Goal: Task Accomplishment & Management: Manage account settings

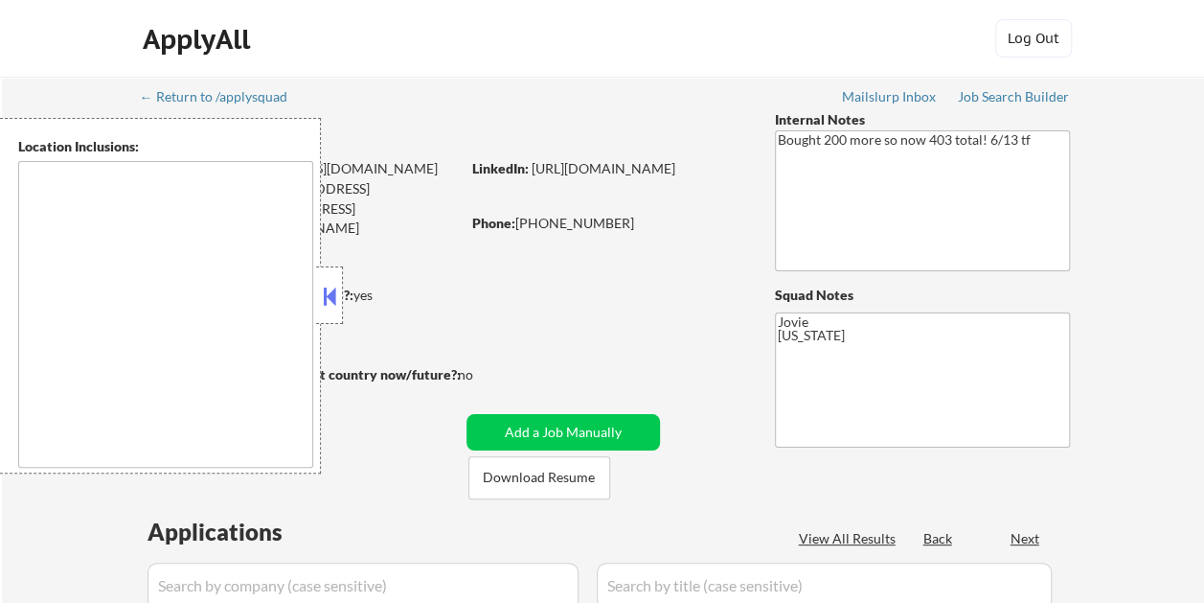
type textarea "Richmond, TX Rosenberg, TX Pecan Grove, TX Greatwood, TX Sugar Land, TX New Ter…"
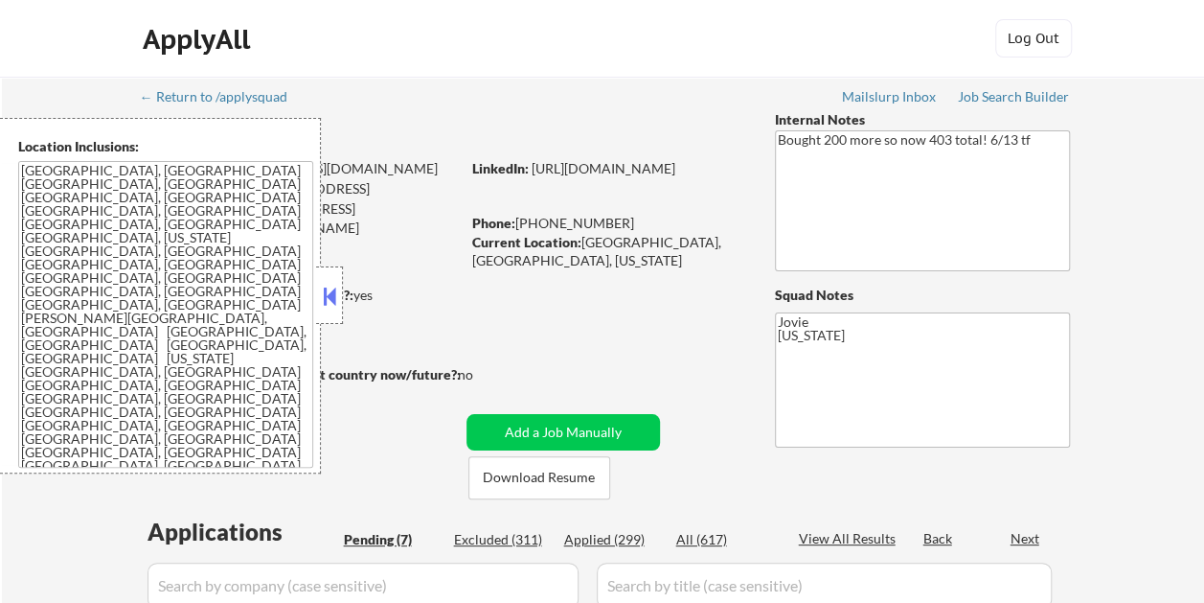
select select ""pending""
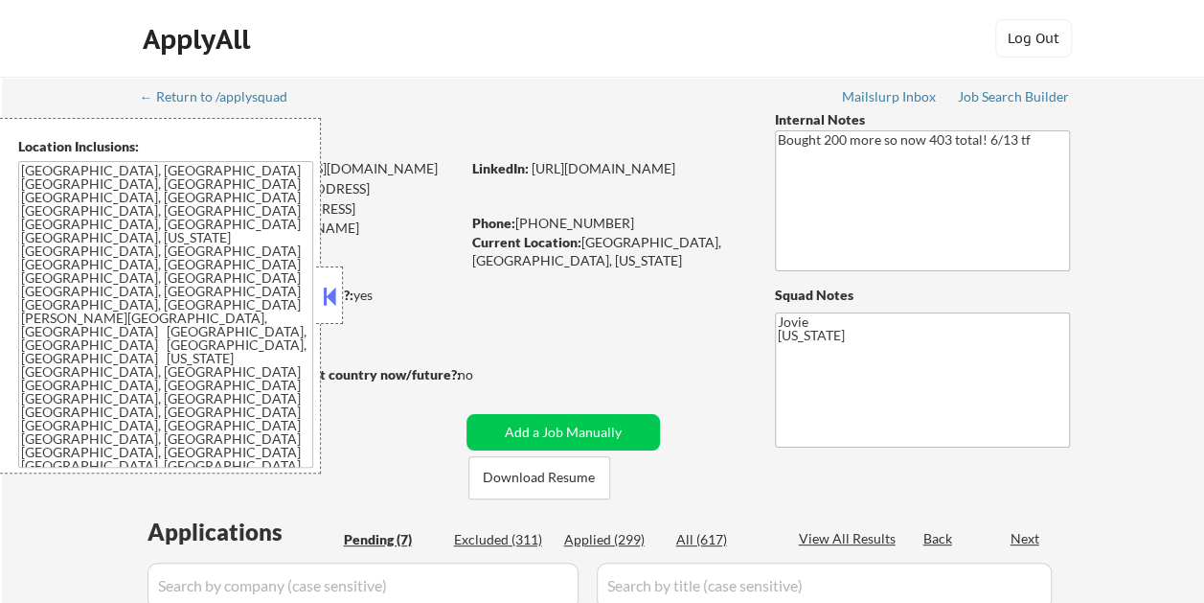
select select ""pending""
click at [326, 278] on div at bounding box center [329, 294] width 27 height 57
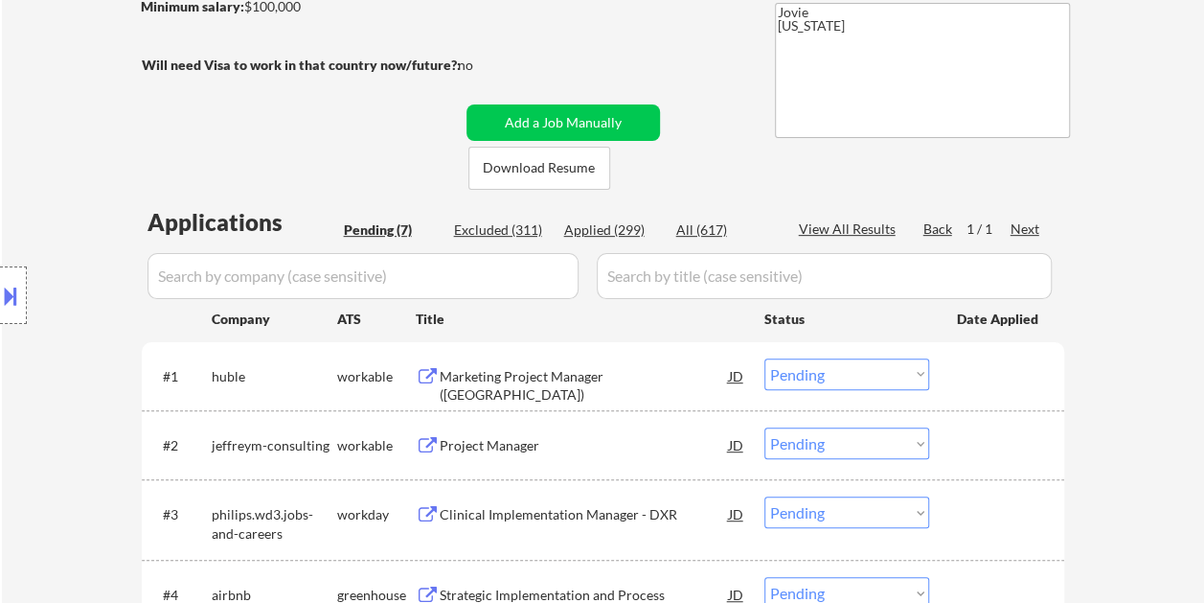
scroll to position [383, 0]
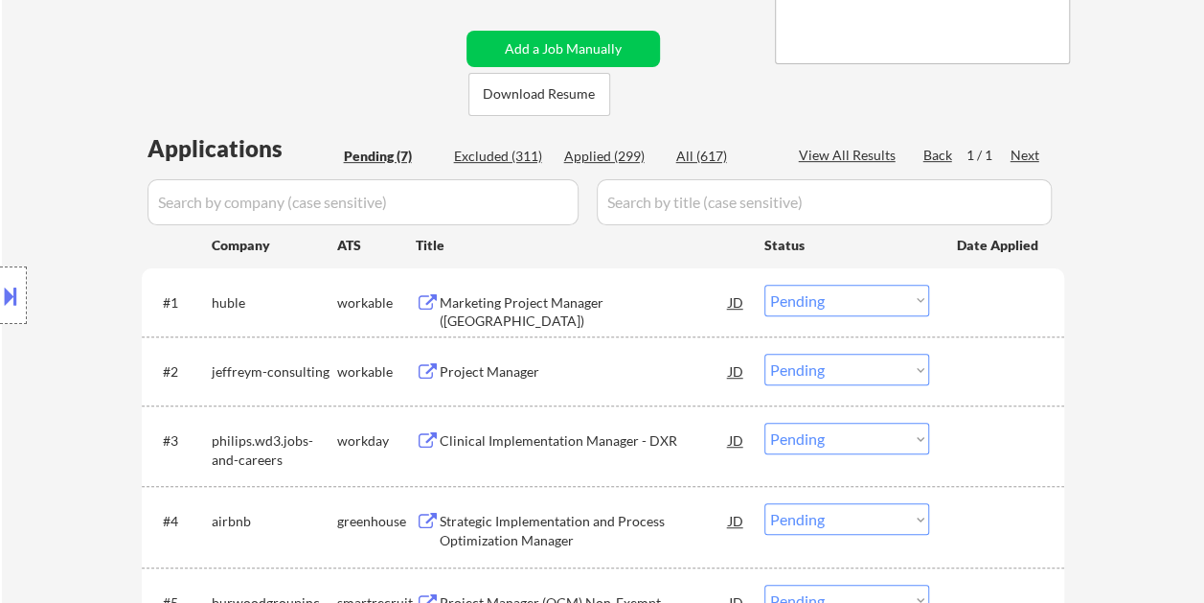
click at [532, 298] on div "Marketing Project Manager (USA)" at bounding box center [584, 311] width 289 height 37
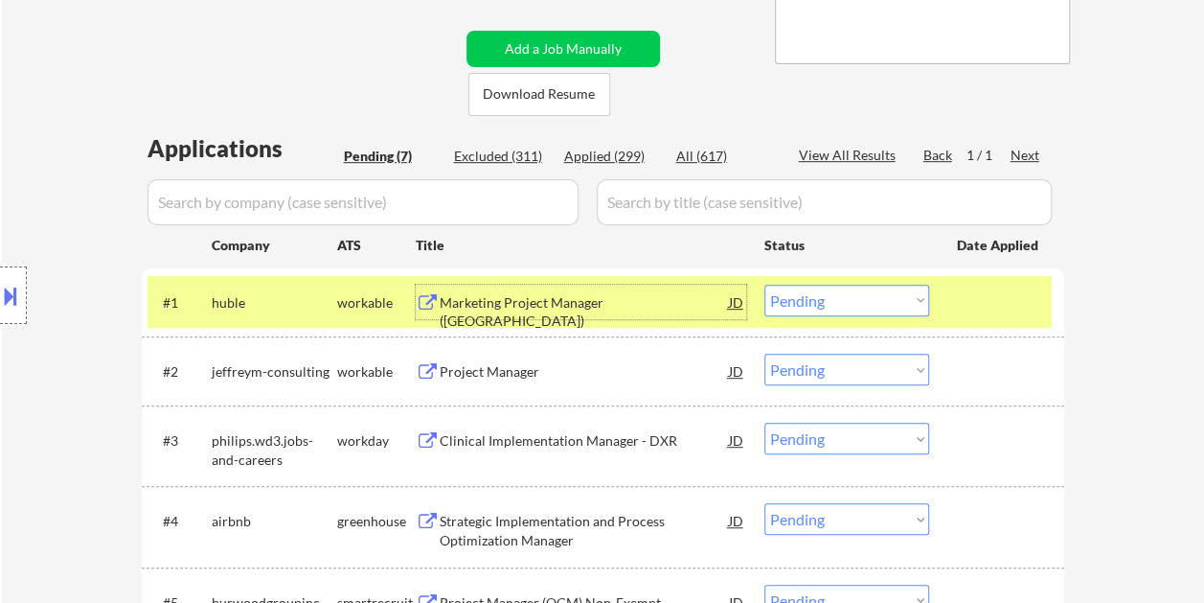
click at [882, 302] on select "Choose an option... Pending Applied Excluded (Questions) Excluded (Expired) Exc…" at bounding box center [847, 301] width 165 height 32
click at [765, 285] on select "Choose an option... Pending Applied Excluded (Questions) Excluded (Expired) Exc…" at bounding box center [847, 301] width 165 height 32
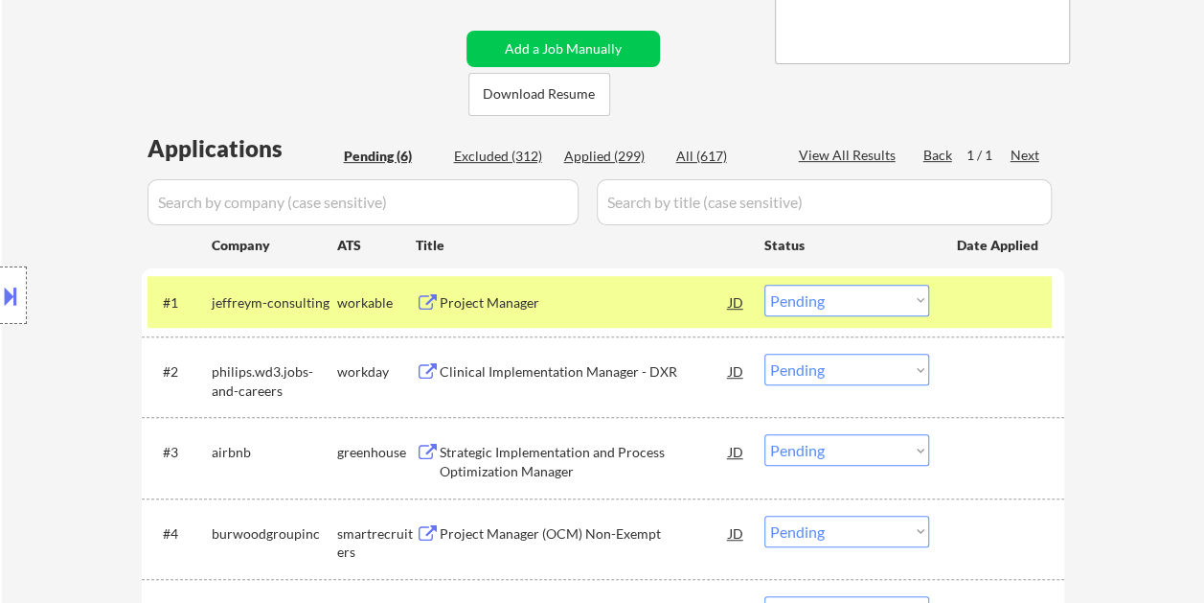
click at [604, 305] on div "Project Manager" at bounding box center [584, 302] width 289 height 19
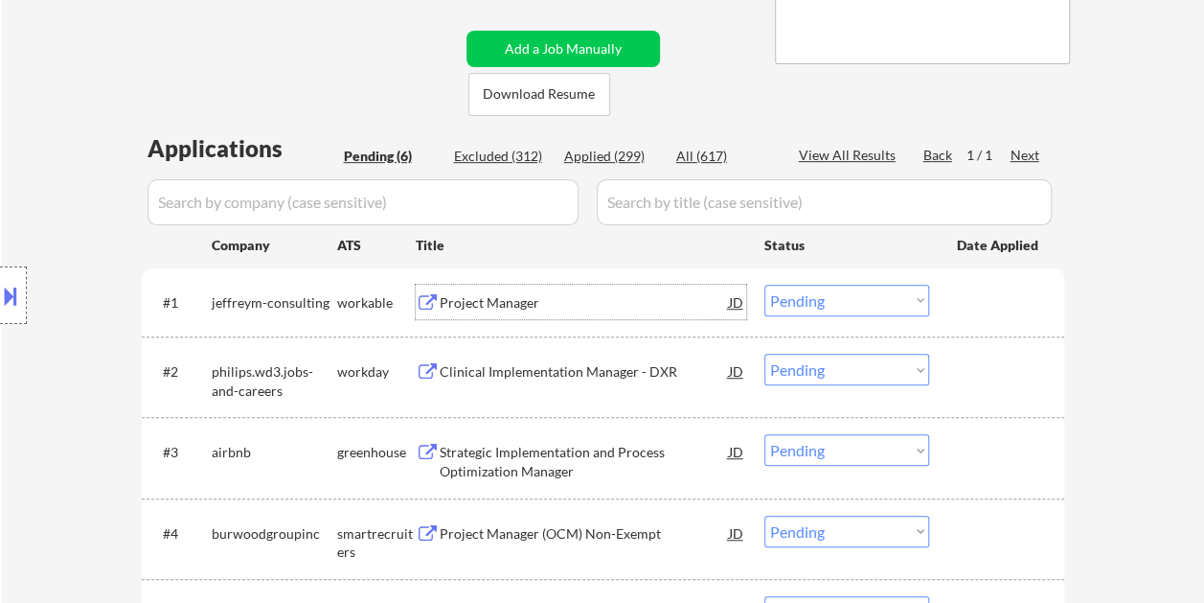
click at [902, 293] on select "Choose an option... Pending Applied Excluded (Questions) Excluded (Expired) Exc…" at bounding box center [847, 301] width 165 height 32
click at [765, 285] on select "Choose an option... Pending Applied Excluded (Questions) Excluded (Expired) Exc…" at bounding box center [847, 301] width 165 height 32
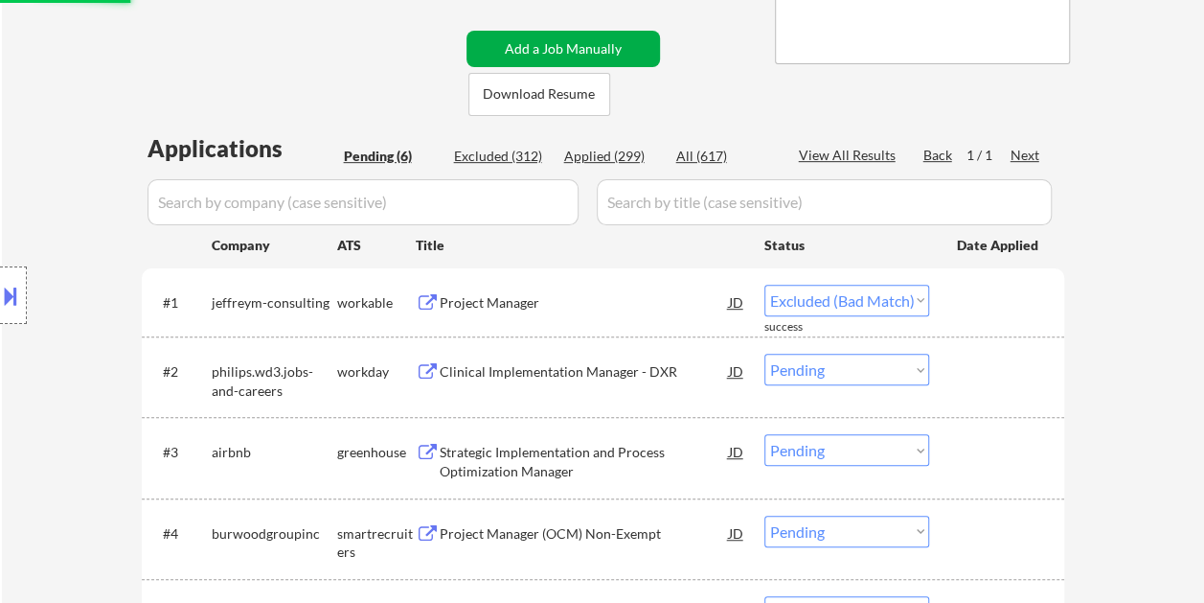
select select ""pending""
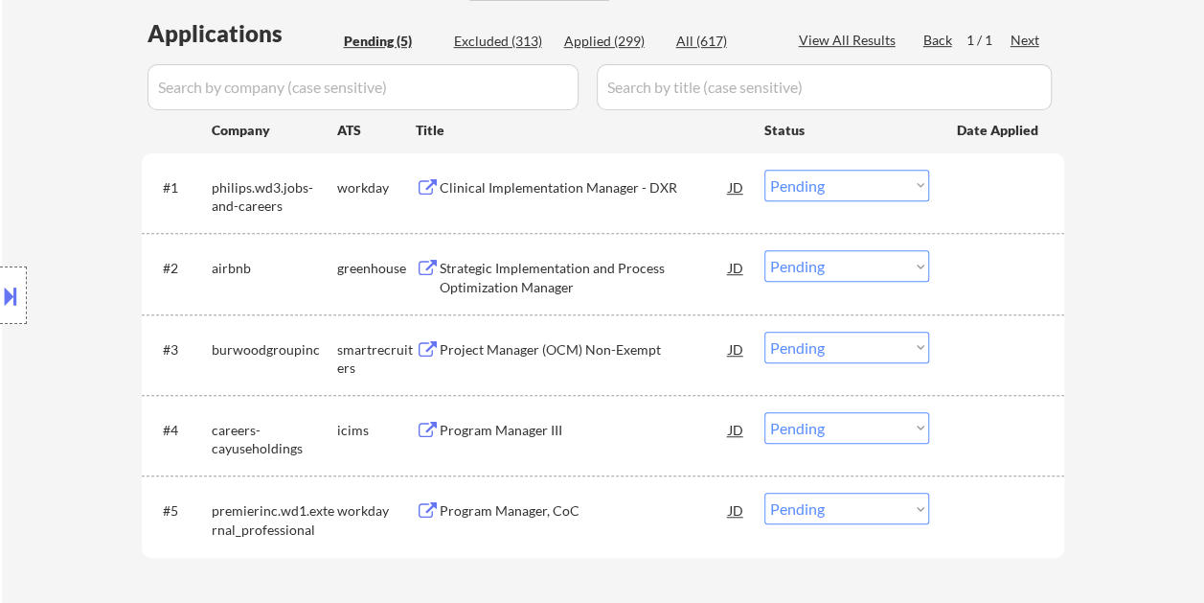
scroll to position [575, 0]
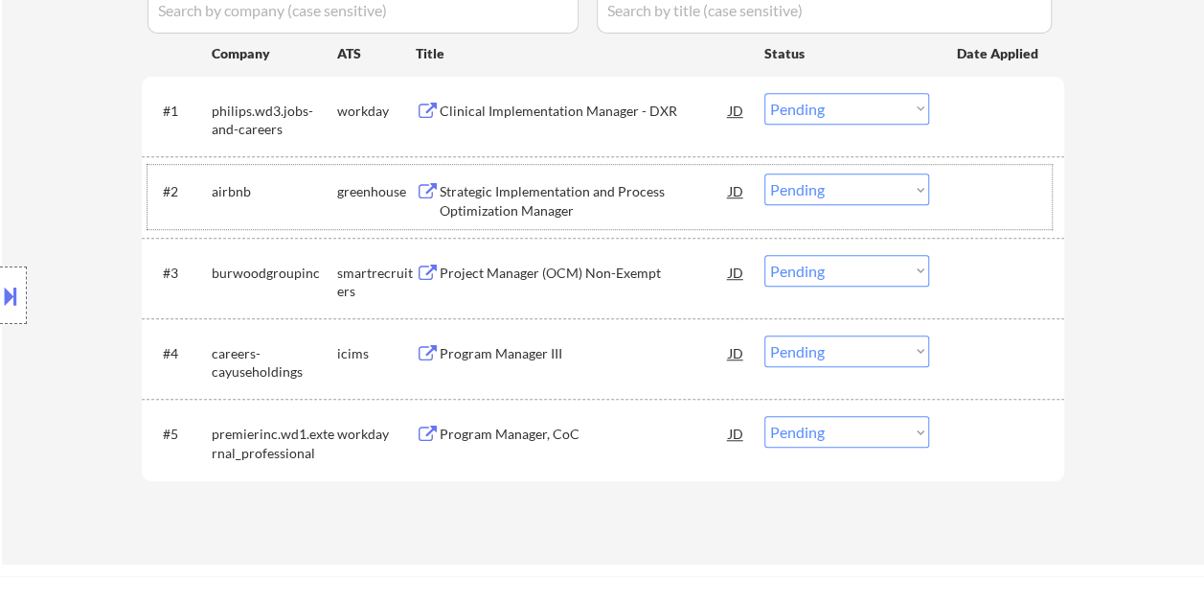
click at [942, 178] on div "#2 airbnb greenhouse Strategic Implementation and Process Optimization Manager …" at bounding box center [600, 196] width 905 height 63
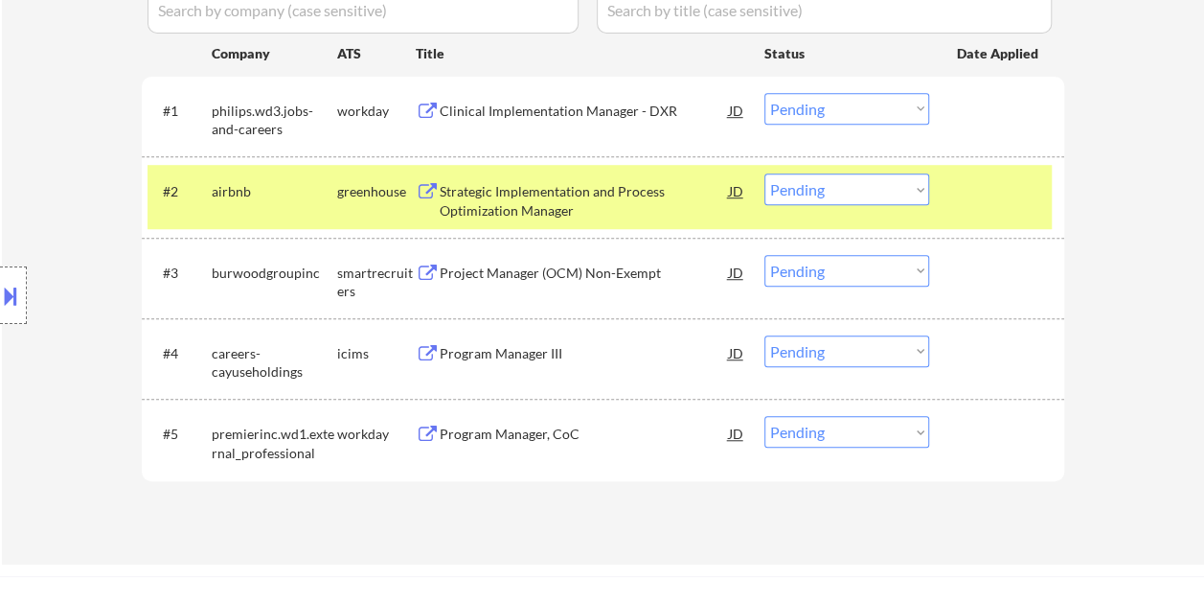
click at [616, 180] on div "Strategic Implementation and Process Optimization Manager" at bounding box center [584, 196] width 289 height 46
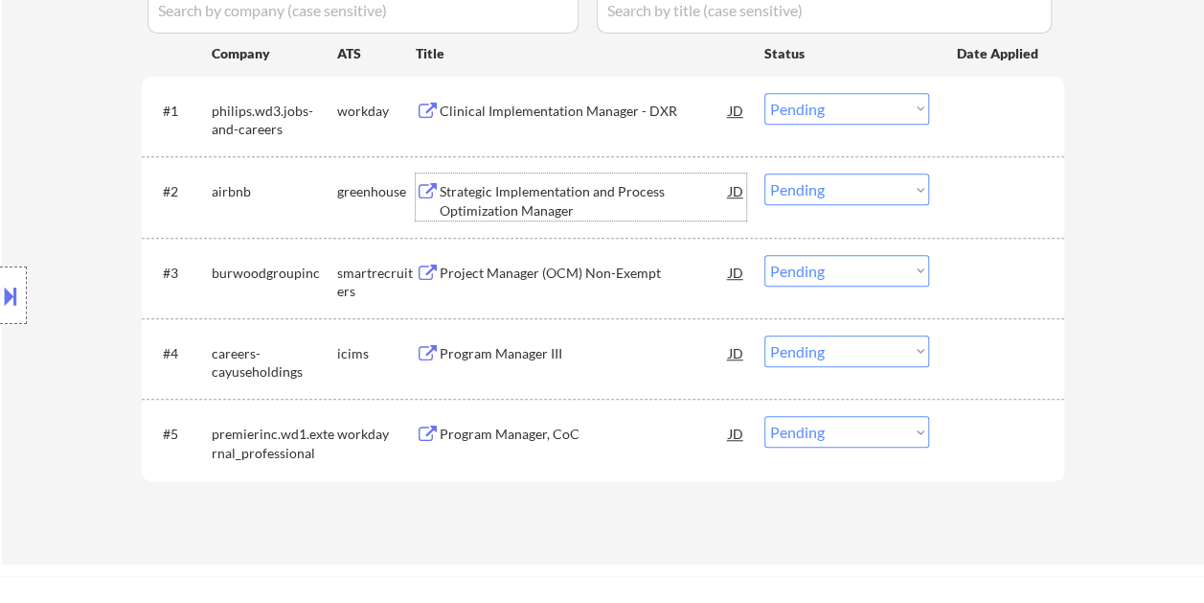
click at [915, 183] on select "Choose an option... Pending Applied Excluded (Questions) Excluded (Expired) Exc…" at bounding box center [847, 189] width 165 height 32
click at [765, 173] on select "Choose an option... Pending Applied Excluded (Questions) Excluded (Expired) Exc…" at bounding box center [847, 189] width 165 height 32
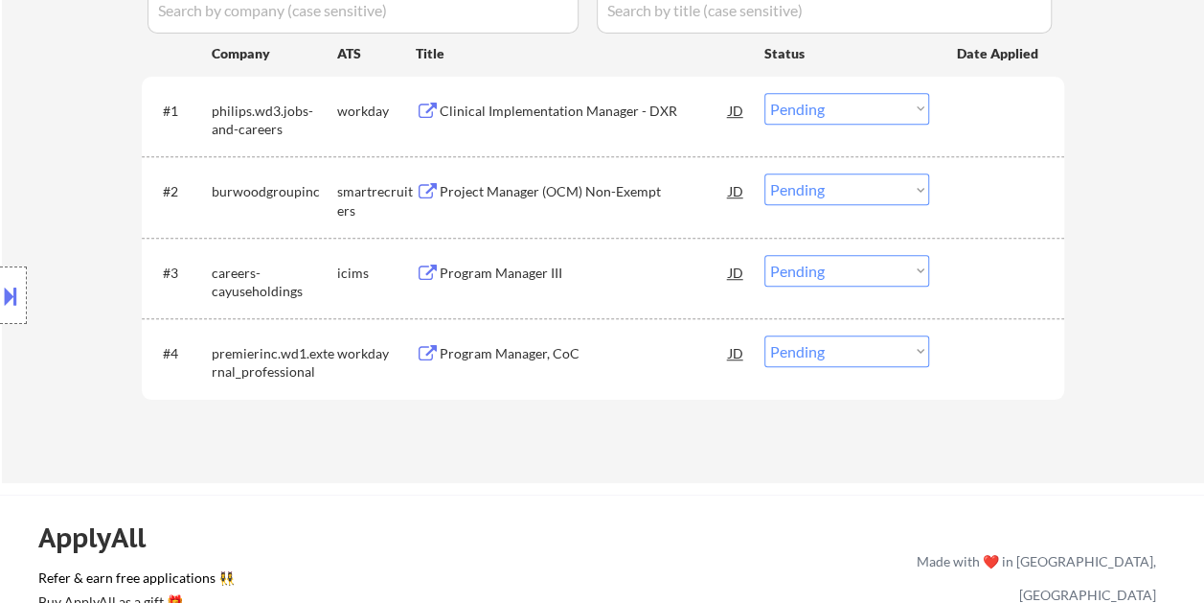
click at [987, 199] on div at bounding box center [999, 190] width 84 height 34
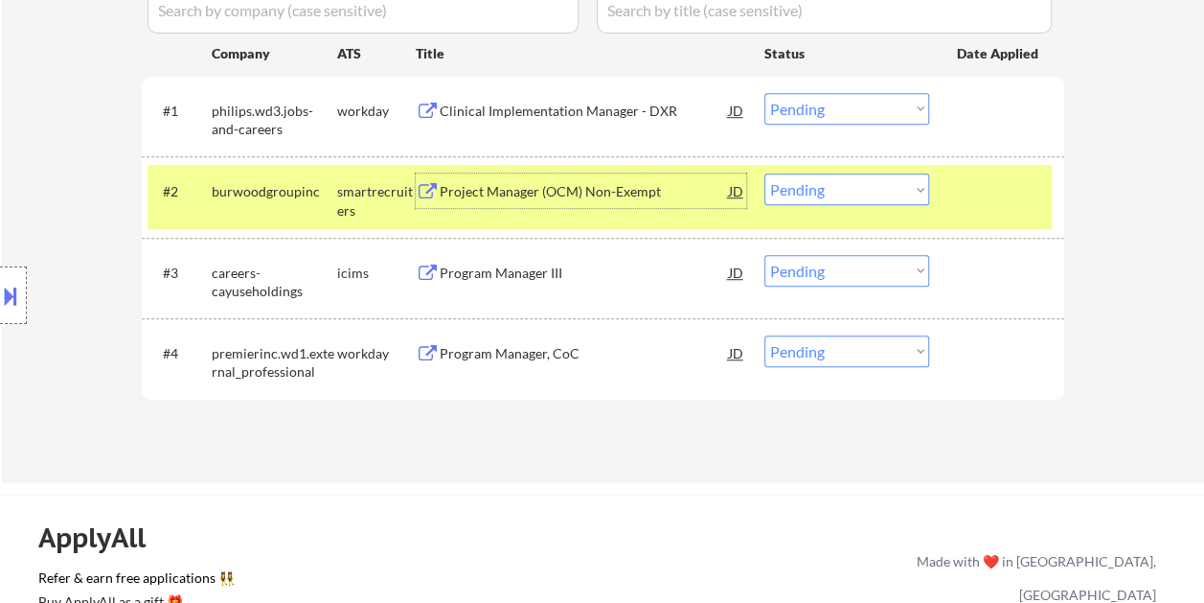
click at [643, 186] on div "Project Manager (OCM) Non-Exempt" at bounding box center [584, 191] width 289 height 19
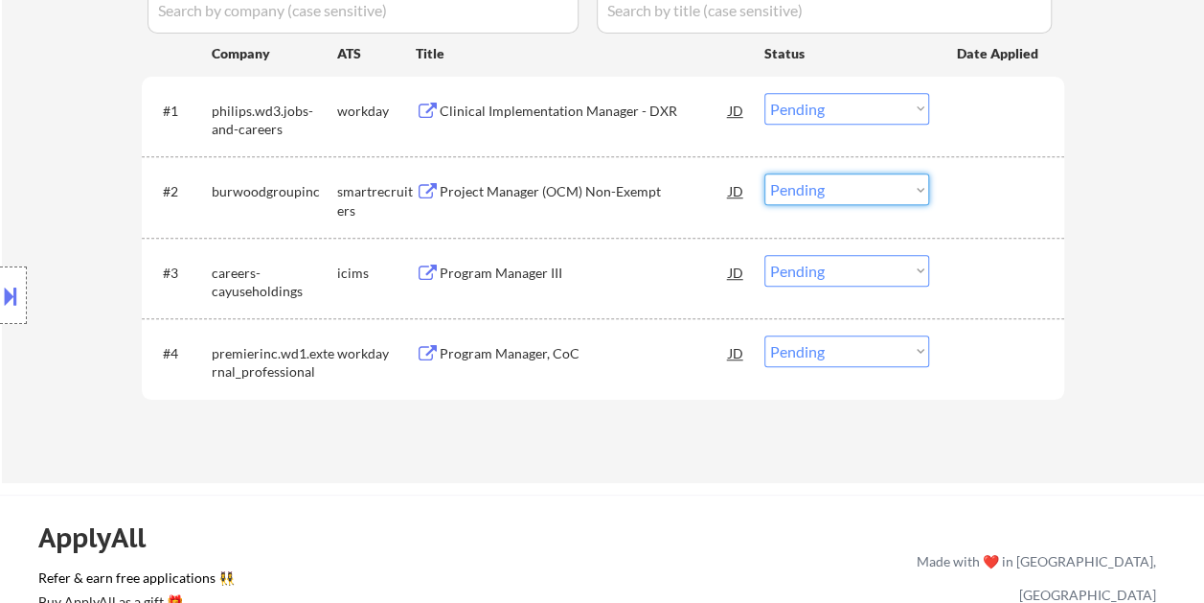
click at [808, 193] on select "Choose an option... Pending Applied Excluded (Questions) Excluded (Expired) Exc…" at bounding box center [847, 189] width 165 height 32
click at [765, 173] on select "Choose an option... Pending Applied Excluded (Questions) Excluded (Expired) Exc…" at bounding box center [847, 189] width 165 height 32
select select ""pending""
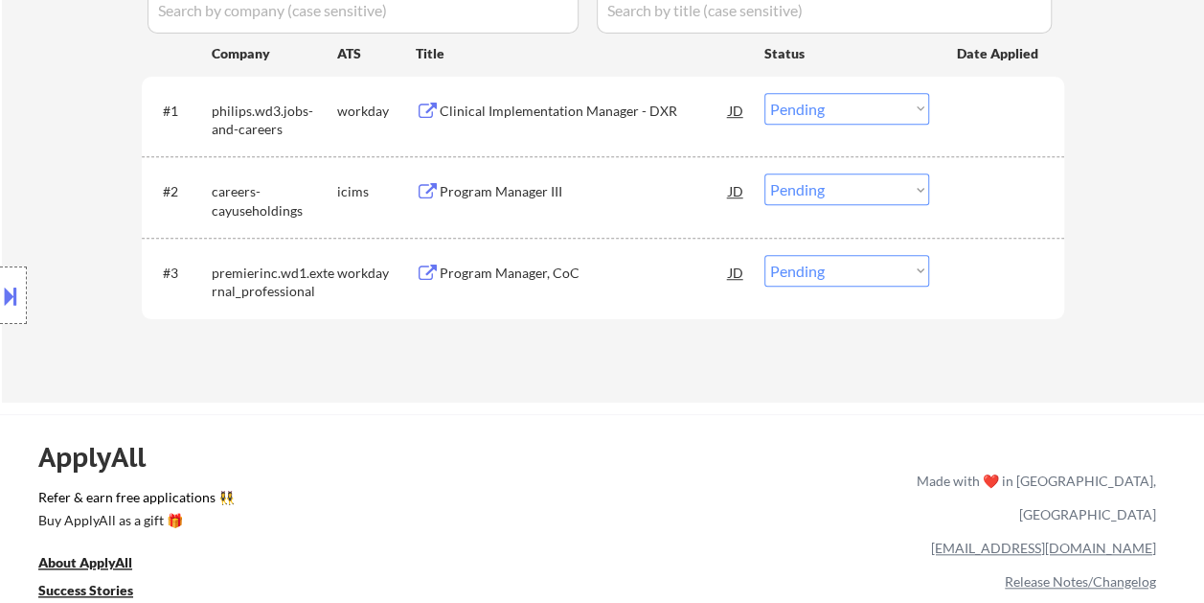
click at [491, 109] on div "Clinical Implementation Manager - DXR" at bounding box center [584, 111] width 289 height 19
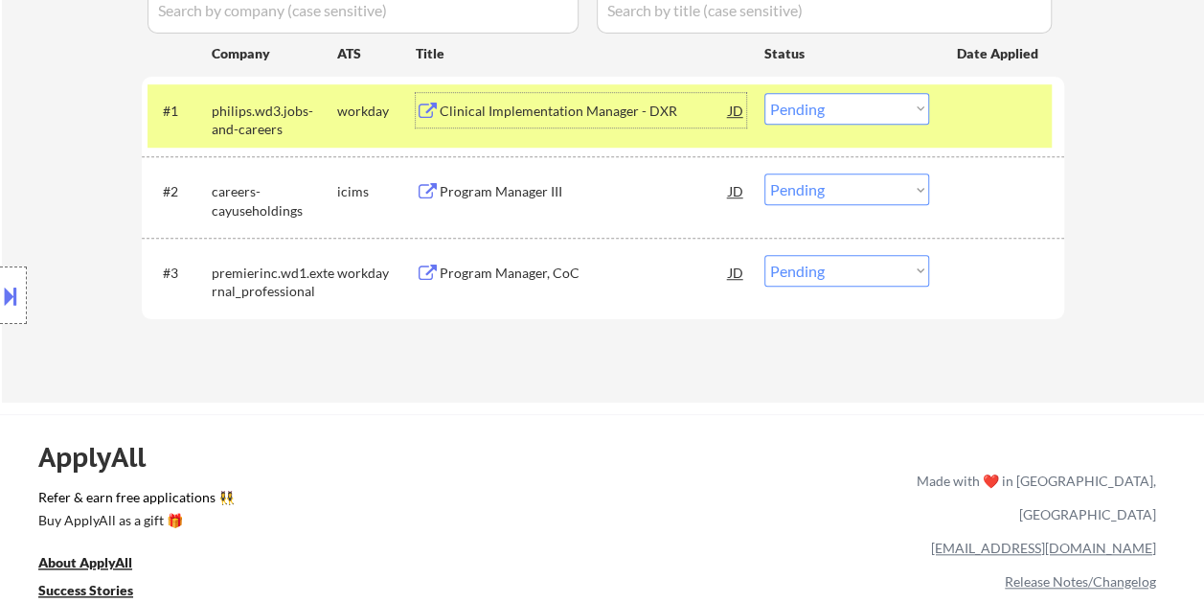
click at [835, 100] on select "Choose an option... Pending Applied Excluded (Questions) Excluded (Expired) Exc…" at bounding box center [847, 109] width 165 height 32
click at [765, 93] on select "Choose an option... Pending Applied Excluded (Questions) Excluded (Expired) Exc…" at bounding box center [847, 109] width 165 height 32
select select ""pending""
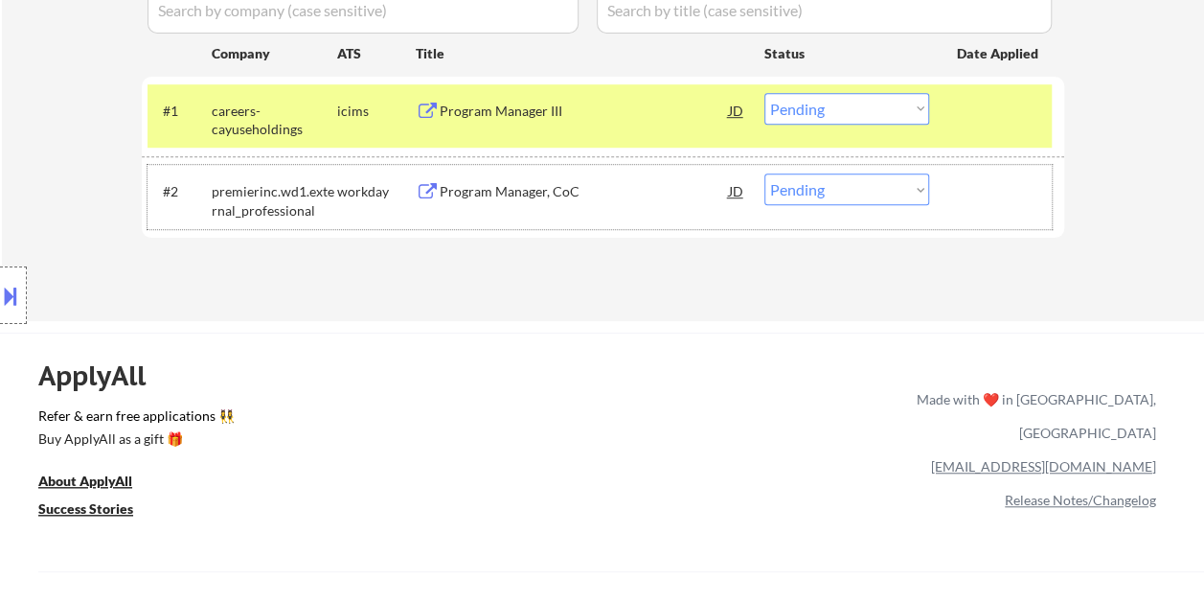
click at [609, 218] on div "#2 premierinc.wd1.external_professional workday Program Manager, CoC JD Choose …" at bounding box center [600, 196] width 905 height 63
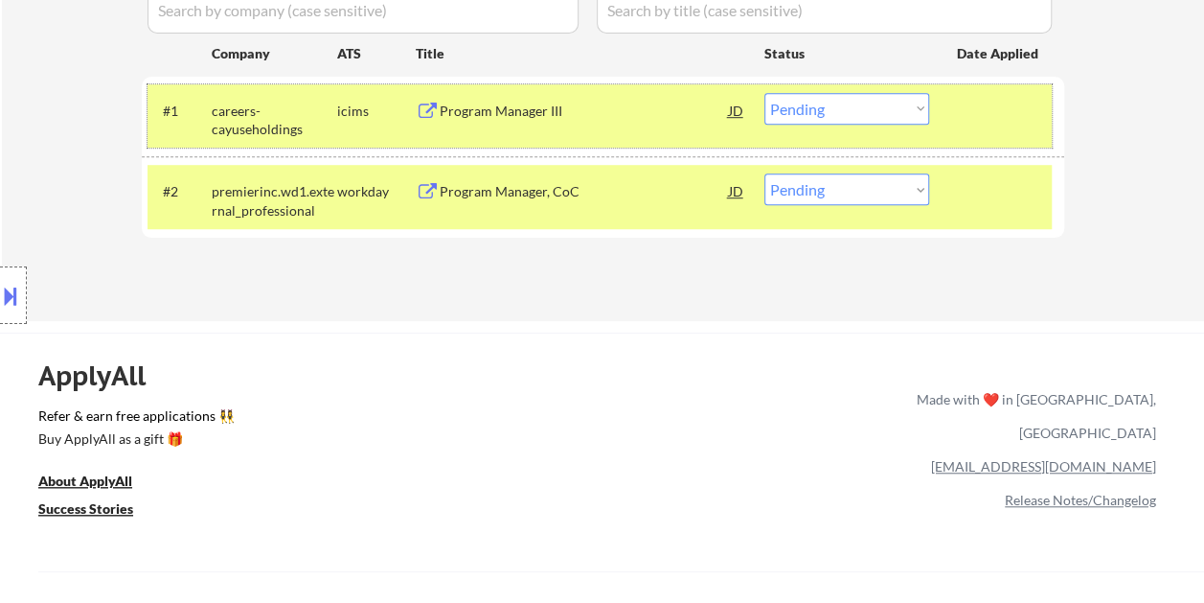
click at [621, 132] on div "#1 careers-cayuseholdings icims Program Manager III JD Choose an option... Pend…" at bounding box center [600, 115] width 905 height 63
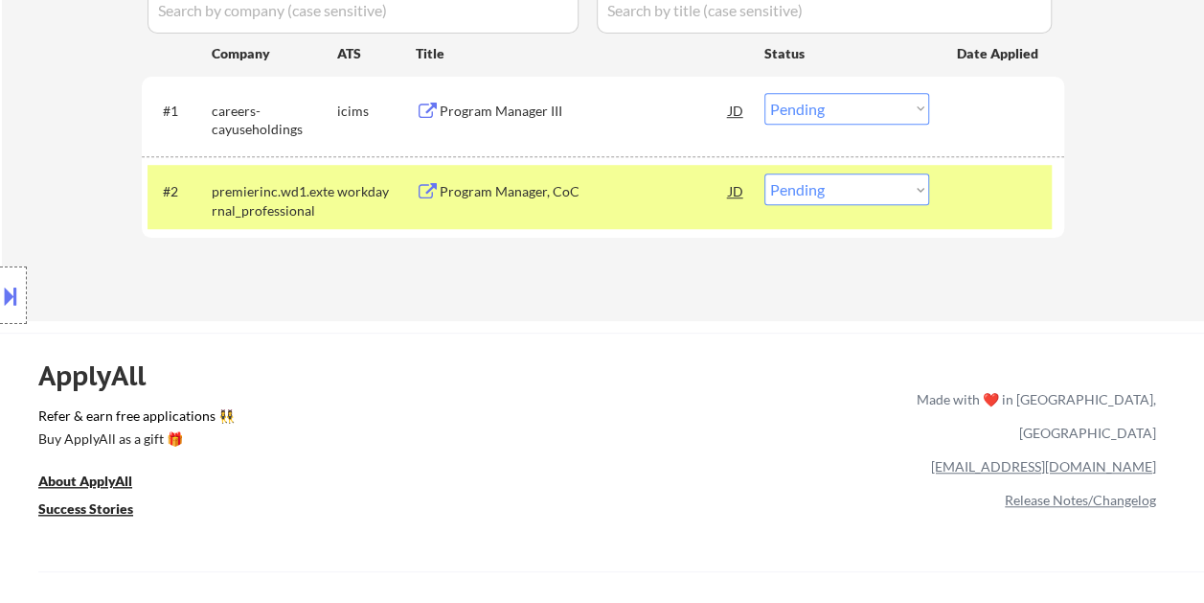
click at [502, 201] on div "Program Manager, CoC" at bounding box center [584, 190] width 289 height 34
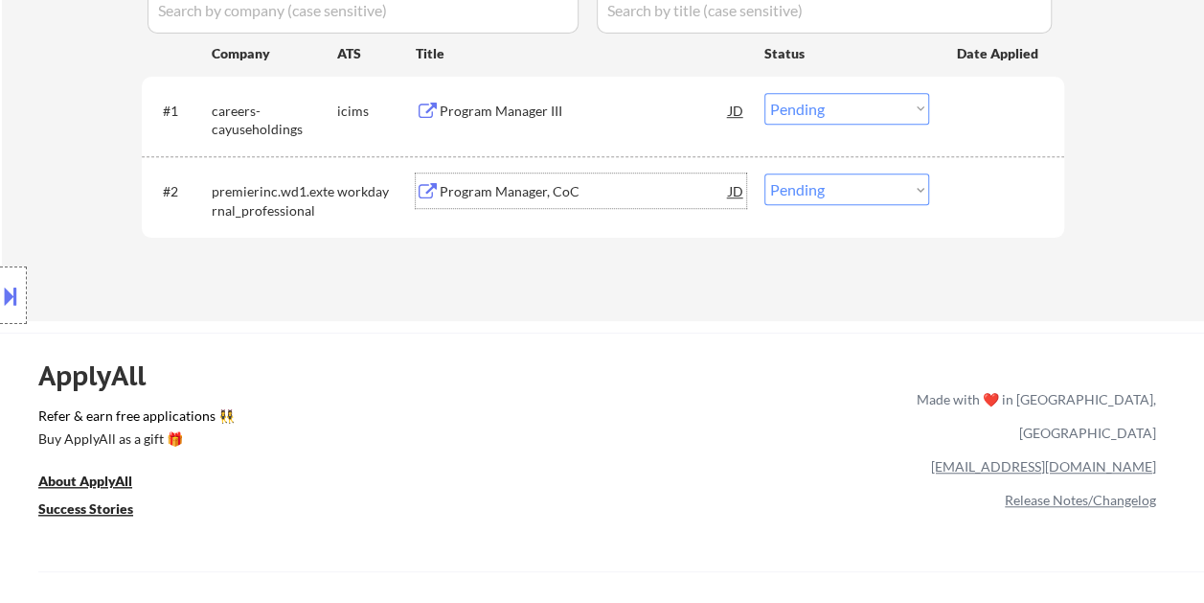
click at [868, 184] on select "Choose an option... Pending Applied Excluded (Questions) Excluded (Expired) Exc…" at bounding box center [847, 189] width 165 height 32
select select ""applied""
click at [765, 173] on select "Choose an option... Pending Applied Excluded (Questions) Excluded (Expired) Exc…" at bounding box center [847, 189] width 165 height 32
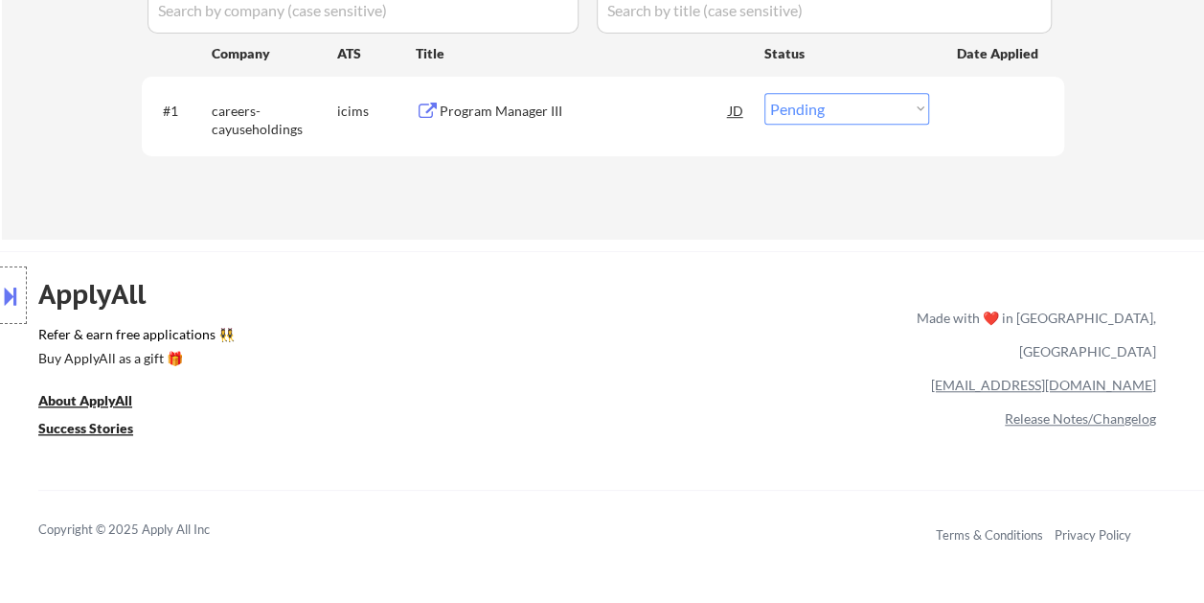
scroll to position [479, 0]
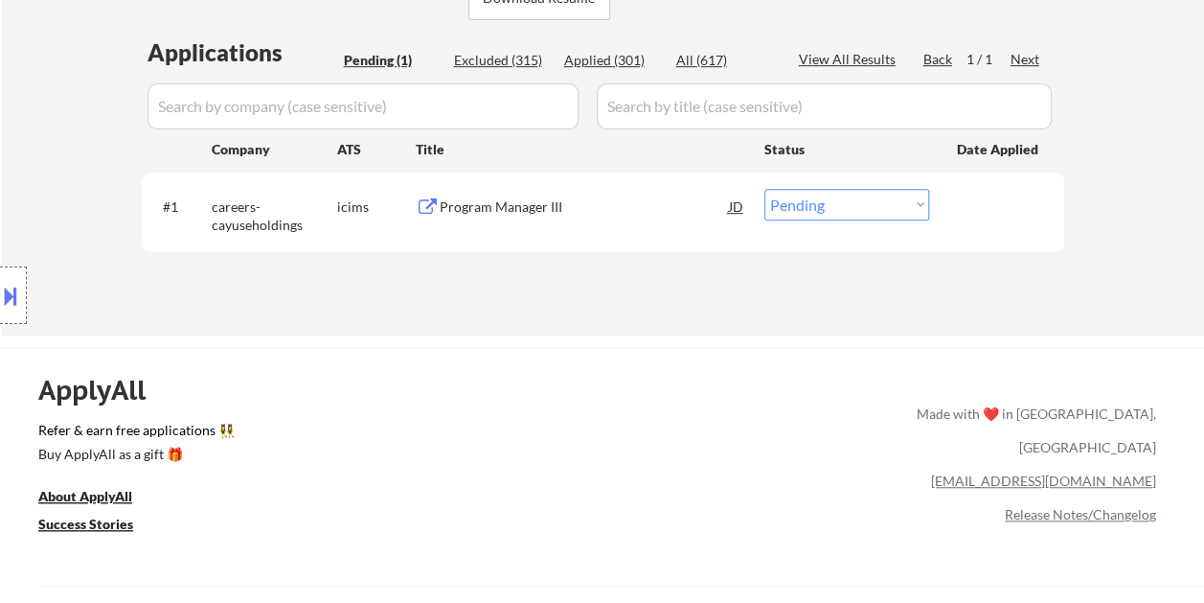
click at [592, 209] on div "Program Manager III" at bounding box center [584, 206] width 289 height 19
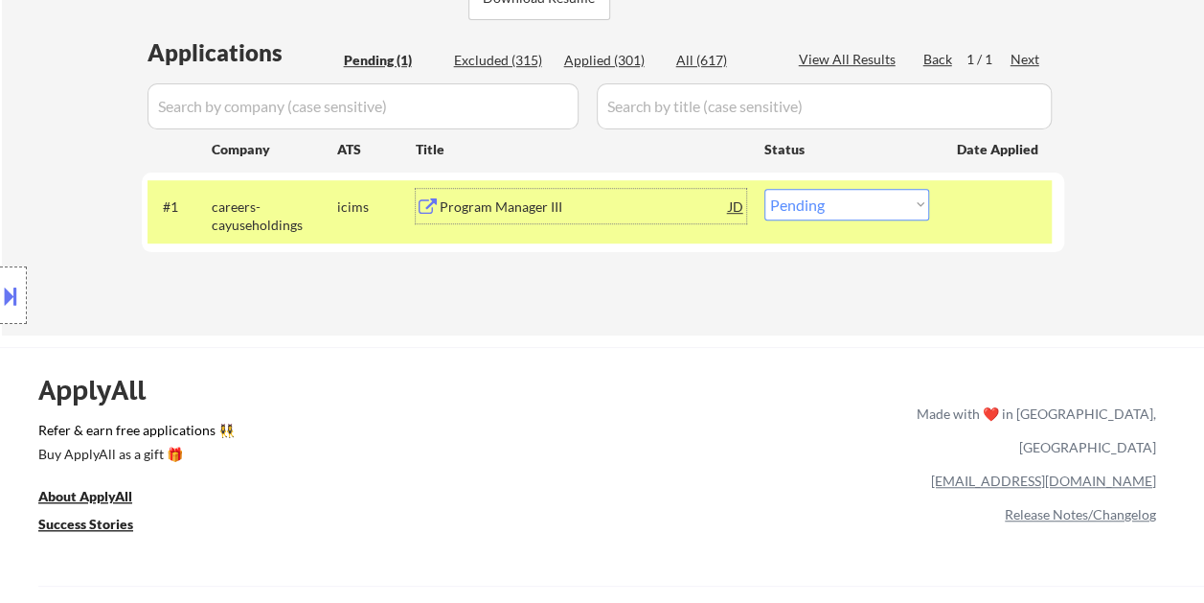
click at [860, 203] on select "Choose an option... Pending Applied Excluded (Questions) Excluded (Expired) Exc…" at bounding box center [847, 205] width 165 height 32
select select ""excluded__bad_match_""
click at [765, 189] on select "Choose an option... Pending Applied Excluded (Questions) Excluded (Expired) Exc…" at bounding box center [847, 205] width 165 height 32
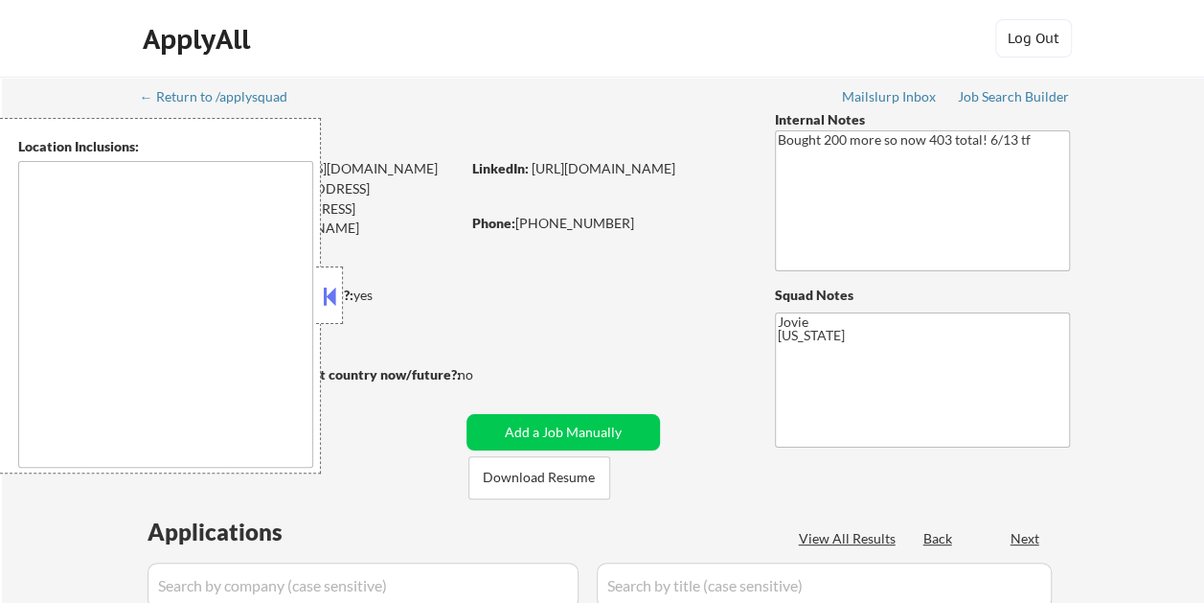
type textarea "Richmond, TX Rosenberg, TX Pecan Grove, TX Greatwood, TX Sugar Land, TX New Ter…"
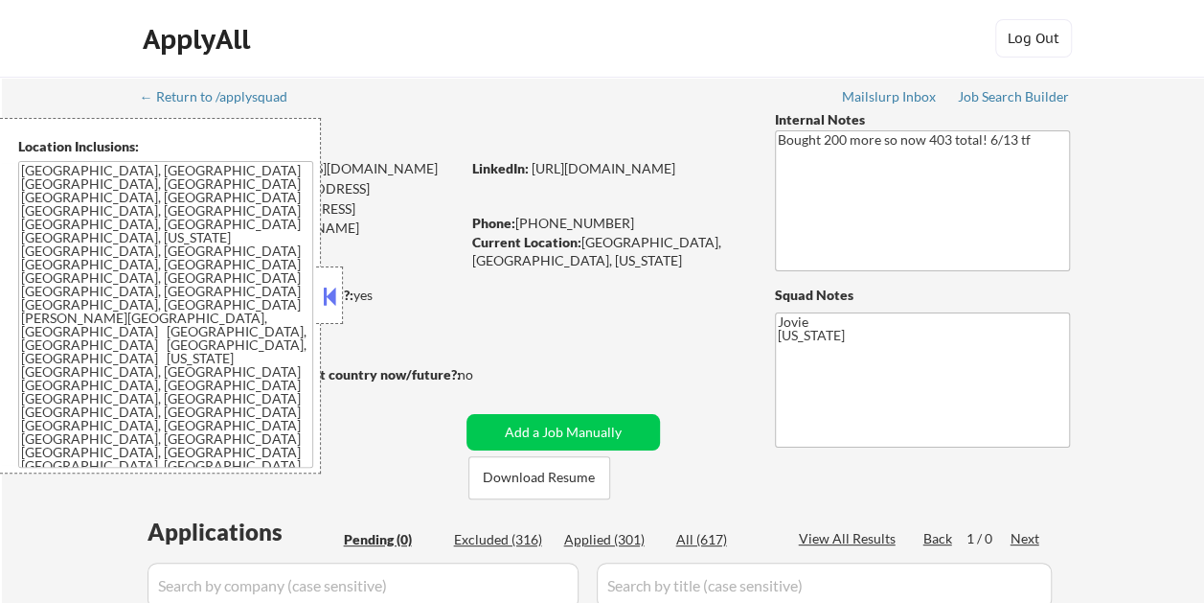
click at [344, 293] on strong "Can work in country of residence?:" at bounding box center [247, 295] width 213 height 16
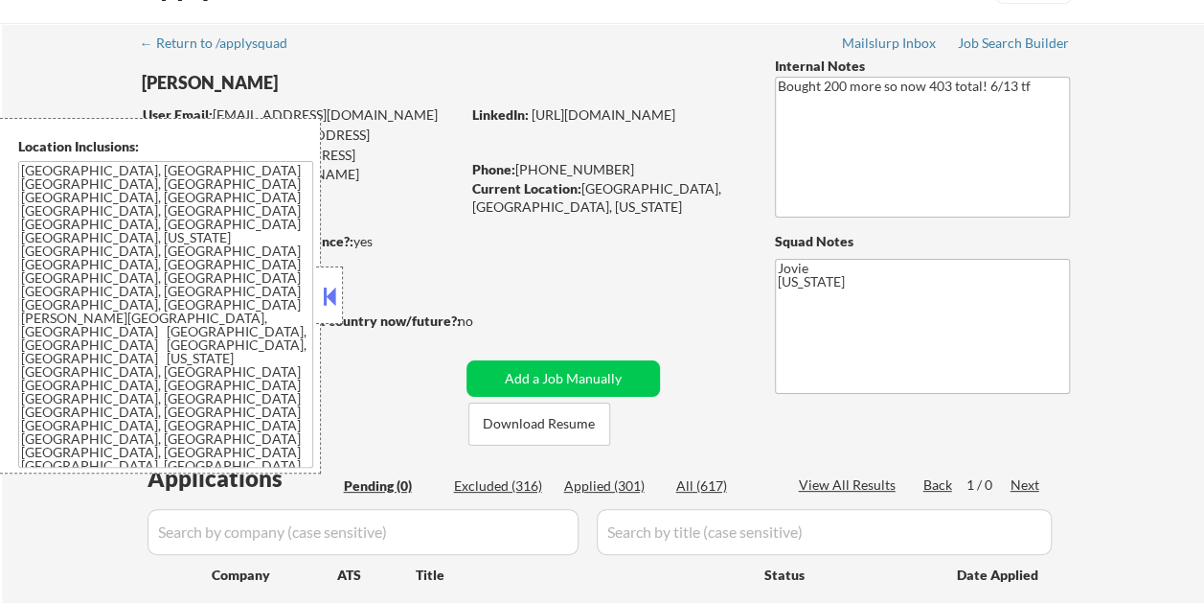
scroll to position [96, 0]
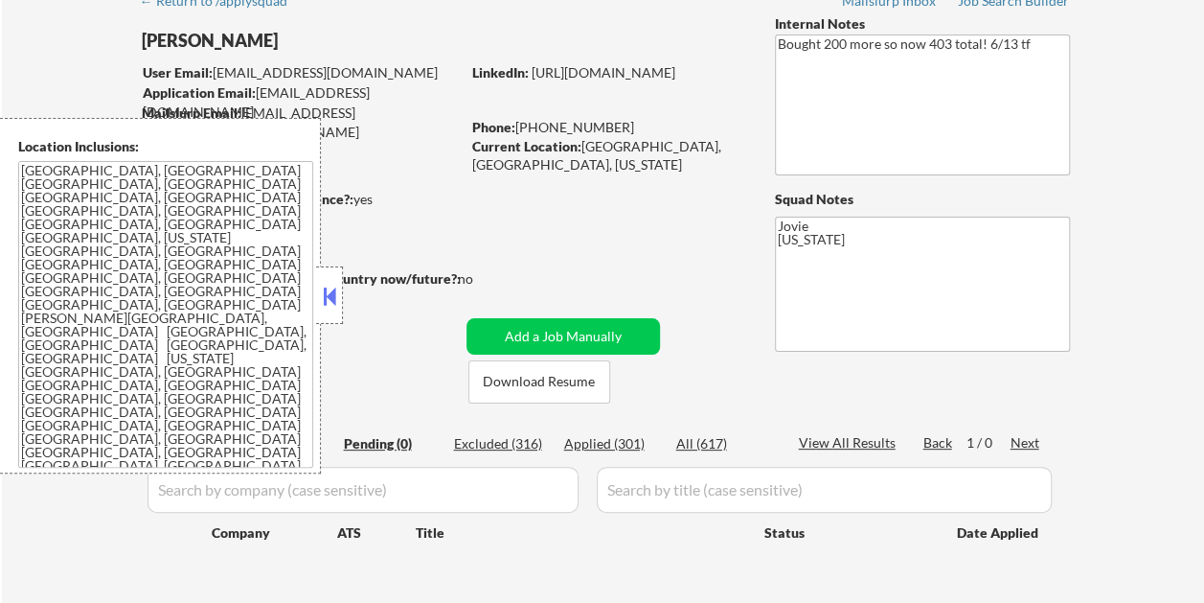
click at [328, 292] on button at bounding box center [329, 296] width 21 height 29
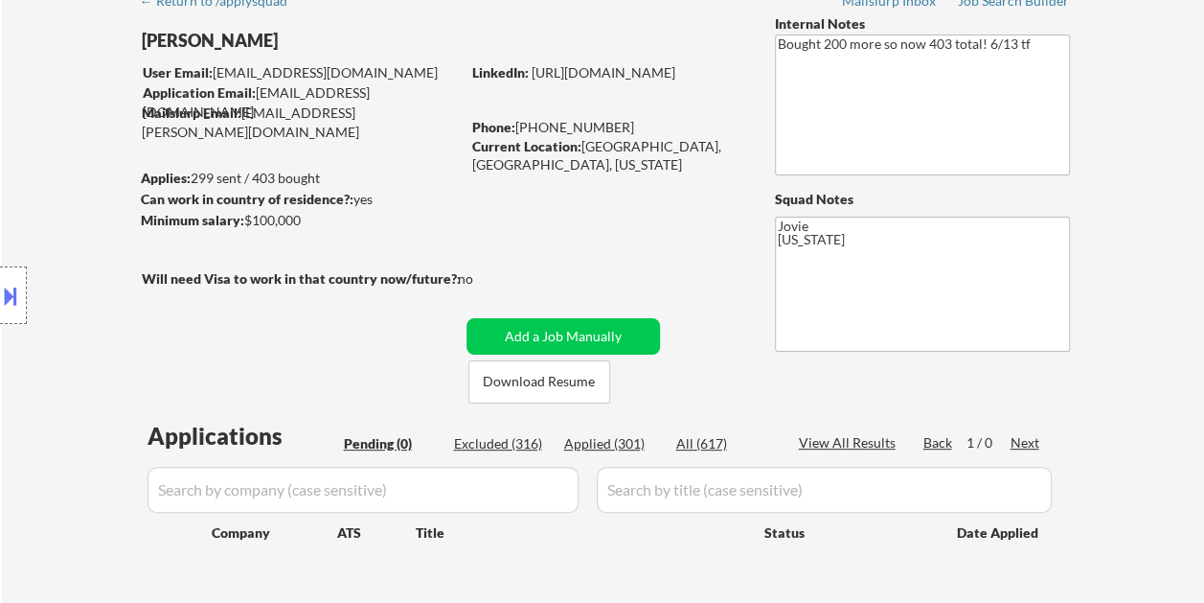
scroll to position [192, 0]
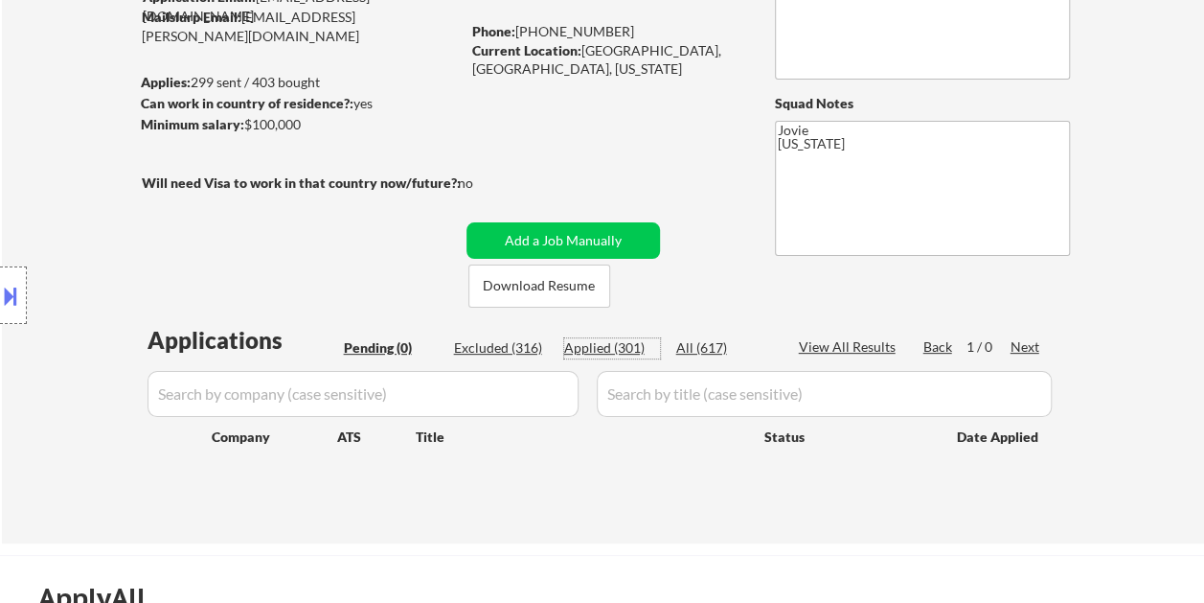
click at [620, 344] on div "Applied (301)" at bounding box center [612, 347] width 96 height 19
select select ""applied""
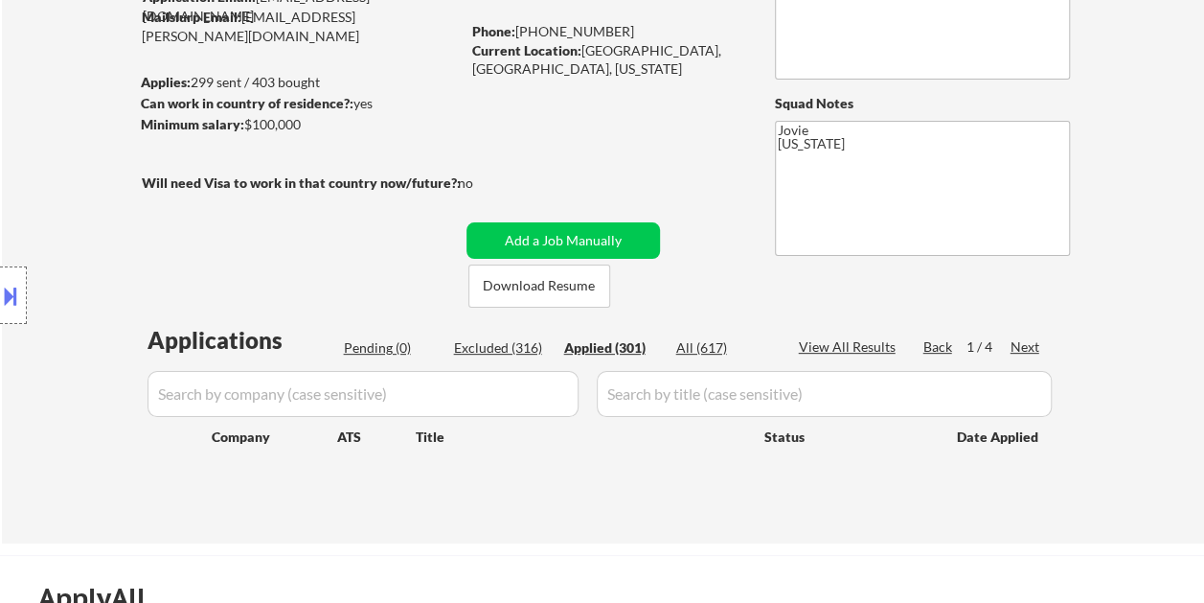
select select ""applied""
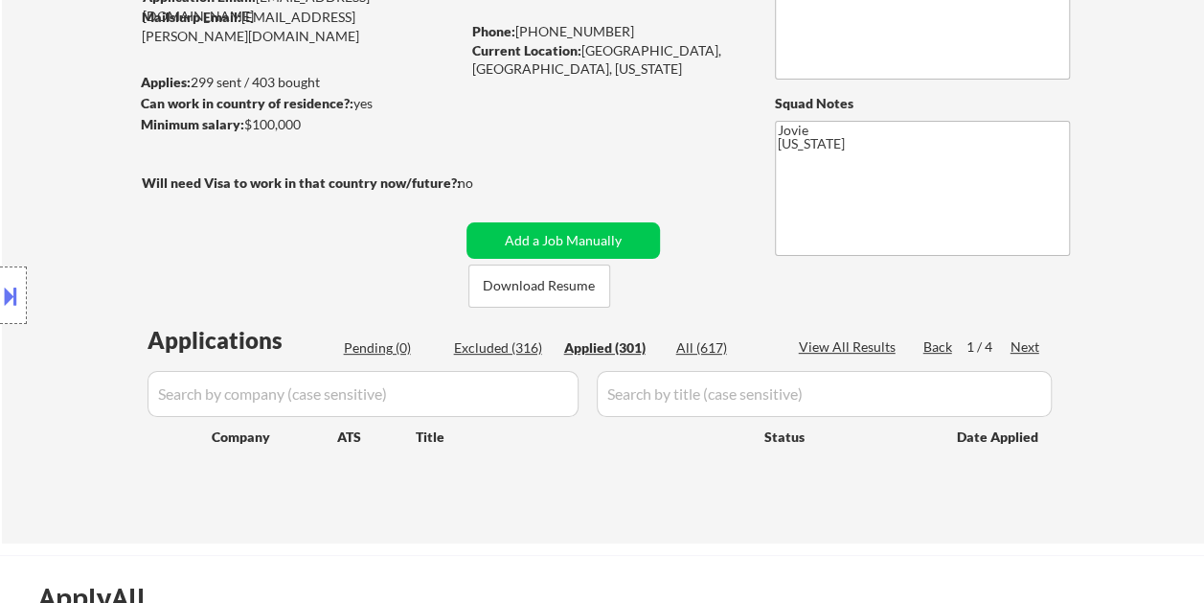
select select ""applied""
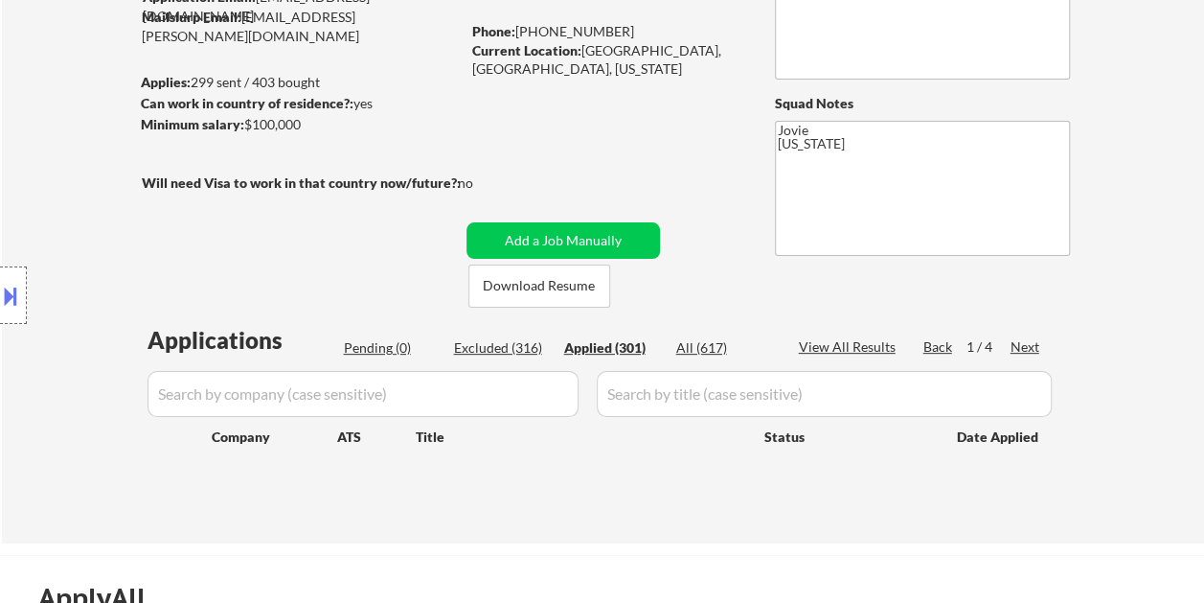
select select ""applied""
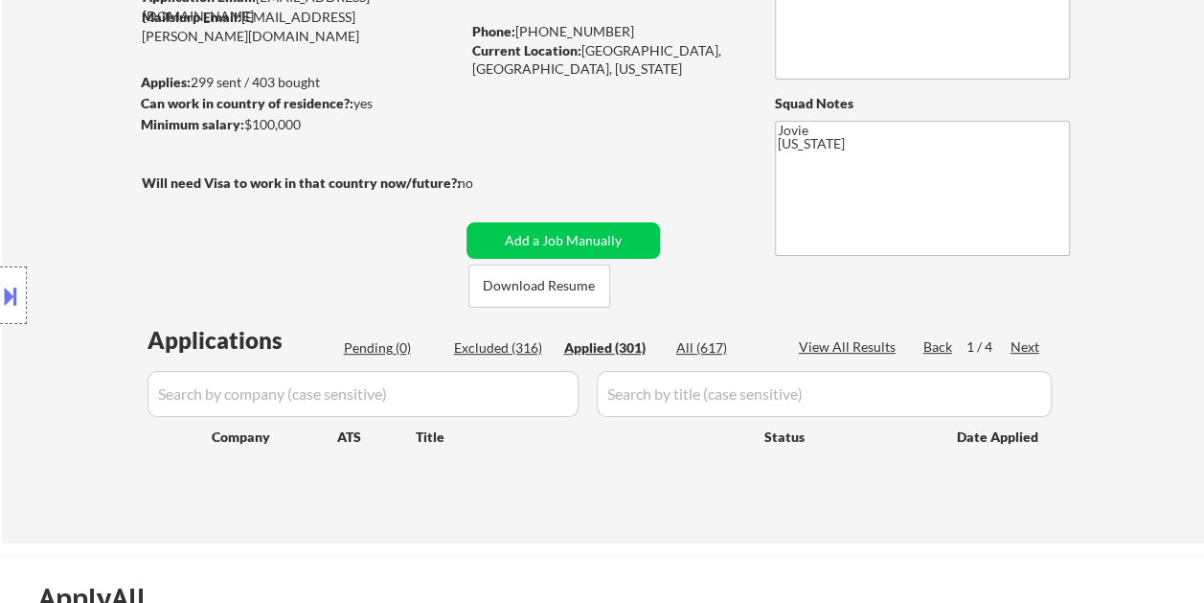
select select ""applied""
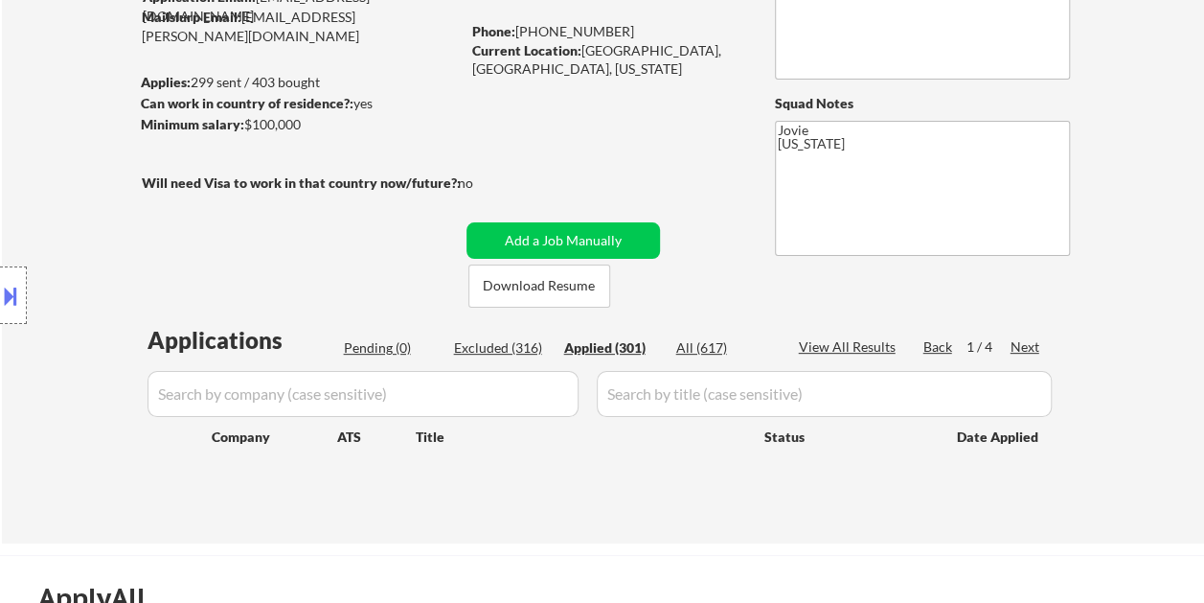
select select ""applied""
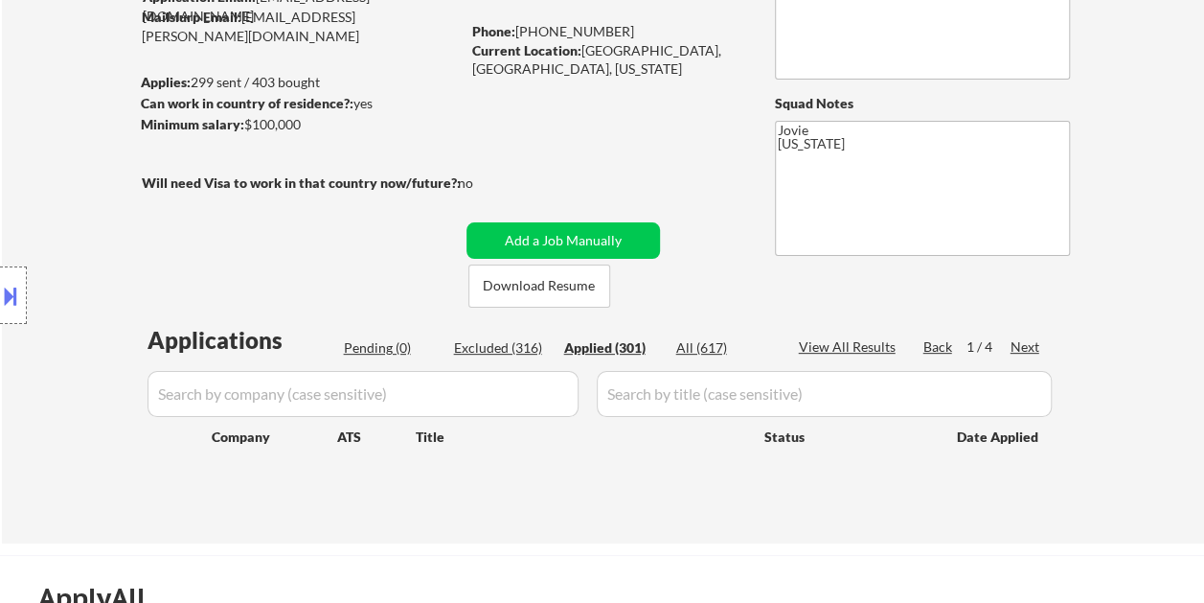
select select ""applied""
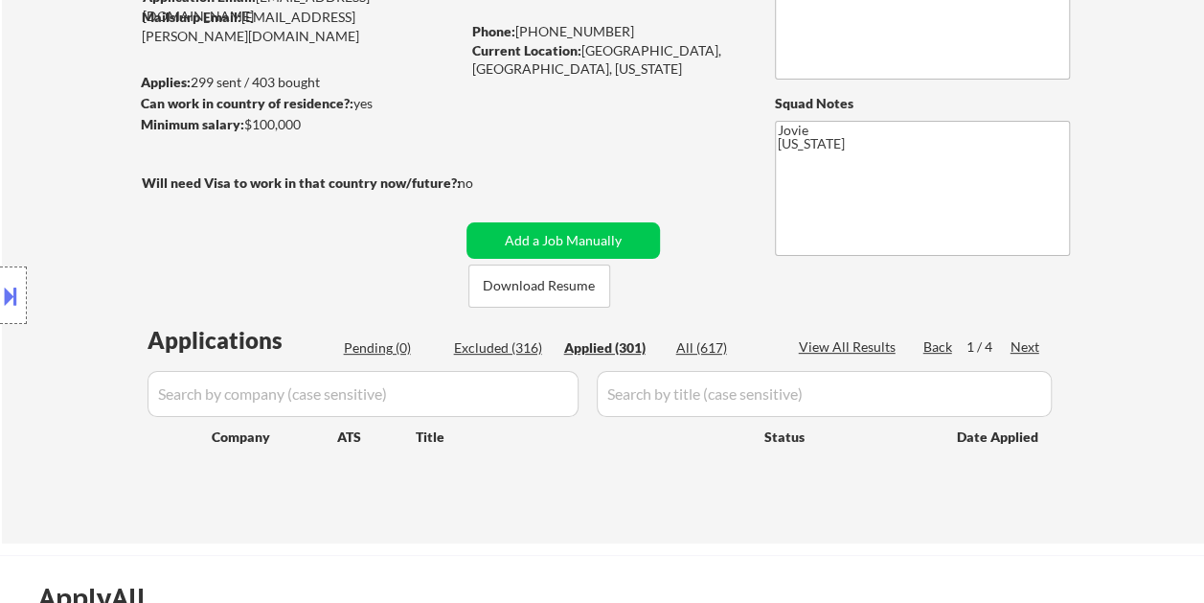
select select ""applied""
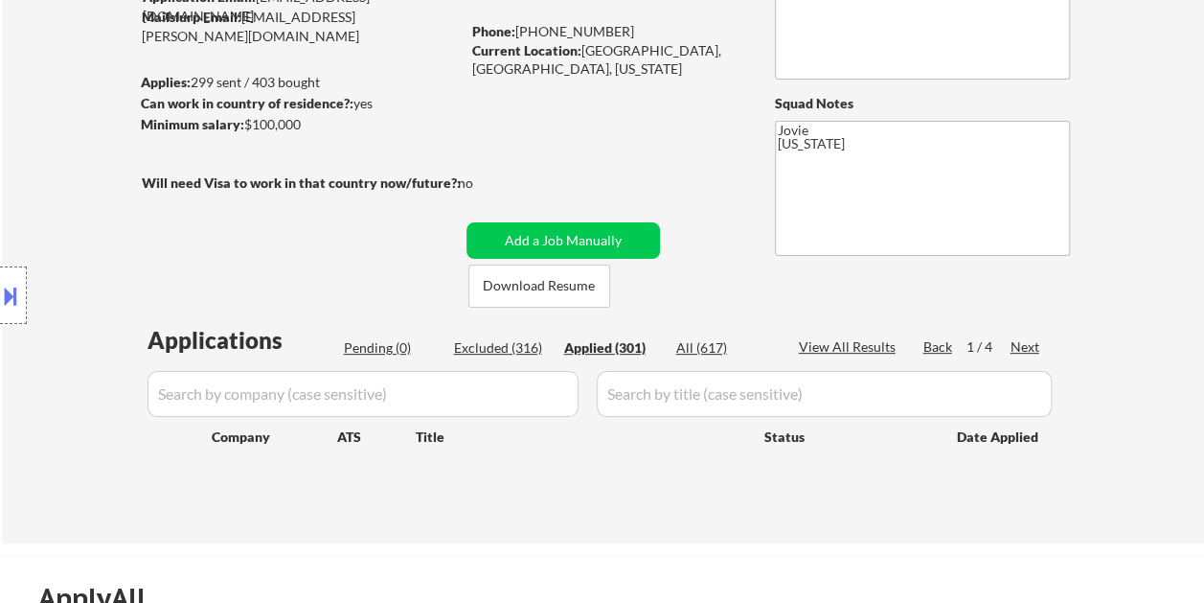
select select ""applied""
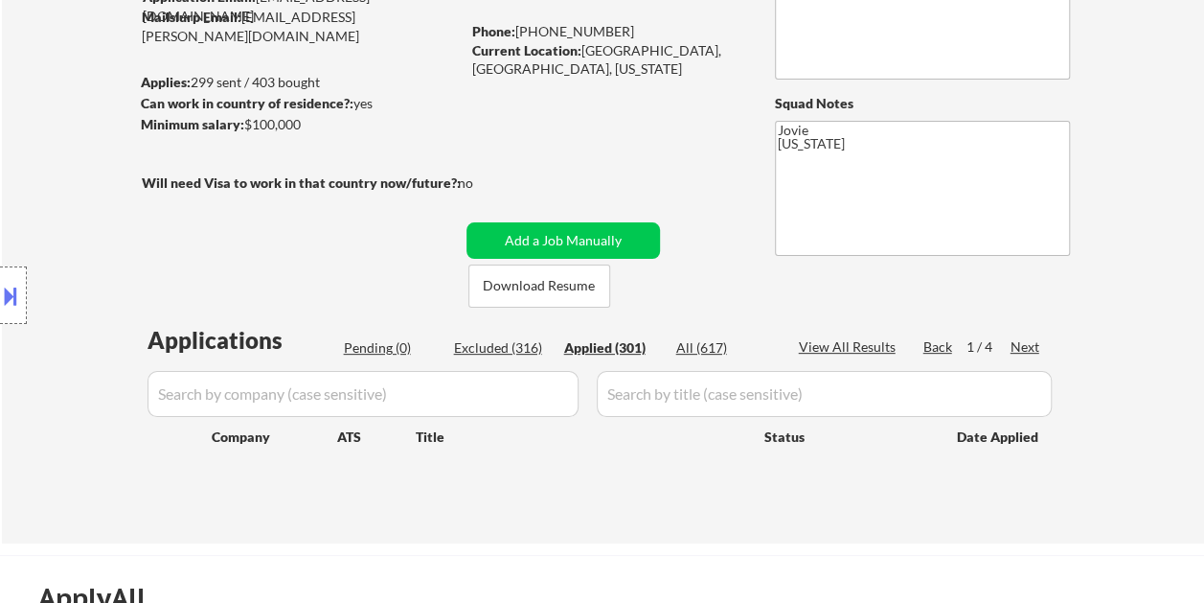
select select ""applied""
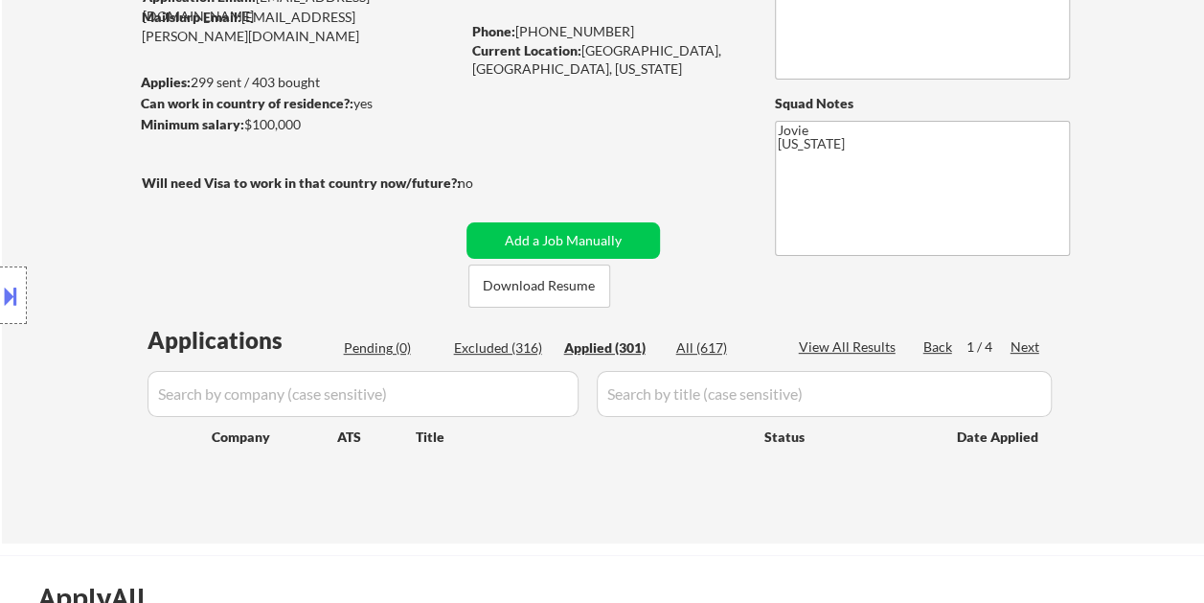
select select ""applied""
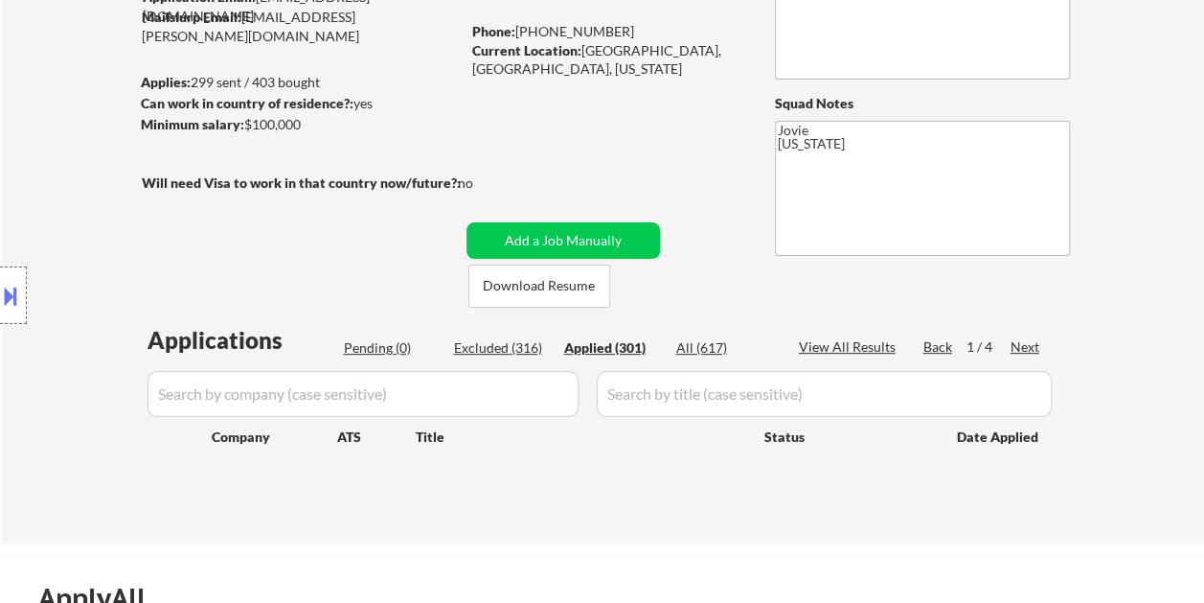
select select ""applied""
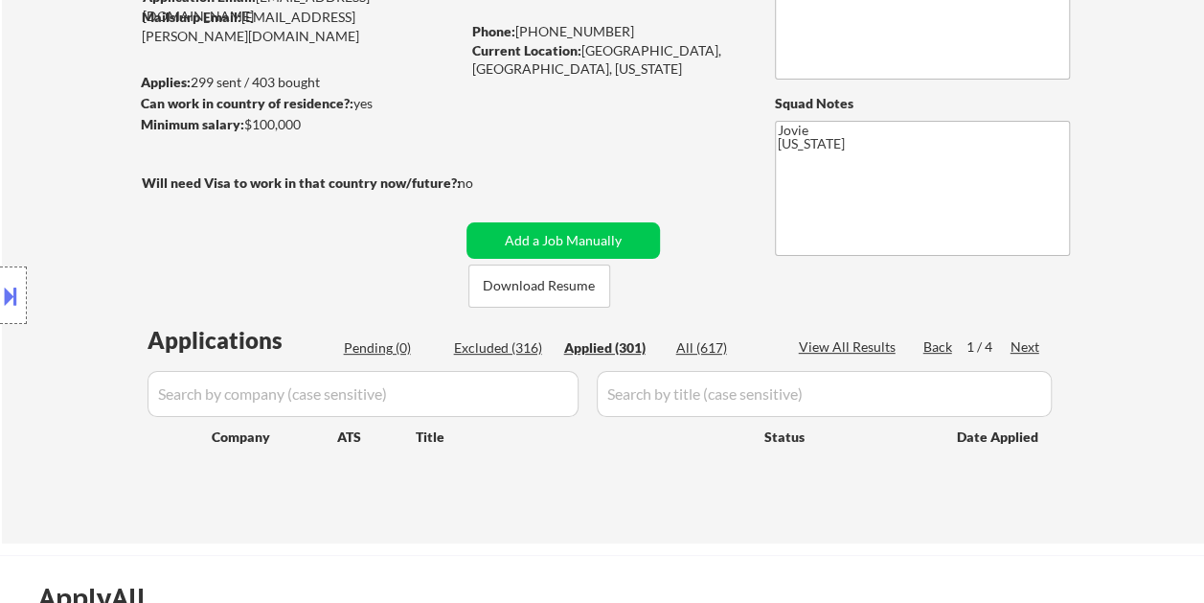
select select ""applied""
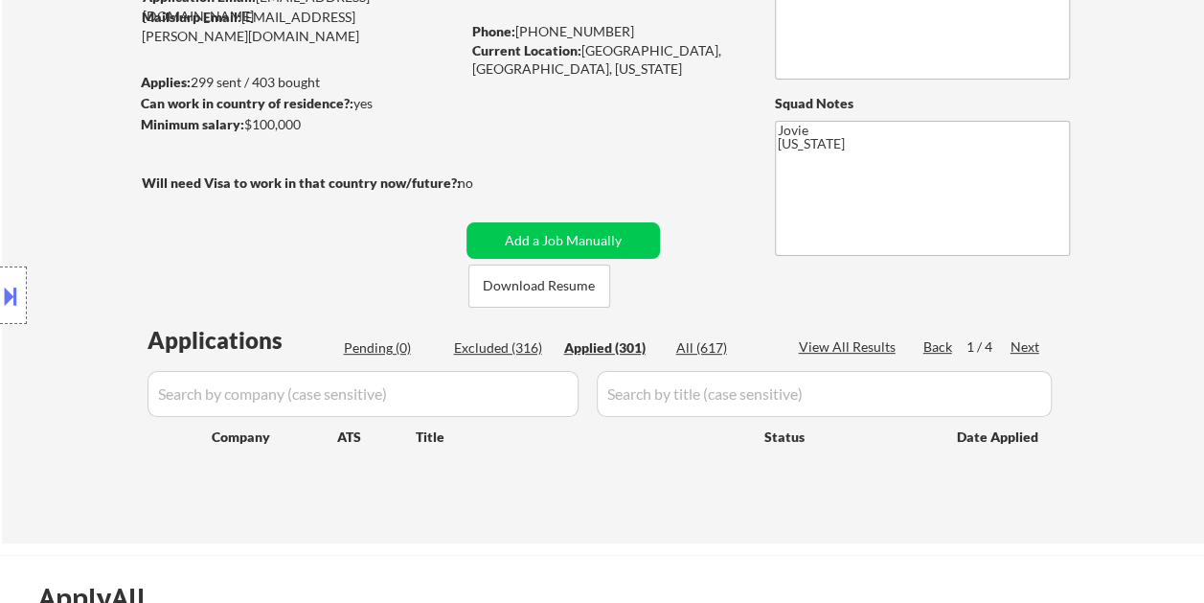
select select ""applied""
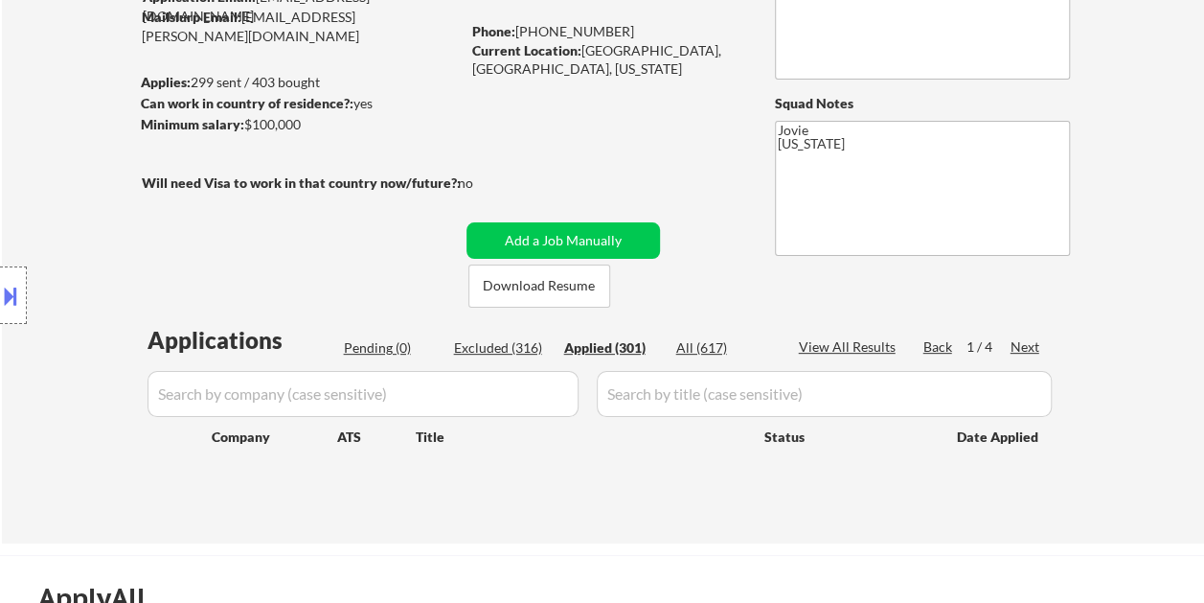
select select ""applied""
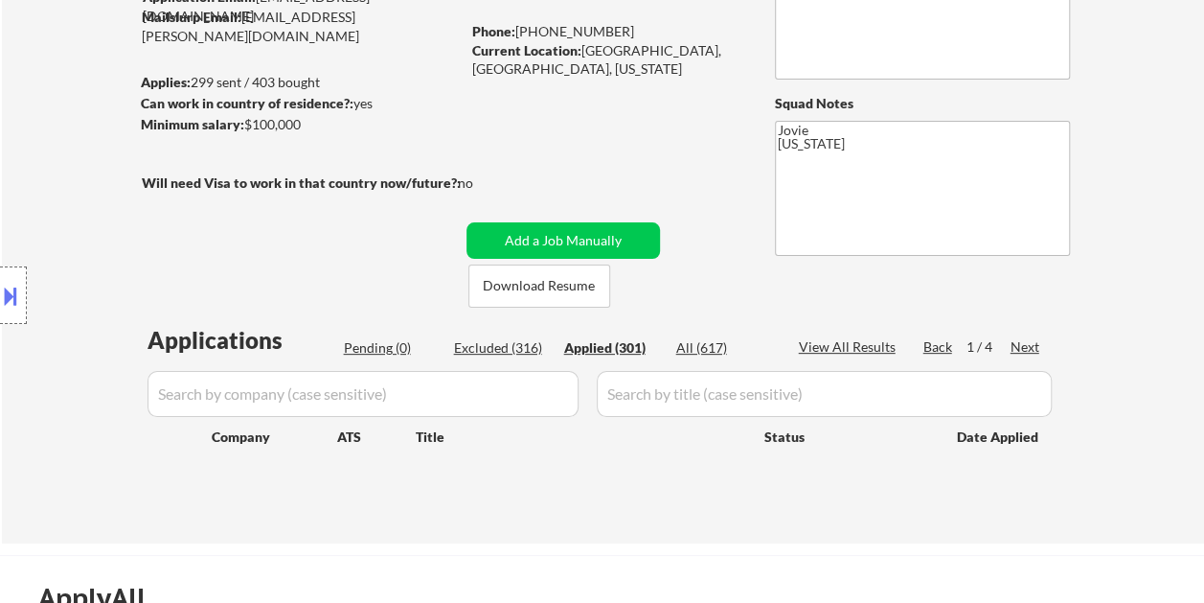
select select ""applied""
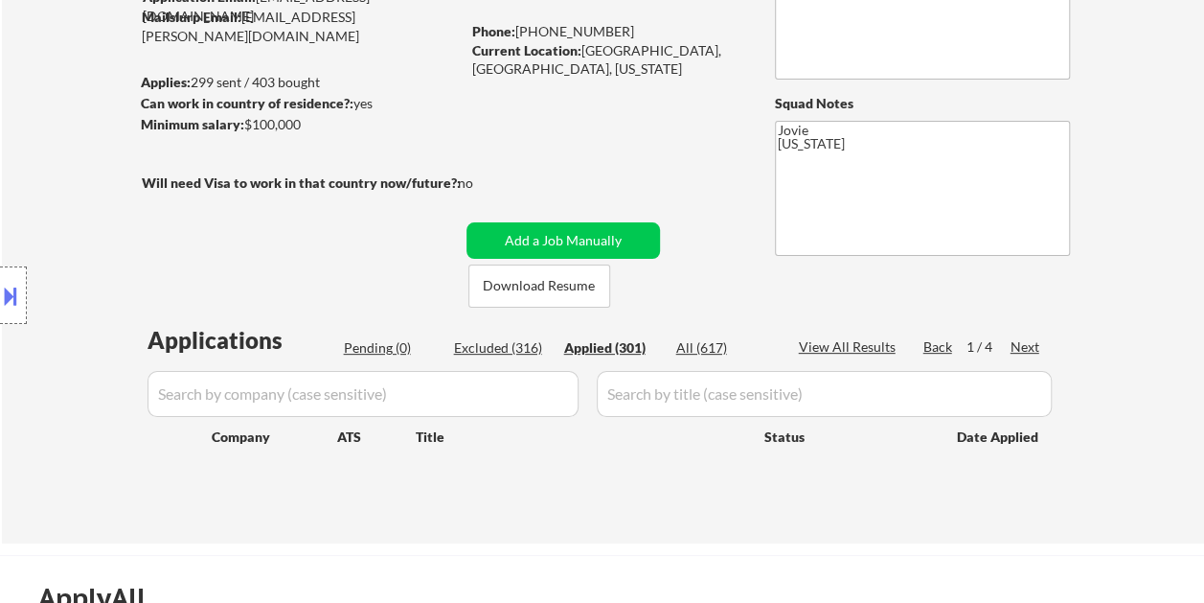
select select ""applied""
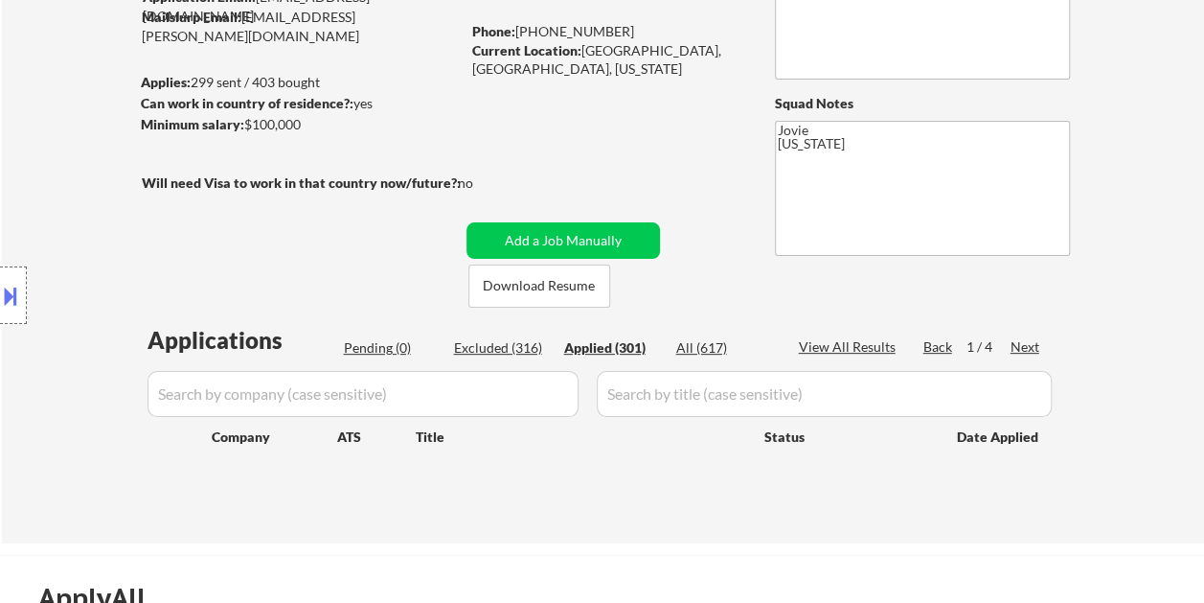
select select ""applied""
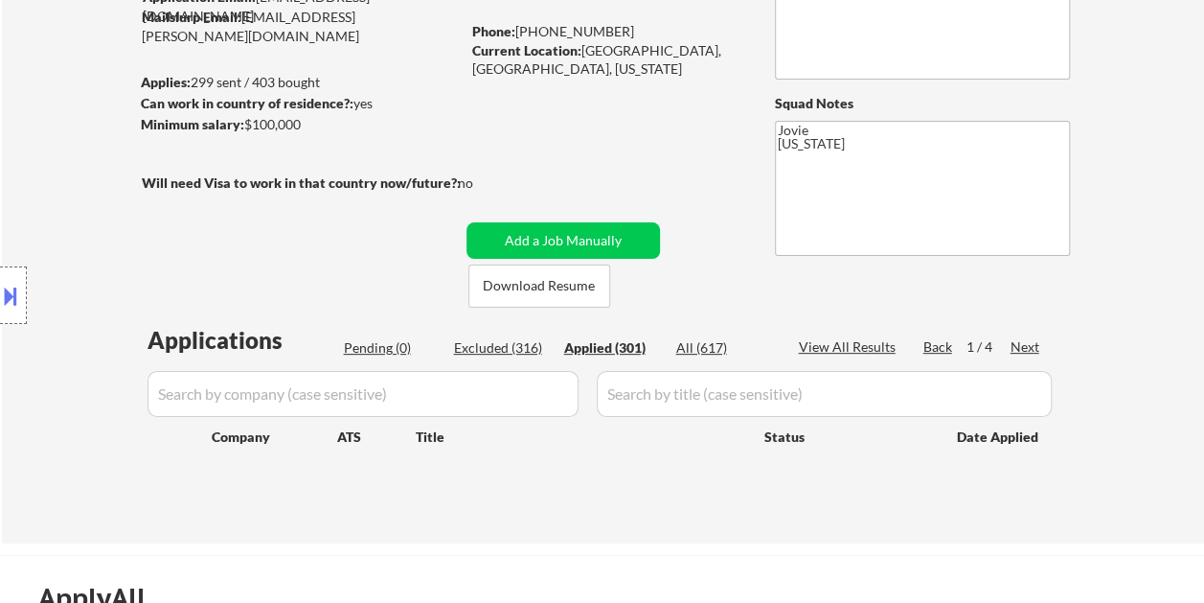
select select ""applied""
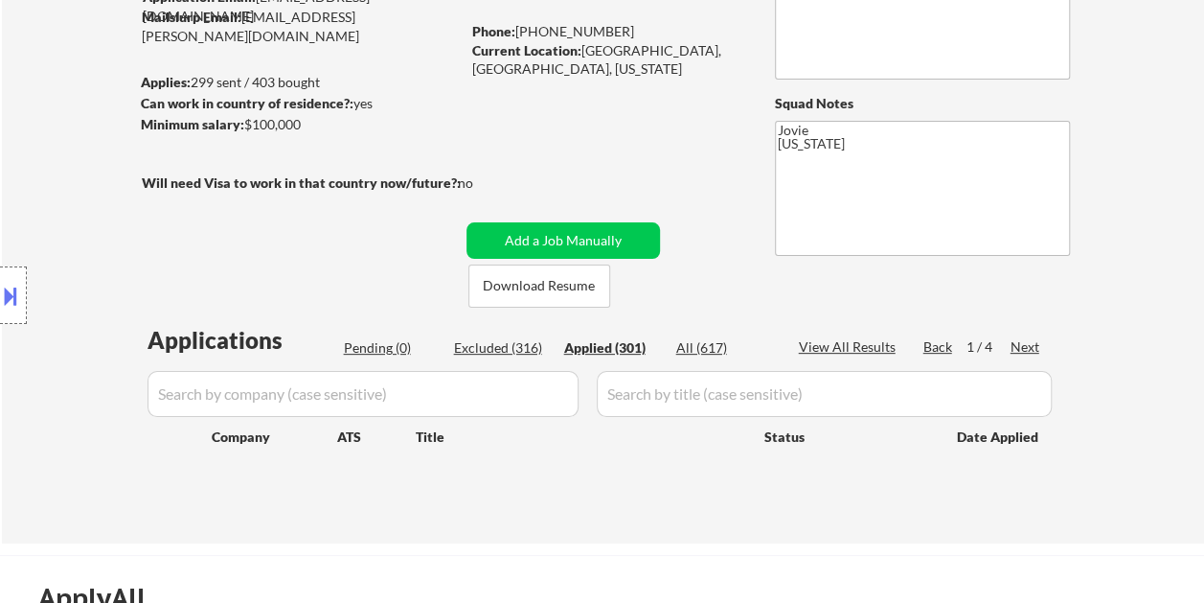
select select ""applied""
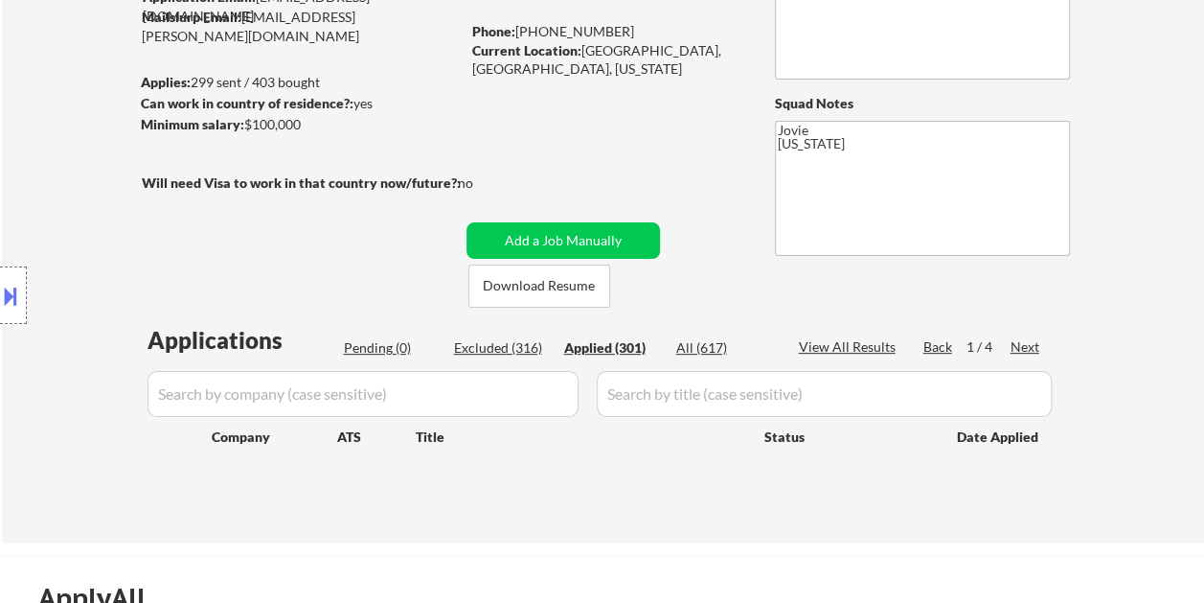
select select ""applied""
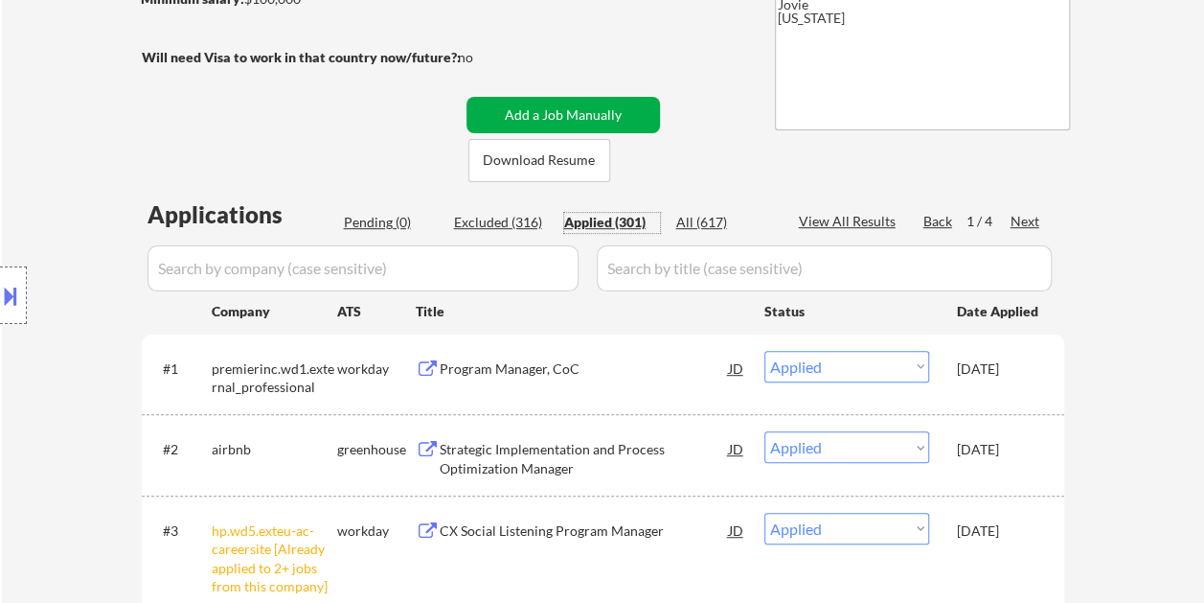
scroll to position [287, 0]
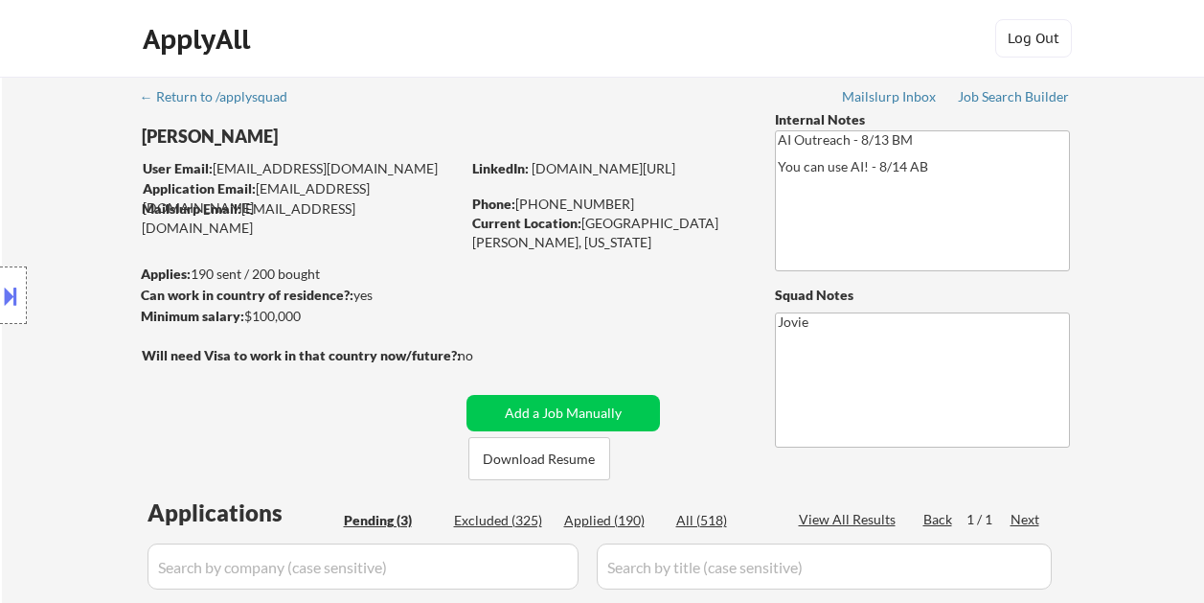
select select ""pending""
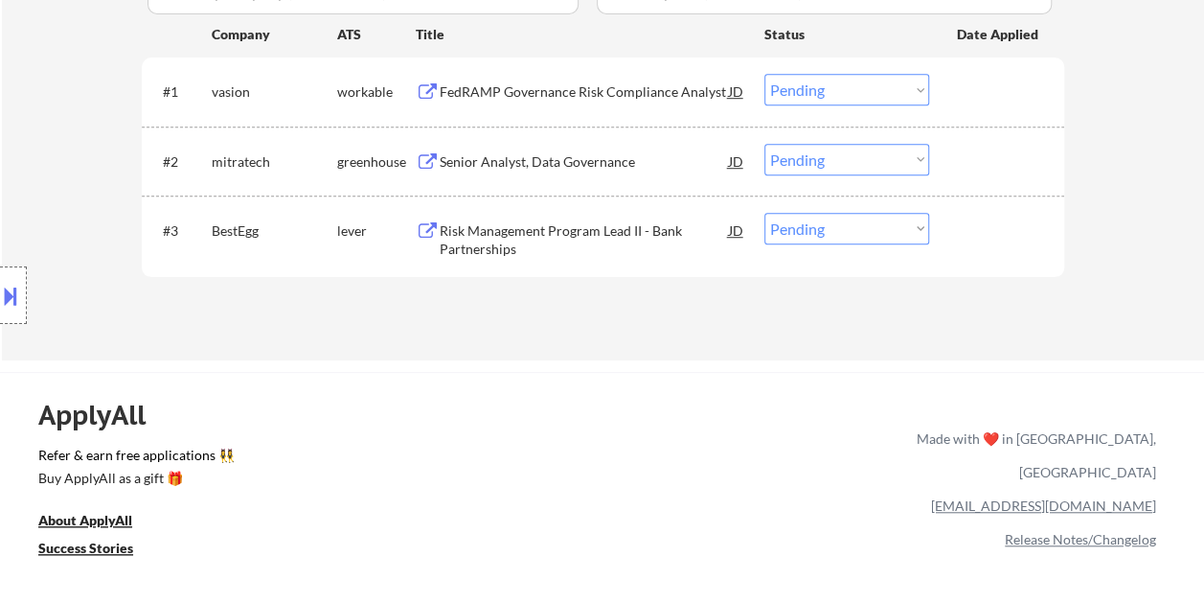
scroll to position [479, 0]
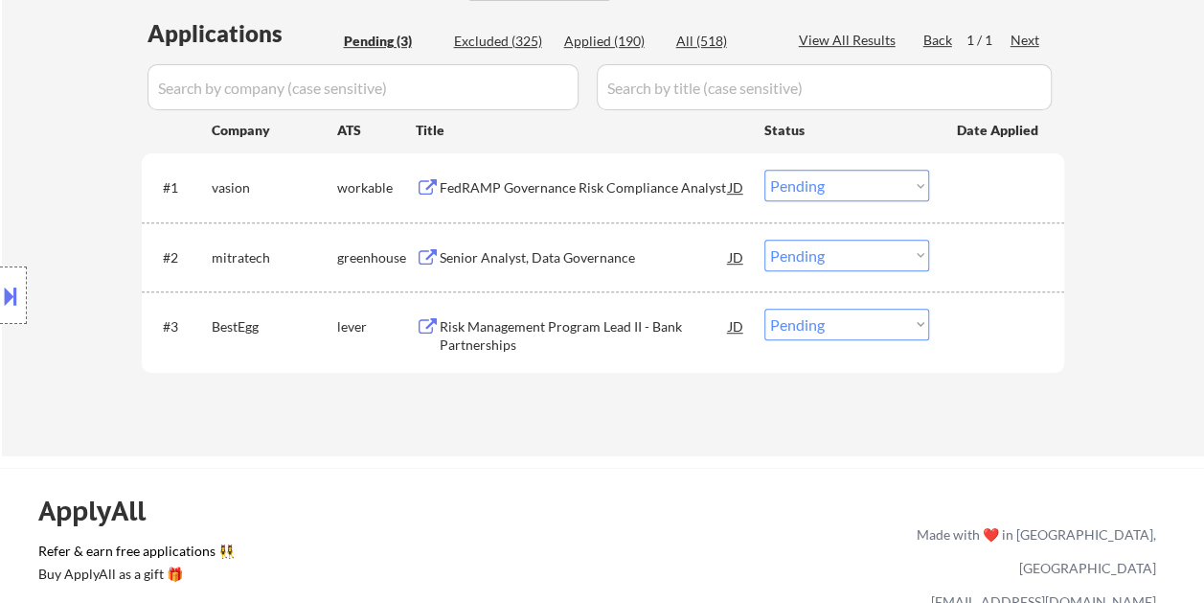
click at [592, 195] on div "FedRAMP Governance Risk Compliance Analyst" at bounding box center [584, 187] width 289 height 19
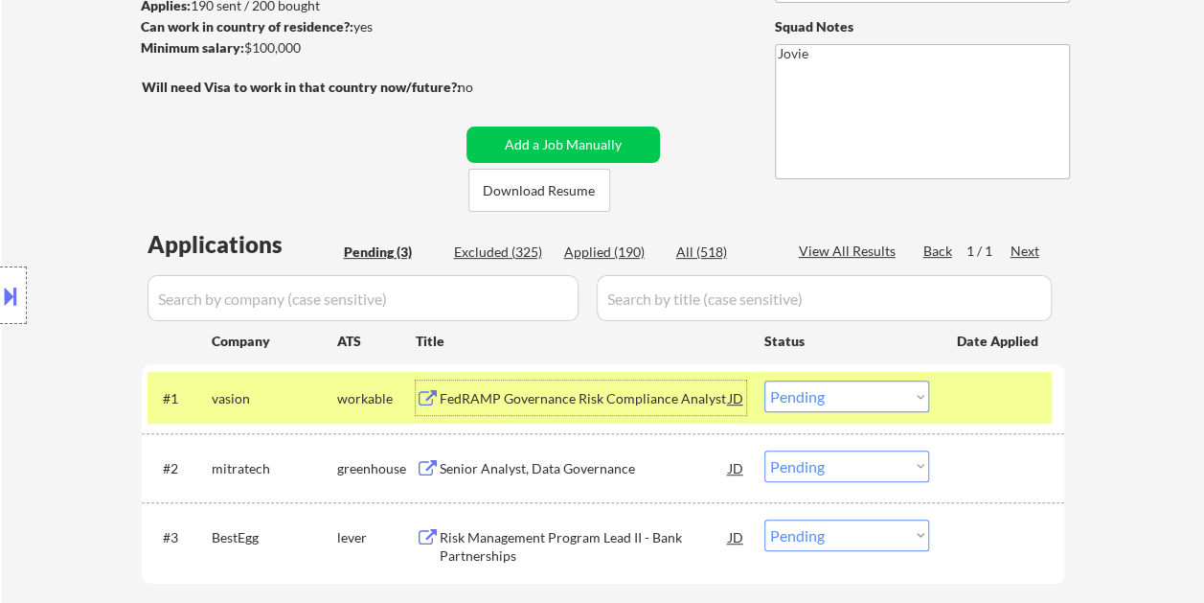
scroll to position [383, 0]
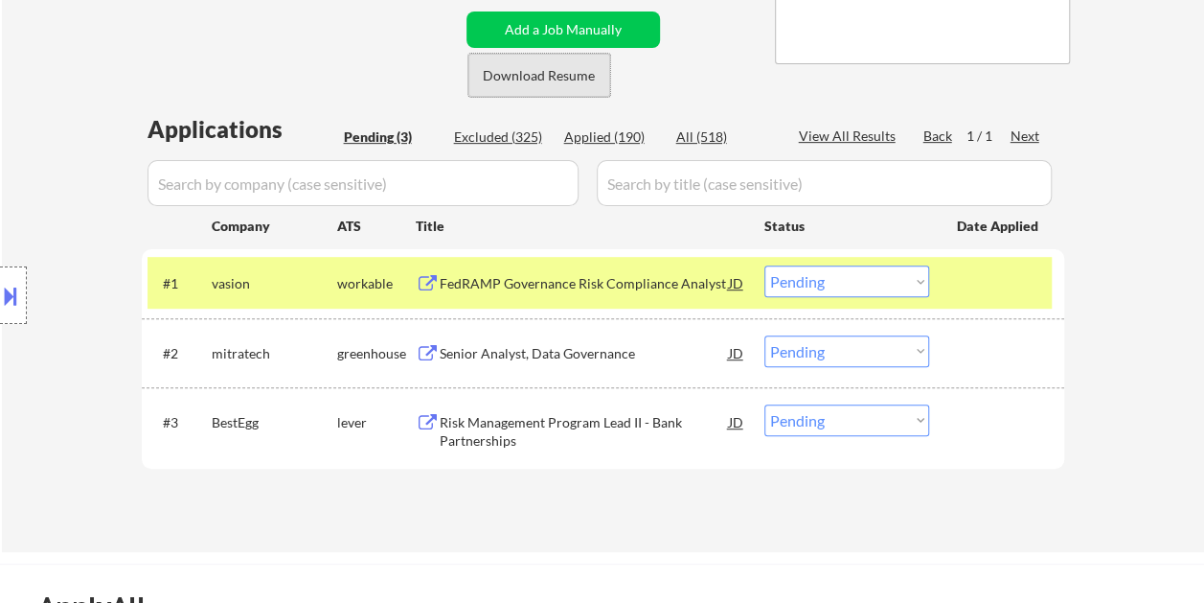
click at [504, 79] on button "Download Resume" at bounding box center [540, 75] width 142 height 43
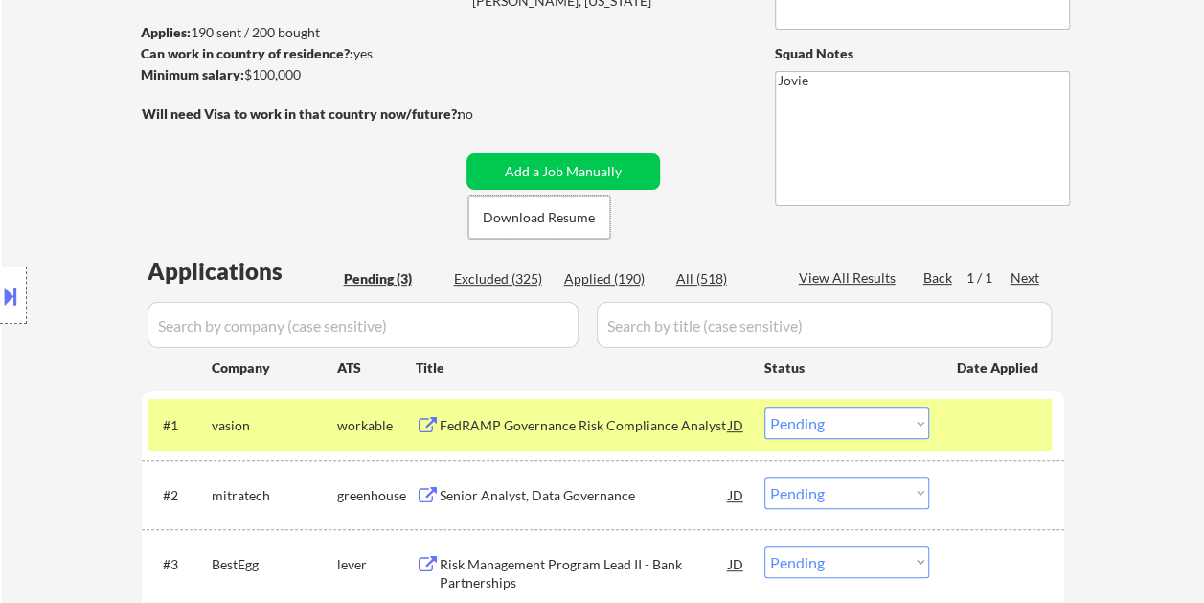
scroll to position [287, 0]
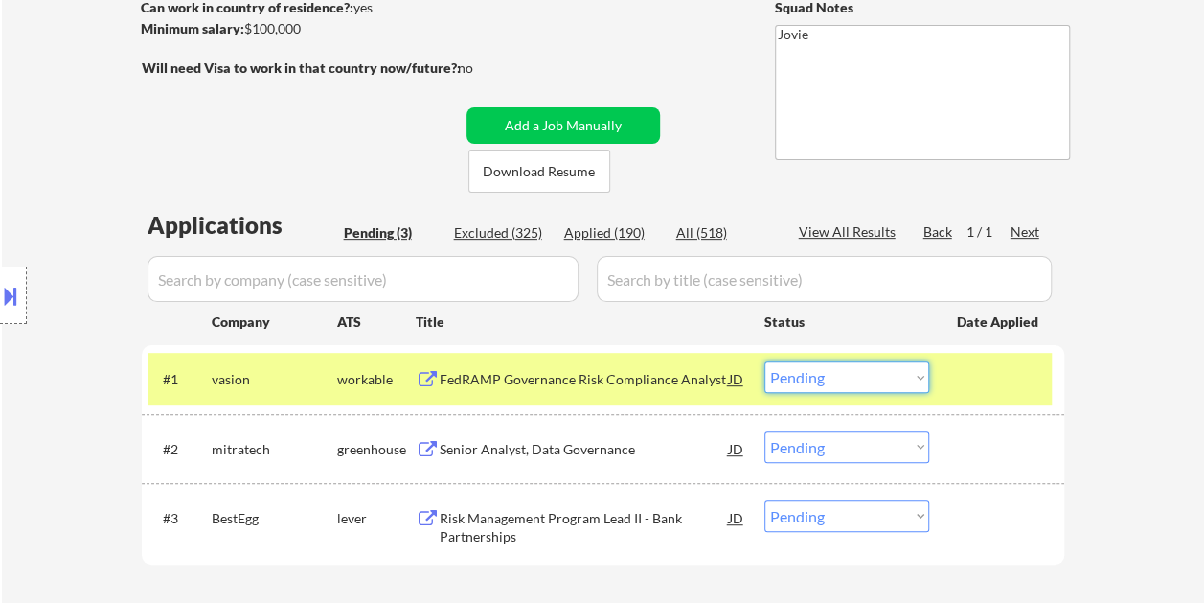
click at [887, 375] on select "Choose an option... Pending Applied Excluded (Questions) Excluded (Expired) Exc…" at bounding box center [847, 377] width 165 height 32
click at [765, 361] on select "Choose an option... Pending Applied Excluded (Questions) Excluded (Expired) Exc…" at bounding box center [847, 377] width 165 height 32
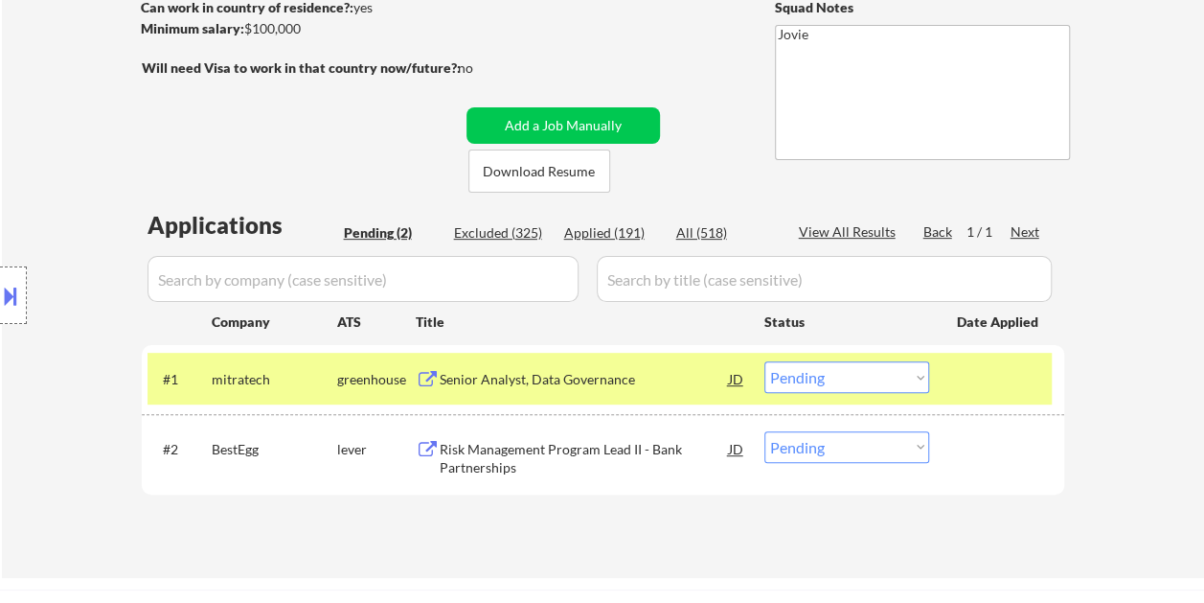
click at [977, 374] on div at bounding box center [999, 378] width 84 height 34
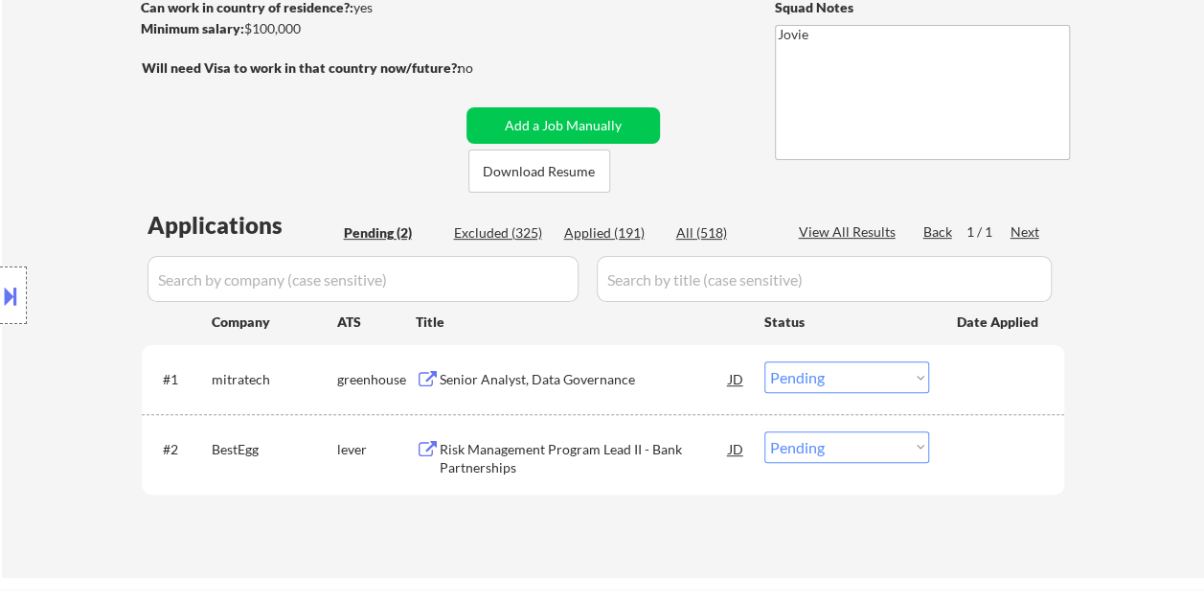
click at [962, 425] on div "#2 BestEgg lever Risk Management Program Lead II - Bank Partnerships JD Choose …" at bounding box center [600, 454] width 905 height 63
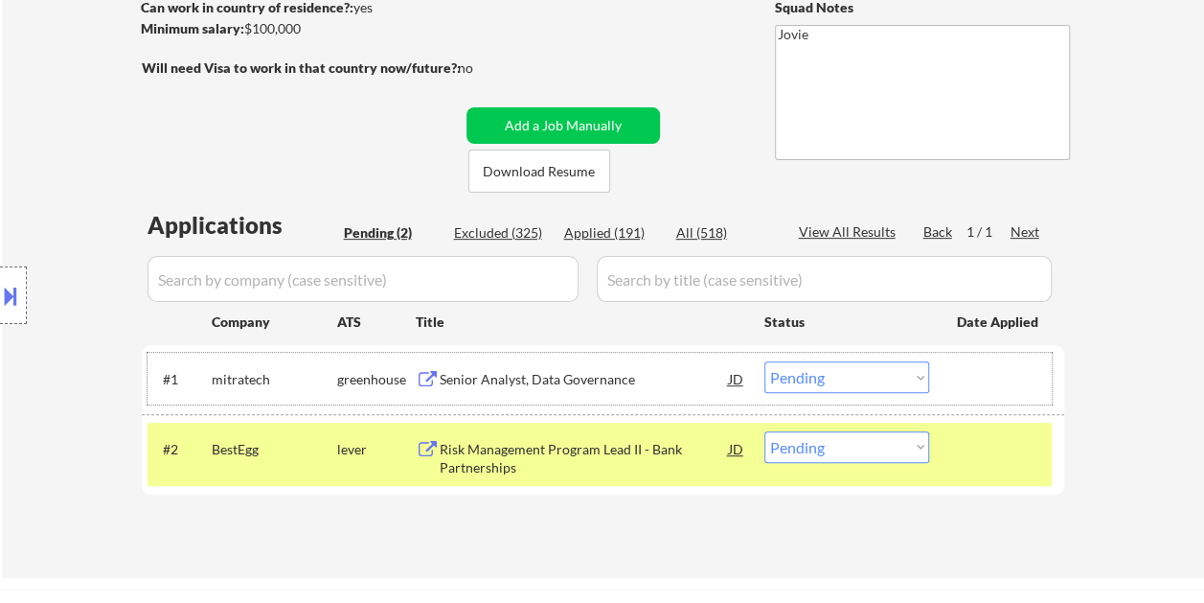
click at [968, 365] on div at bounding box center [999, 378] width 84 height 34
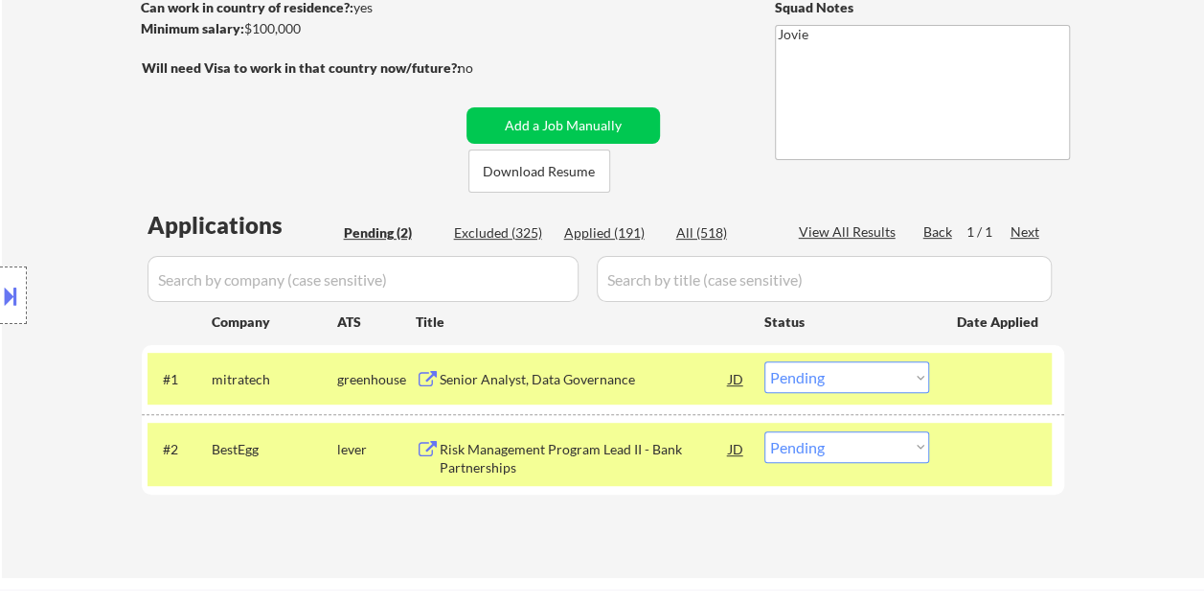
click at [961, 447] on div at bounding box center [999, 448] width 84 height 34
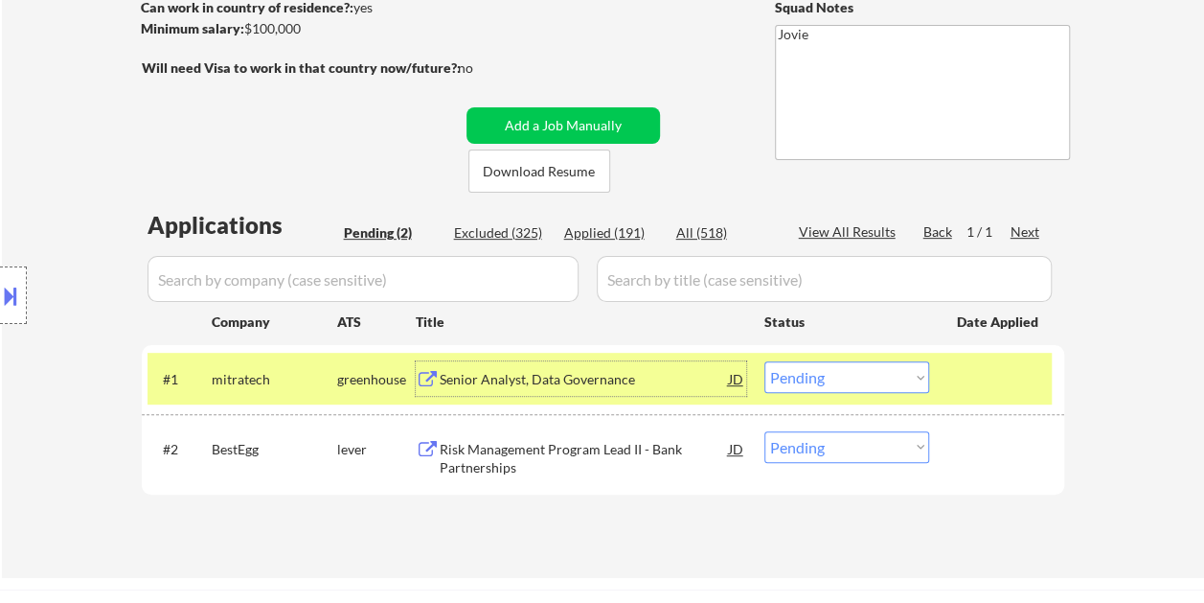
click at [646, 377] on div "Senior Analyst, Data Governance" at bounding box center [584, 379] width 289 height 19
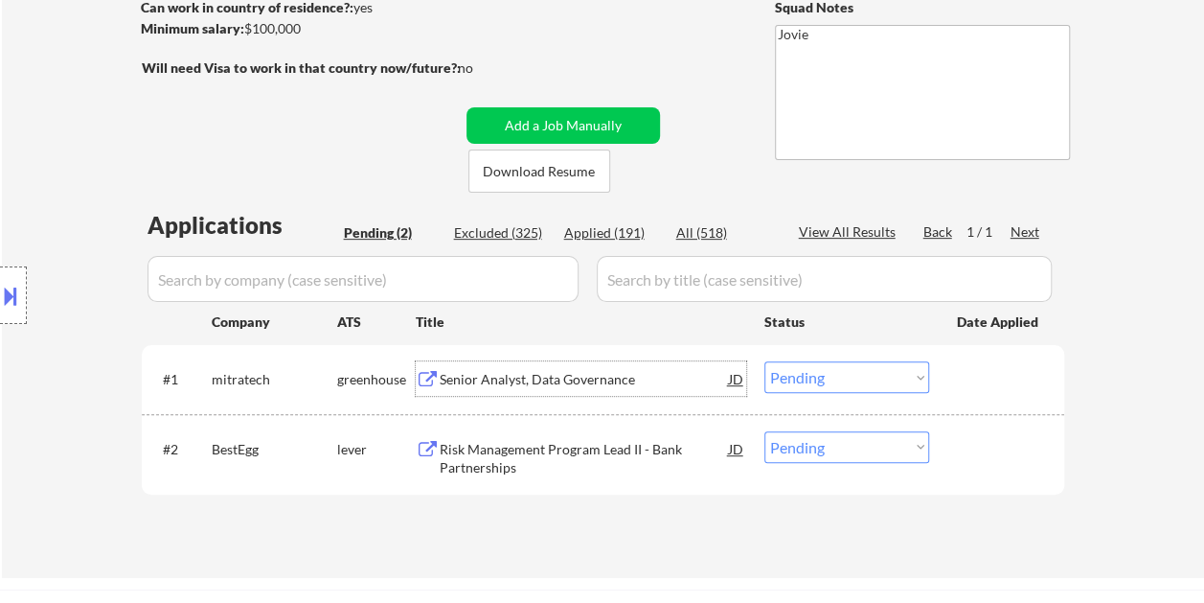
drag, startPoint x: 965, startPoint y: 368, endPoint x: 927, endPoint y: 370, distance: 38.4
click at [966, 368] on div at bounding box center [999, 378] width 84 height 34
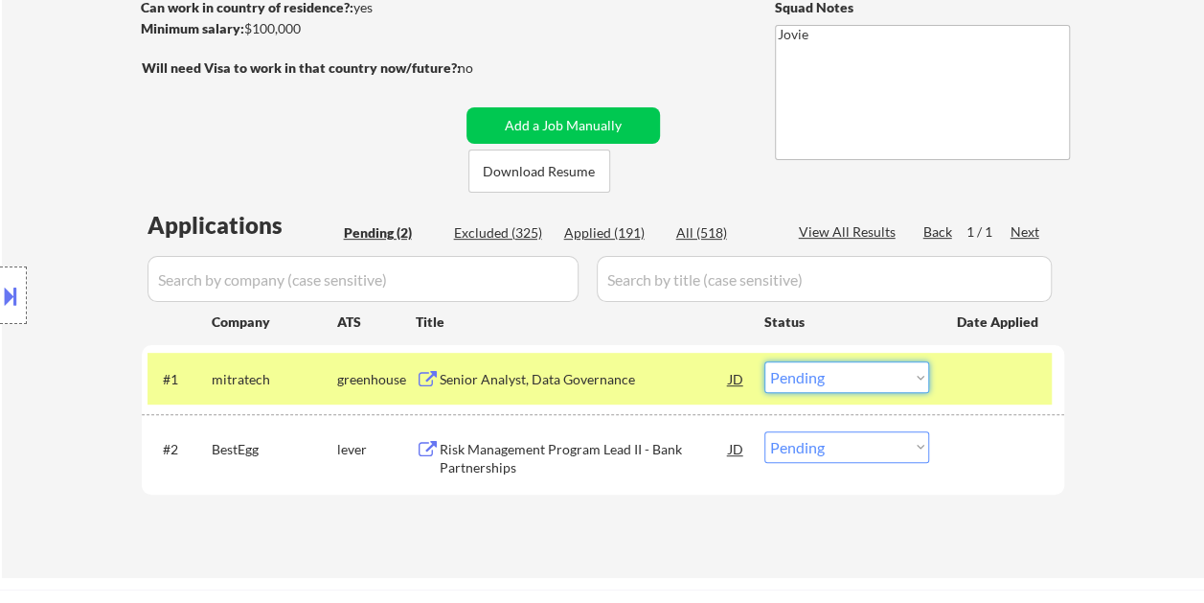
drag, startPoint x: 922, startPoint y: 372, endPoint x: 917, endPoint y: 360, distance: 12.5
click at [922, 372] on select "Choose an option... Pending Applied Excluded (Questions) Excluded (Expired) Exc…" at bounding box center [847, 377] width 165 height 32
click at [765, 361] on select "Choose an option... Pending Applied Excluded (Questions) Excluded (Expired) Exc…" at bounding box center [847, 377] width 165 height 32
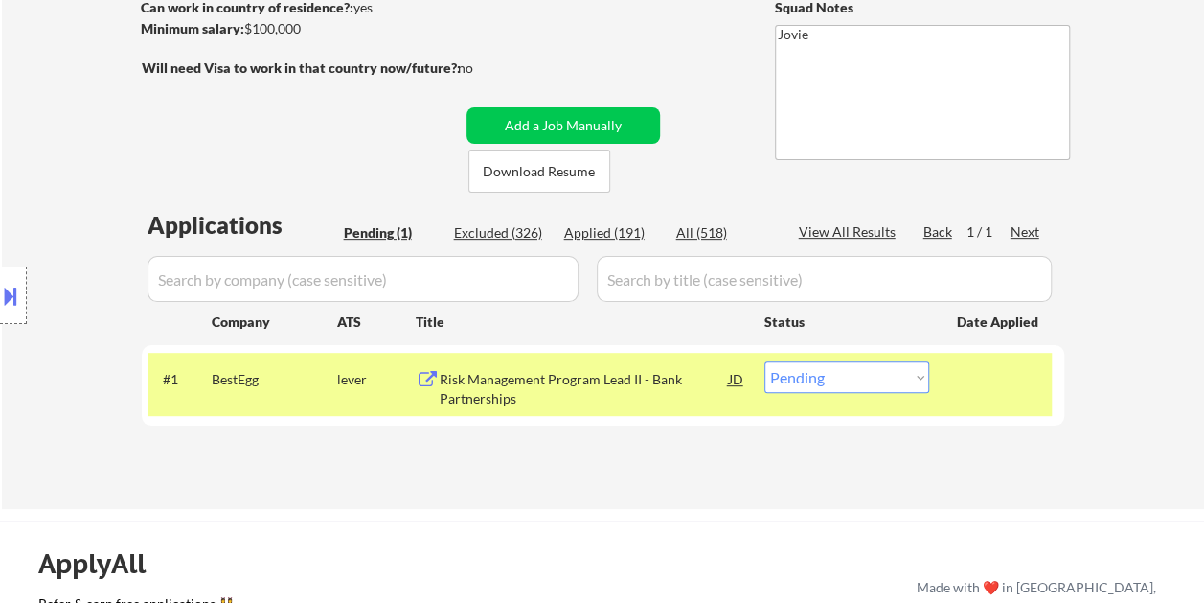
click at [592, 378] on div "Risk Management Program Lead II - Bank Partnerships" at bounding box center [584, 388] width 289 height 37
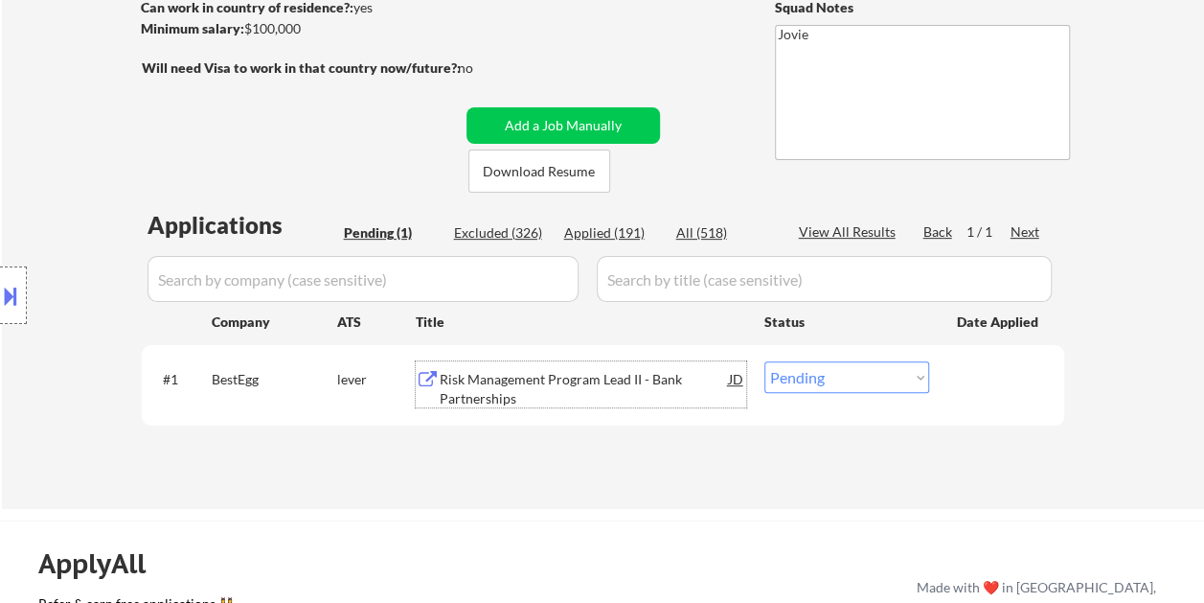
click at [920, 378] on select "Choose an option... Pending Applied Excluded (Questions) Excluded (Expired) Exc…" at bounding box center [847, 377] width 165 height 32
select select ""excluded__bad_match_""
click at [765, 361] on select "Choose an option... Pending Applied Excluded (Questions) Excluded (Expired) Exc…" at bounding box center [847, 377] width 165 height 32
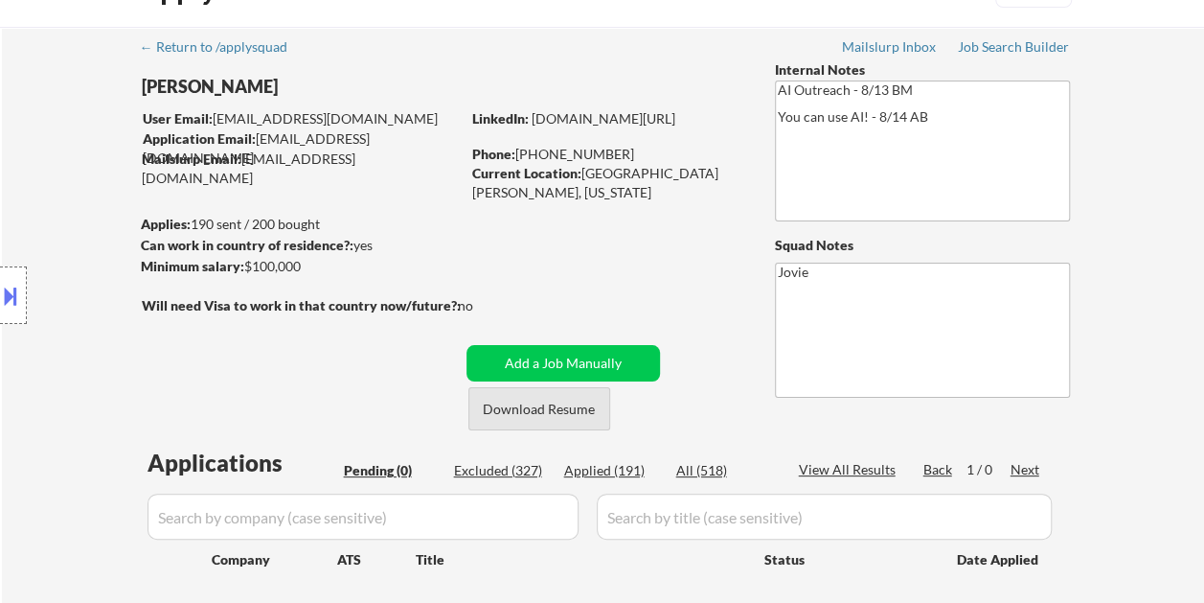
scroll to position [0, 0]
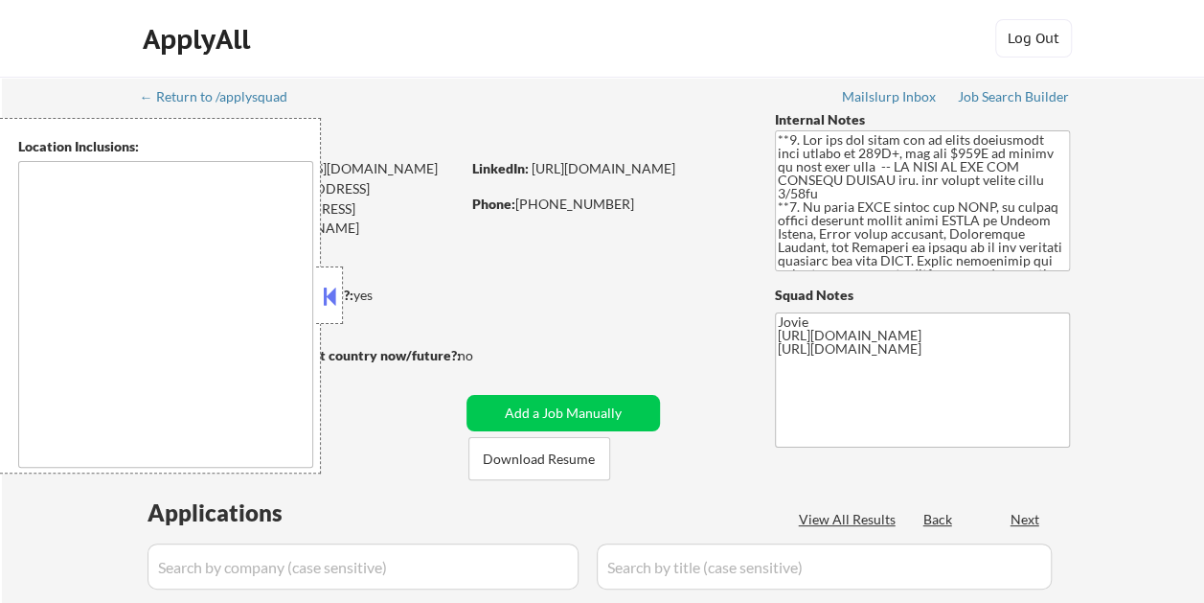
type textarea "country:US"
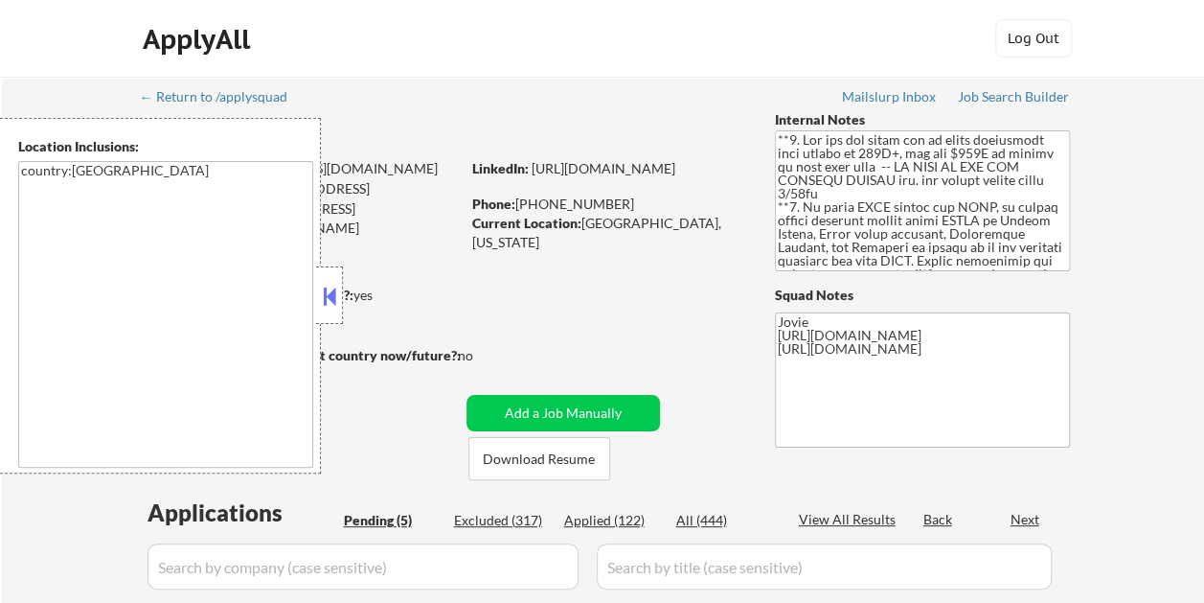
select select ""pending""
click at [336, 288] on button at bounding box center [329, 296] width 21 height 29
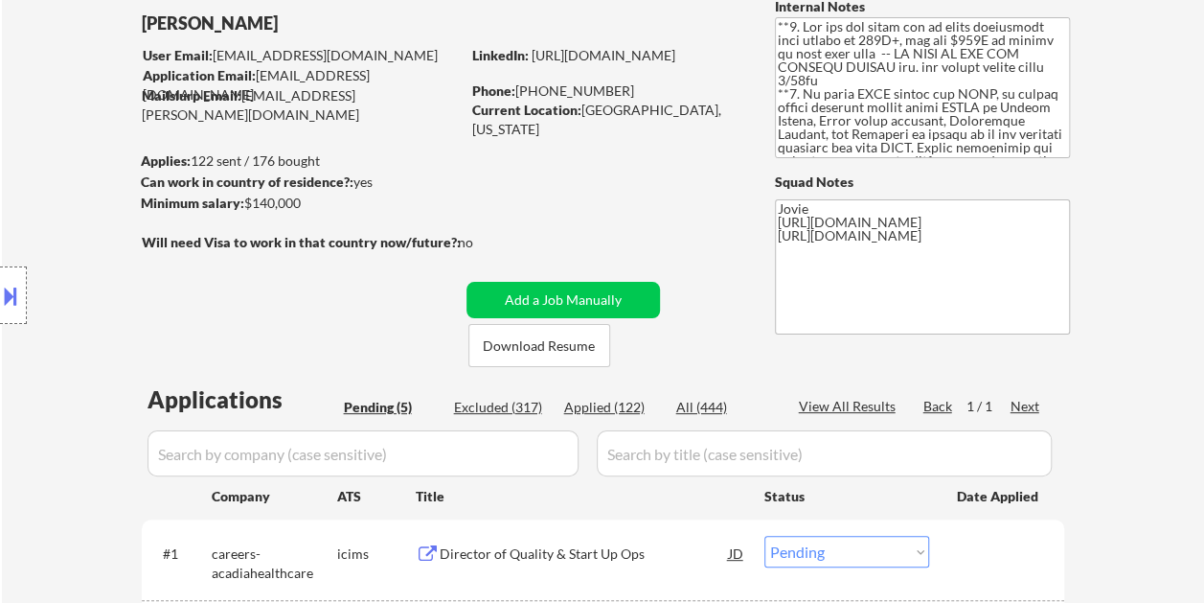
scroll to position [96, 0]
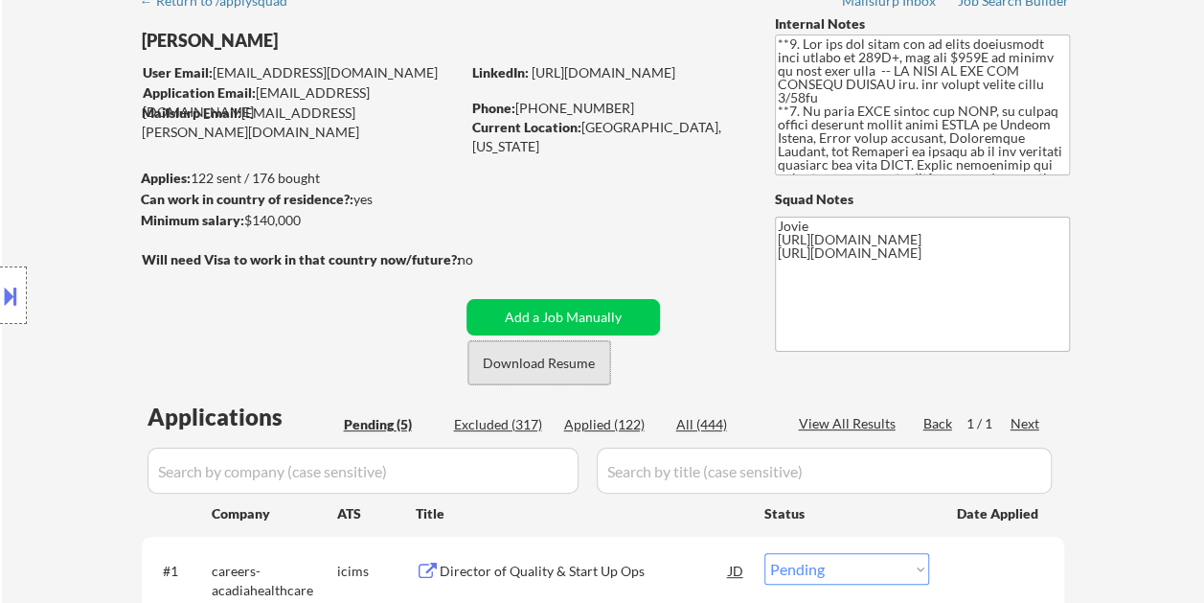
click at [517, 359] on button "Download Resume" at bounding box center [540, 362] width 142 height 43
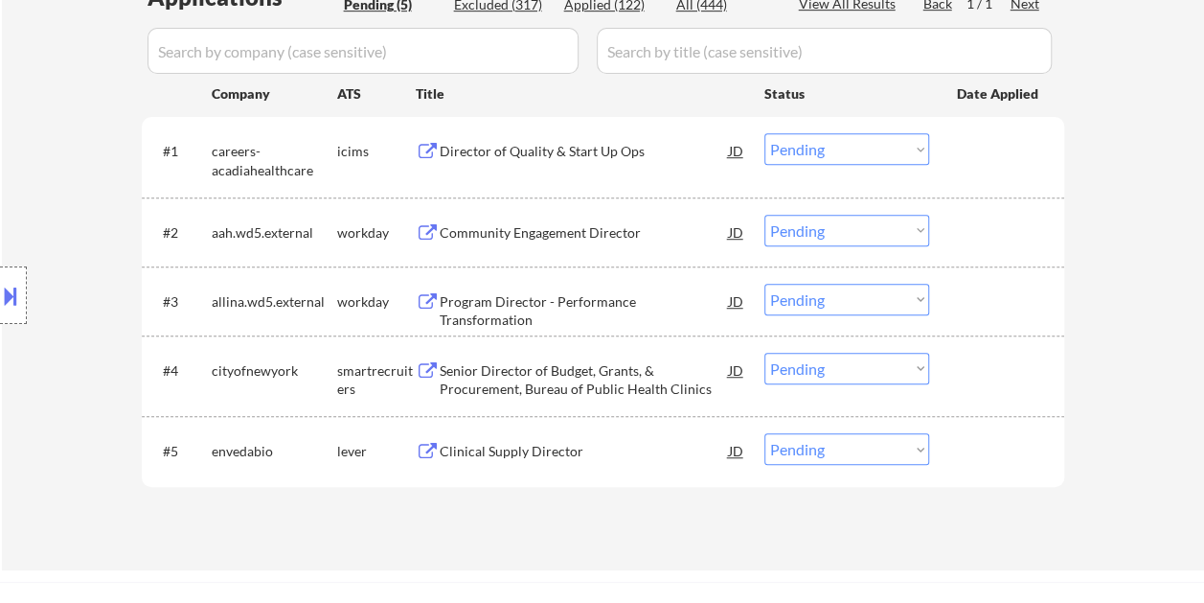
scroll to position [575, 0]
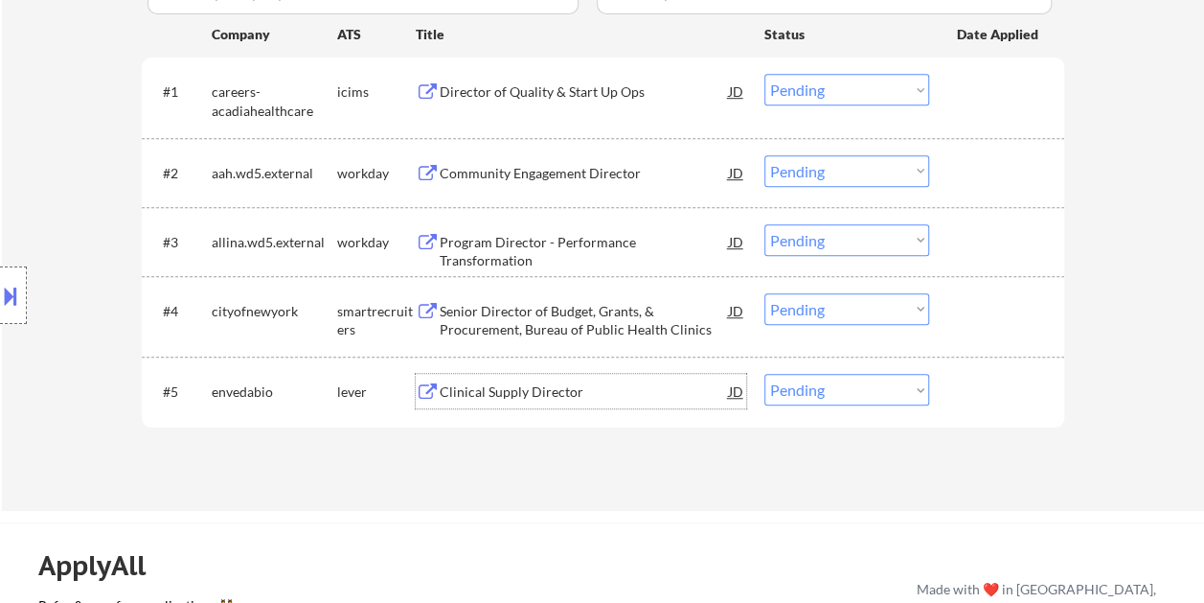
click at [533, 391] on div "Clinical Supply Director" at bounding box center [584, 391] width 289 height 19
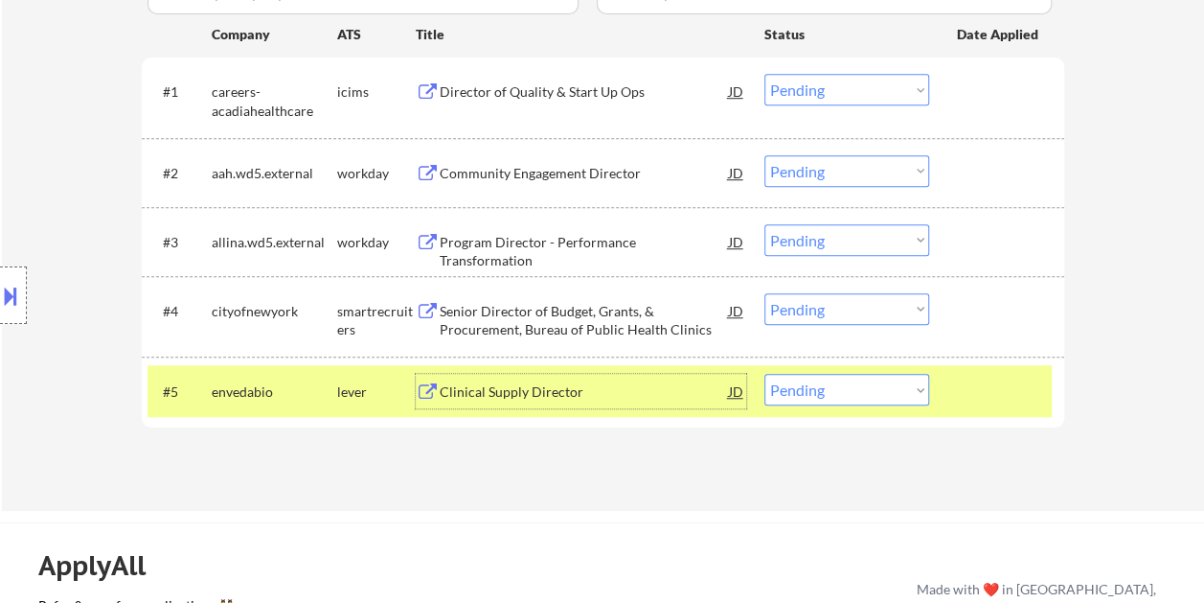
click at [916, 387] on select "Choose an option... Pending Applied Excluded (Questions) Excluded (Expired) Exc…" at bounding box center [847, 390] width 165 height 32
select select ""excluded__bad_match_""
click at [765, 374] on select "Choose an option... Pending Applied Excluded (Questions) Excluded (Expired) Exc…" at bounding box center [847, 390] width 165 height 32
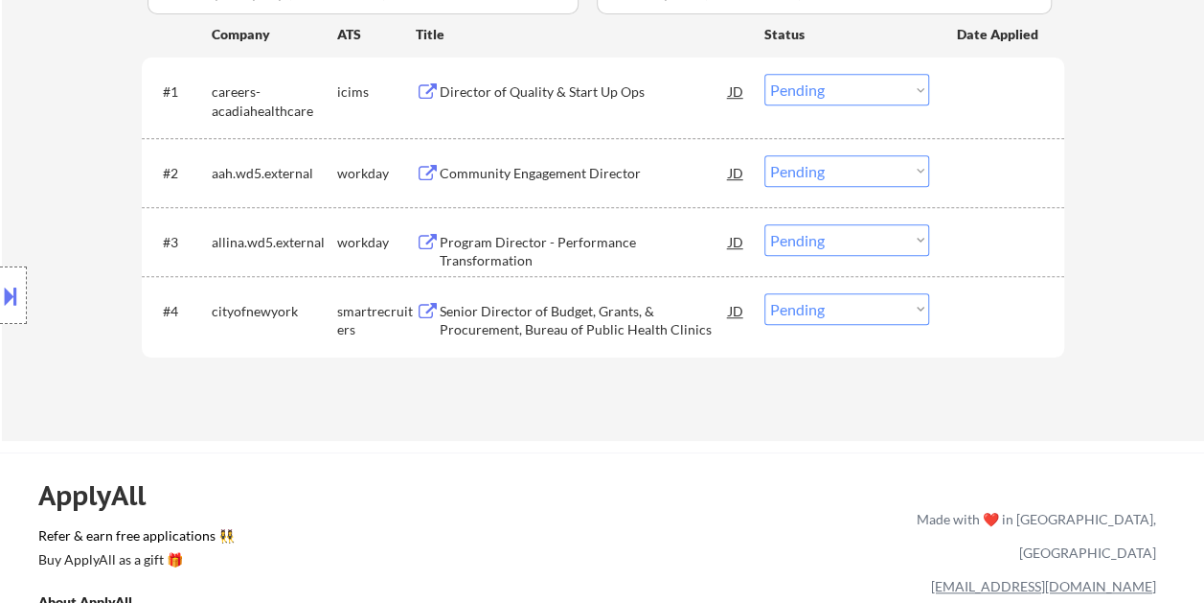
click at [978, 316] on div at bounding box center [999, 310] width 84 height 34
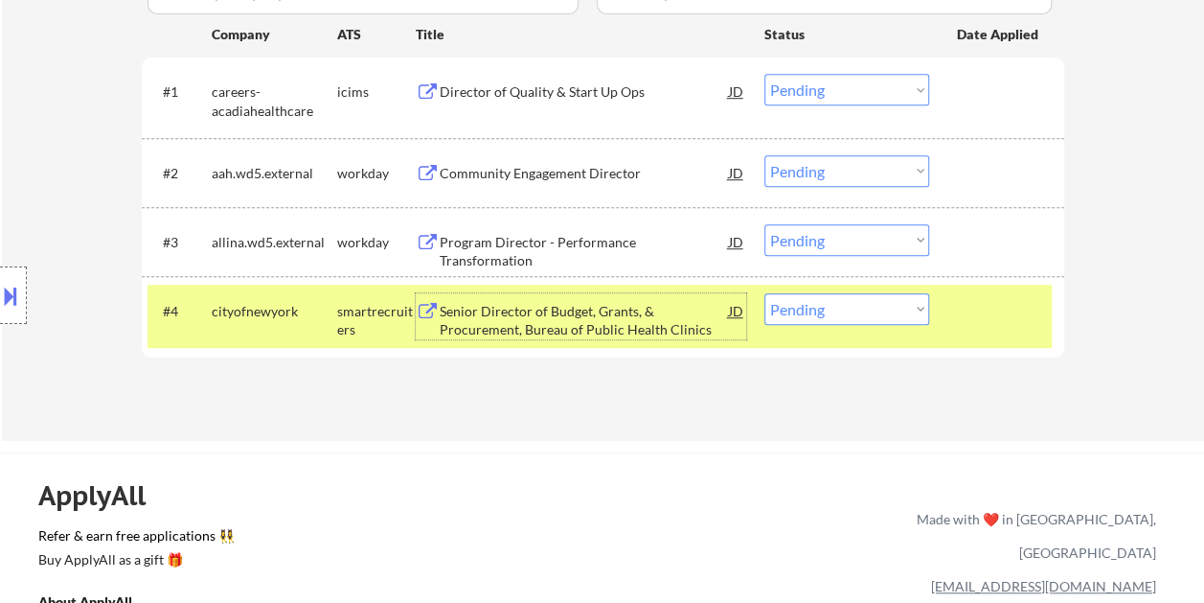
click at [604, 327] on div "Senior Director of Budget, Grants, & Procurement, Bureau of Public Health Clini…" at bounding box center [584, 320] width 289 height 37
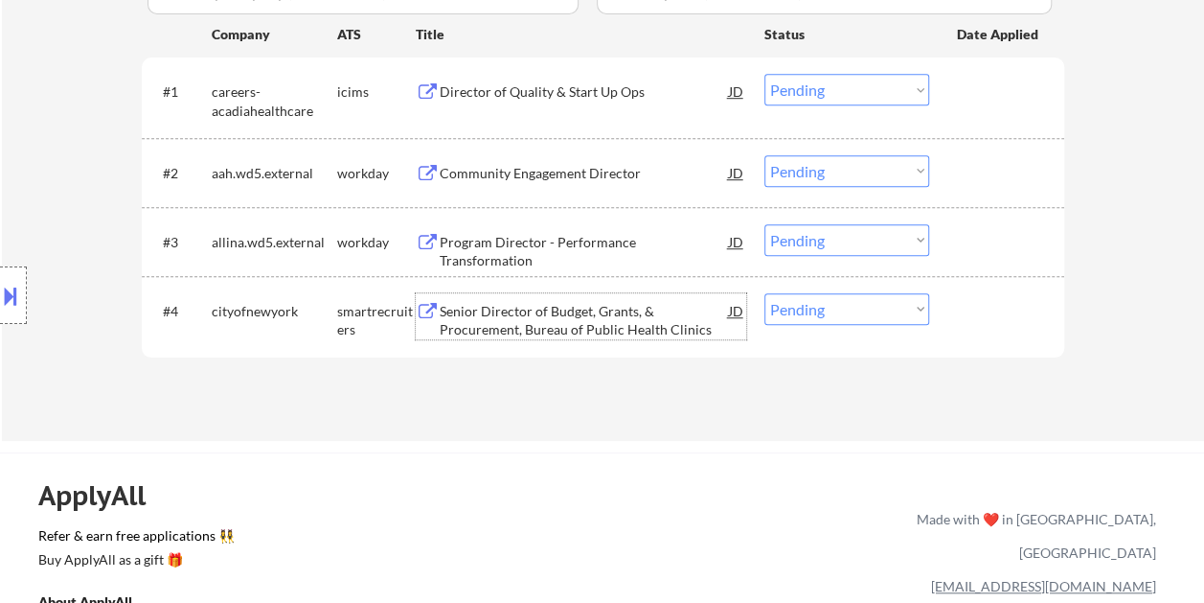
click at [979, 323] on div at bounding box center [999, 310] width 84 height 34
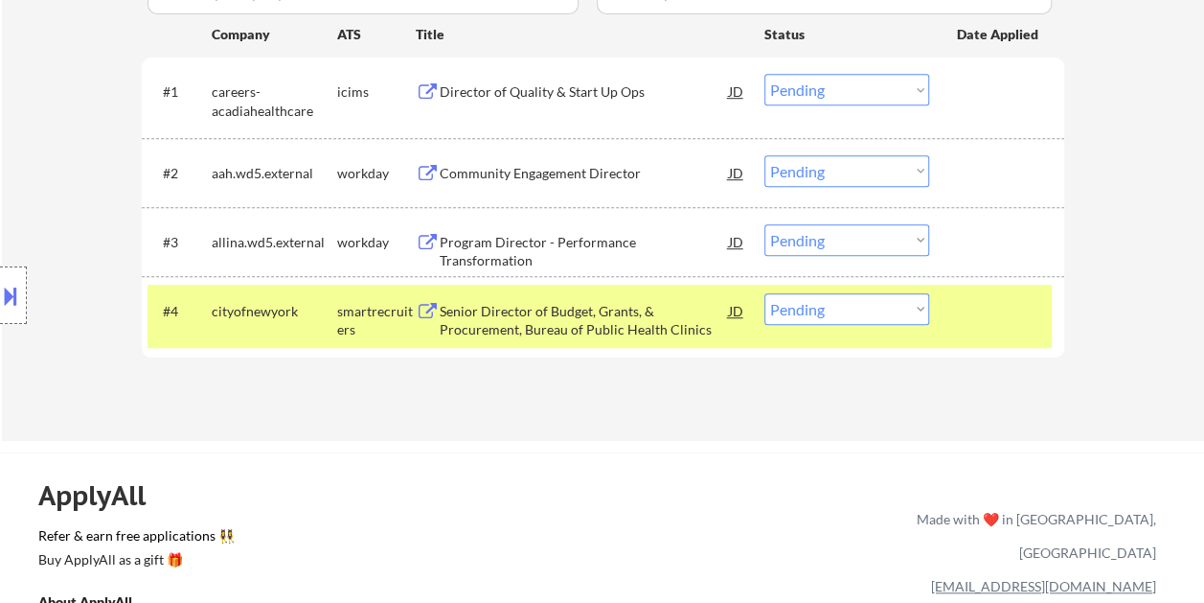
click at [919, 304] on select "Choose an option... Pending Applied Excluded (Questions) Excluded (Expired) Exc…" at bounding box center [847, 309] width 165 height 32
select select ""excluded__salary_""
click at [765, 293] on select "Choose an option... Pending Applied Excluded (Questions) Excluded (Expired) Exc…" at bounding box center [847, 309] width 165 height 32
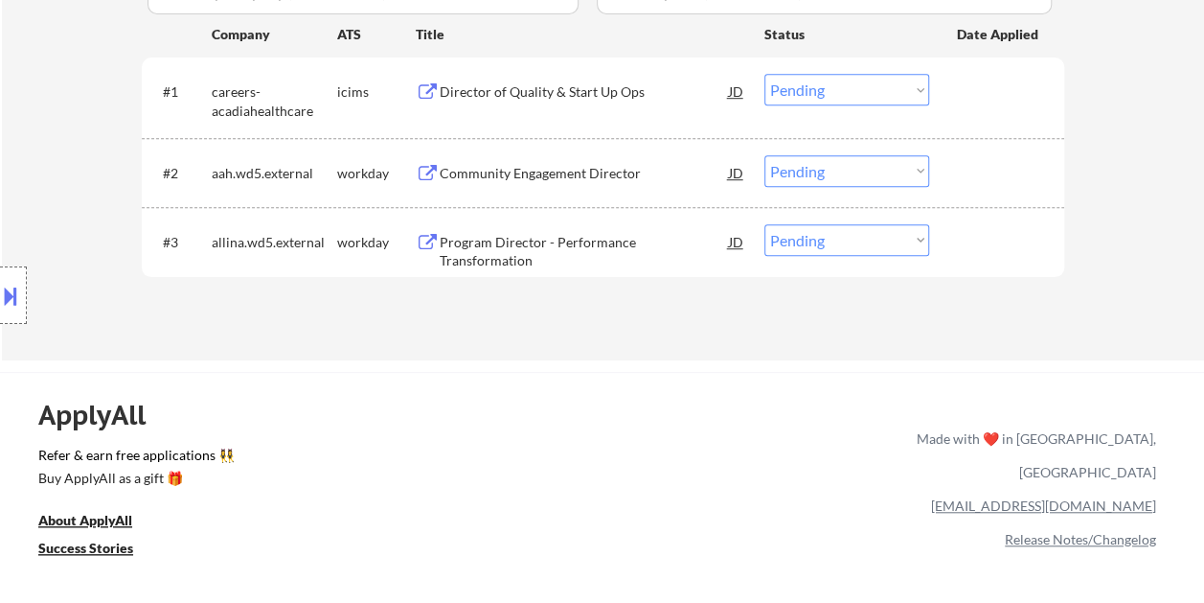
click at [594, 249] on div "Program Director - Performance Transformation" at bounding box center [584, 251] width 289 height 37
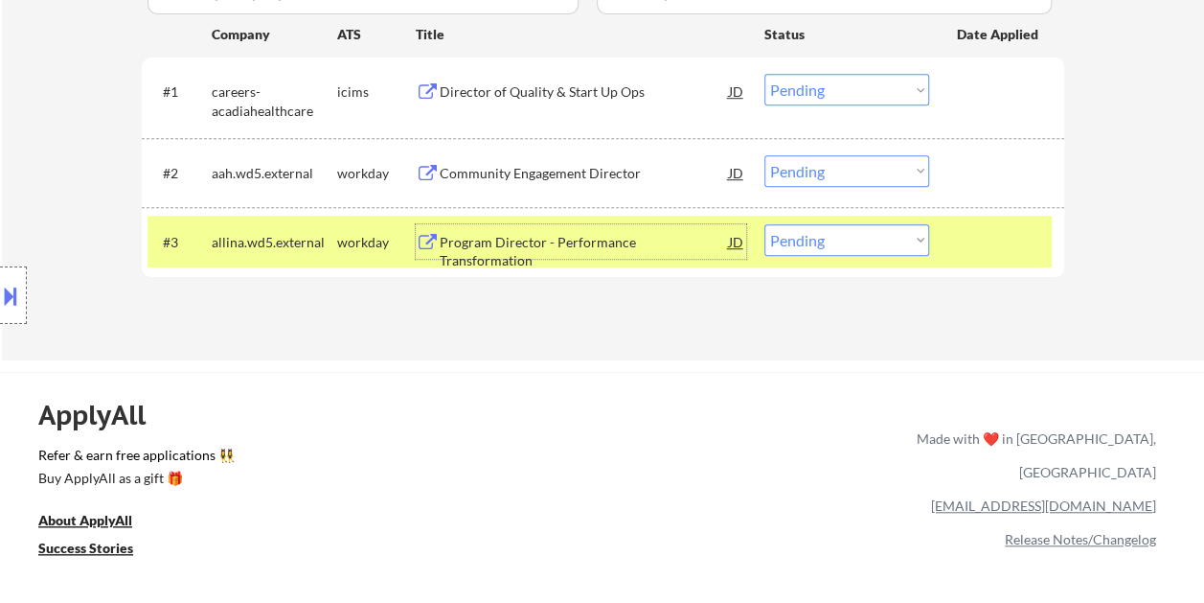
click at [882, 246] on select "Choose an option... Pending Applied Excluded (Questions) Excluded (Expired) Exc…" at bounding box center [847, 240] width 165 height 32
click at [765, 224] on select "Choose an option... Pending Applied Excluded (Questions) Excluded (Expired) Exc…" at bounding box center [847, 240] width 165 height 32
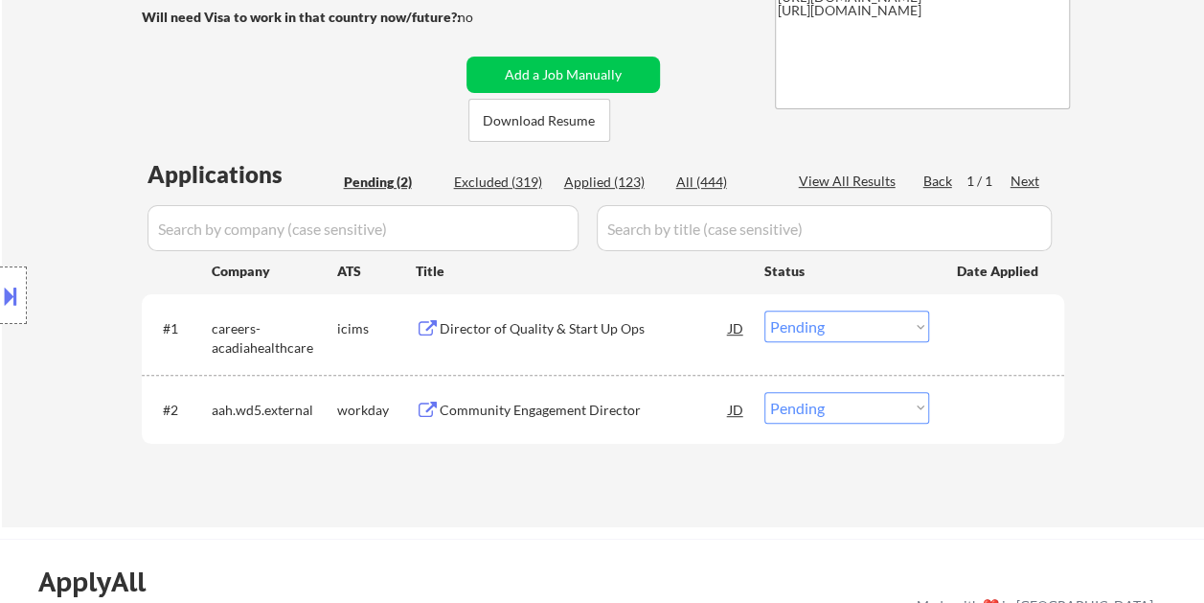
scroll to position [383, 0]
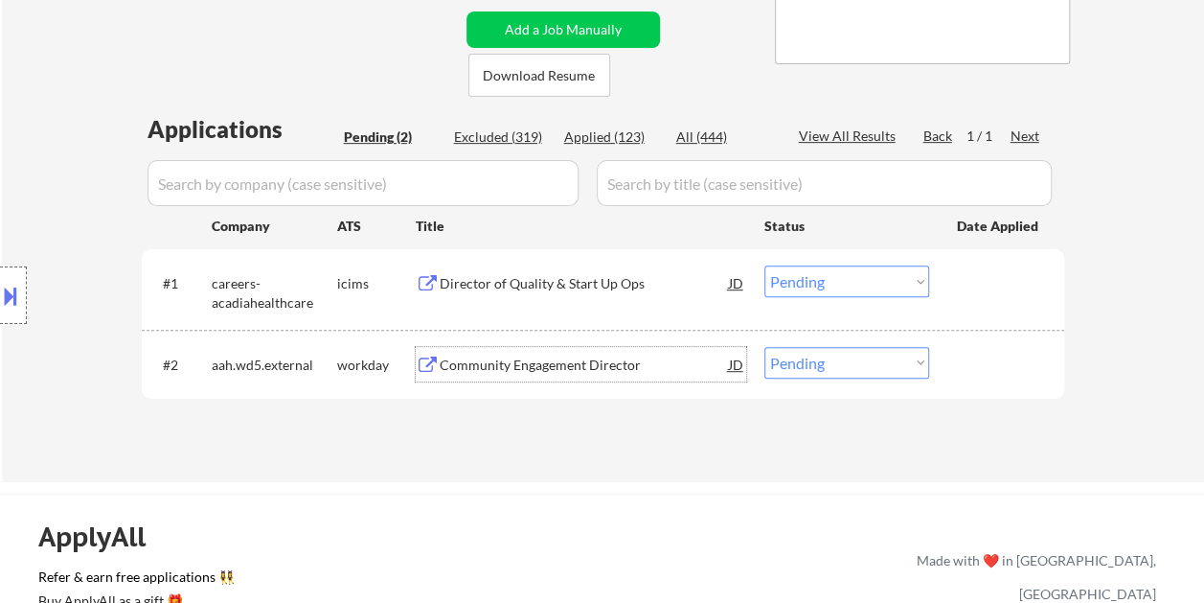
click at [562, 372] on div "Community Engagement Director" at bounding box center [584, 364] width 289 height 19
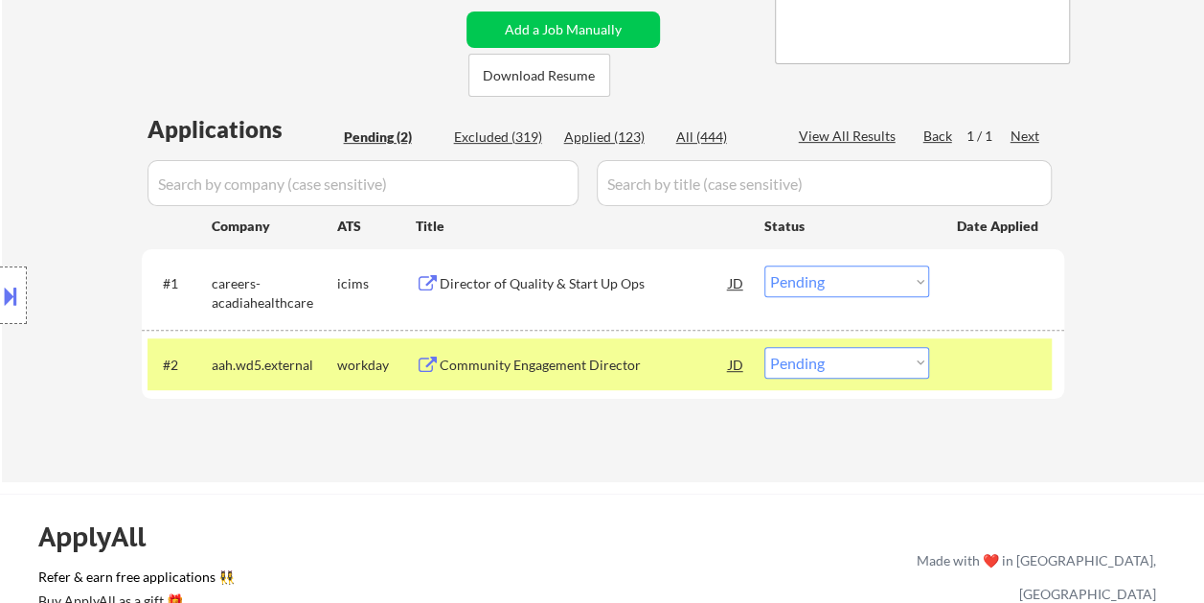
click at [872, 465] on div "← Return to /applysquad Mailslurp Inbox Job Search Builder Chanel Perez User Em…" at bounding box center [604, 79] width 956 height 773
click at [957, 376] on div at bounding box center [999, 364] width 84 height 34
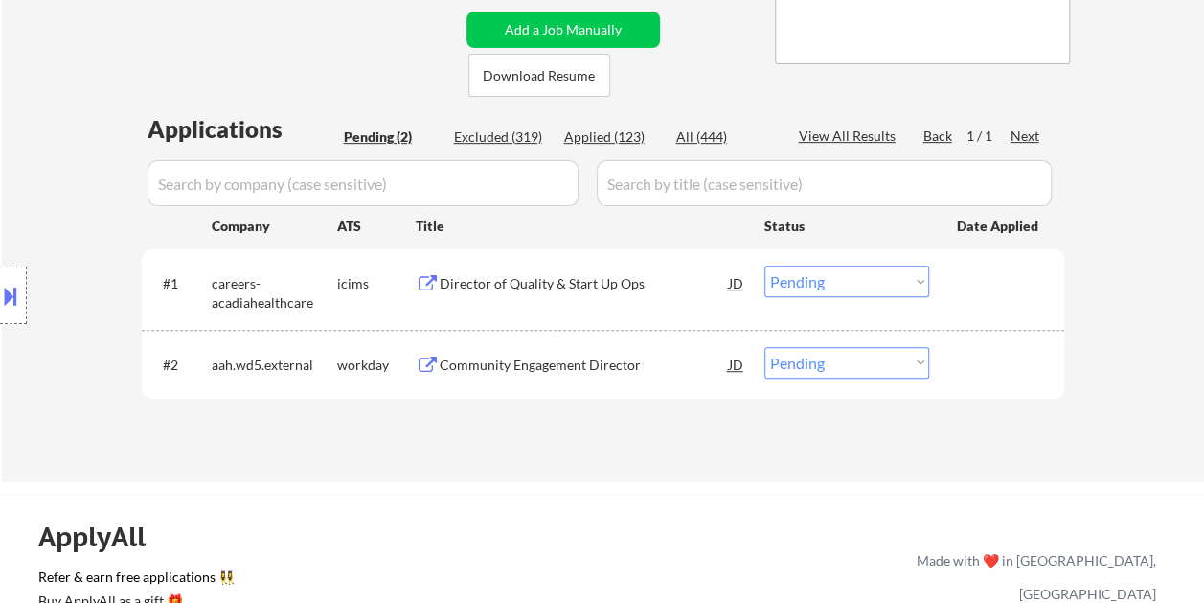
click at [948, 367] on div "#2 aah.wd5.external workday Community Engagement Director JD Choose an option..…" at bounding box center [600, 364] width 905 height 52
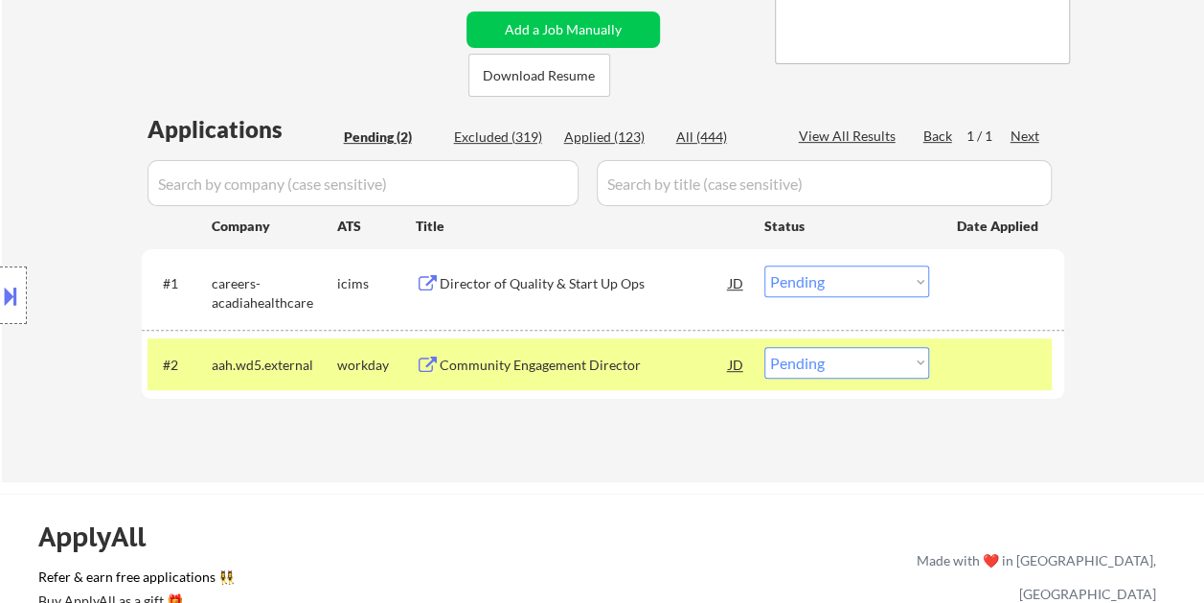
click at [580, 365] on div "Community Engagement Director" at bounding box center [584, 364] width 289 height 19
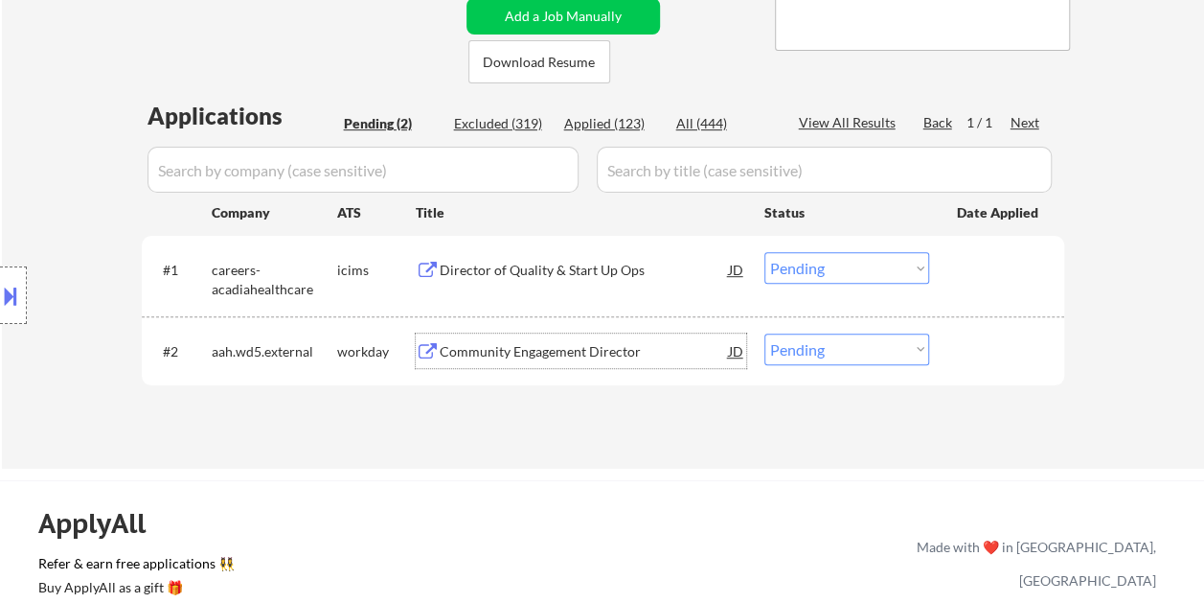
scroll to position [479, 0]
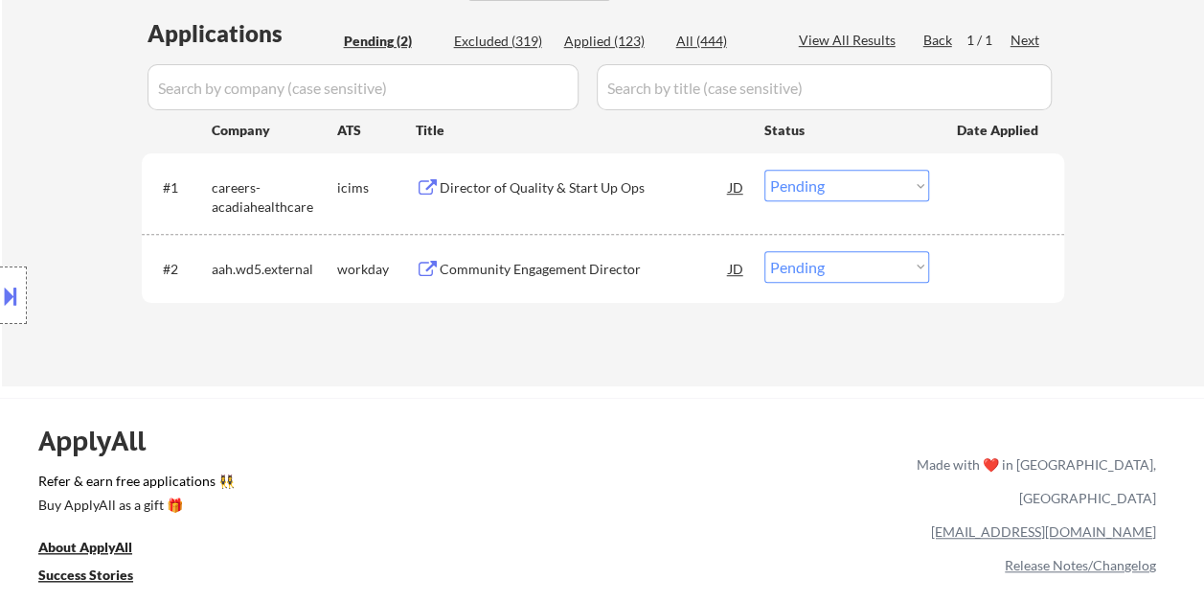
select select ""pending""
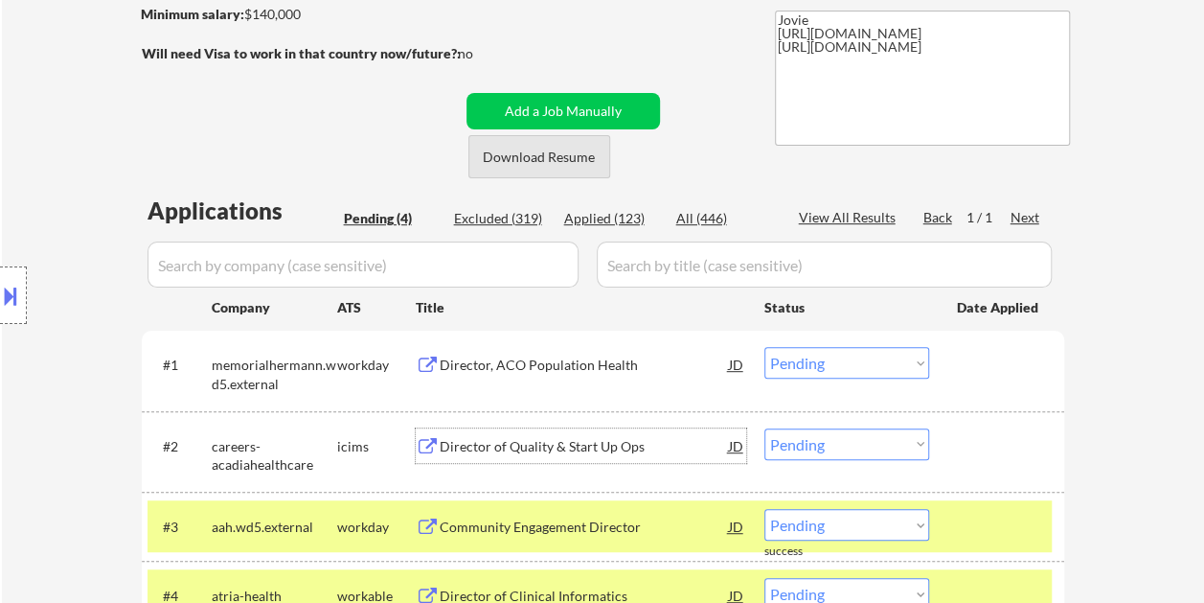
scroll to position [383, 0]
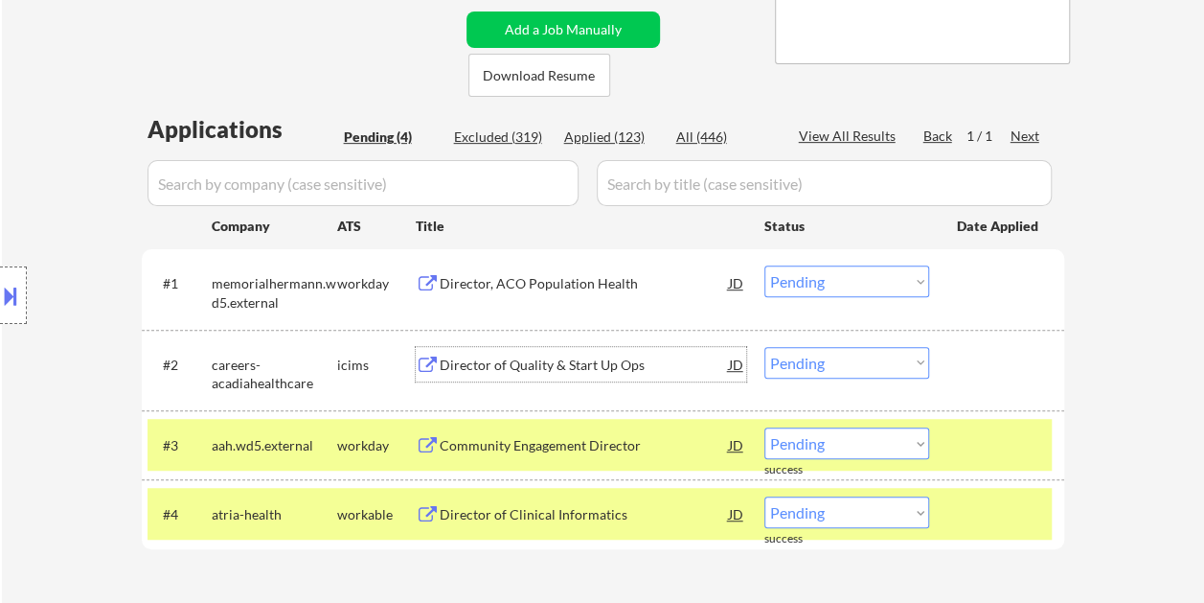
click at [1026, 523] on div at bounding box center [999, 513] width 84 height 34
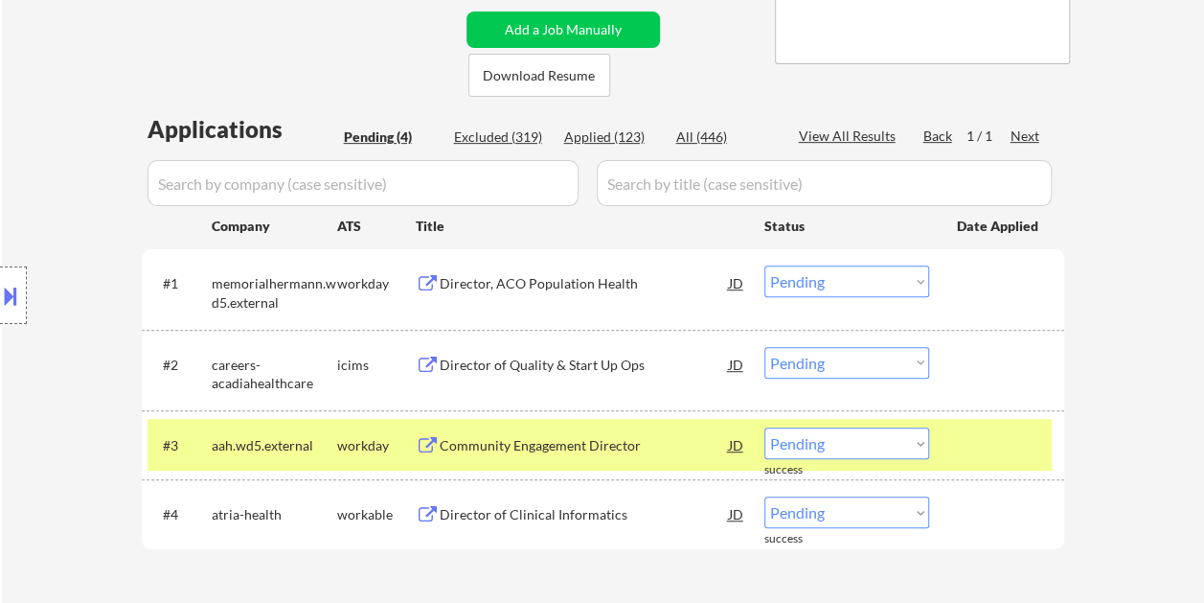
click at [912, 445] on select "Choose an option... Pending Applied Excluded (Questions) Excluded (Expired) Exc…" at bounding box center [847, 443] width 165 height 32
click at [765, 427] on select "Choose an option... Pending Applied Excluded (Questions) Excluded (Expired) Exc…" at bounding box center [847, 443] width 165 height 32
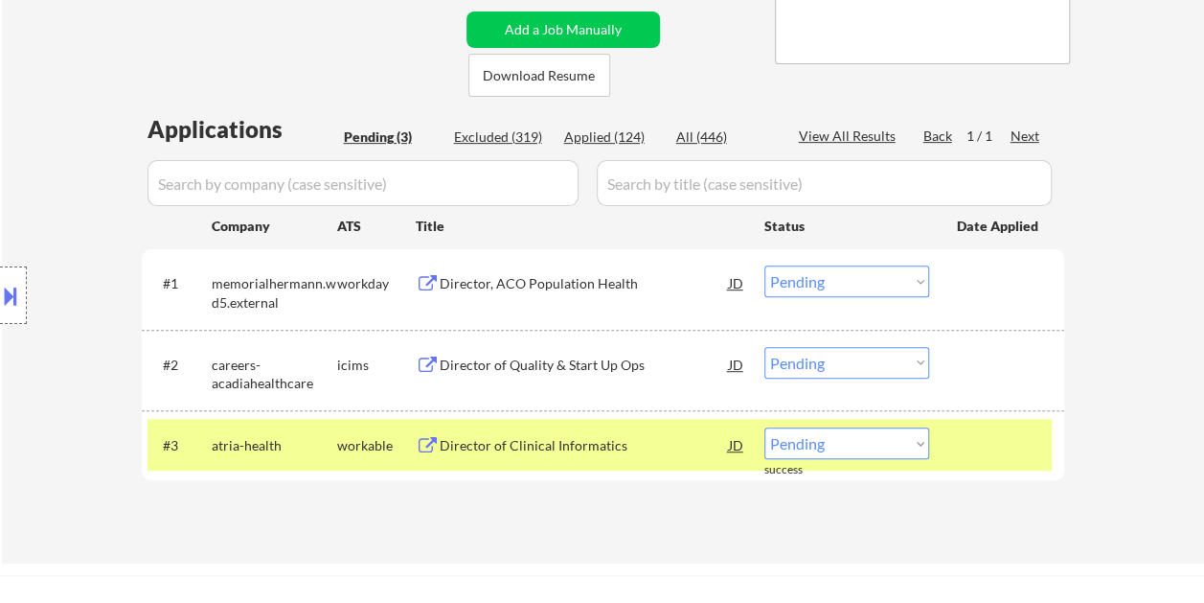
click at [990, 440] on div at bounding box center [999, 444] width 84 height 34
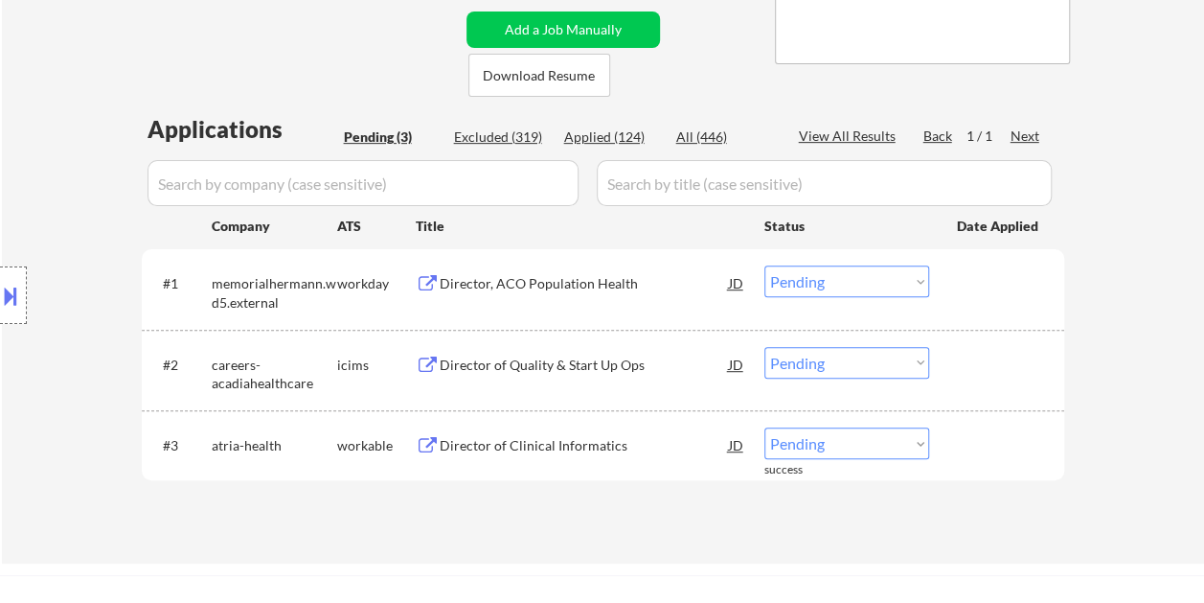
click at [973, 429] on div at bounding box center [999, 444] width 84 height 34
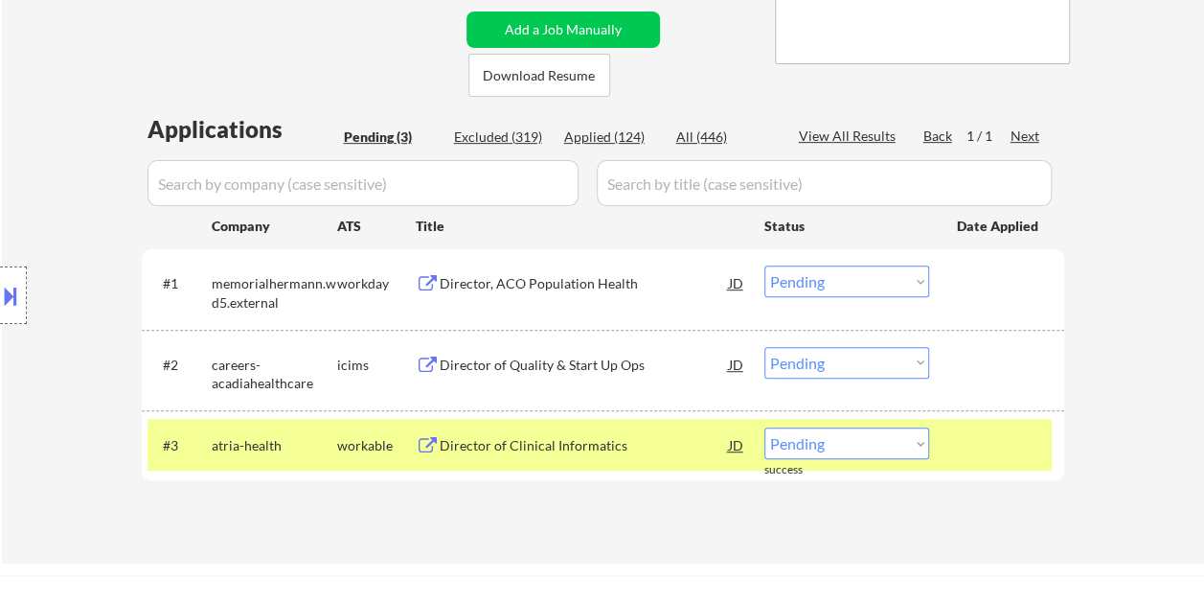
click at [621, 430] on div "Director of Clinical Informatics" at bounding box center [584, 444] width 289 height 34
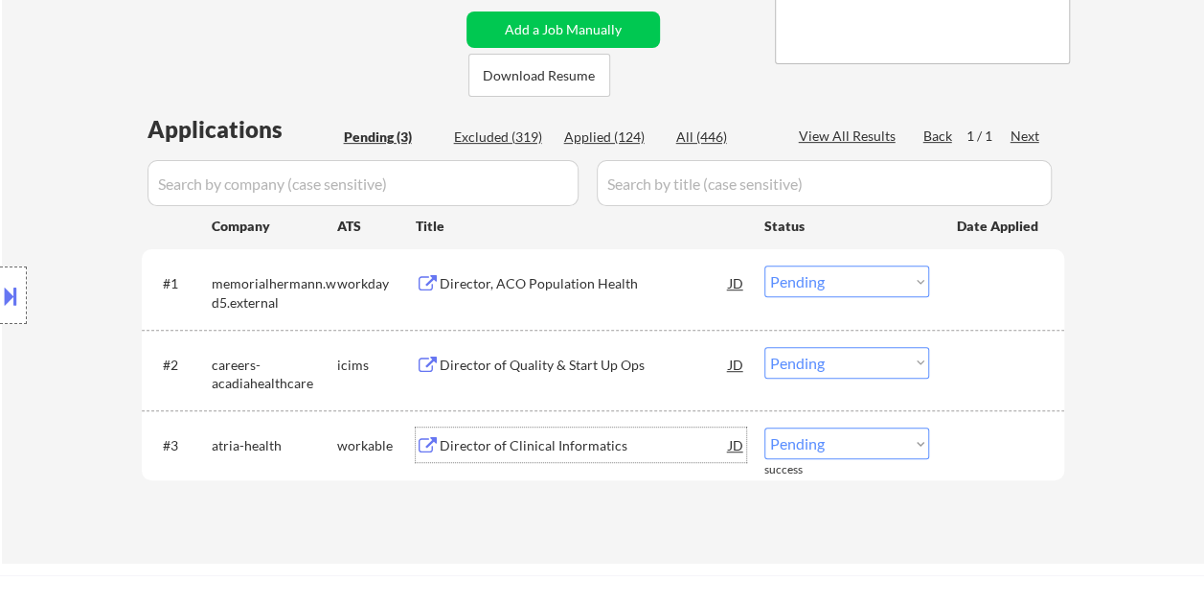
click at [963, 446] on div at bounding box center [999, 444] width 84 height 34
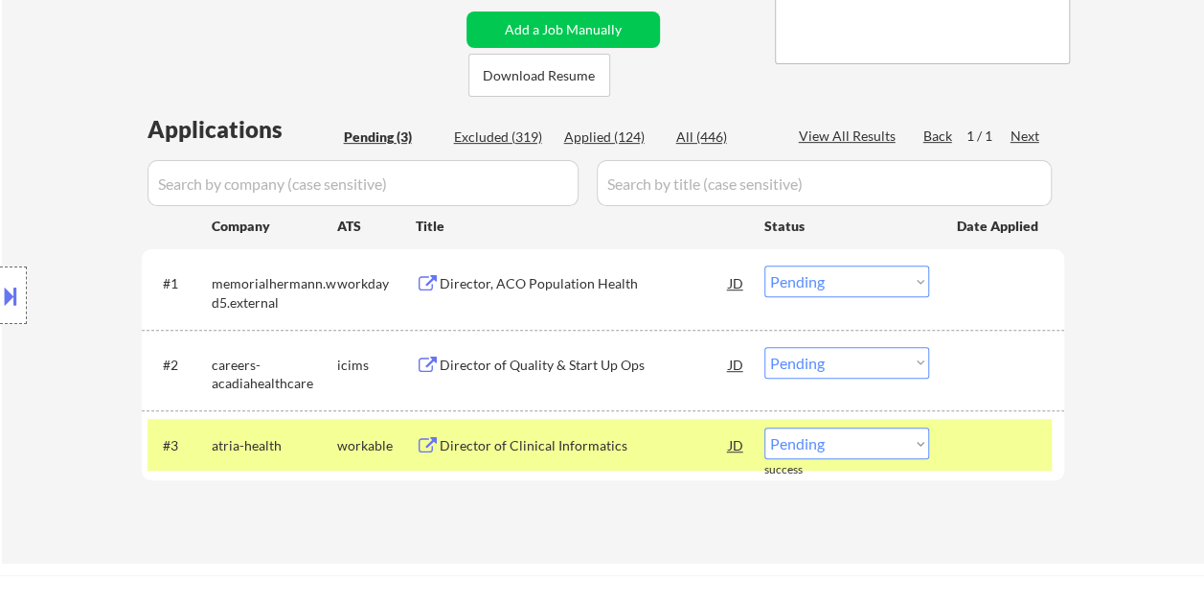
click at [920, 445] on select "Choose an option... Pending Applied Excluded (Questions) Excluded (Expired) Exc…" at bounding box center [847, 443] width 165 height 32
select select ""applied""
click at [765, 427] on select "Choose an option... Pending Applied Excluded (Questions) Excluded (Expired) Exc…" at bounding box center [847, 443] width 165 height 32
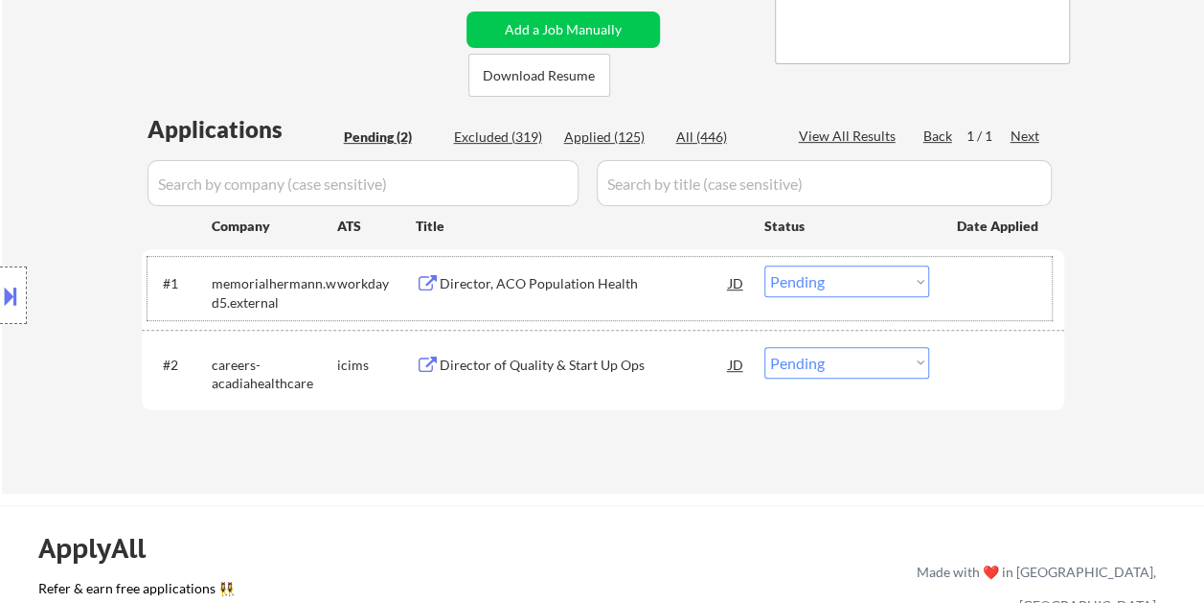
click at [970, 293] on div at bounding box center [999, 282] width 84 height 34
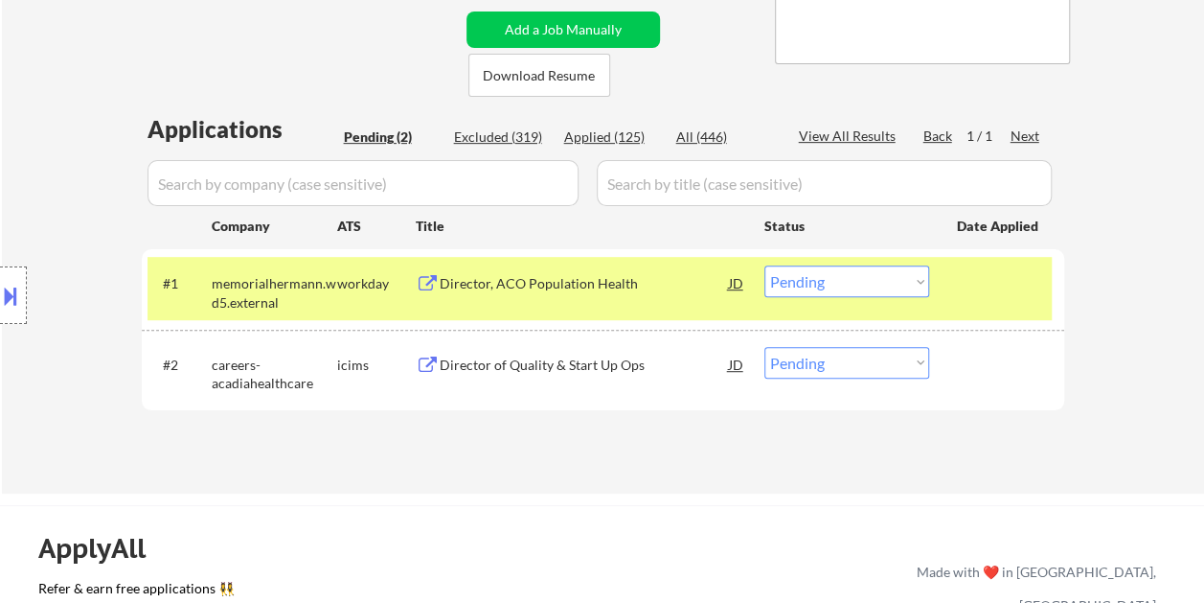
click at [602, 270] on div "Director, ACO Population Health" at bounding box center [584, 282] width 289 height 34
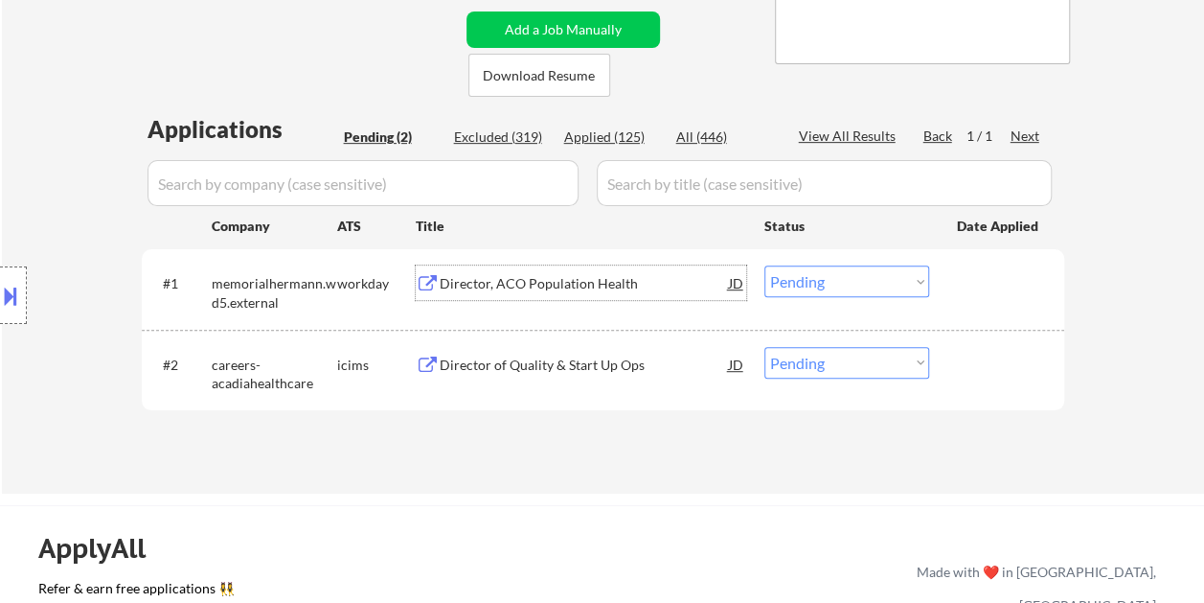
click at [946, 282] on div "#1 memorialhermann.wd5.external workday Director, ACO Population Health JD Choo…" at bounding box center [600, 288] width 905 height 63
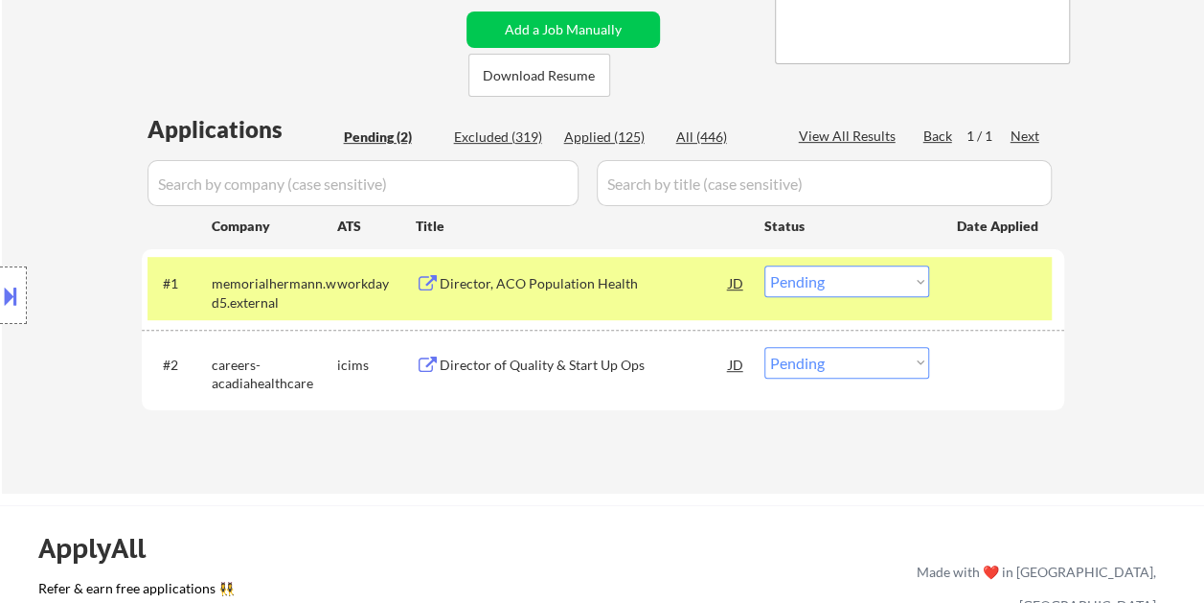
click at [922, 283] on select "Choose an option... Pending Applied Excluded (Questions) Excluded (Expired) Exc…" at bounding box center [847, 281] width 165 height 32
click at [765, 265] on select "Choose an option... Pending Applied Excluded (Questions) Excluded (Expired) Exc…" at bounding box center [847, 281] width 165 height 32
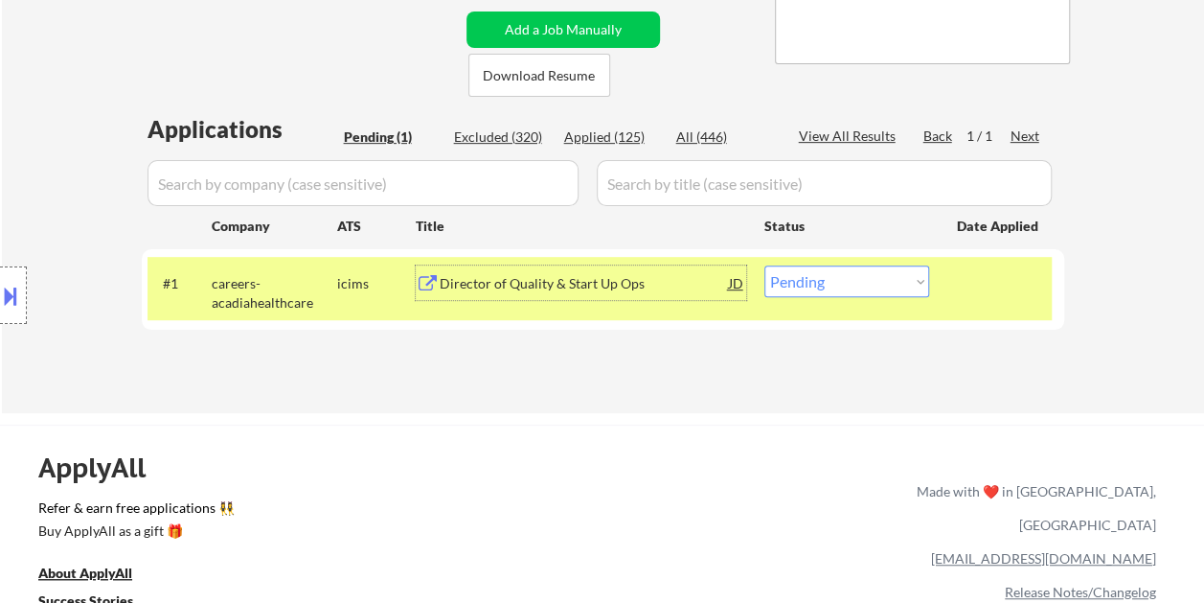
click at [580, 282] on div "Director of Quality & Start Up Ops" at bounding box center [584, 283] width 289 height 19
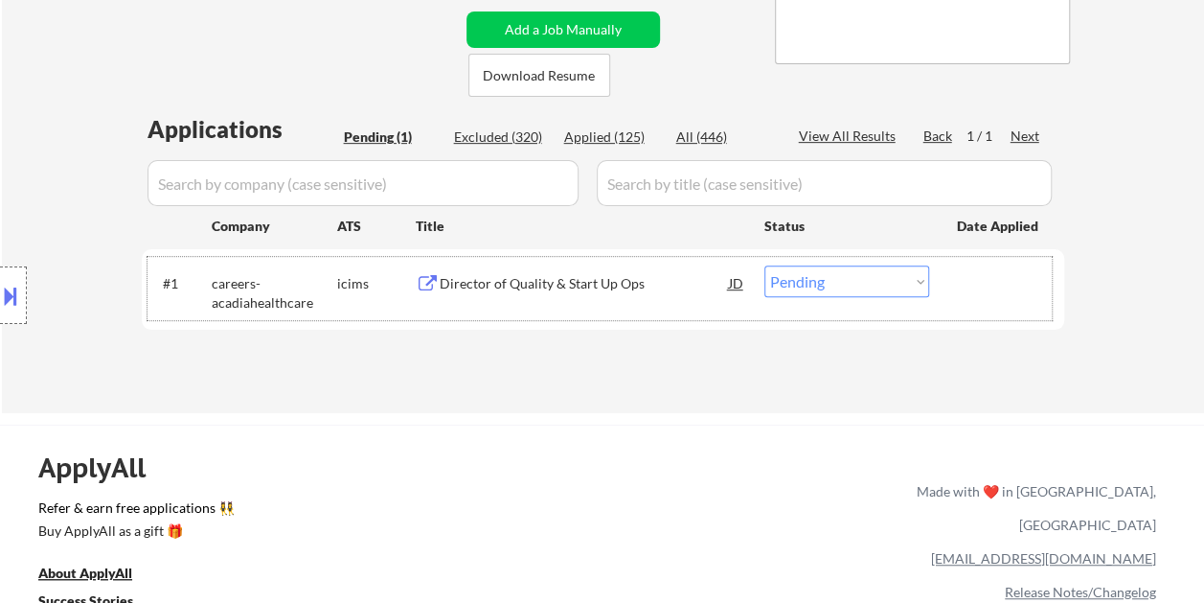
click at [953, 283] on div "#1 careers-acadiahealthcare icims Director of Quality & Start Up Ops JD Choose …" at bounding box center [600, 288] width 905 height 63
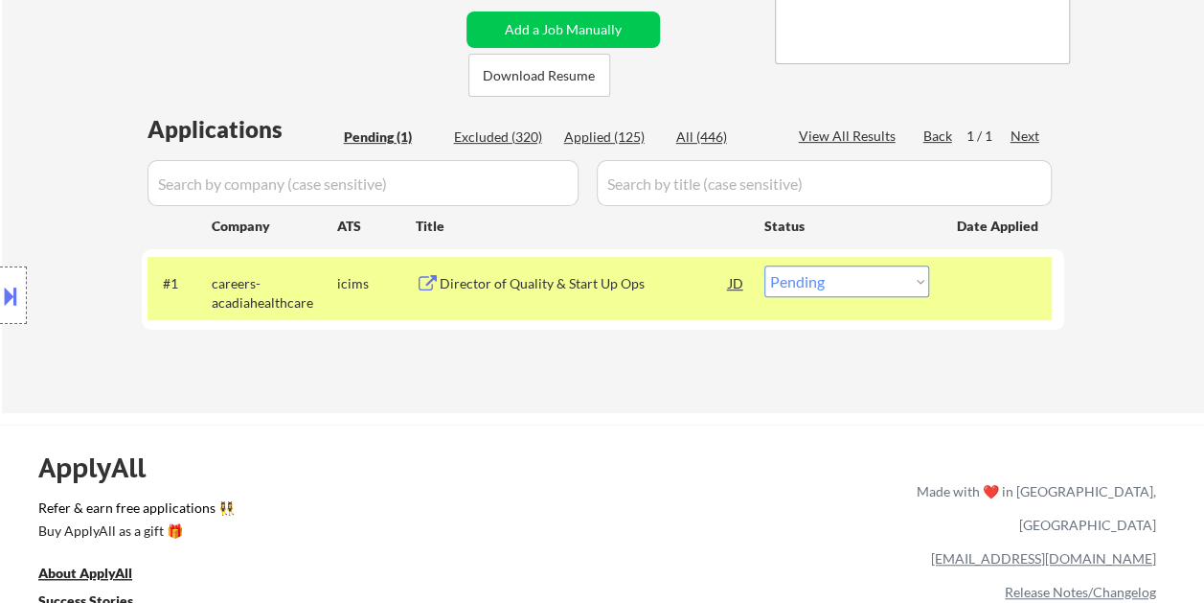
click at [915, 277] on select "Choose an option... Pending Applied Excluded (Questions) Excluded (Expired) Exc…" at bounding box center [847, 281] width 165 height 32
click at [619, 356] on div "Applications Pending (1) Excluded (320) Applied (125) All (446) View All Result…" at bounding box center [603, 245] width 923 height 264
click at [659, 305] on div "#1 careers-acadiahealthcare icims Director of Quality & Start Up Ops JD Choose …" at bounding box center [600, 288] width 905 height 63
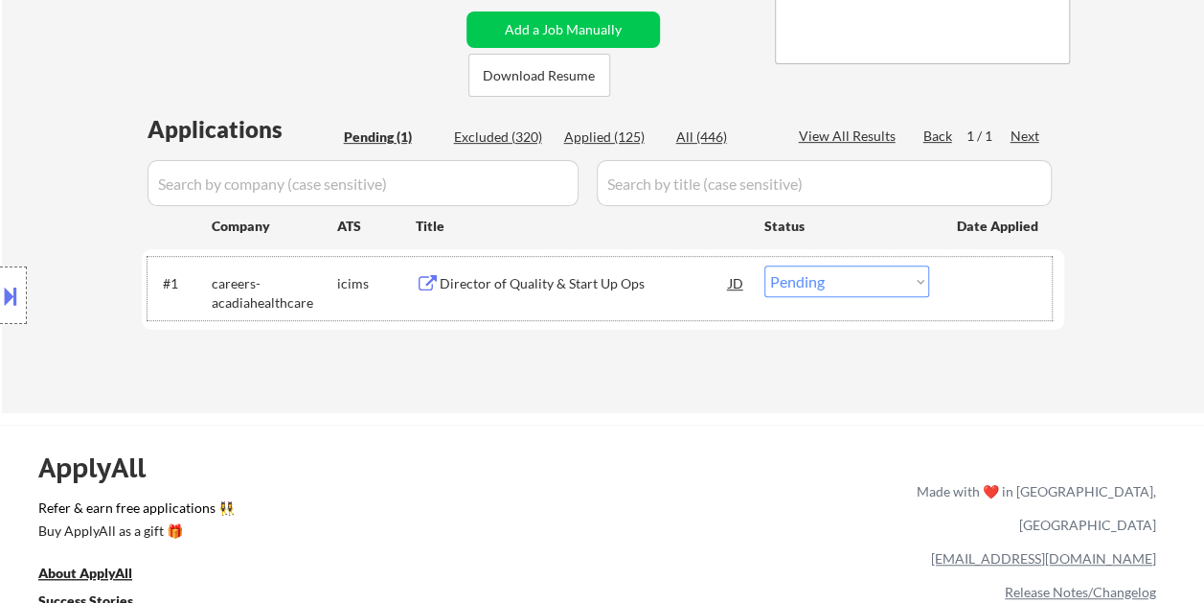
click at [920, 274] on select "Choose an option... Pending Applied Excluded (Questions) Excluded (Expired) Exc…" at bounding box center [847, 281] width 165 height 32
select select ""excluded__bad_match_""
click at [765, 265] on select "Choose an option... Pending Applied Excluded (Questions) Excluded (Expired) Exc…" at bounding box center [847, 281] width 165 height 32
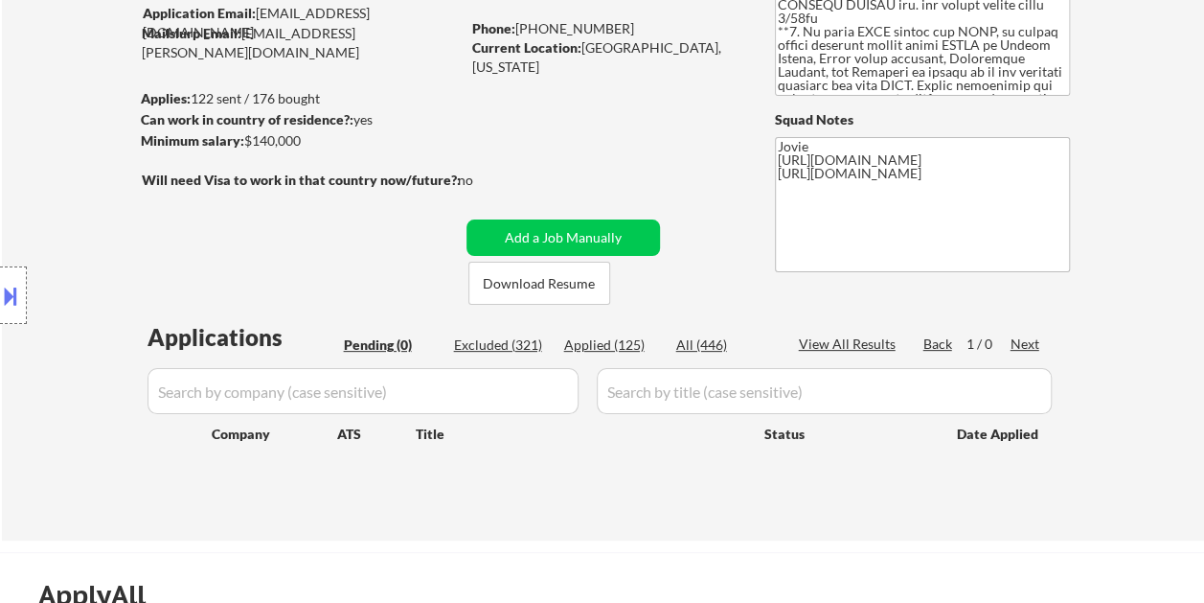
scroll to position [96, 0]
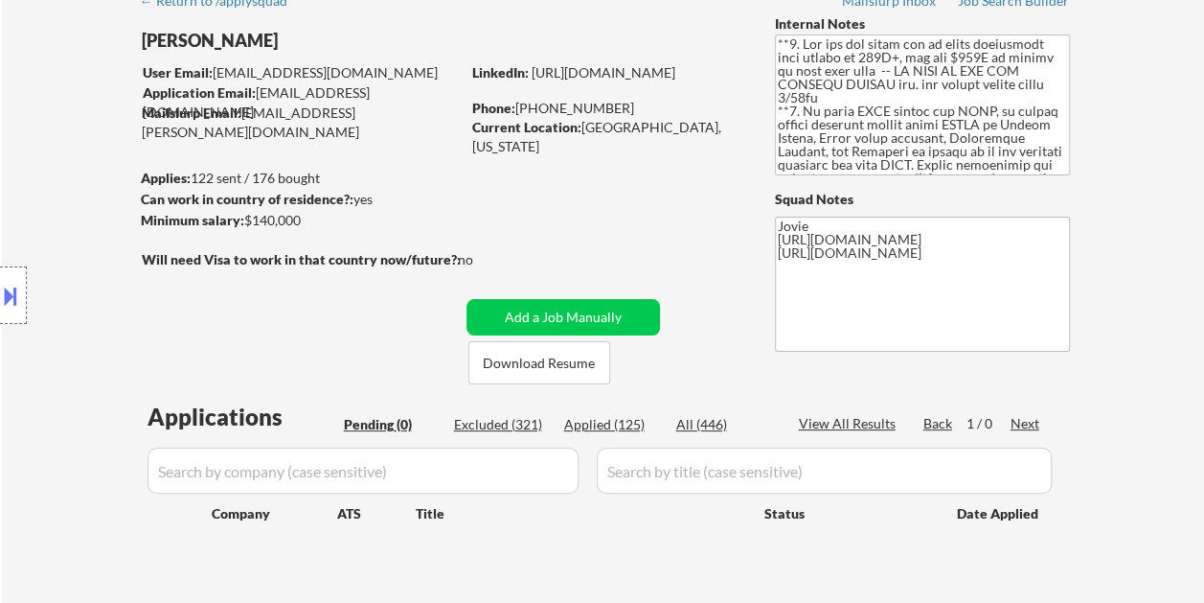
click at [630, 421] on div "Applied (125)" at bounding box center [612, 424] width 96 height 19
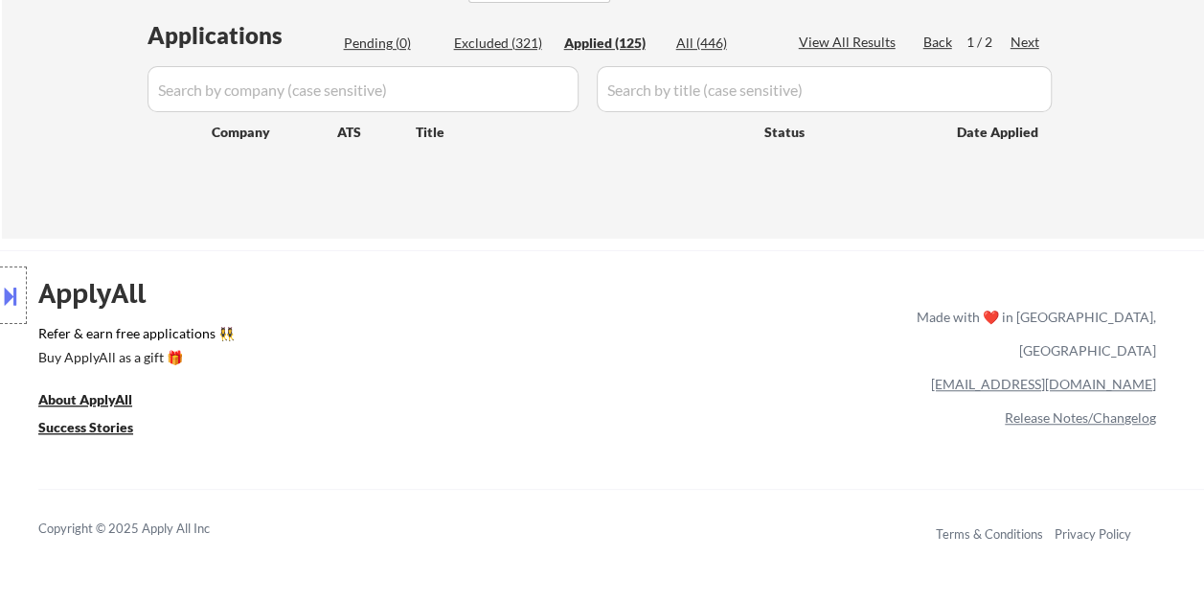
scroll to position [383, 0]
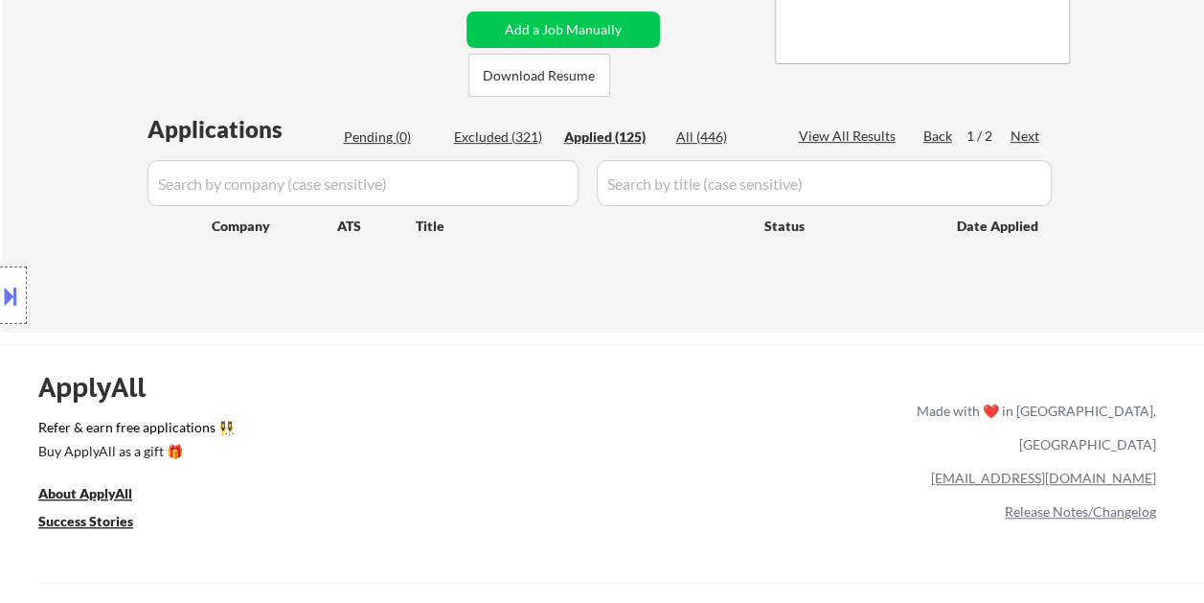
select select ""applied""
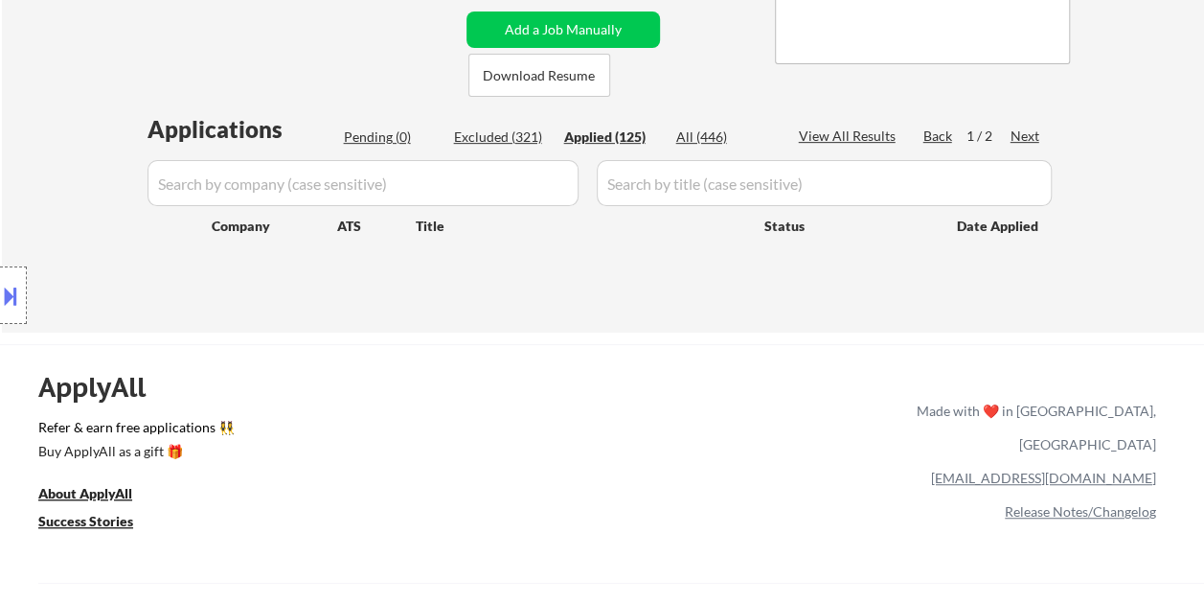
select select ""applied""
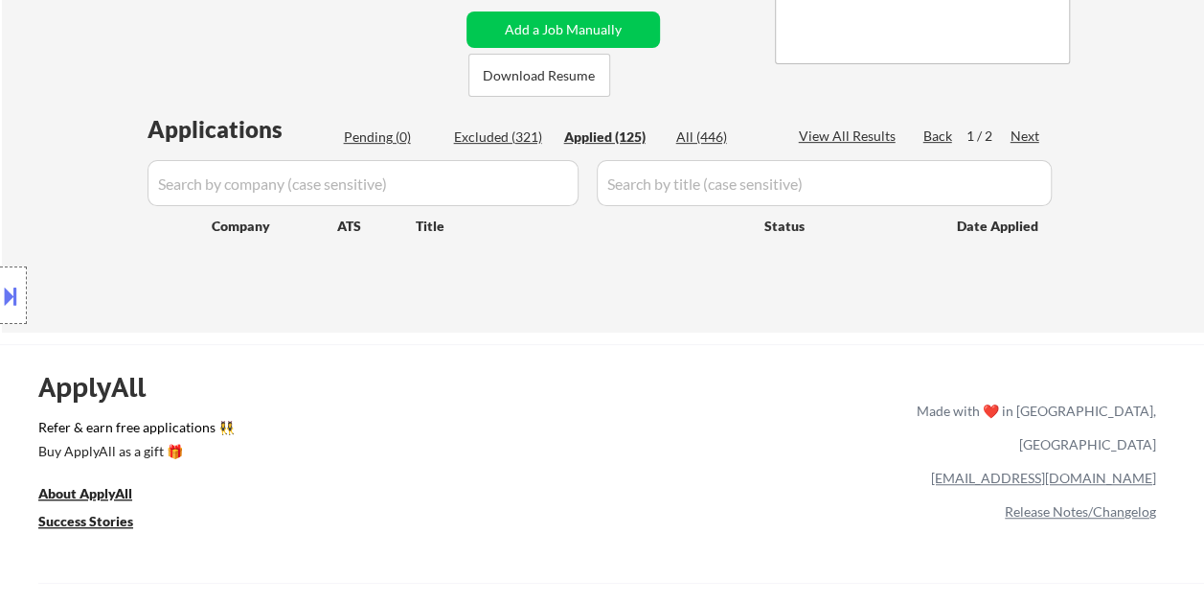
select select ""applied""
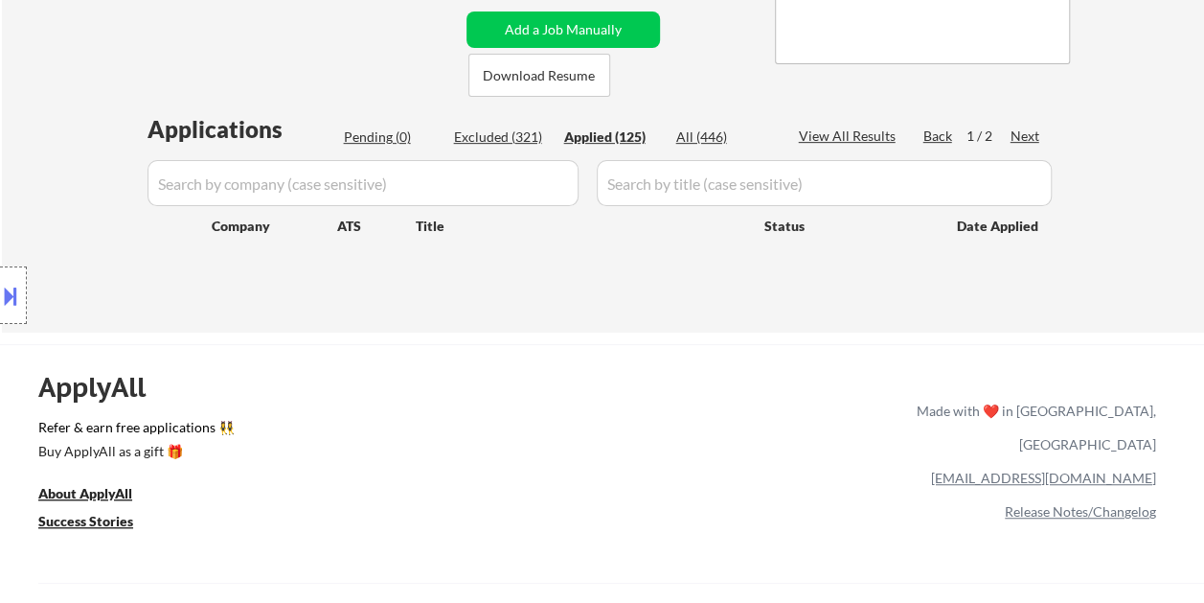
select select ""applied""
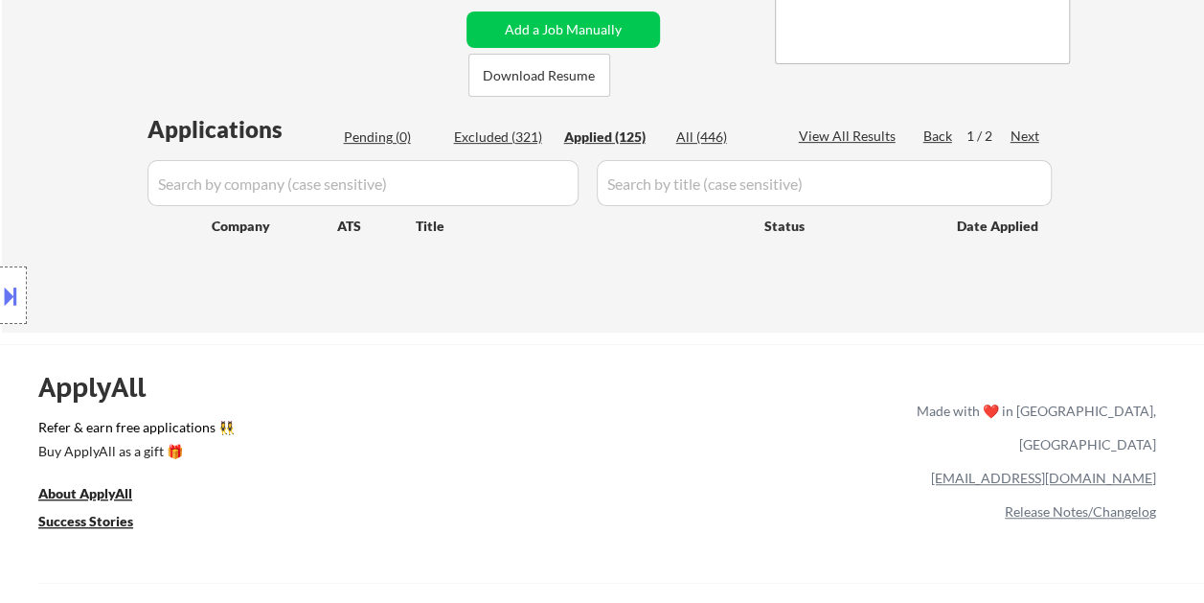
select select ""applied""
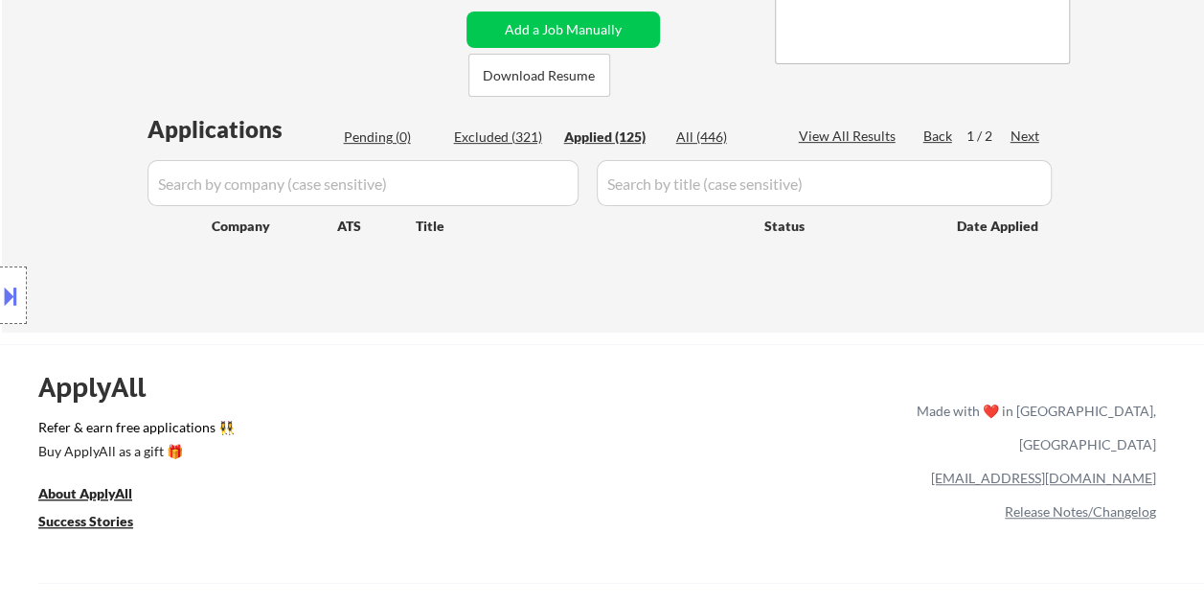
select select ""applied""
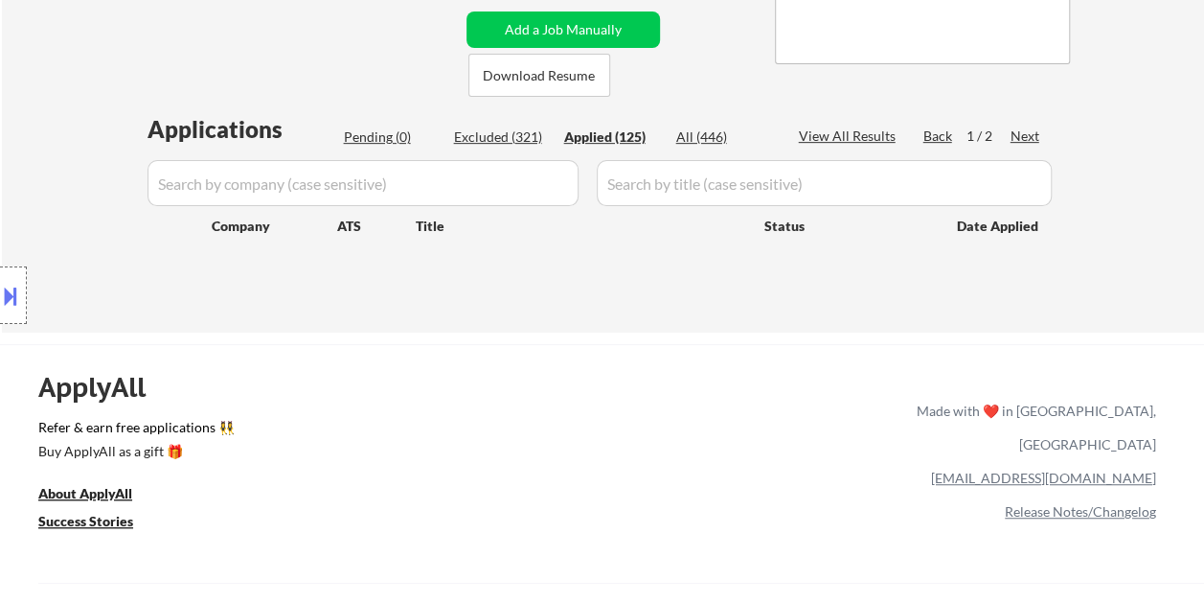
select select ""applied""
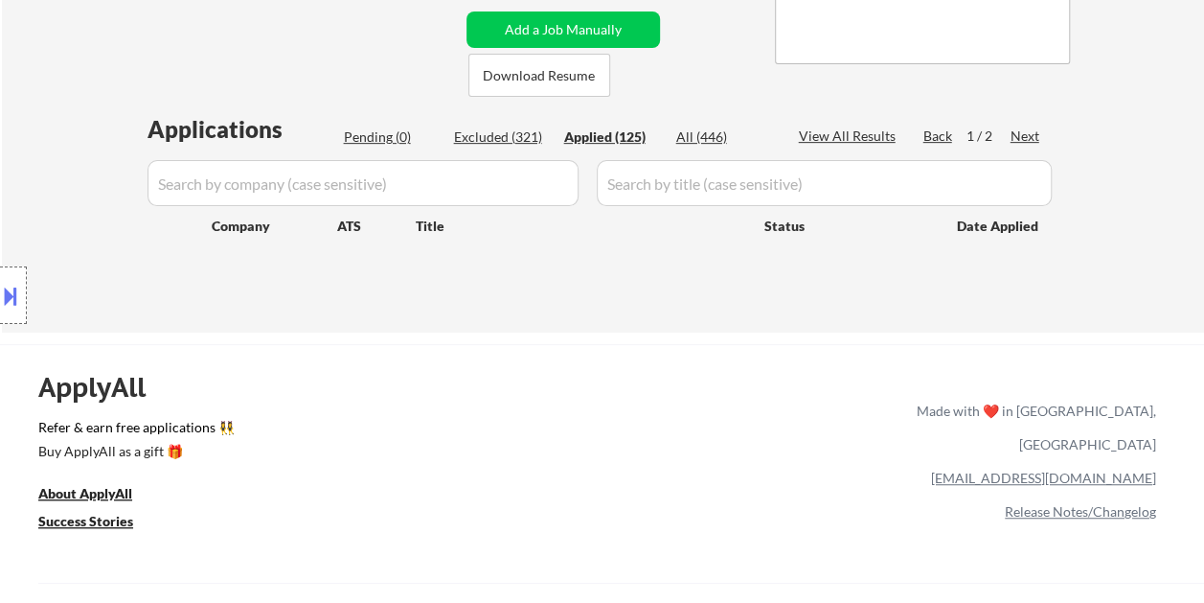
select select ""applied""
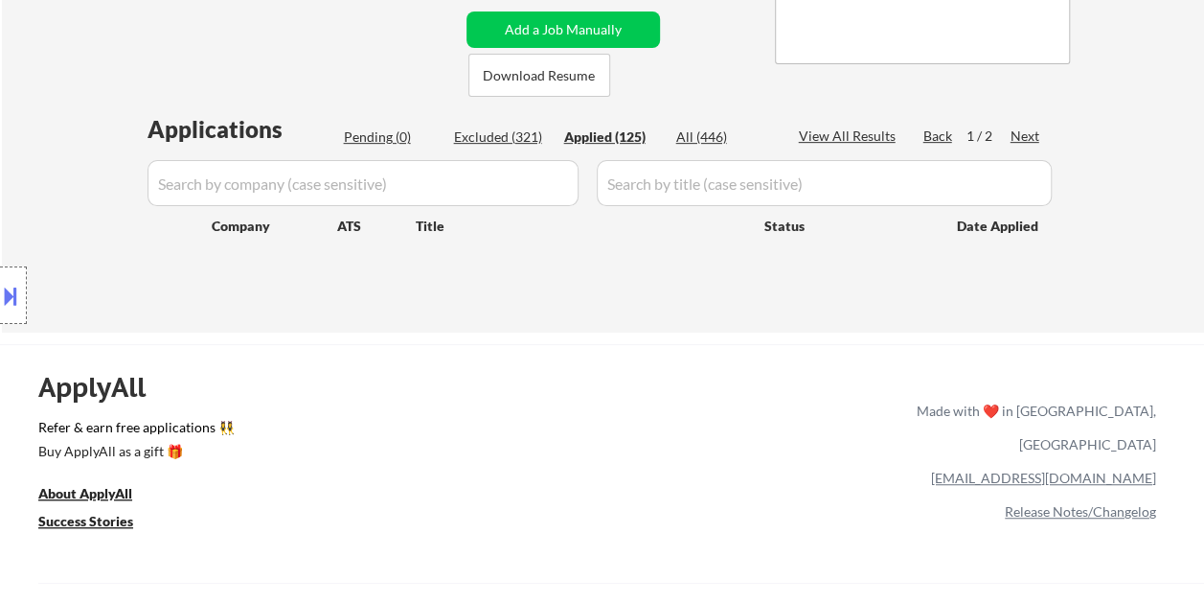
select select ""applied""
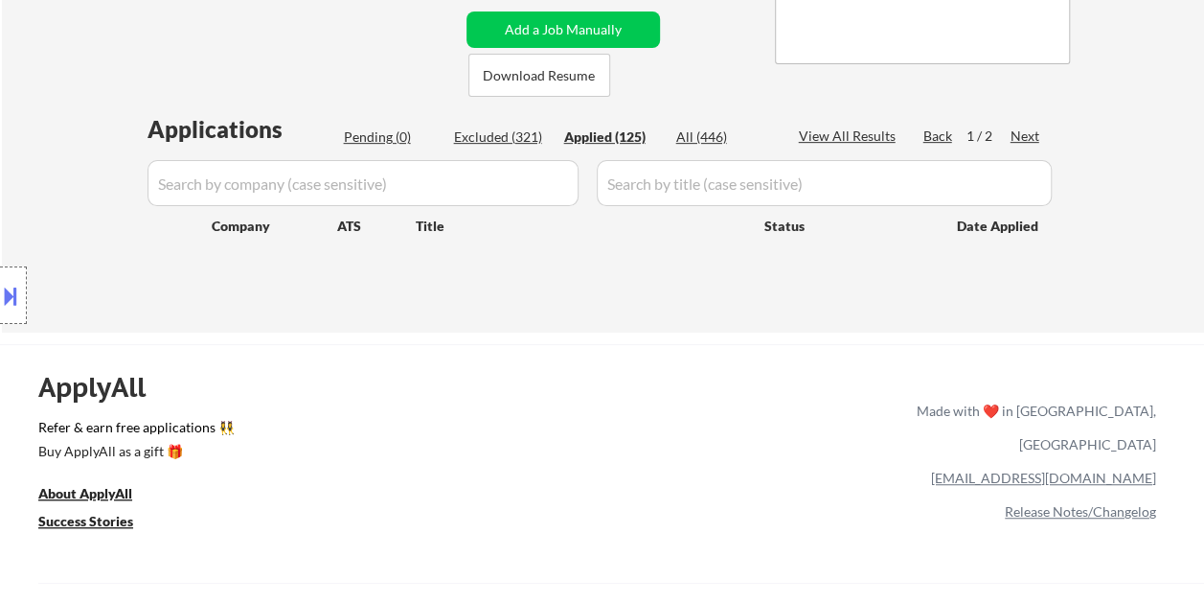
select select ""applied""
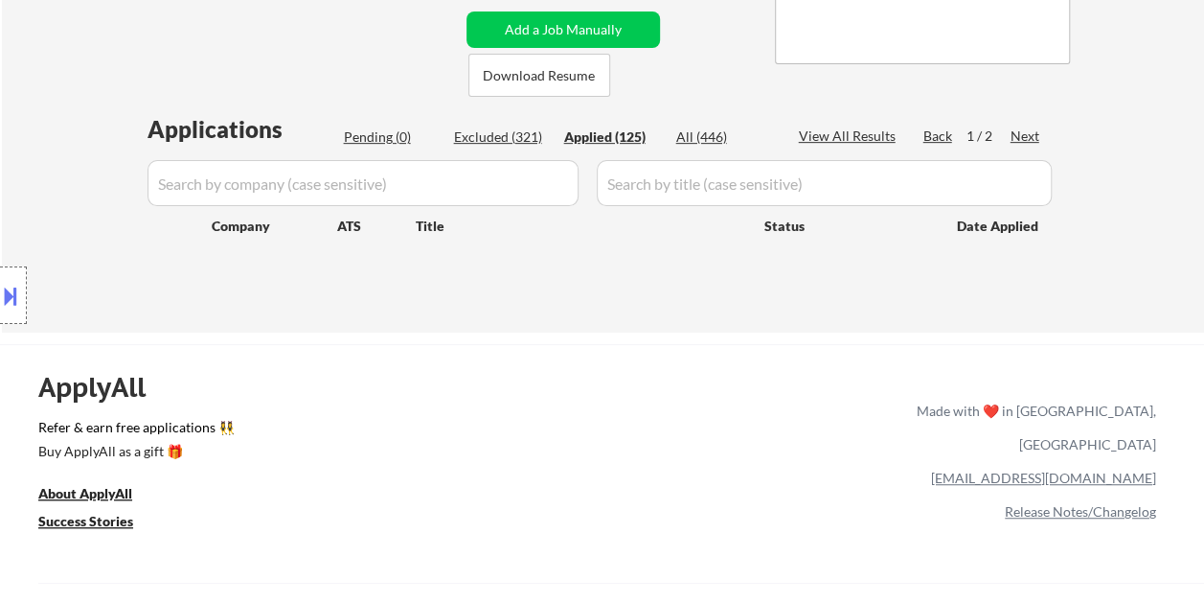
select select ""applied""
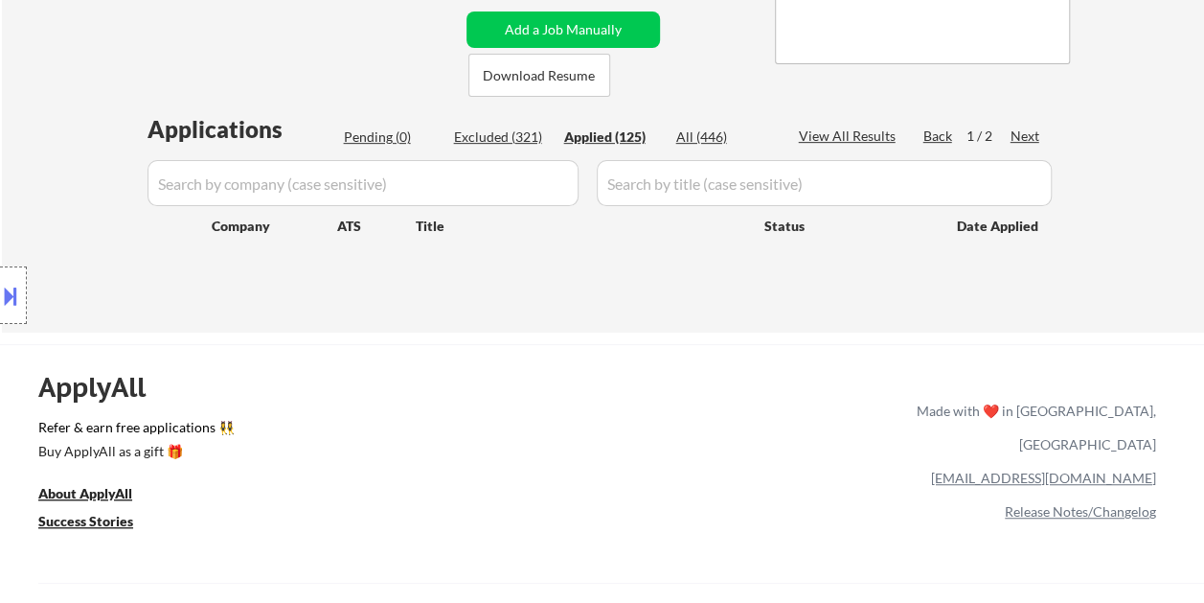
select select ""applied""
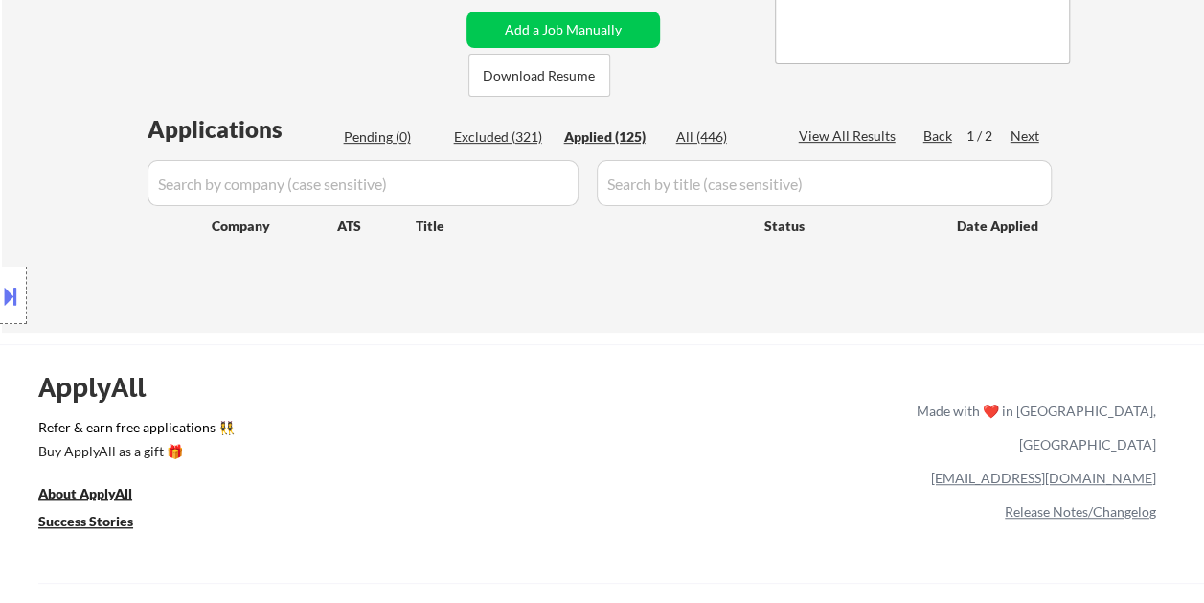
select select ""applied""
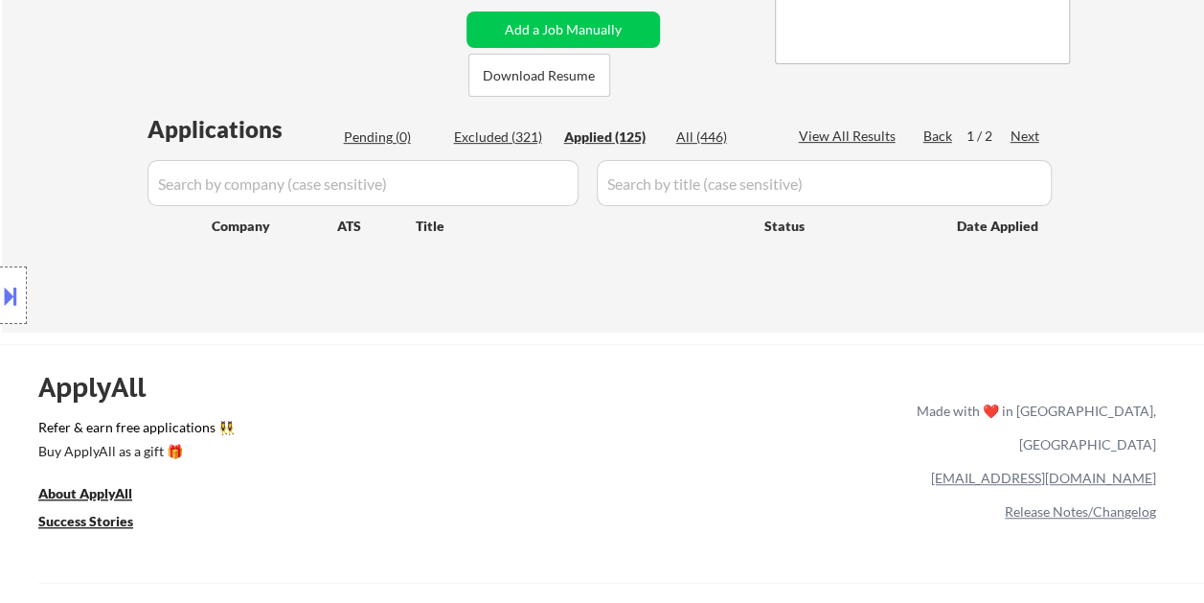
select select ""applied""
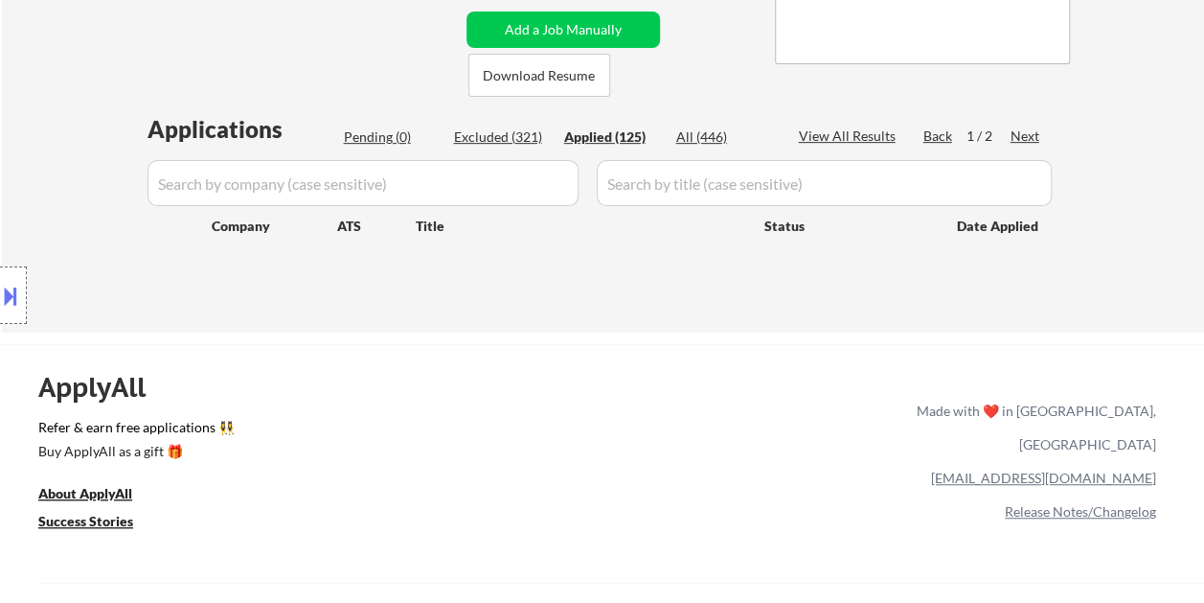
select select ""applied""
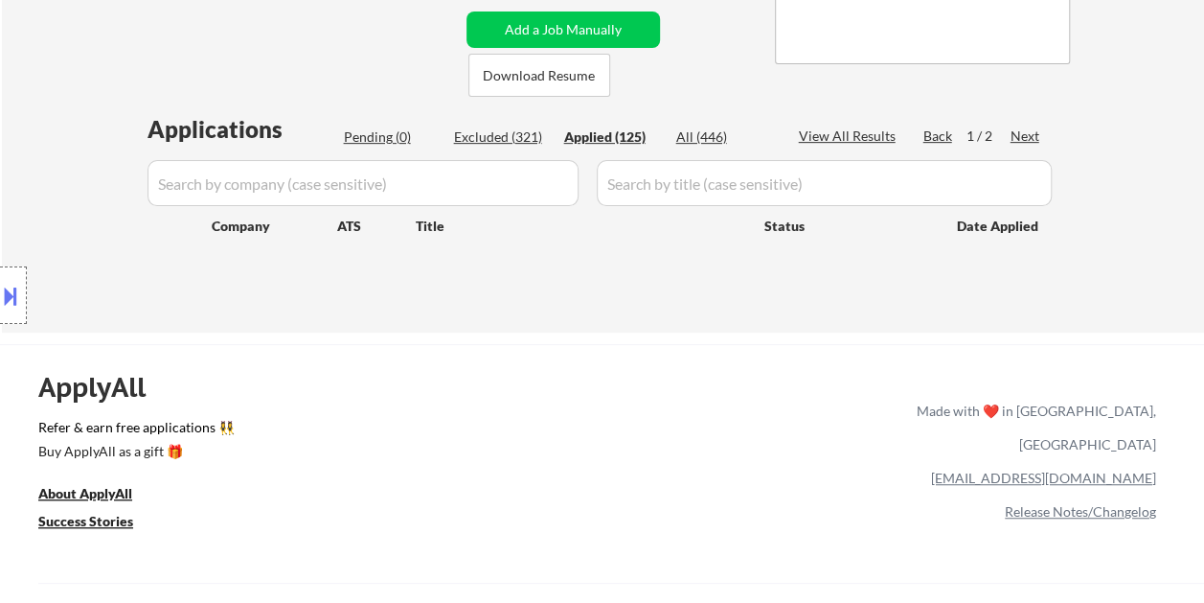
select select ""applied""
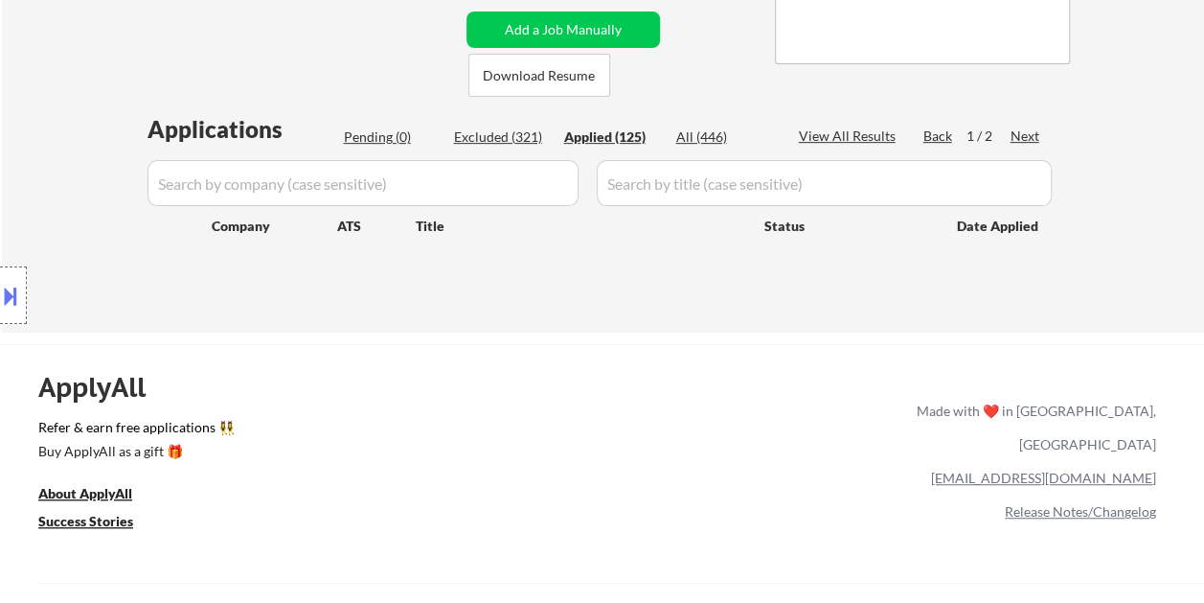
select select ""applied""
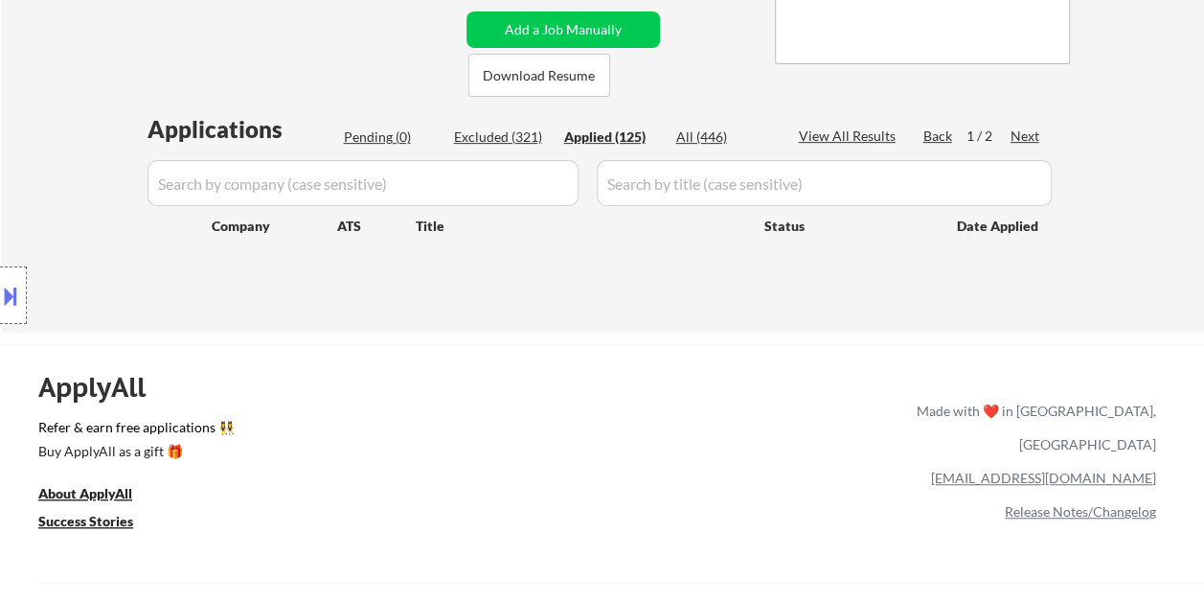
select select ""applied""
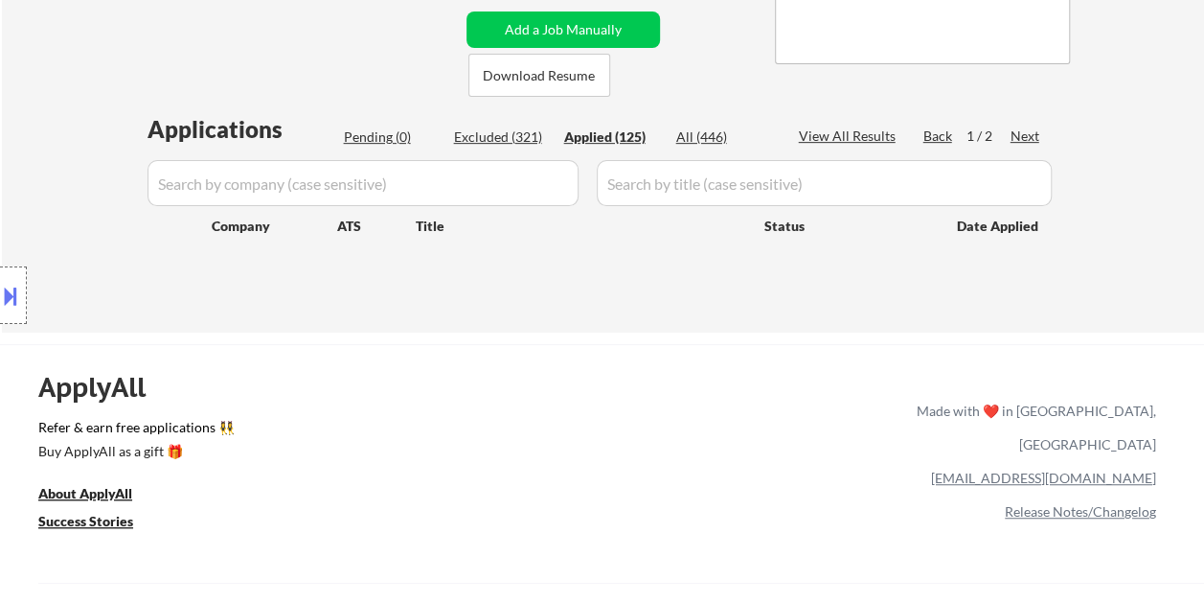
select select ""applied""
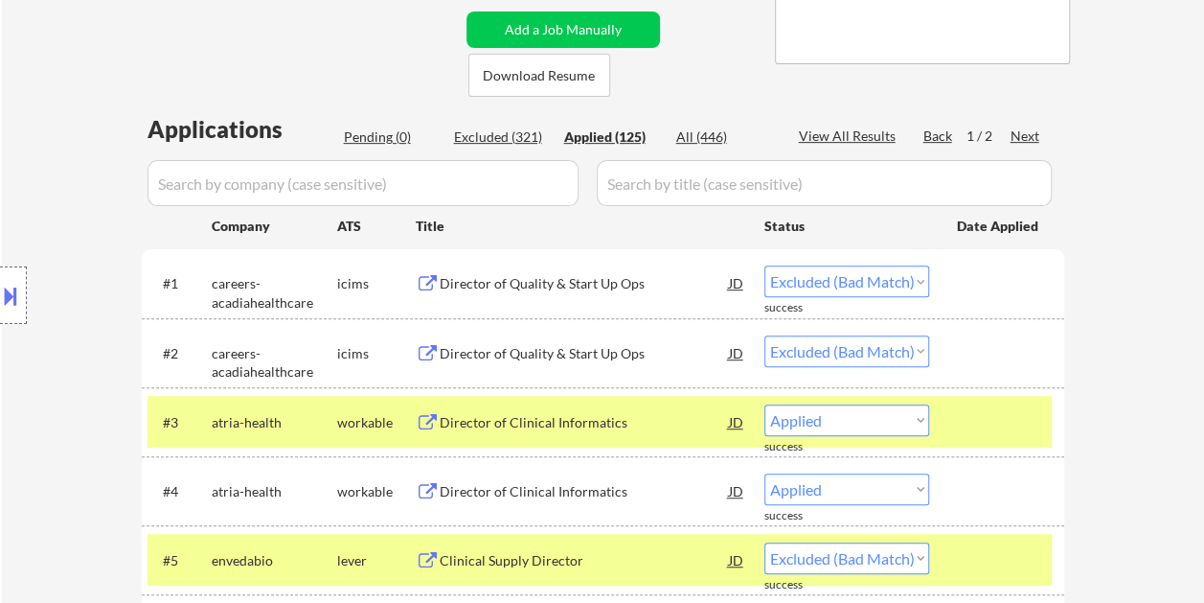
select select ""applied""
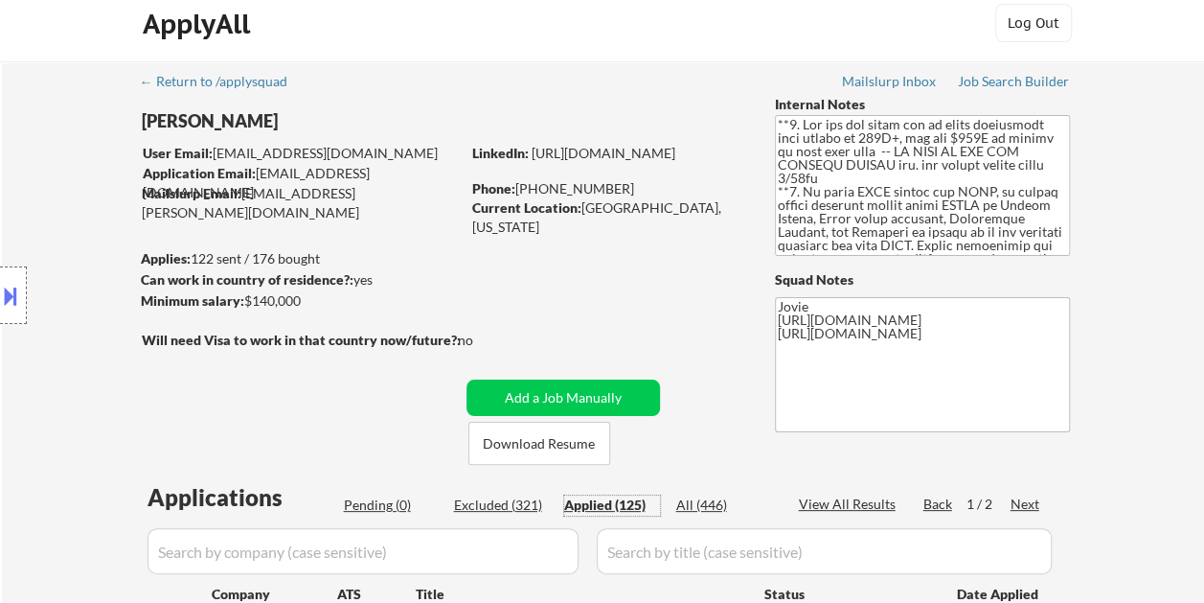
scroll to position [0, 0]
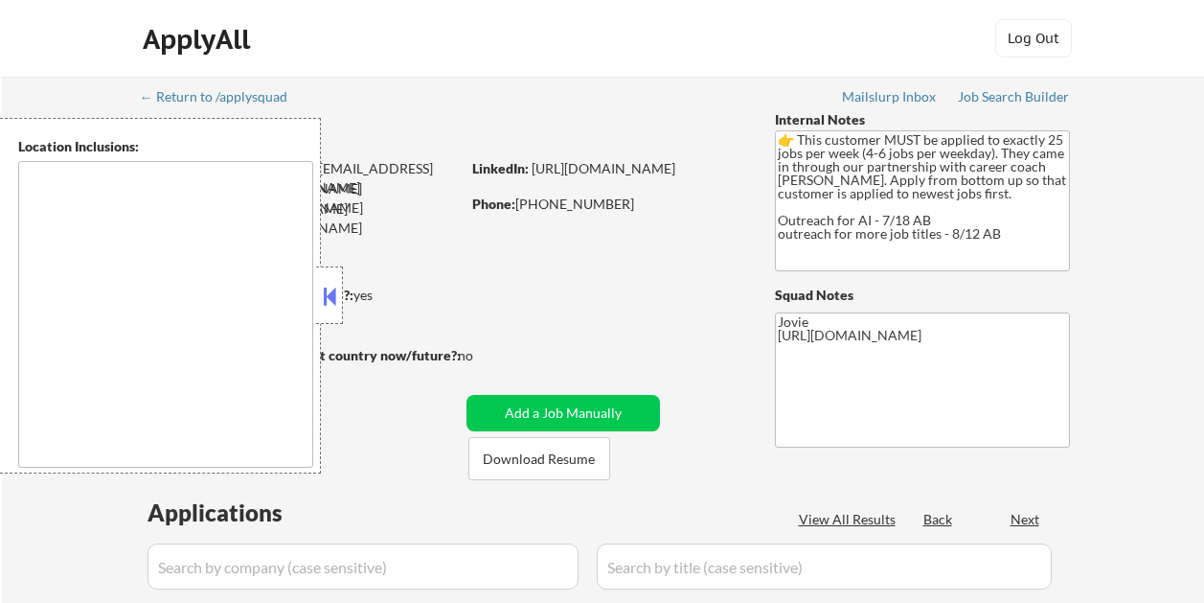
type textarea "[GEOGRAPHIC_DATA], [GEOGRAPHIC_DATA] [GEOGRAPHIC_DATA], [GEOGRAPHIC_DATA] [GEOG…"
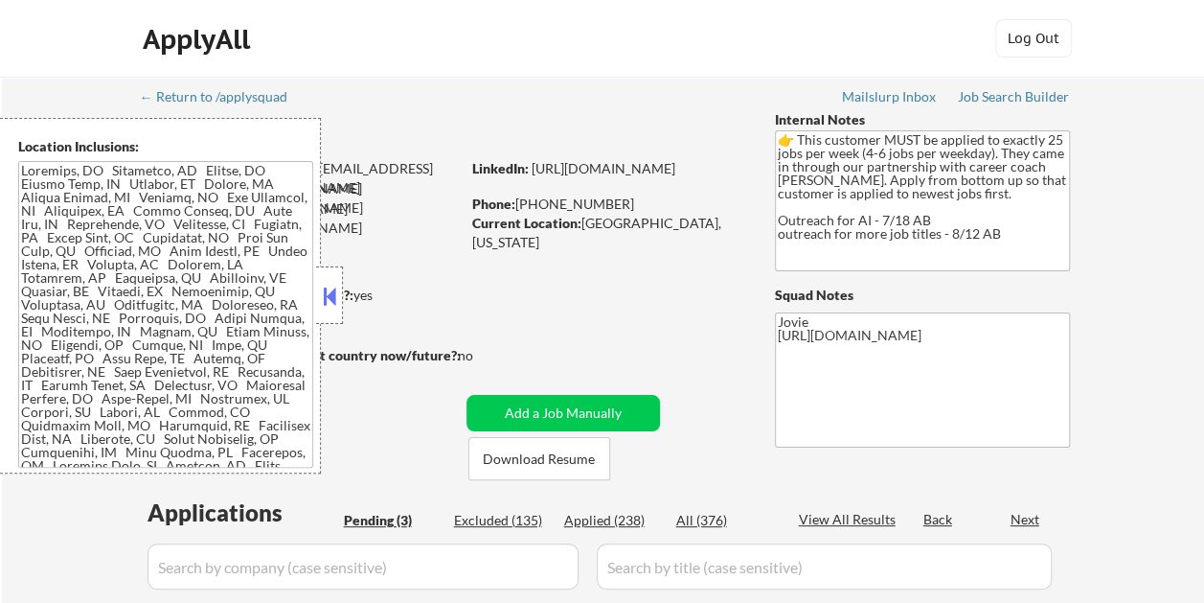
select select ""pending""
click at [336, 289] on button at bounding box center [329, 296] width 21 height 29
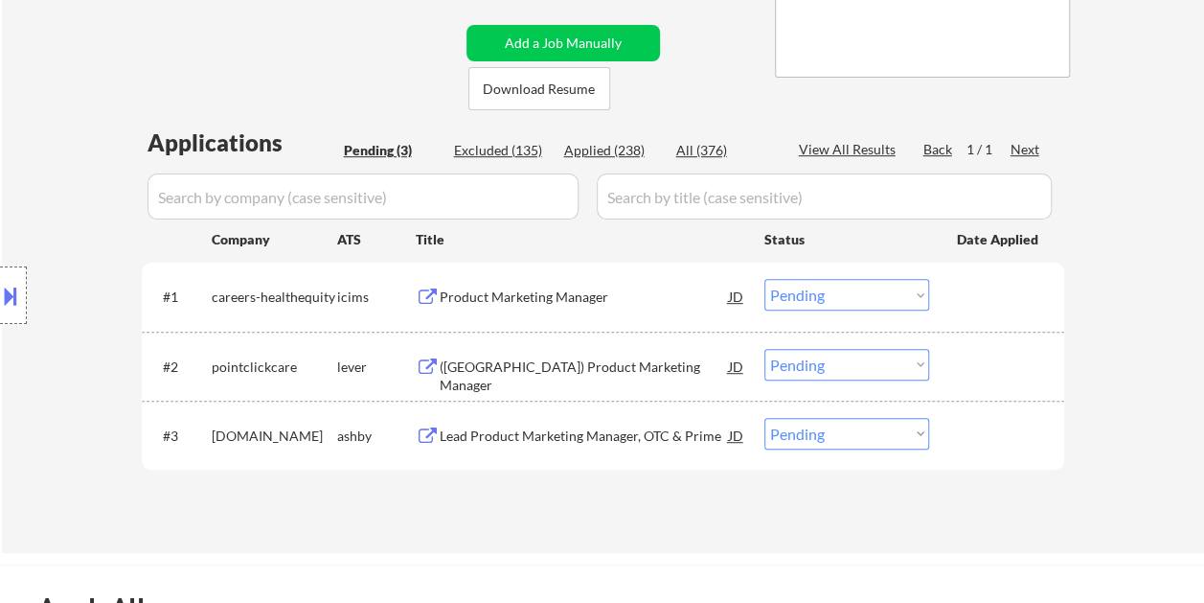
scroll to position [383, 0]
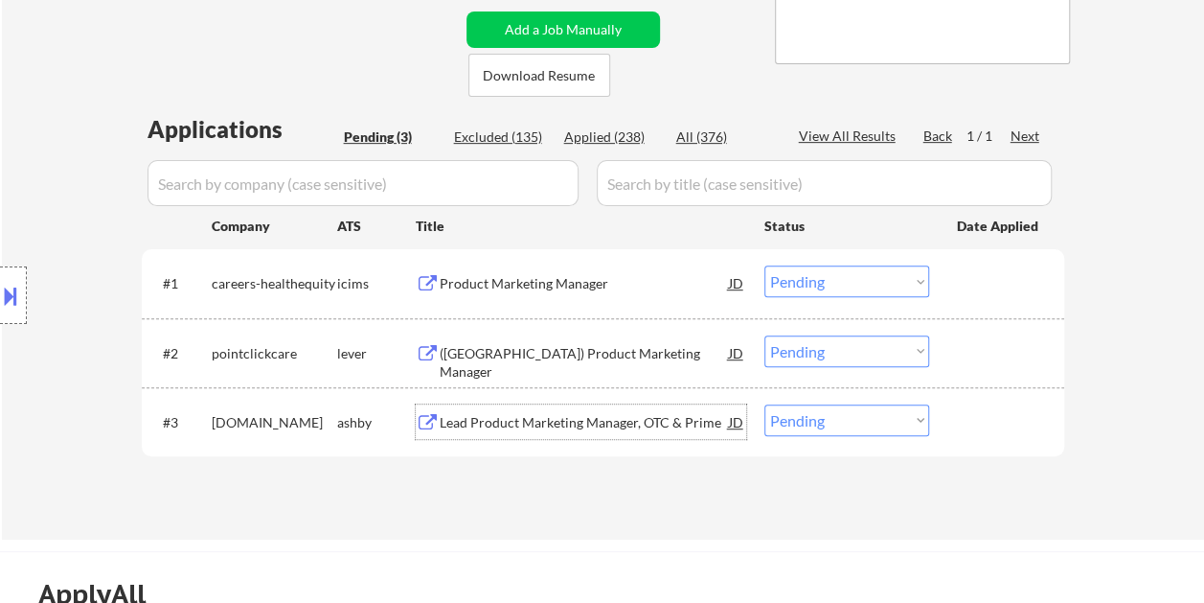
click at [642, 406] on div "Lead Product Marketing Manager, OTC & Prime" at bounding box center [584, 421] width 289 height 34
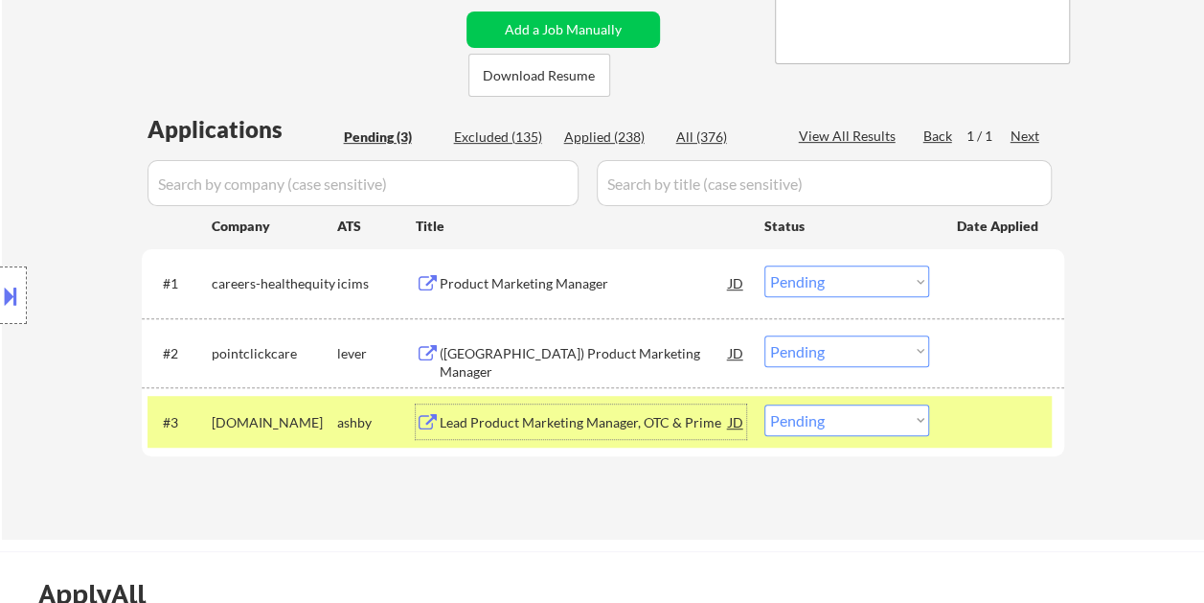
click at [902, 417] on select "Choose an option... Pending Applied Excluded (Questions) Excluded (Expired) Exc…" at bounding box center [847, 420] width 165 height 32
select select ""excluded__bad_match_""
click at [765, 404] on select "Choose an option... Pending Applied Excluded (Questions) Excluded (Expired) Exc…" at bounding box center [847, 420] width 165 height 32
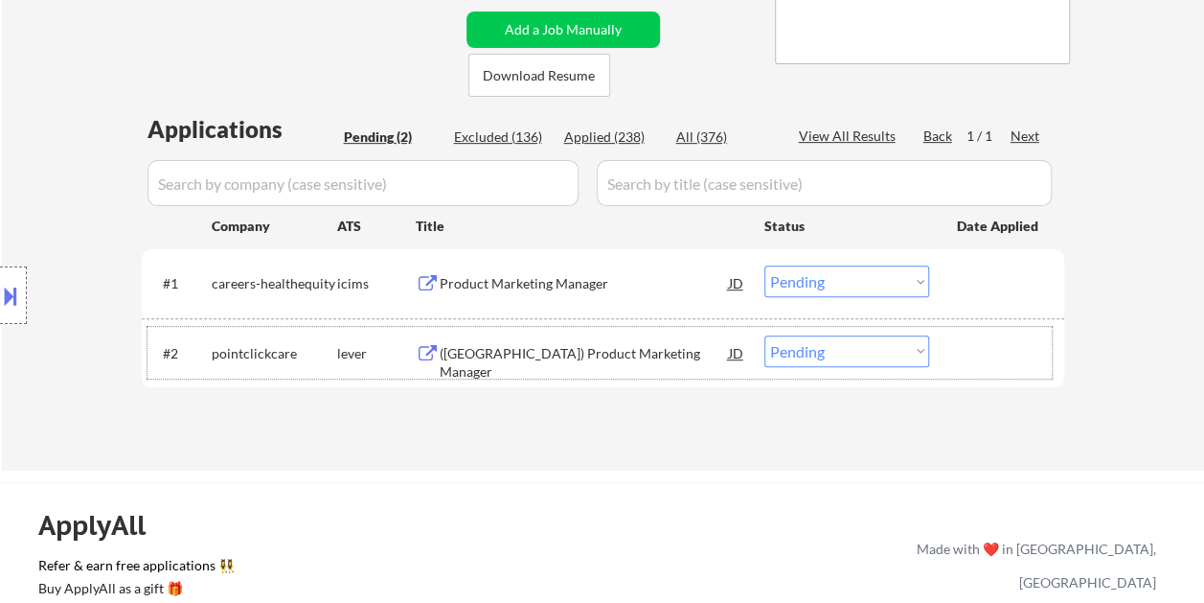
click at [1004, 339] on div at bounding box center [999, 352] width 84 height 34
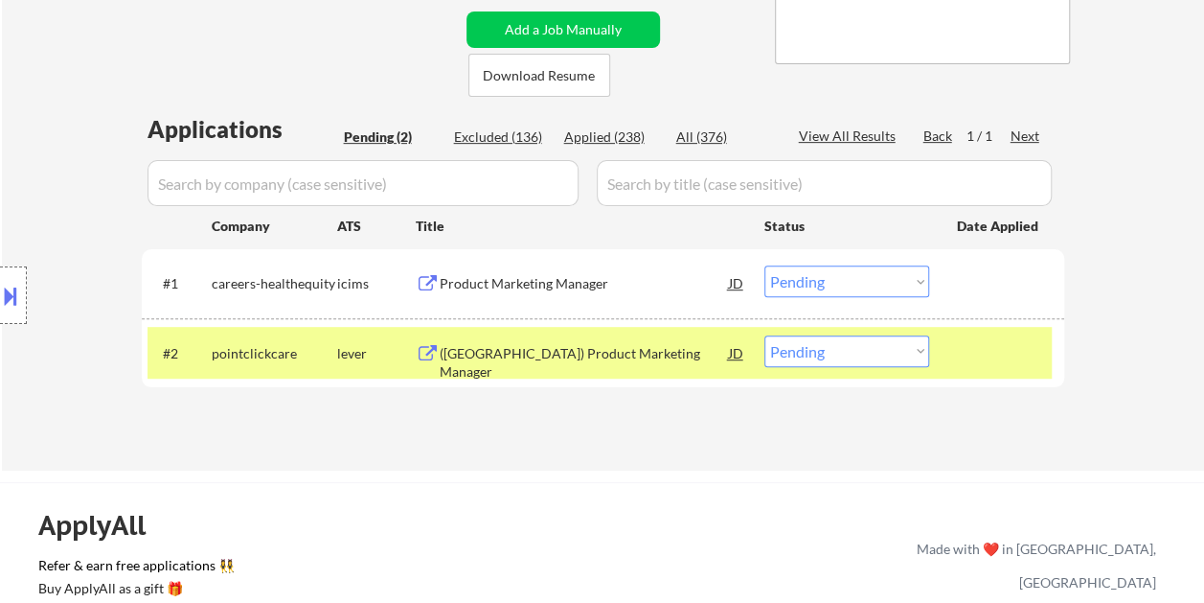
click at [609, 330] on div "#2 pointclickcare lever (US) Product Marketing Manager JD Choose an option... P…" at bounding box center [600, 353] width 905 height 52
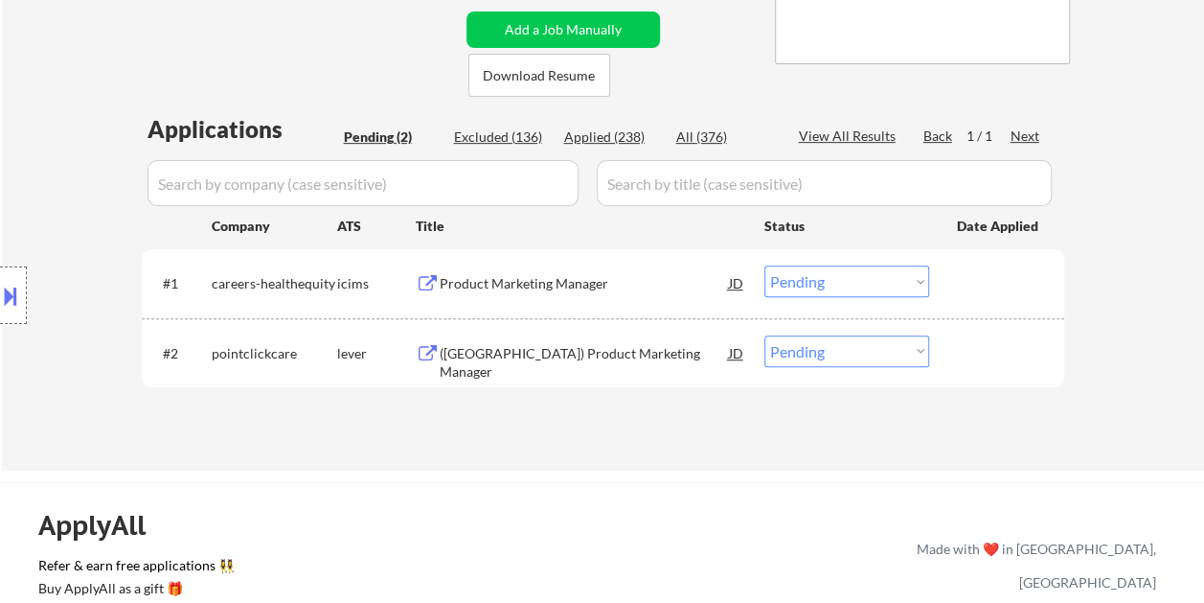
drag, startPoint x: 989, startPoint y: 324, endPoint x: 818, endPoint y: 338, distance: 171.2
click at [990, 324] on div "#2 pointclickcare lever (US) Product Marketing Manager JD Choose an option... P…" at bounding box center [603, 352] width 923 height 69
click at [623, 345] on div "(US) Product Marketing Manager" at bounding box center [584, 362] width 289 height 37
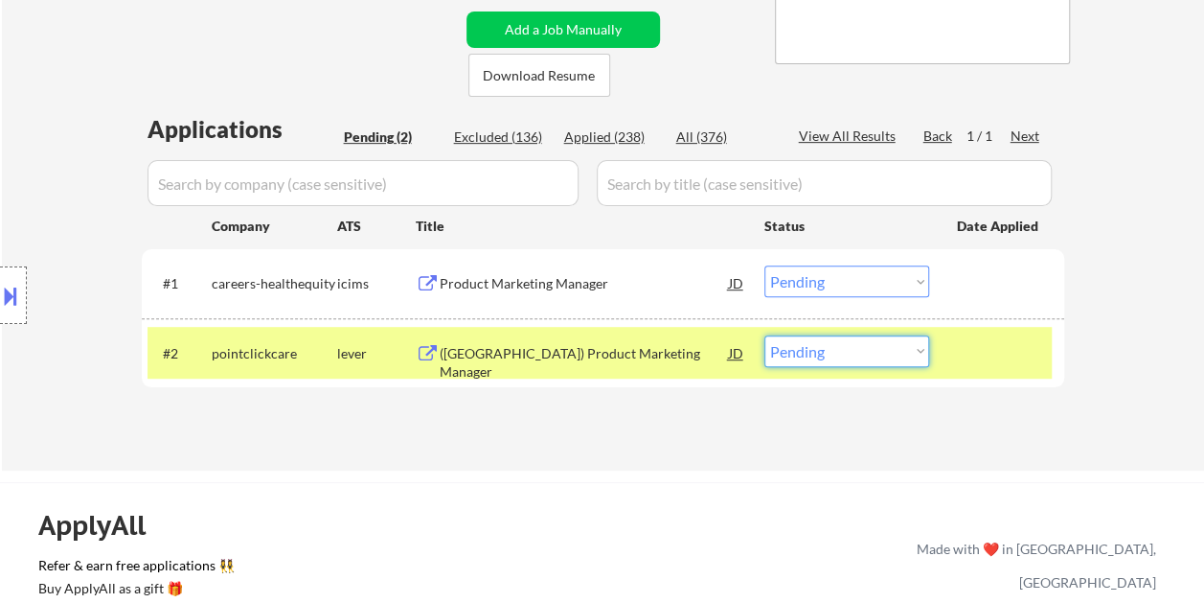
click at [922, 347] on select "Choose an option... Pending Applied Excluded (Questions) Excluded (Expired) Exc…" at bounding box center [847, 351] width 165 height 32
select select ""excluded__bad_match_""
click at [765, 335] on select "Choose an option... Pending Applied Excluded (Questions) Excluded (Expired) Exc…" at bounding box center [847, 351] width 165 height 32
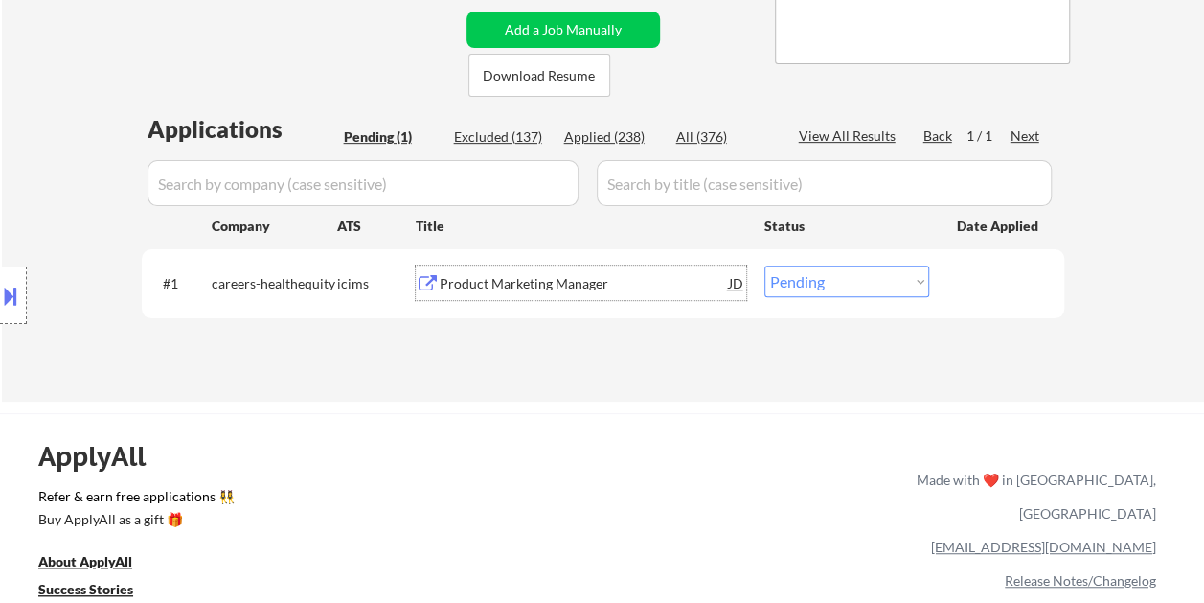
click at [591, 284] on div "Product Marketing Manager" at bounding box center [584, 283] width 289 height 19
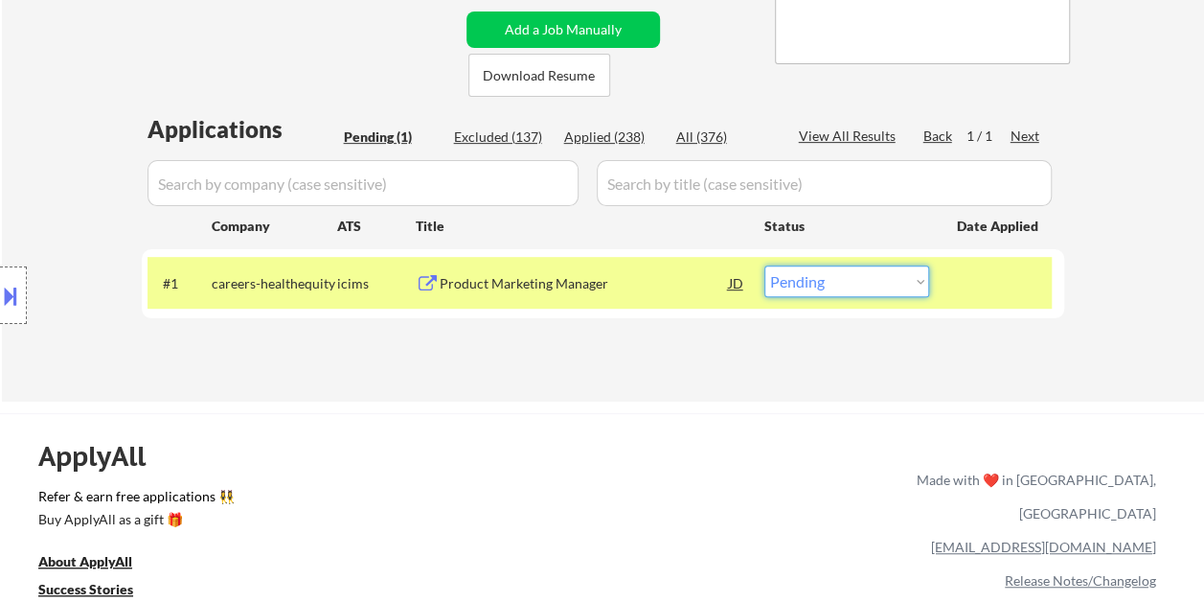
click at [900, 280] on select "Choose an option... Pending Applied Excluded (Questions) Excluded (Expired) Exc…" at bounding box center [847, 281] width 165 height 32
select select ""excluded__bad_match_""
click at [765, 265] on select "Choose an option... Pending Applied Excluded (Questions) Excluded (Expired) Exc…" at bounding box center [847, 281] width 165 height 32
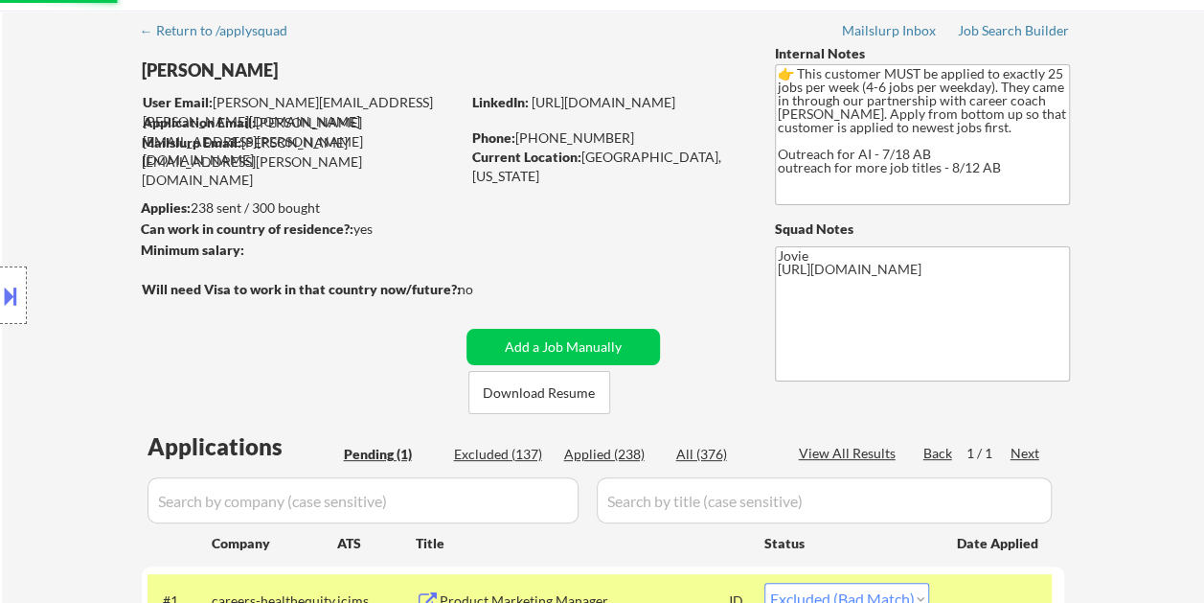
scroll to position [192, 0]
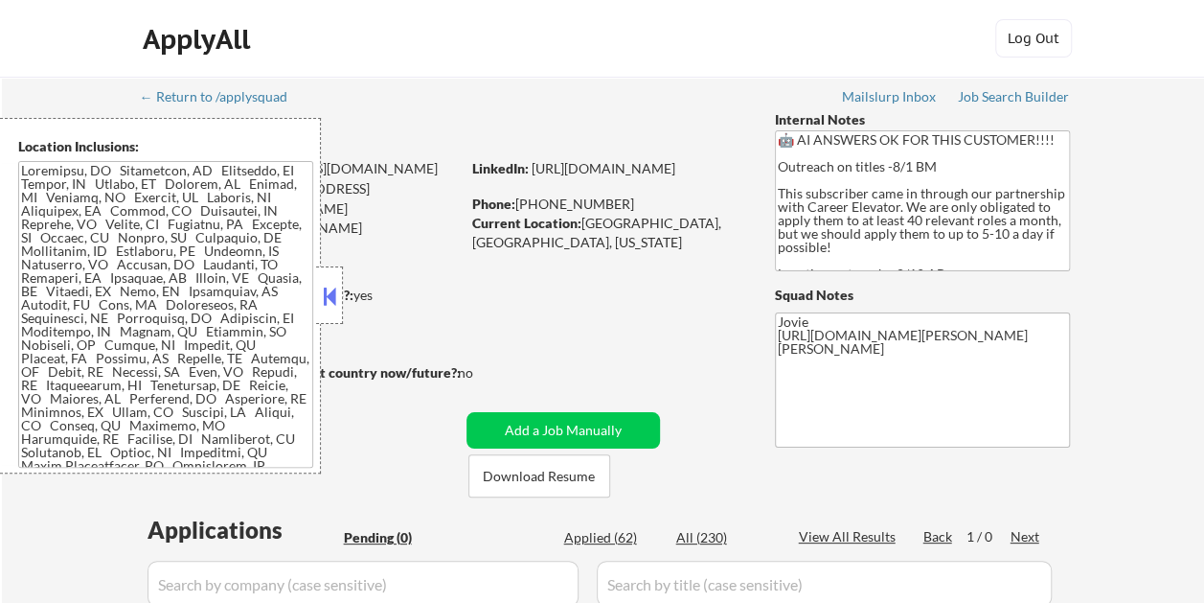
click at [342, 297] on div at bounding box center [329, 294] width 27 height 57
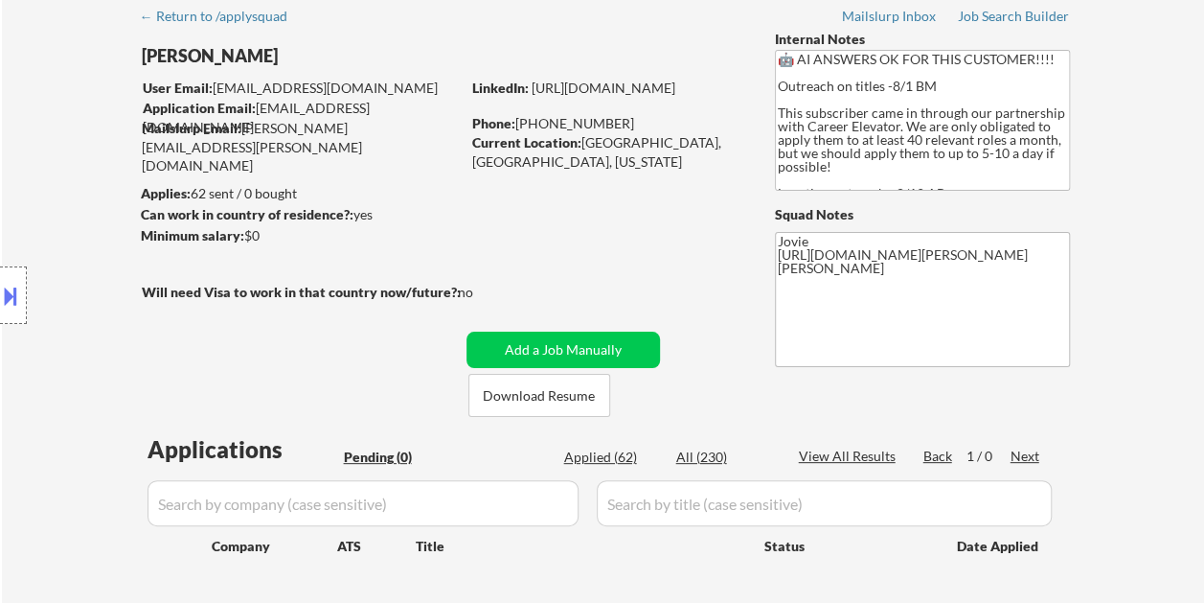
scroll to position [96, 0]
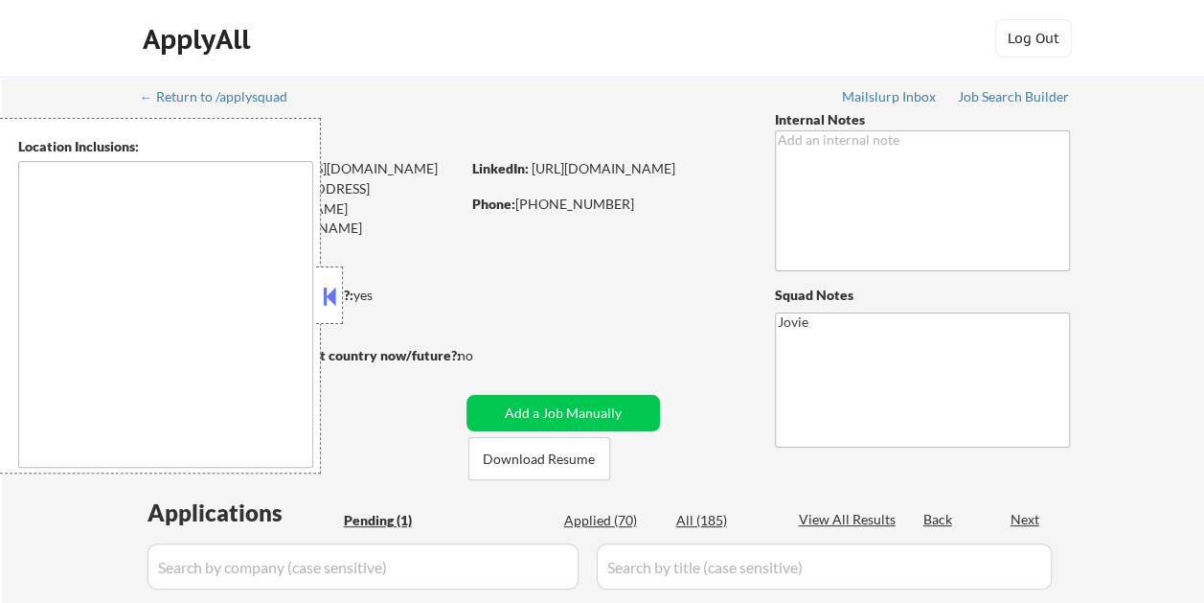
type textarea "Loremips, DO Sitamet, CO Adipisci, EL Sedd Eiusmodte, IN Utlabor Etdol, MA Aliq…"
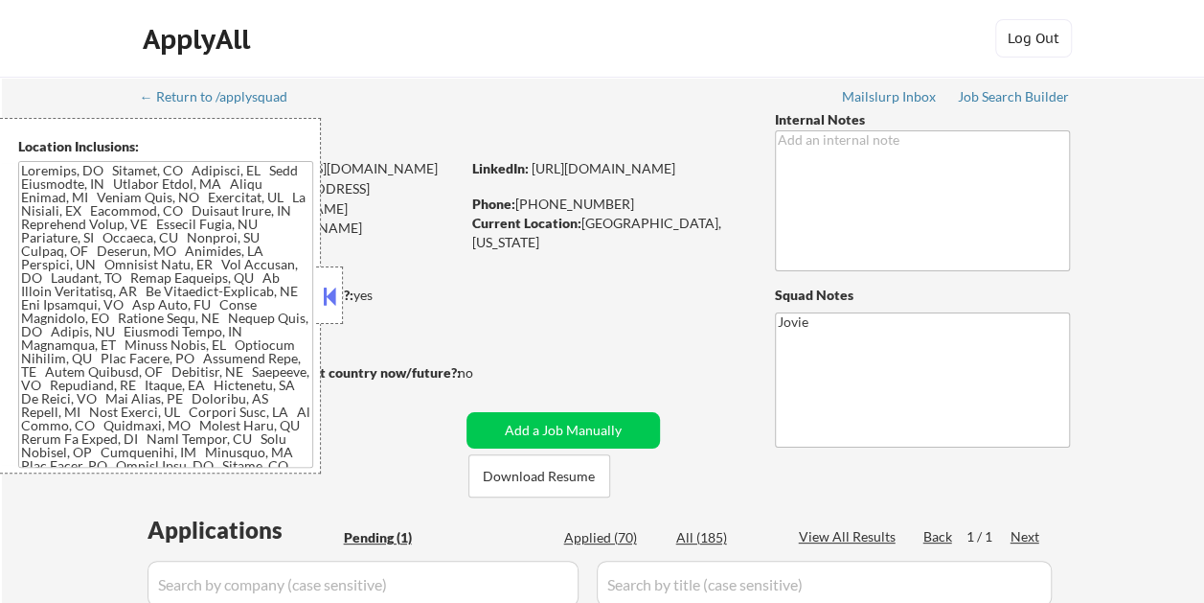
click at [340, 305] on div at bounding box center [329, 294] width 27 height 57
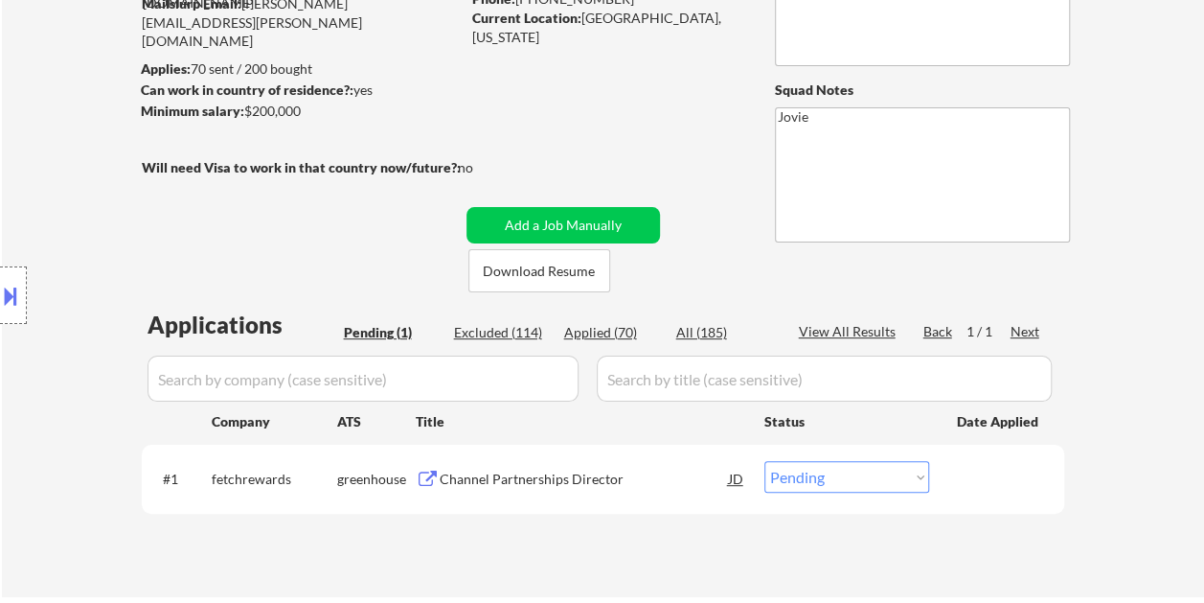
scroll to position [287, 0]
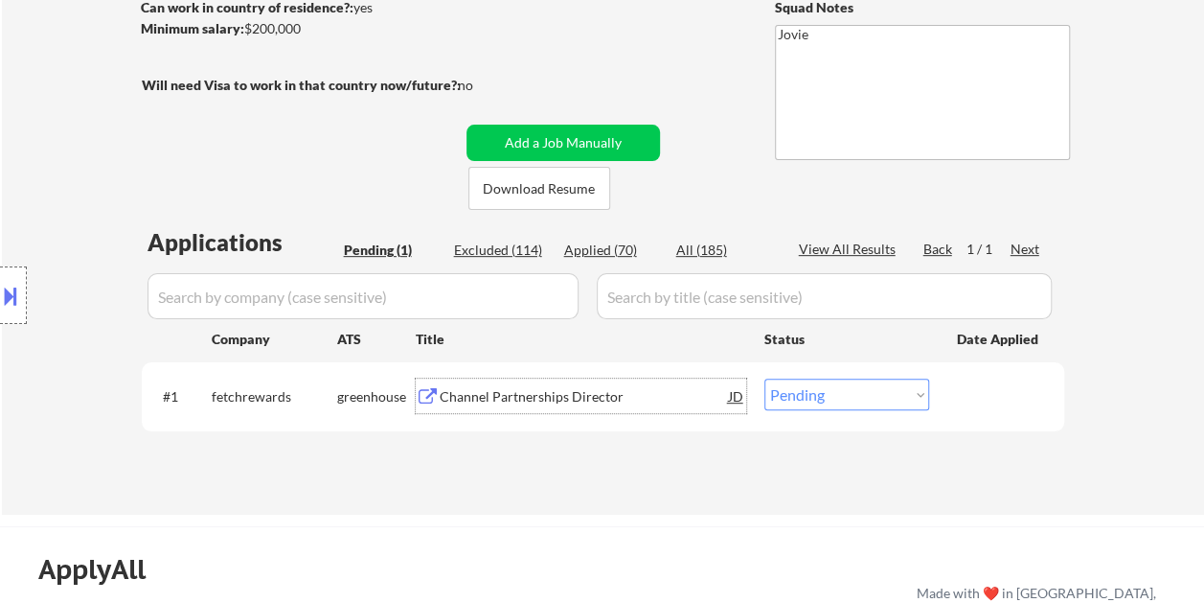
click at [500, 401] on div "Channel Partnerships Director" at bounding box center [584, 396] width 289 height 19
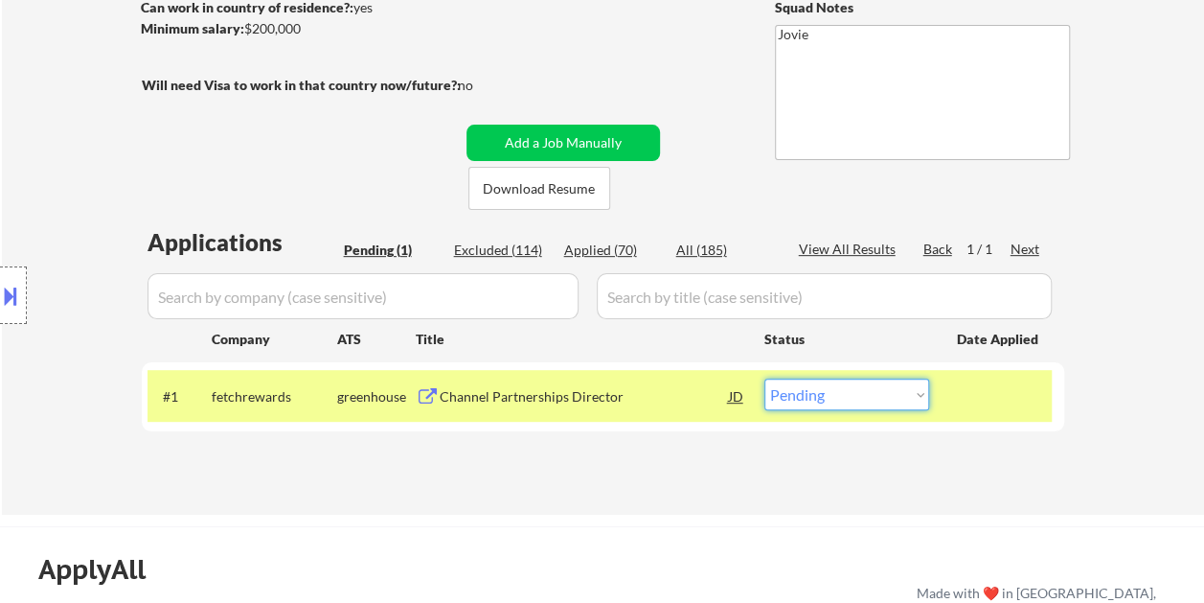
click at [895, 391] on select "Choose an option... Pending Applied Excluded (Questions) Excluded (Expired) Exc…" at bounding box center [847, 394] width 165 height 32
select select ""excluded__bad_match_""
click at [765, 378] on select "Choose an option... Pending Applied Excluded (Questions) Excluded (Expired) Exc…" at bounding box center [847, 394] width 165 height 32
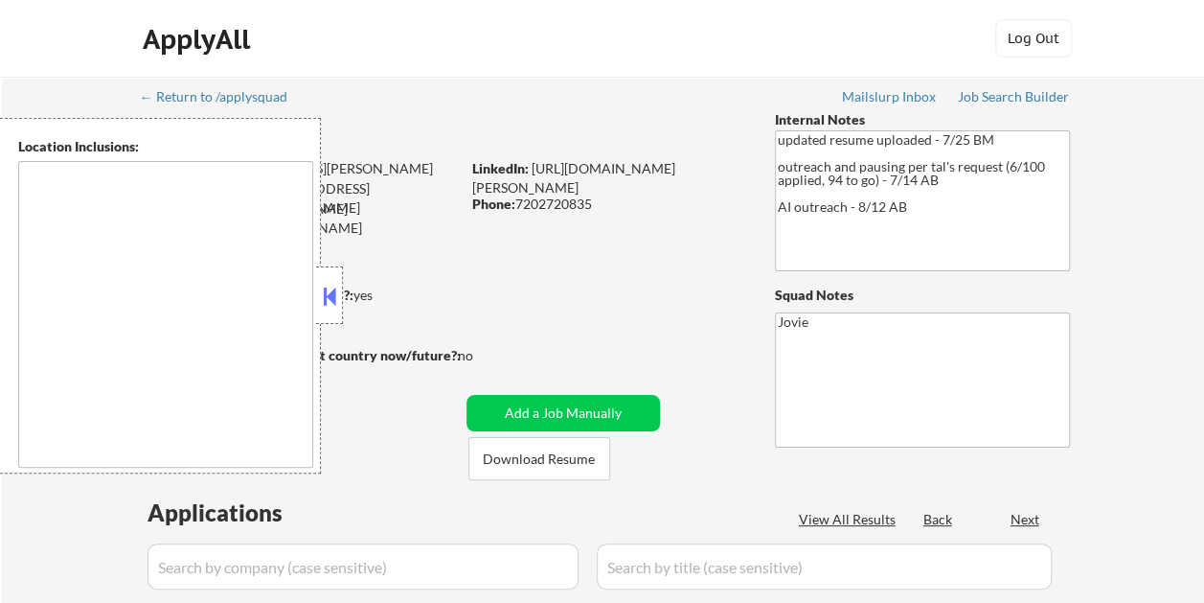
type textarea "Westminster, CO Broomfield, CO Arvada, CO Northglenn, CO Thornton, CO Federal H…"
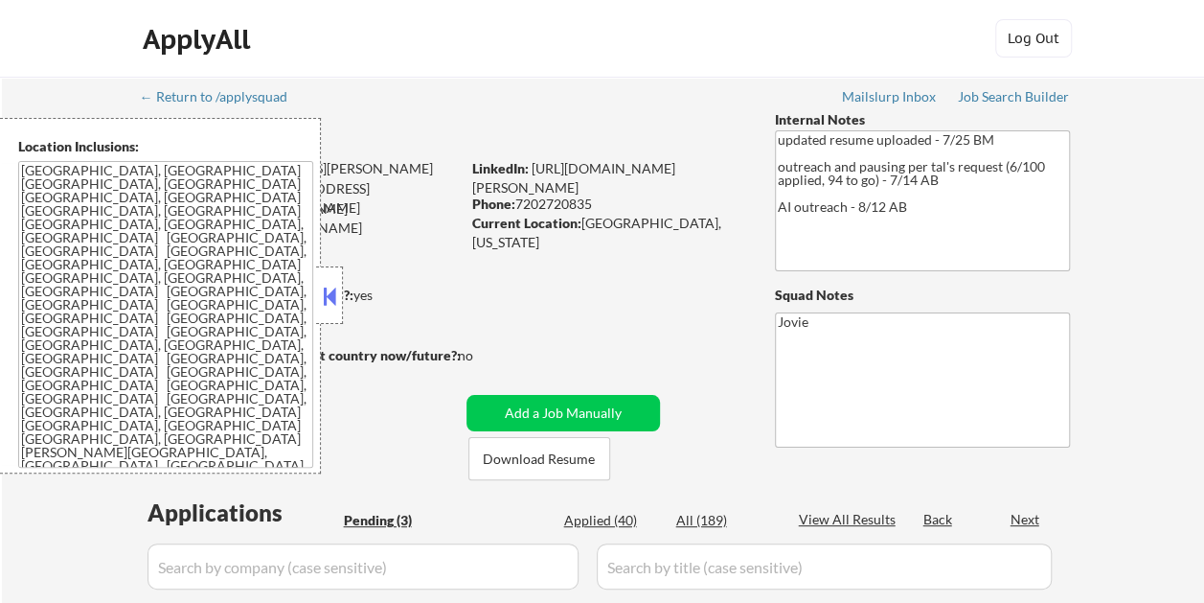
select select ""pending""
click at [335, 301] on button at bounding box center [329, 296] width 21 height 29
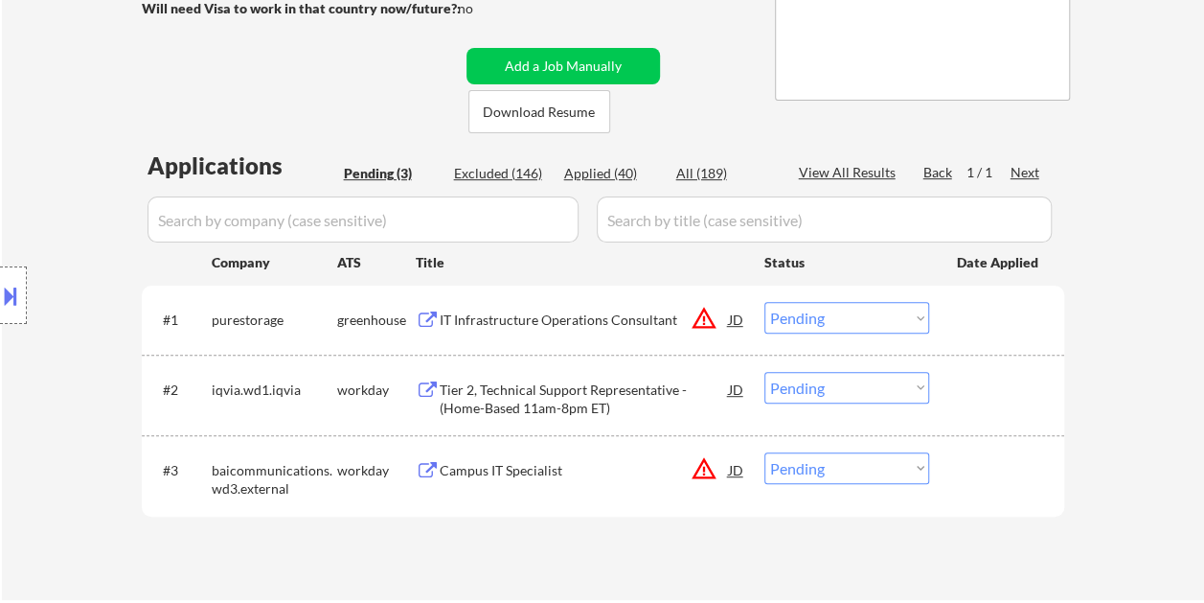
scroll to position [383, 0]
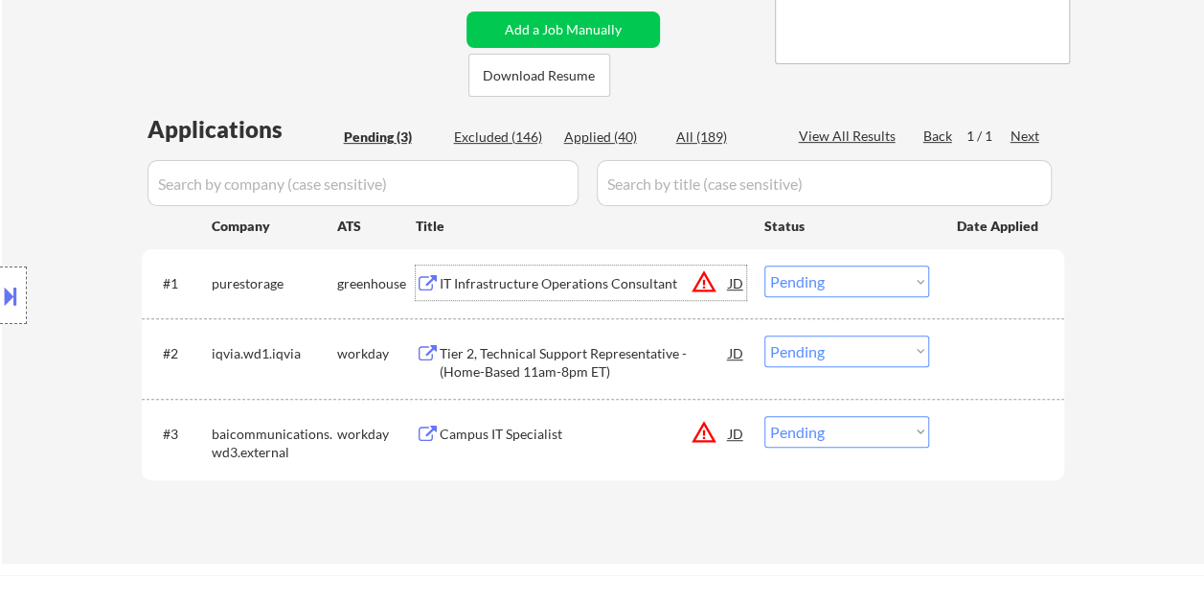
click at [516, 272] on div "IT Infrastructure Operations Consultant" at bounding box center [584, 282] width 289 height 34
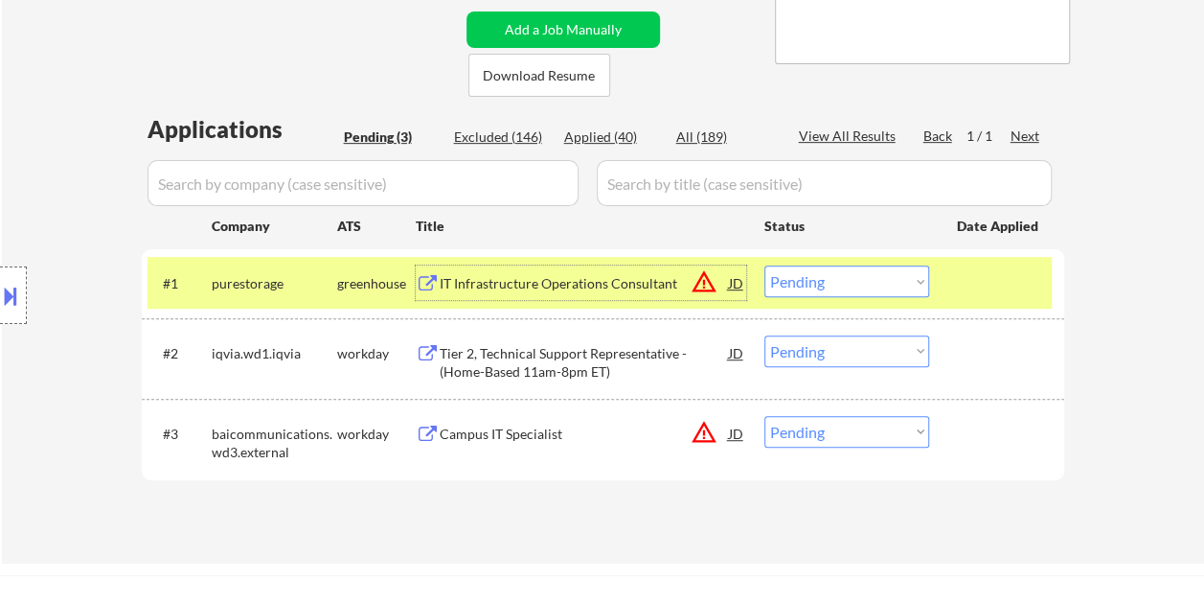
drag, startPoint x: 908, startPoint y: 280, endPoint x: 900, endPoint y: 273, distance: 10.9
click at [908, 280] on select "Choose an option... Pending Applied Excluded (Questions) Excluded (Expired) Exc…" at bounding box center [847, 281] width 165 height 32
click at [765, 265] on select "Choose an option... Pending Applied Excluded (Questions) Excluded (Expired) Exc…" at bounding box center [847, 281] width 165 height 32
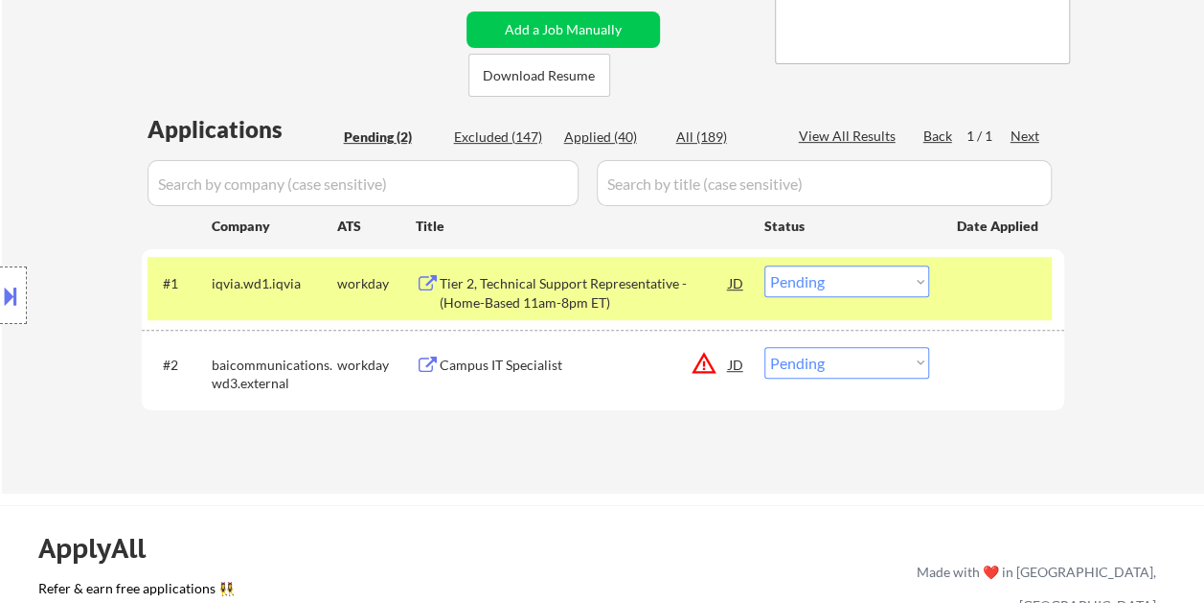
click at [1009, 293] on div at bounding box center [999, 282] width 84 height 34
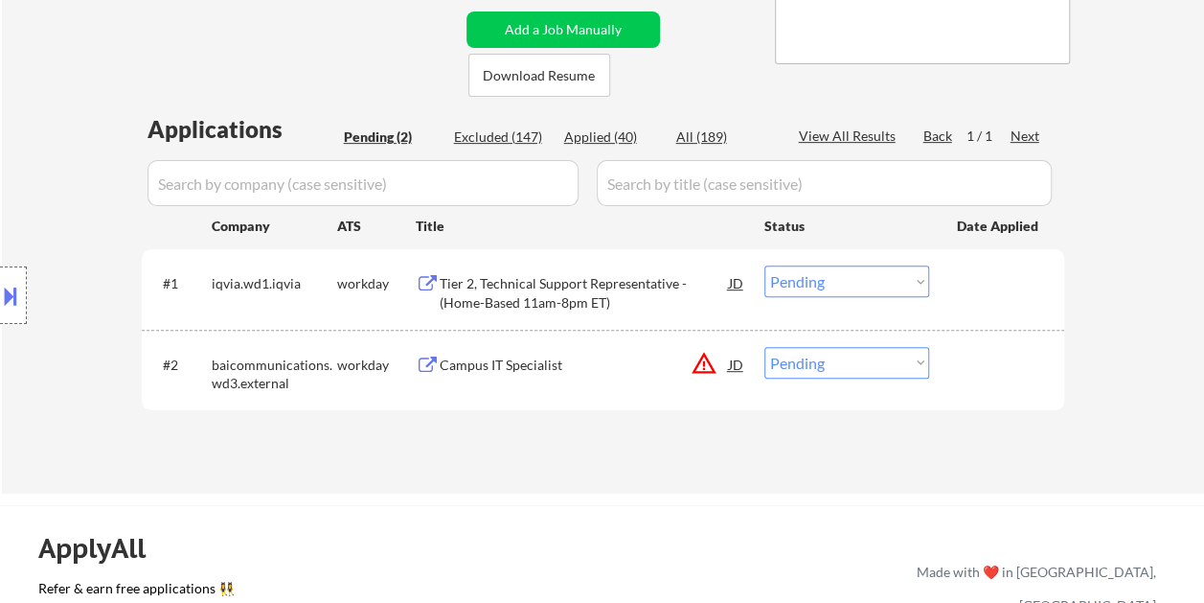
click at [979, 274] on div at bounding box center [999, 282] width 84 height 34
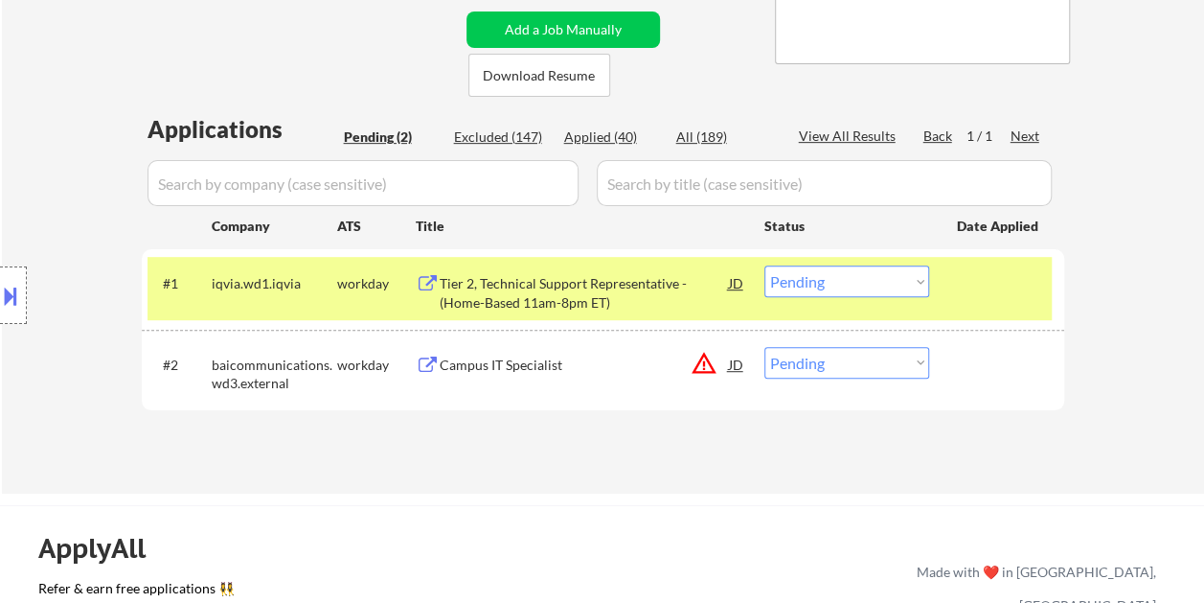
click at [587, 287] on div "Tier 2, Technical Support Representative - (Home-Based 11am-8pm ET)" at bounding box center [584, 292] width 289 height 37
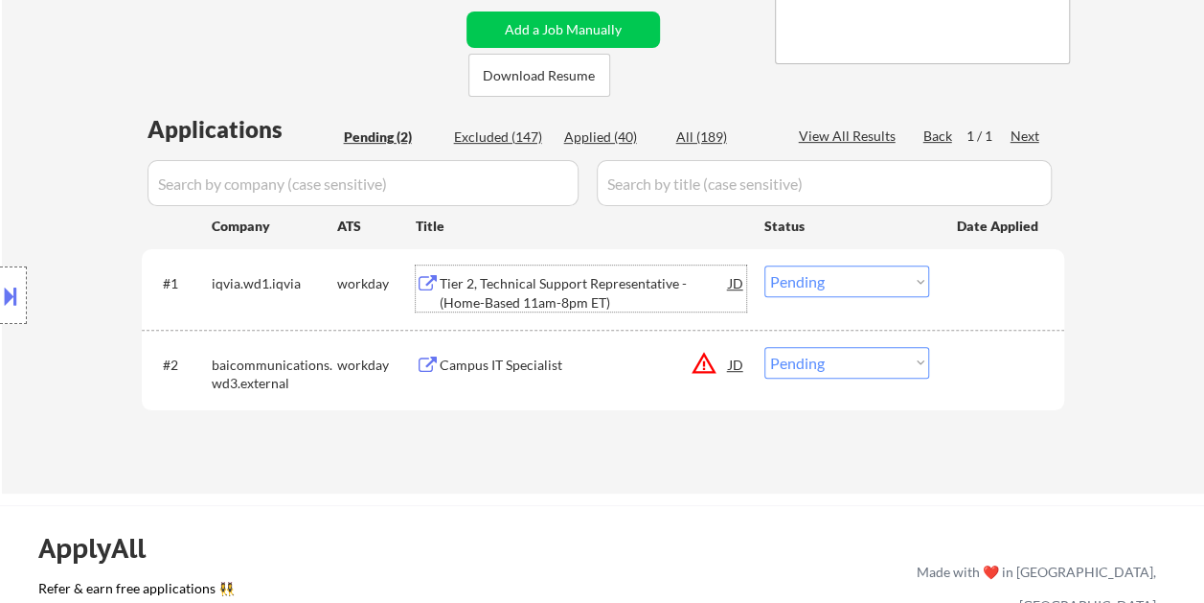
drag, startPoint x: 993, startPoint y: 283, endPoint x: 982, endPoint y: 287, distance: 11.2
click at [987, 284] on div at bounding box center [999, 282] width 84 height 34
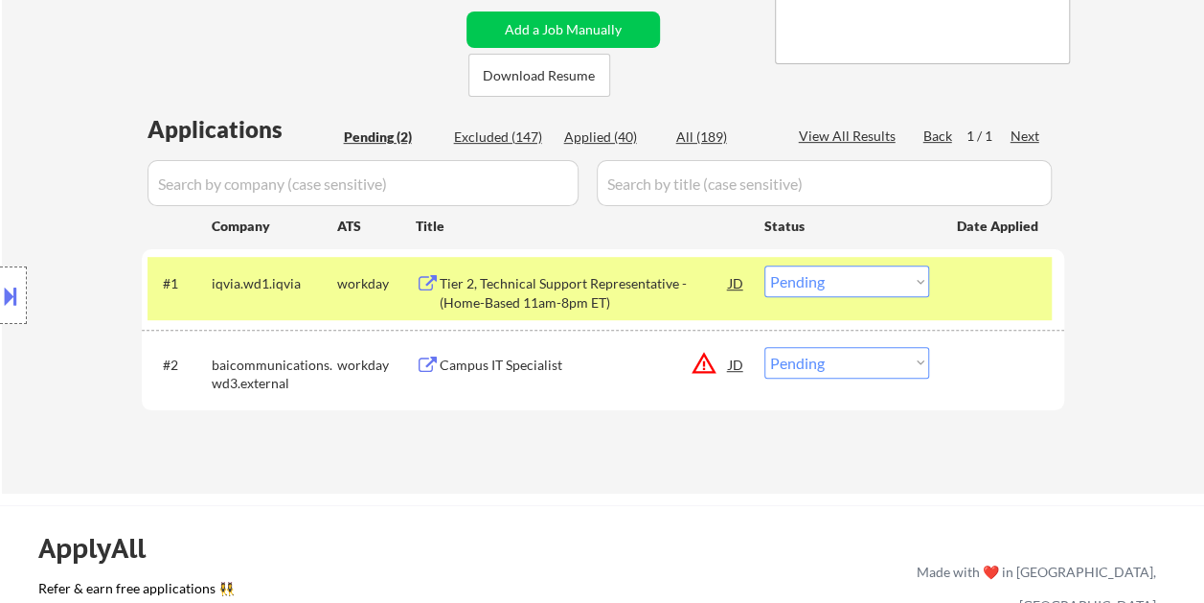
click at [916, 278] on select "Choose an option... Pending Applied Excluded (Questions) Excluded (Expired) Exc…" at bounding box center [847, 281] width 165 height 32
click at [765, 265] on select "Choose an option... Pending Applied Excluded (Questions) Excluded (Expired) Exc…" at bounding box center [847, 281] width 165 height 32
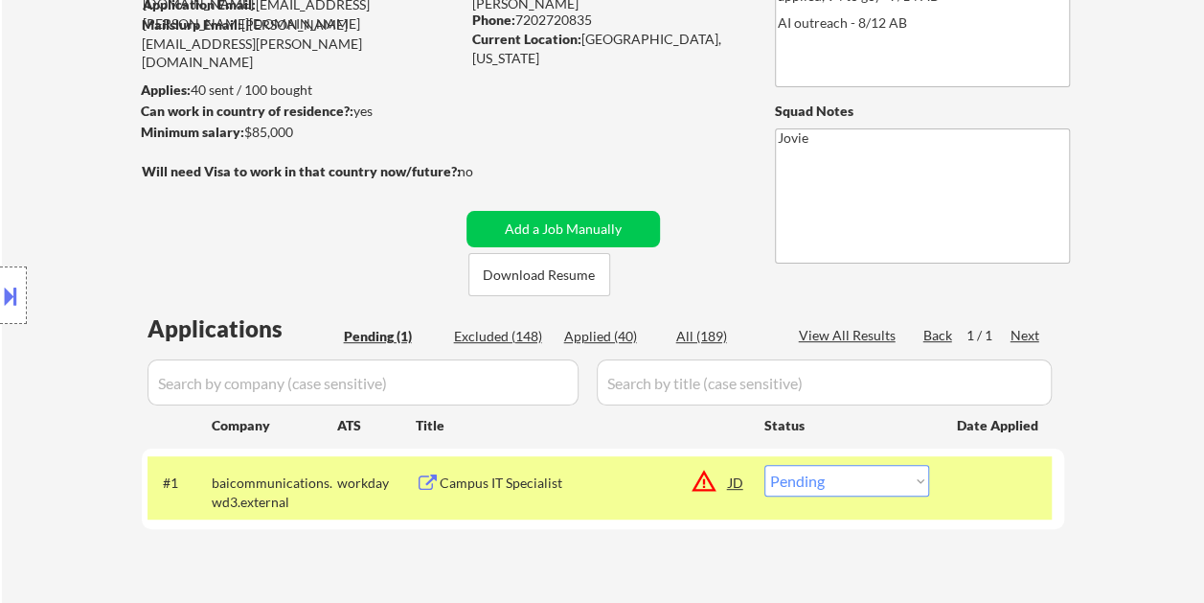
scroll to position [287, 0]
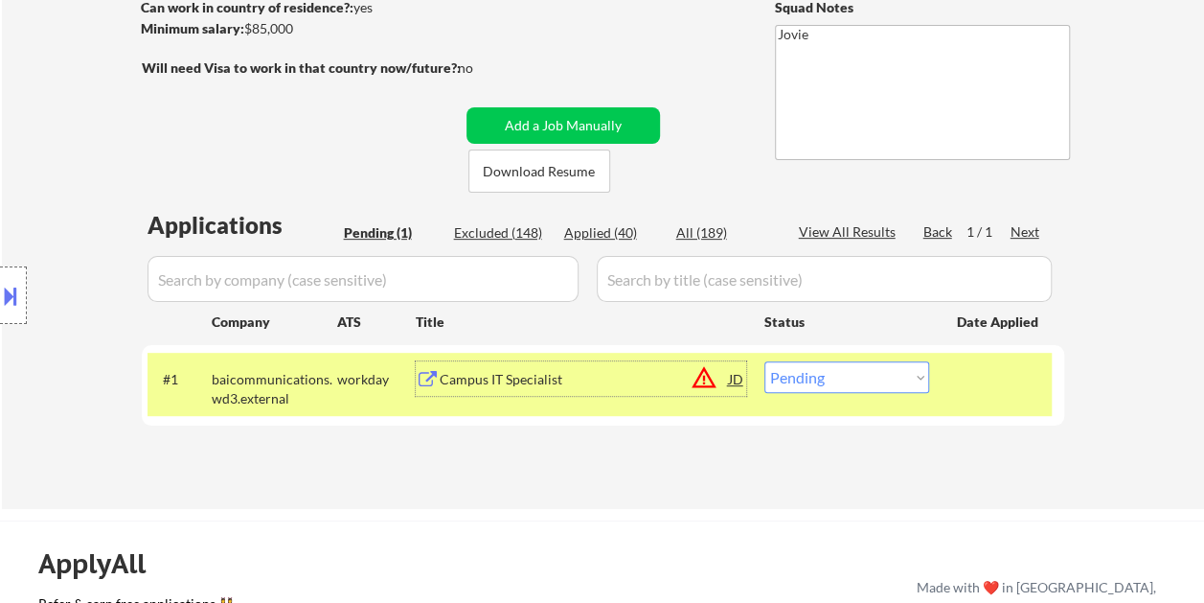
click at [581, 371] on div "Campus IT Specialist" at bounding box center [584, 379] width 289 height 19
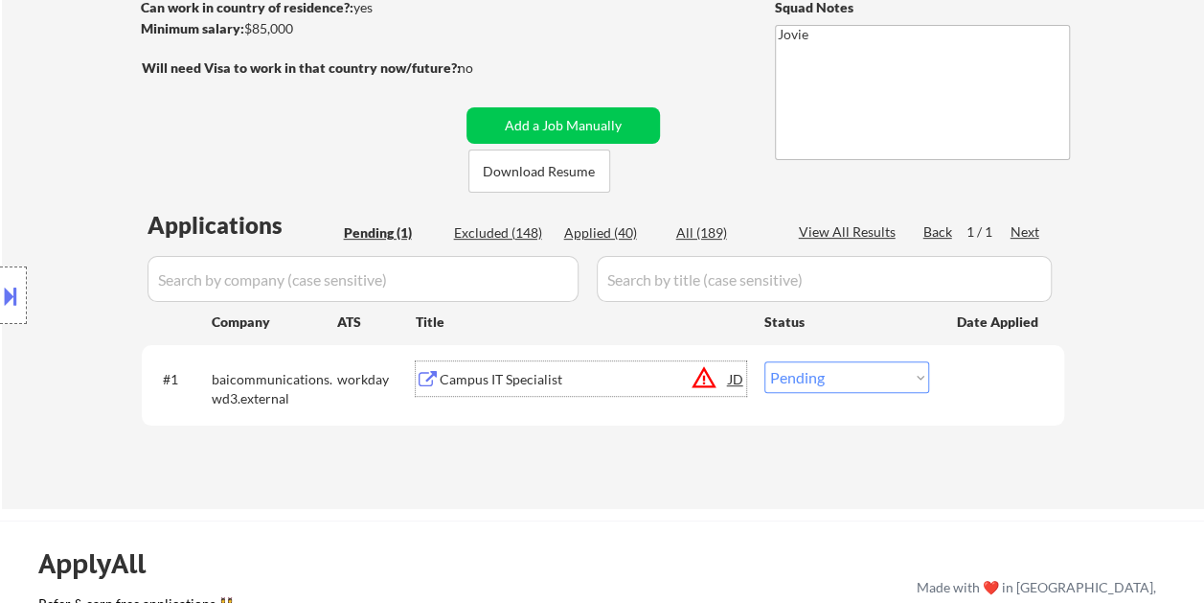
click at [997, 383] on div at bounding box center [999, 378] width 84 height 34
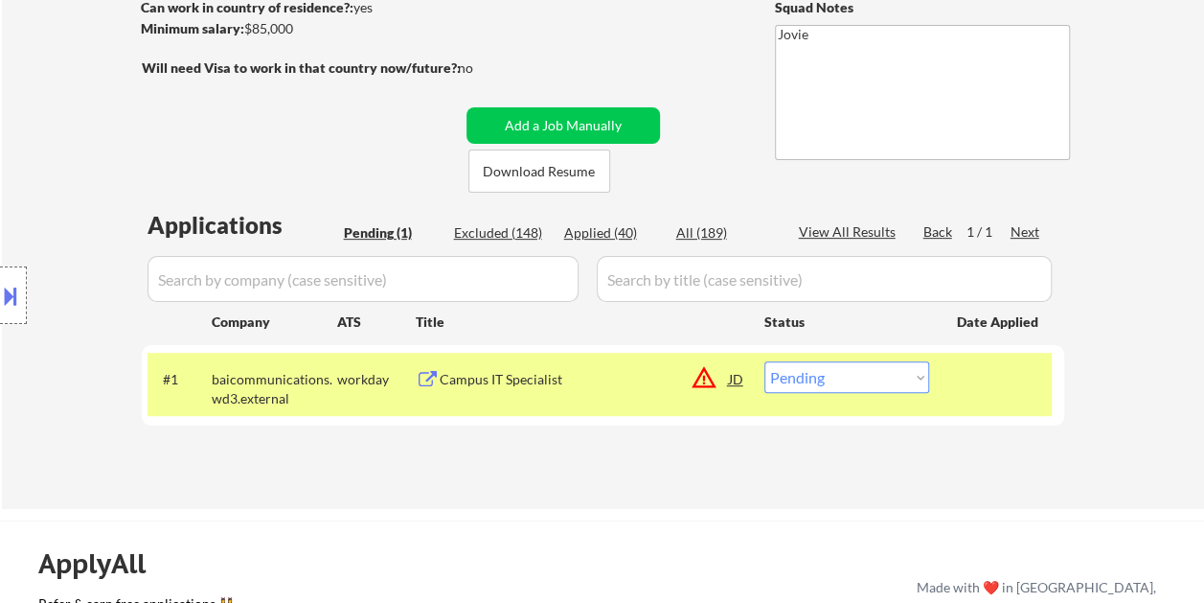
click at [916, 379] on select "Choose an option... Pending Applied Excluded (Questions) Excluded (Expired) Exc…" at bounding box center [847, 377] width 165 height 32
select select ""excluded__bad_match_""
click at [765, 361] on select "Choose an option... Pending Applied Excluded (Questions) Excluded (Expired) Exc…" at bounding box center [847, 377] width 165 height 32
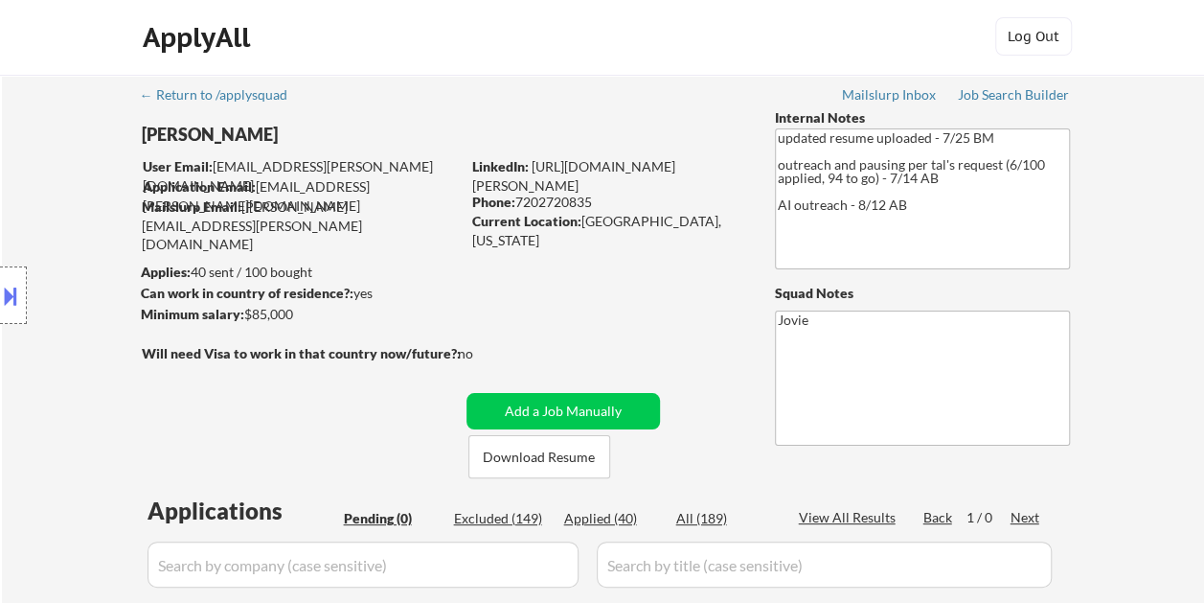
scroll to position [0, 0]
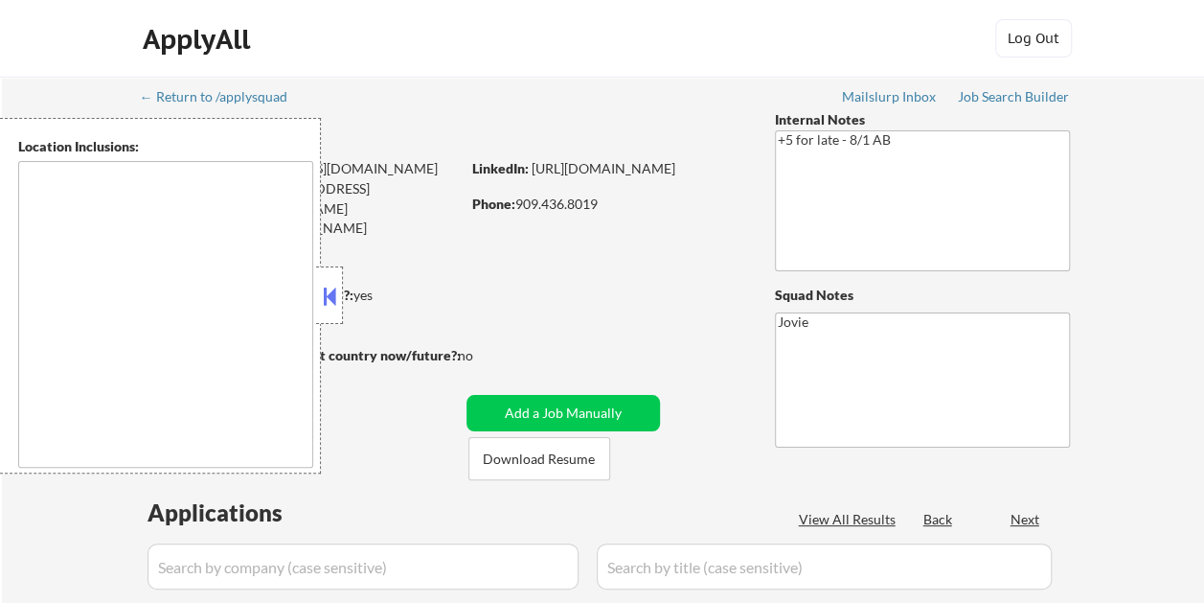
type textarea "Loremip Dolor, SI Amet Consectet, AD Elitsed Doei, TE Incididu, UT Labor Etdolo…"
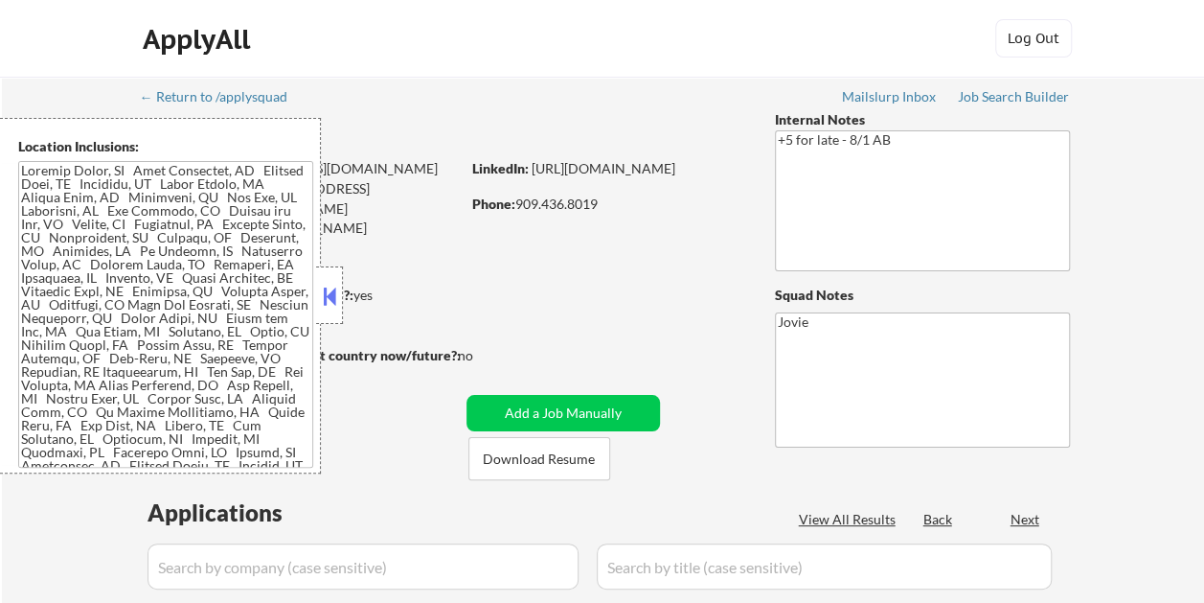
select select ""pending""
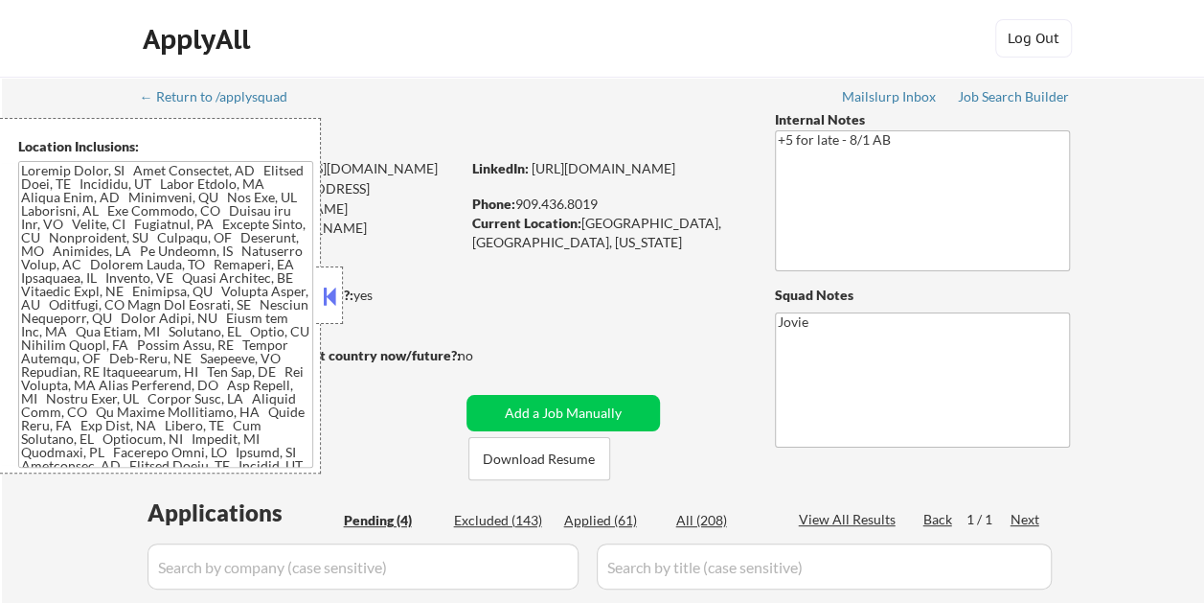
click at [332, 299] on button at bounding box center [329, 296] width 21 height 29
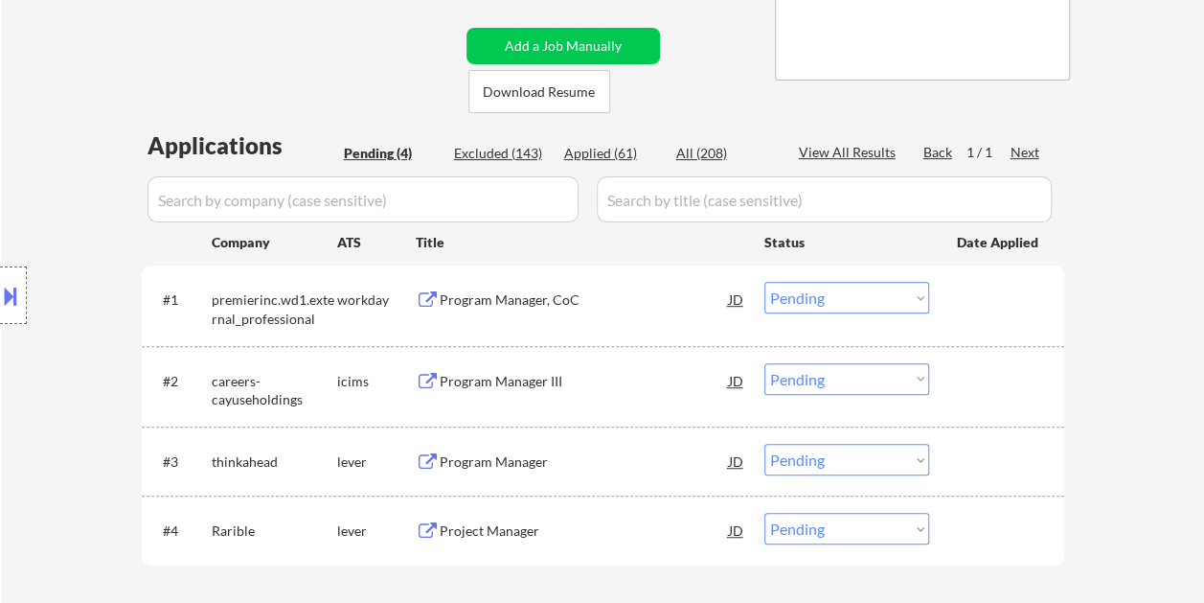
scroll to position [383, 0]
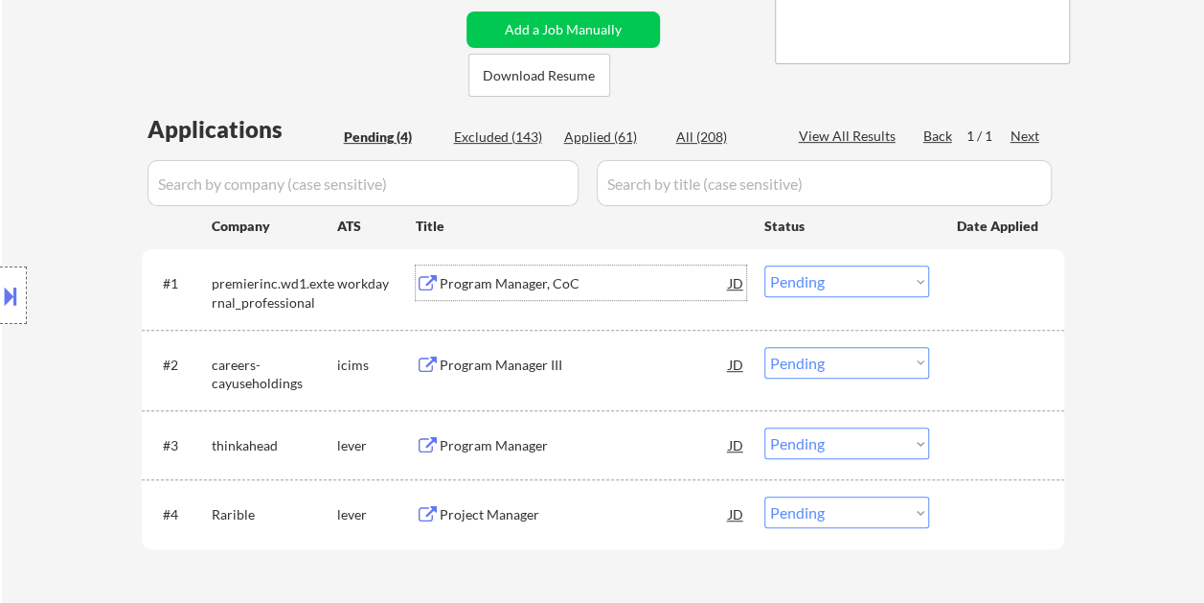
click at [481, 285] on div "Program Manager, CoC" at bounding box center [584, 283] width 289 height 19
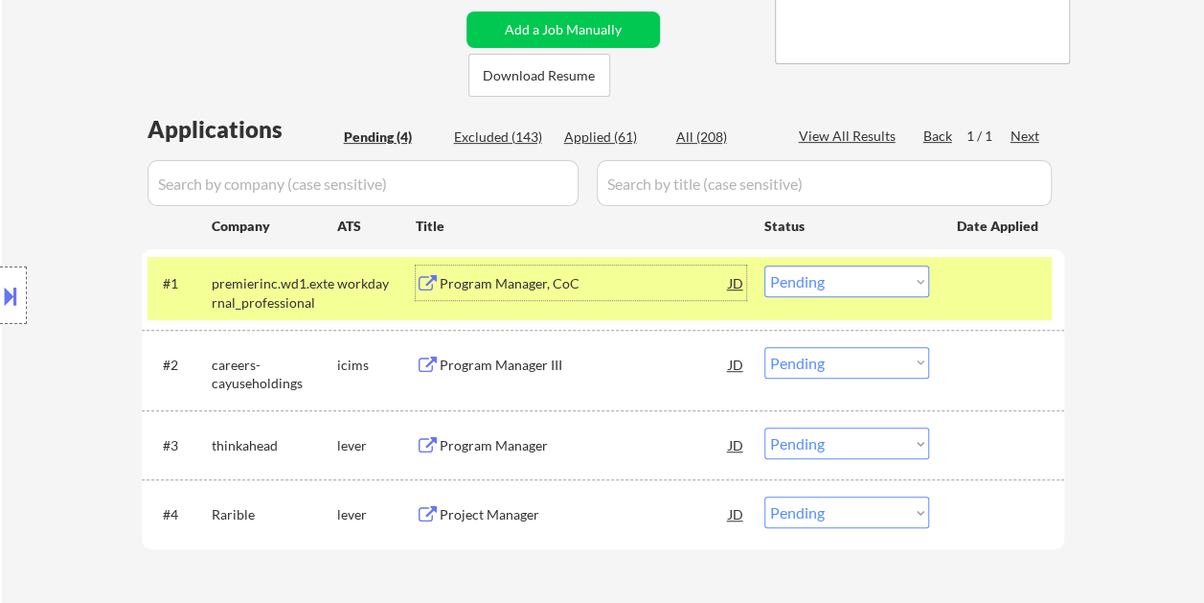
click at [475, 287] on div "Program Manager, CoC" at bounding box center [584, 283] width 289 height 19
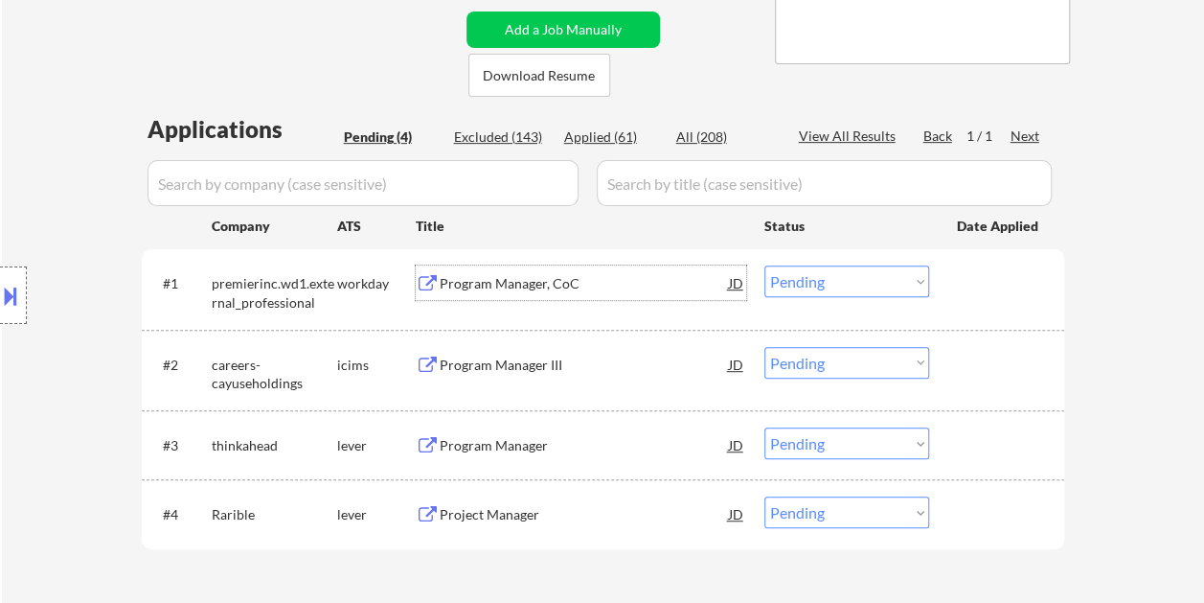
scroll to position [287, 0]
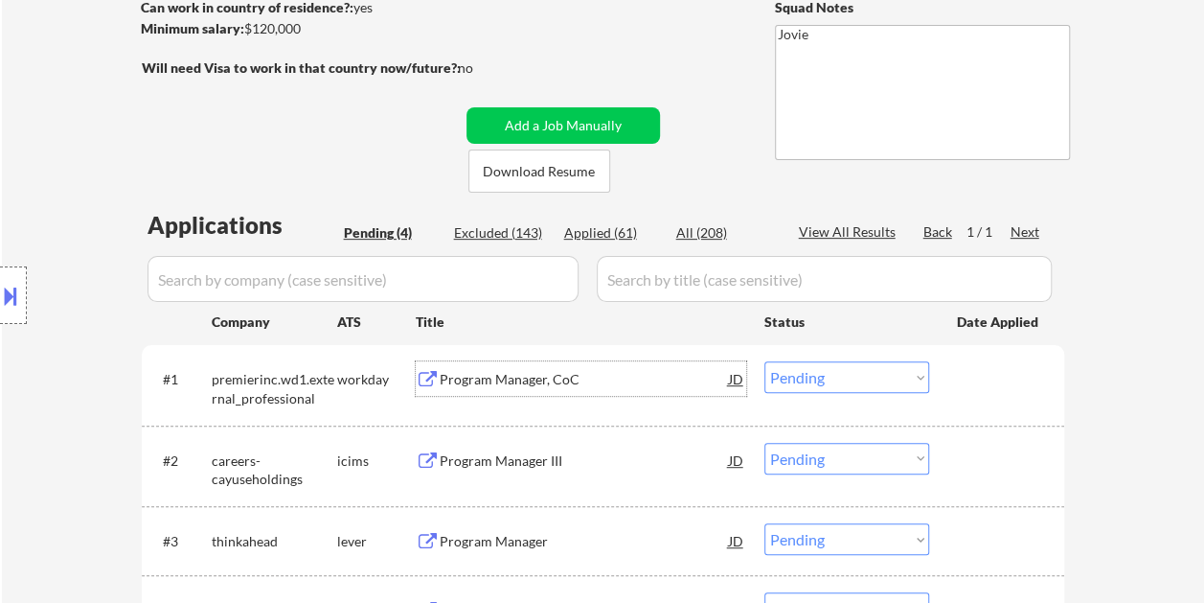
click at [960, 389] on div at bounding box center [999, 378] width 84 height 34
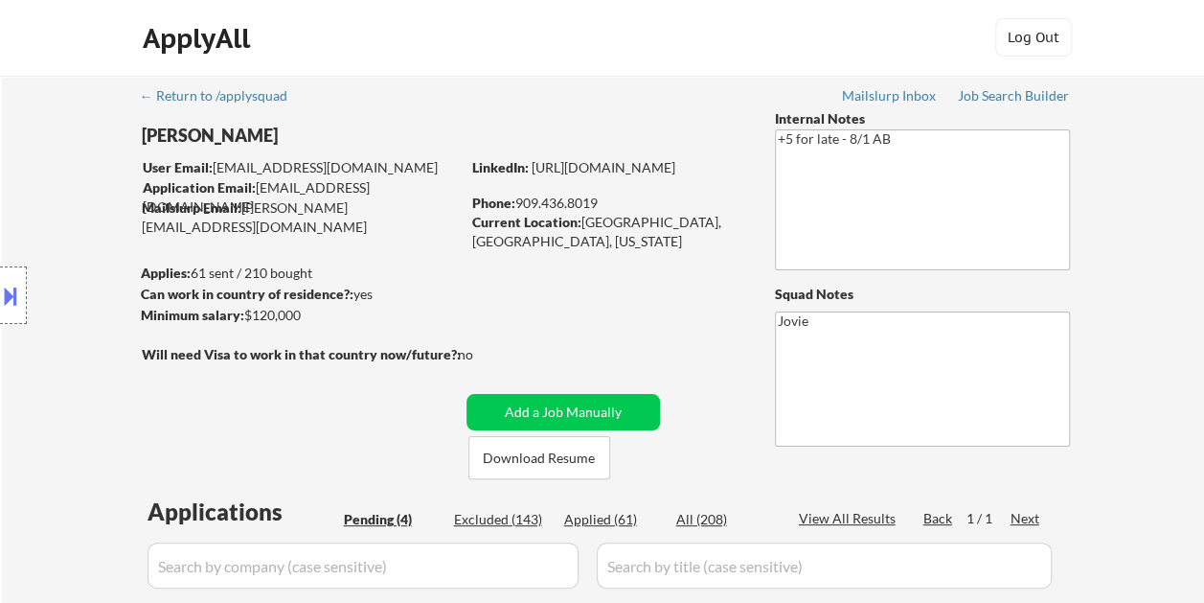
scroll to position [0, 0]
click at [560, 458] on button "Download Resume" at bounding box center [540, 458] width 142 height 43
click at [18, 291] on button at bounding box center [10, 296] width 21 height 32
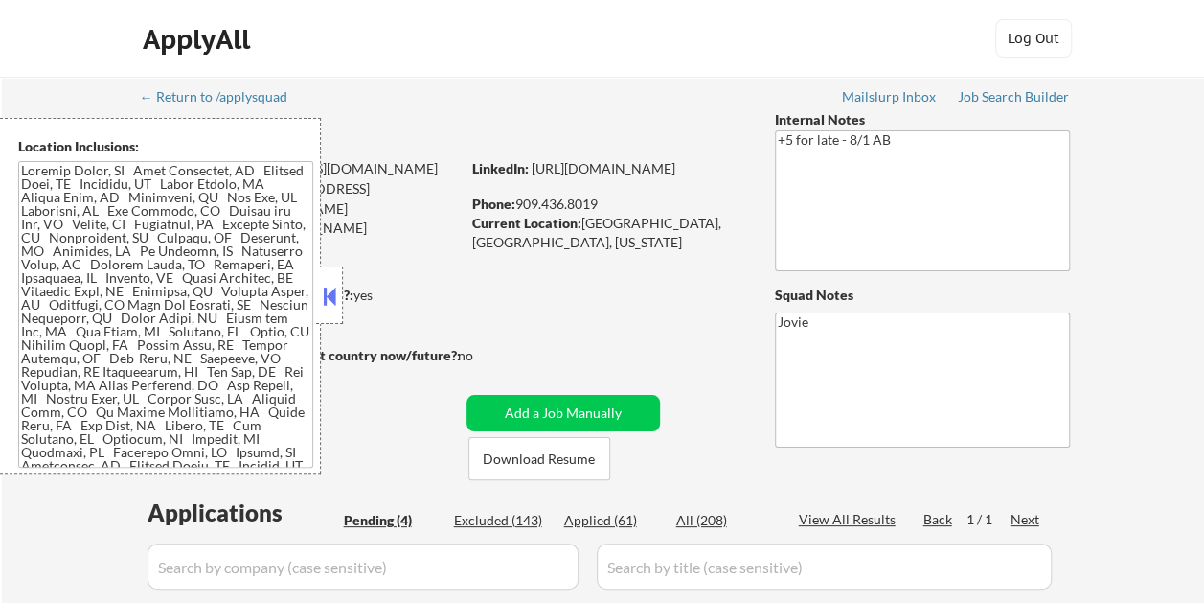
click at [333, 293] on button at bounding box center [329, 296] width 21 height 29
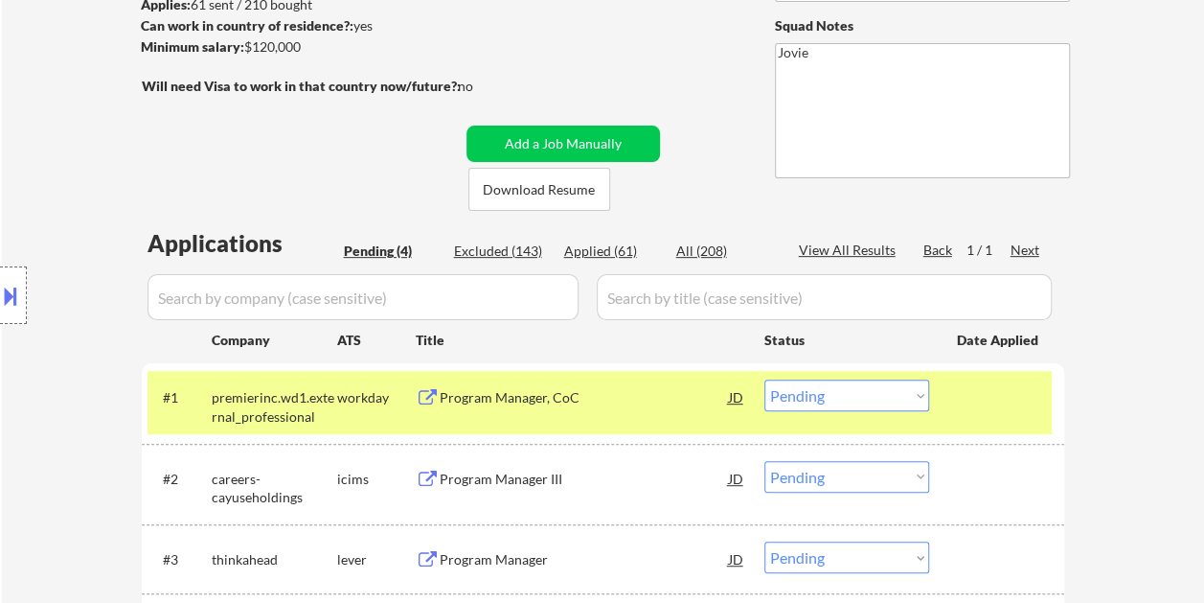
scroll to position [479, 0]
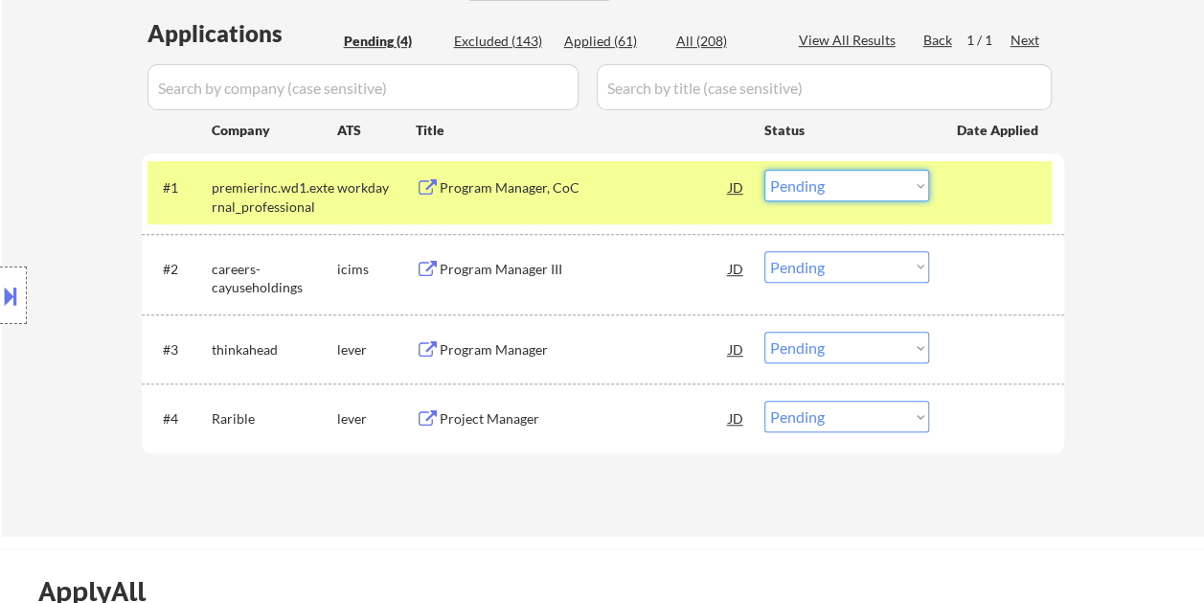
click at [910, 178] on select "Choose an option... Pending Applied Excluded (Questions) Excluded (Expired) Exc…" at bounding box center [847, 186] width 165 height 32
click at [878, 182] on select "Choose an option... Pending Applied Excluded (Questions) Excluded (Expired) Exc…" at bounding box center [847, 186] width 165 height 32
click at [765, 170] on select "Choose an option... Pending Applied Excluded (Questions) Excluded (Expired) Exc…" at bounding box center [847, 186] width 165 height 32
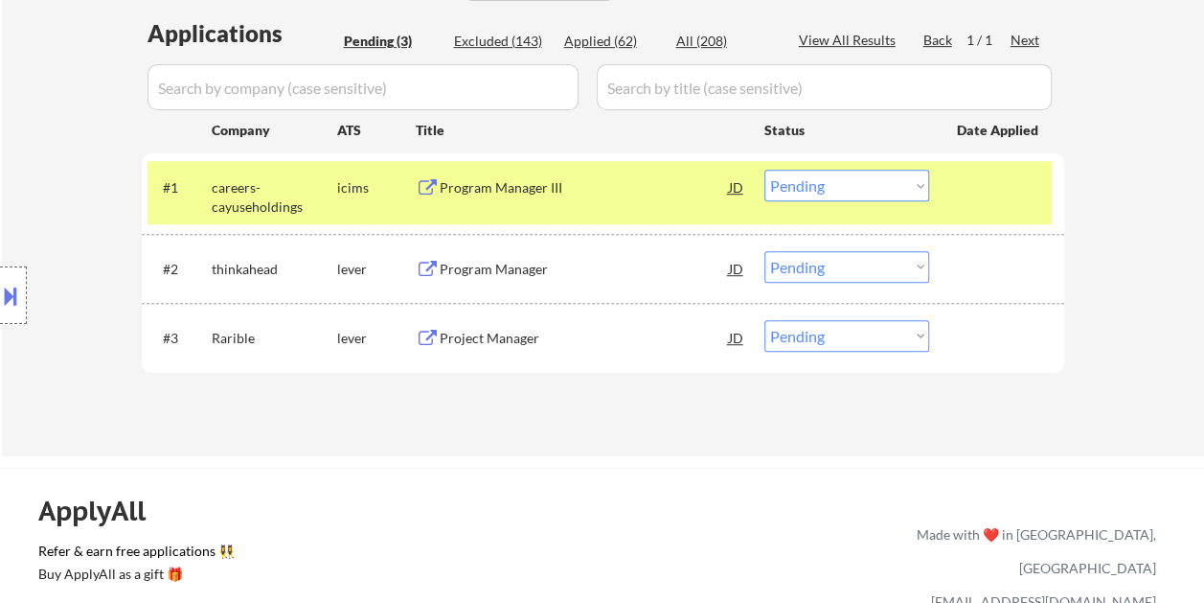
click at [590, 202] on div "Program Manager III" at bounding box center [584, 187] width 289 height 34
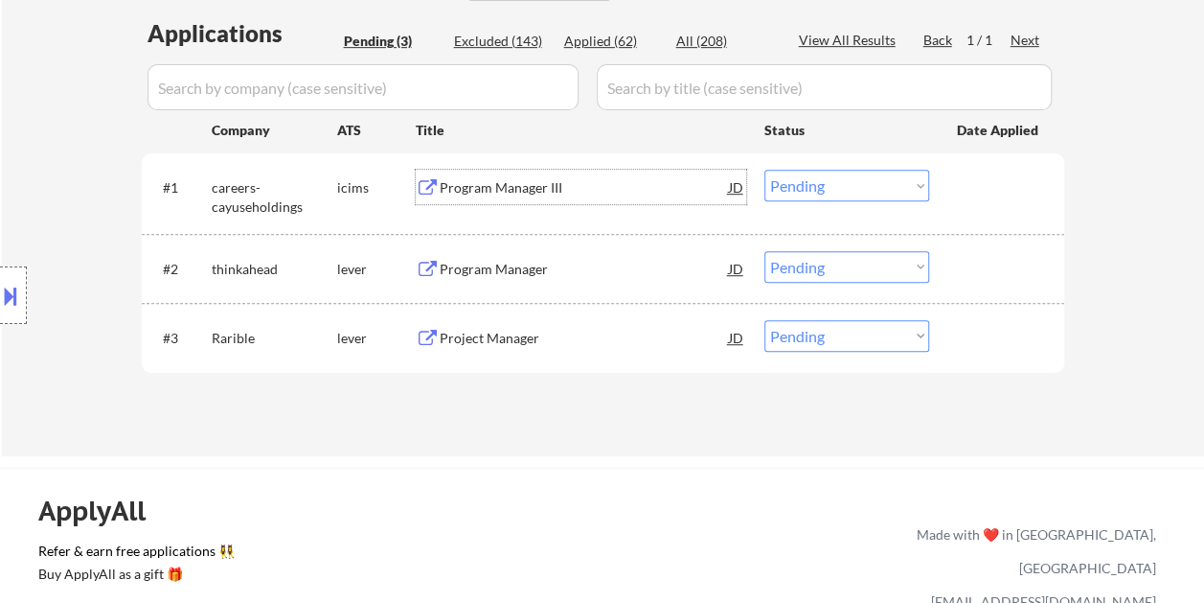
click at [948, 193] on div "#1 careers-cayuseholdings icims Program Manager III JD Choose an option... Pend…" at bounding box center [600, 192] width 905 height 63
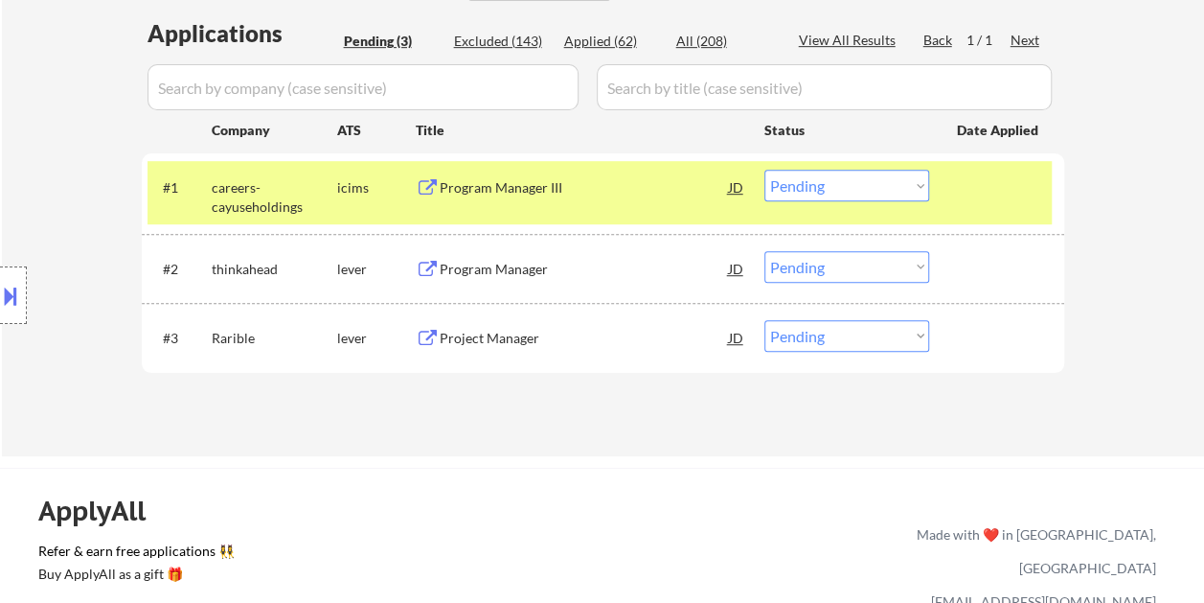
click at [918, 182] on select "Choose an option... Pending Applied Excluded (Questions) Excluded (Expired) Exc…" at bounding box center [847, 186] width 165 height 32
click at [765, 170] on select "Choose an option... Pending Applied Excluded (Questions) Excluded (Expired) Exc…" at bounding box center [847, 186] width 165 height 32
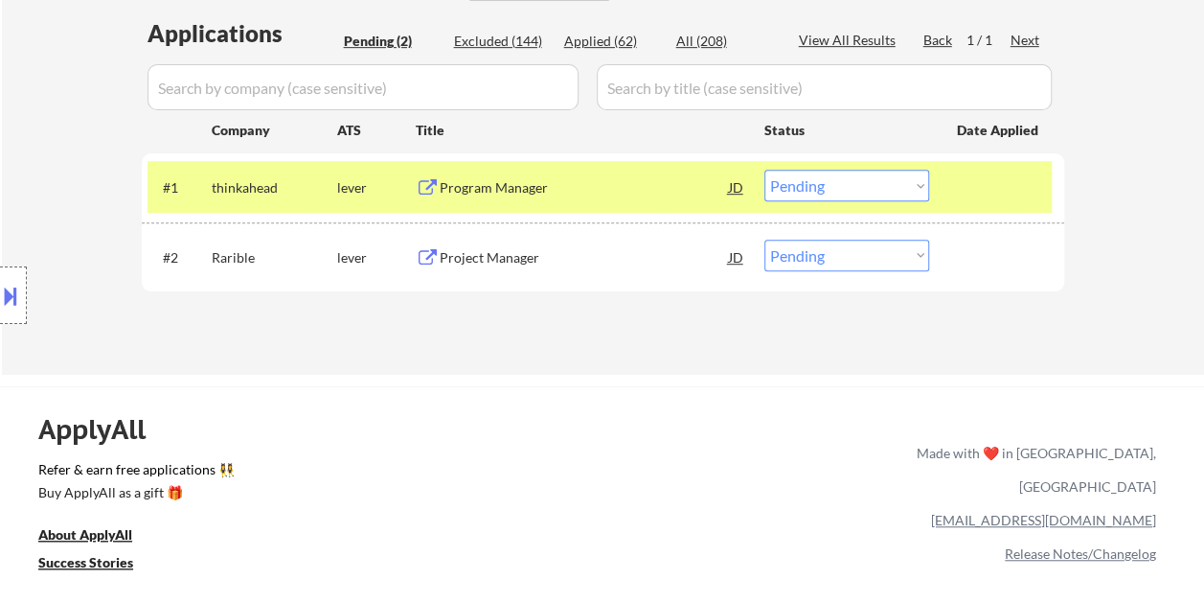
click at [985, 198] on div at bounding box center [999, 187] width 84 height 34
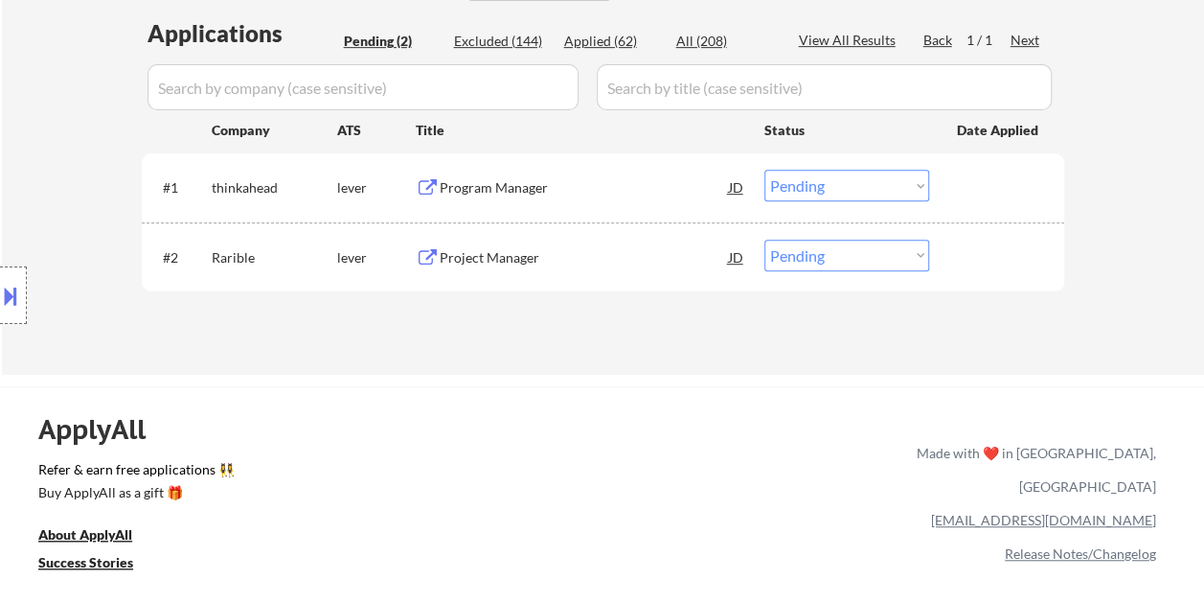
drag, startPoint x: 976, startPoint y: 188, endPoint x: 937, endPoint y: 196, distance: 40.2
click at [977, 188] on div at bounding box center [999, 187] width 84 height 34
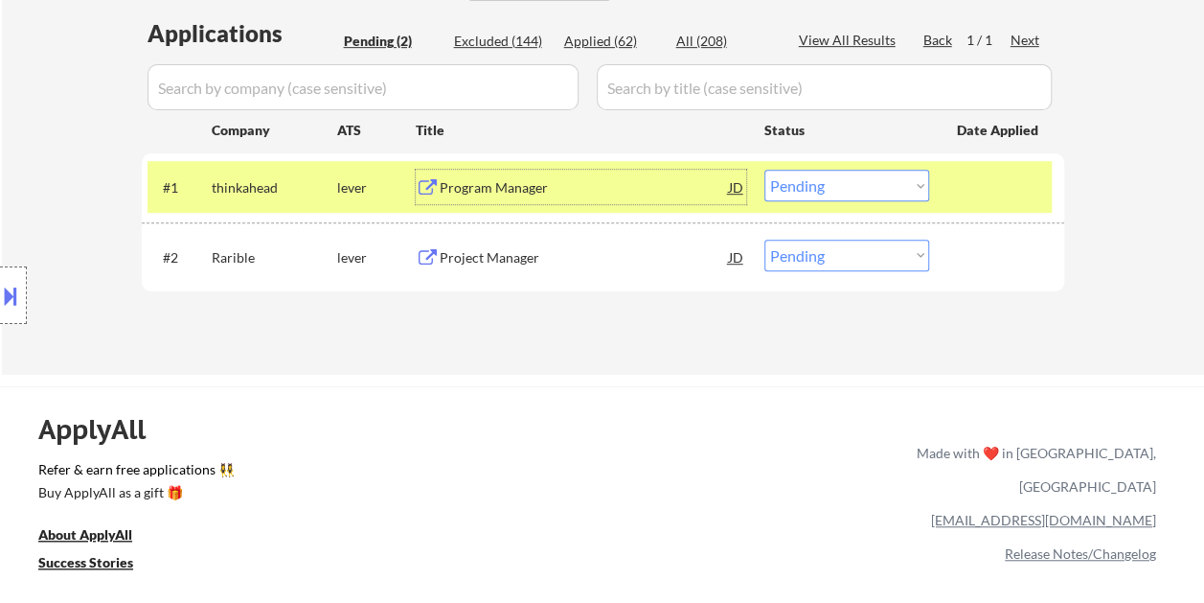
click at [607, 192] on div "Program Manager" at bounding box center [584, 187] width 289 height 19
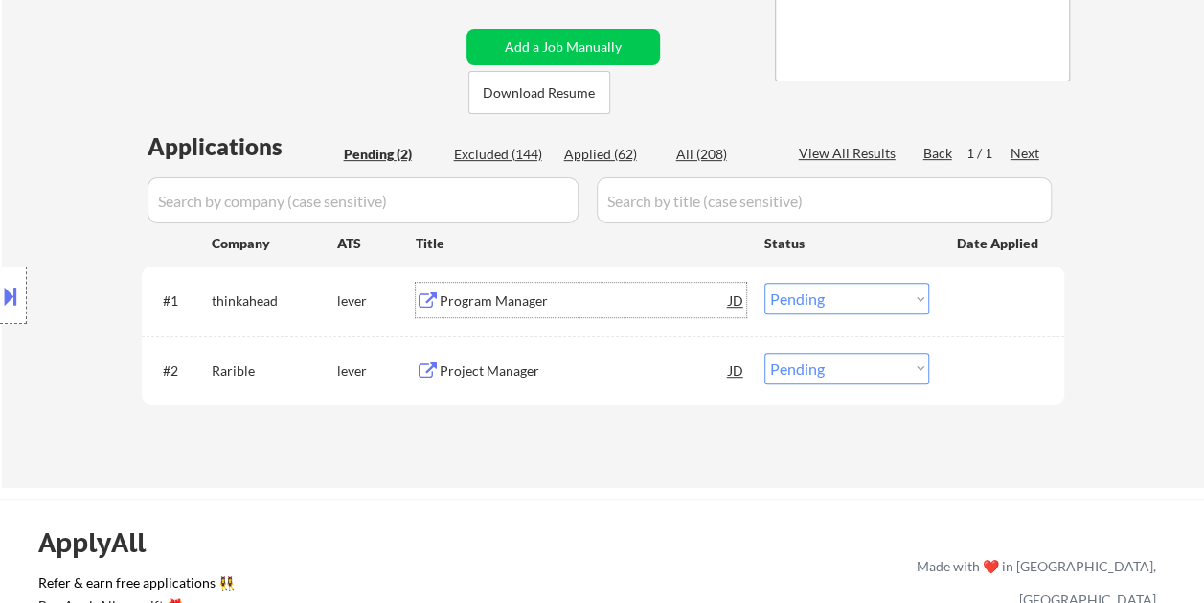
scroll to position [287, 0]
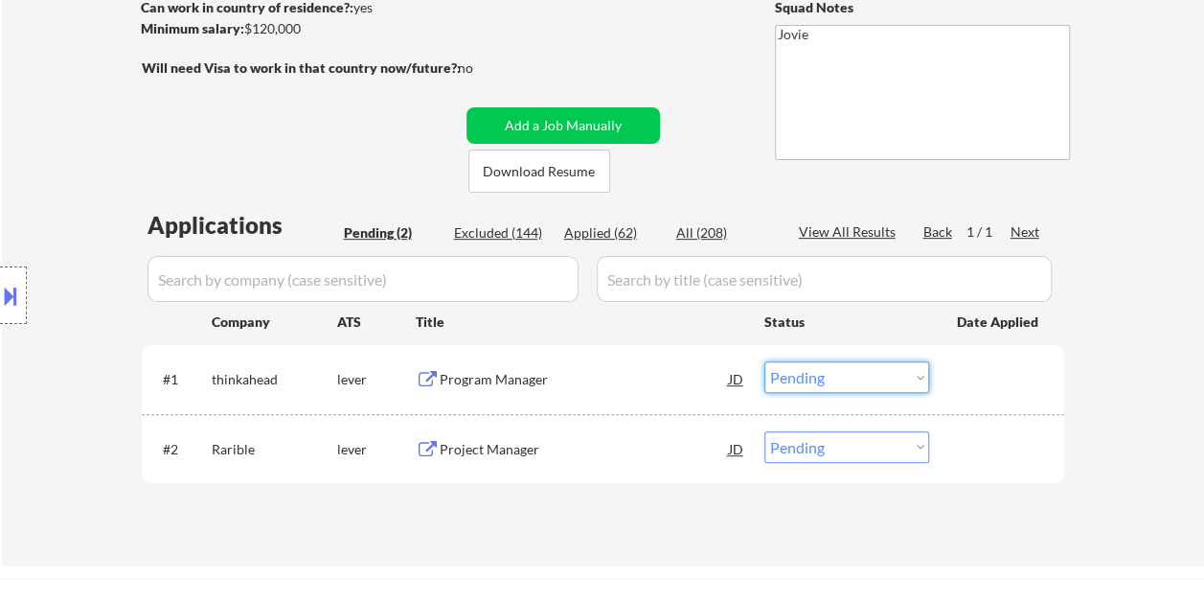
click at [913, 378] on select "Choose an option... Pending Applied Excluded (Questions) Excluded (Expired) Exc…" at bounding box center [847, 377] width 165 height 32
click at [765, 361] on select "Choose an option... Pending Applied Excluded (Questions) Excluded (Expired) Exc…" at bounding box center [847, 377] width 165 height 32
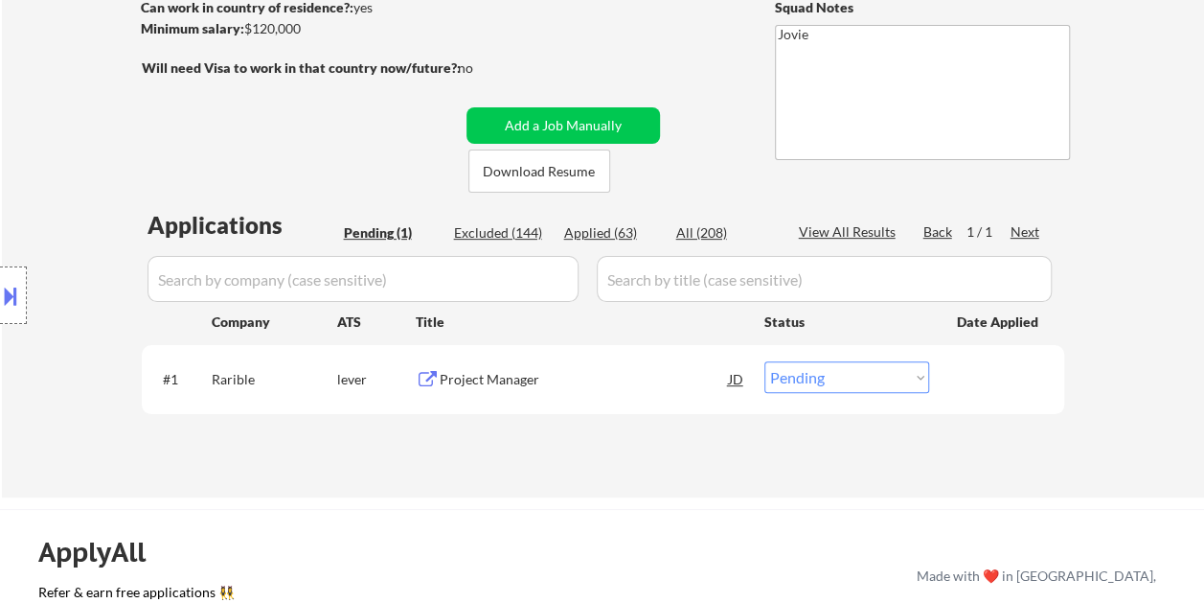
click at [979, 368] on div at bounding box center [999, 378] width 84 height 34
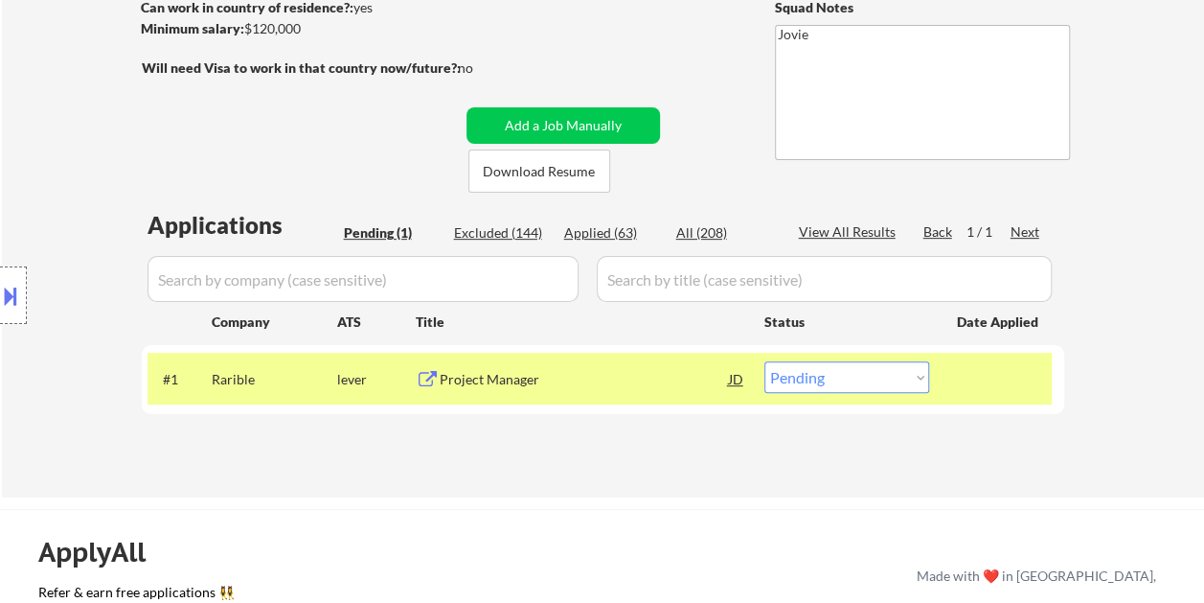
click at [610, 375] on div "Project Manager" at bounding box center [584, 379] width 289 height 19
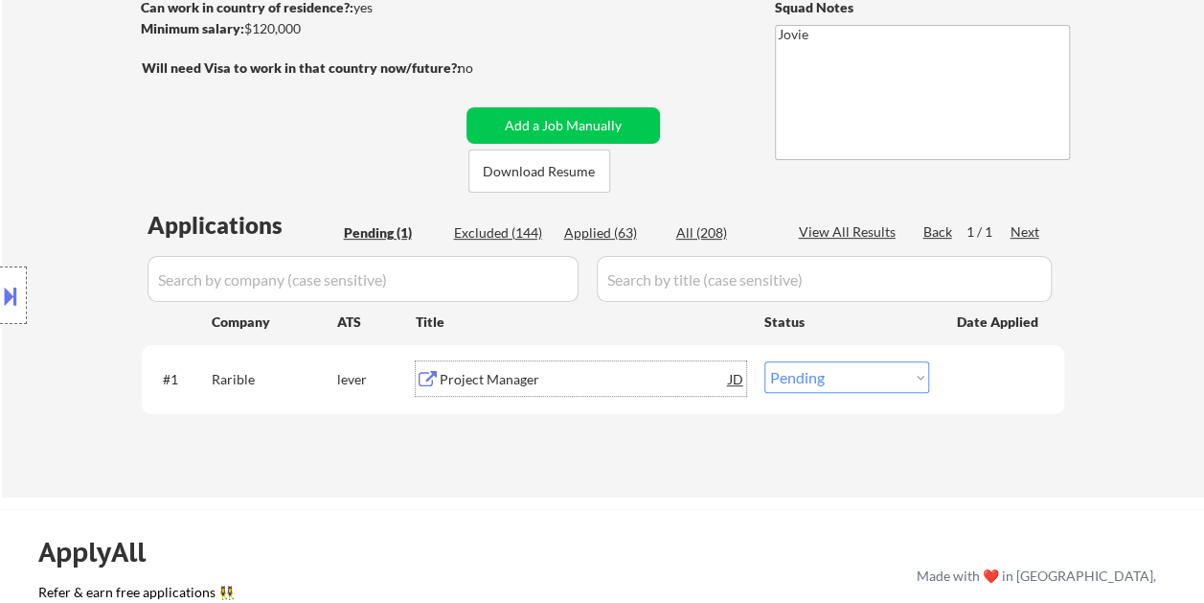
click at [958, 385] on div at bounding box center [999, 378] width 84 height 34
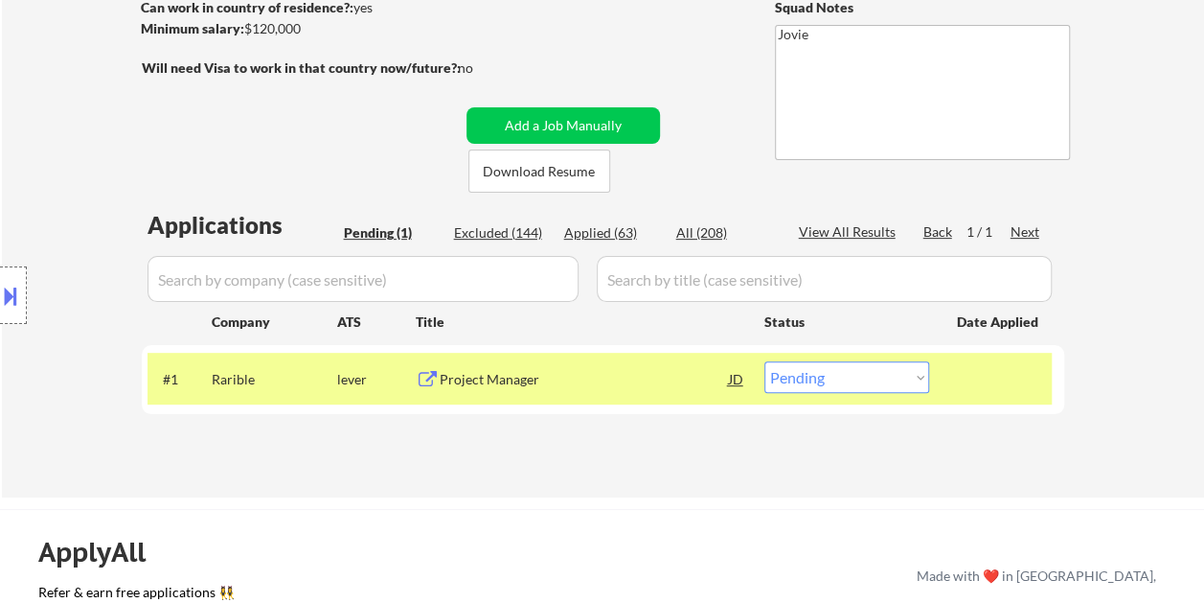
click at [916, 376] on select "Choose an option... Pending Applied Excluded (Questions) Excluded (Expired) Exc…" at bounding box center [847, 377] width 165 height 32
select select ""applied""
click at [765, 361] on select "Choose an option... Pending Applied Excluded (Questions) Excluded (Expired) Exc…" at bounding box center [847, 377] width 165 height 32
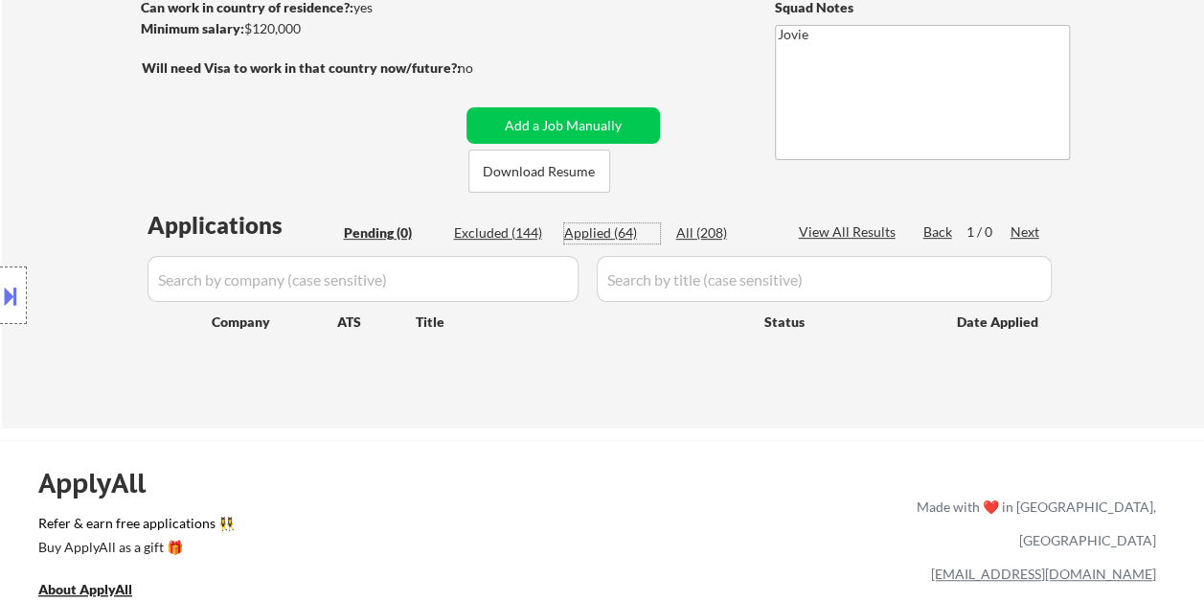
drag, startPoint x: 624, startPoint y: 235, endPoint x: 614, endPoint y: 230, distance: 10.7
click at [623, 234] on div "Applied (64)" at bounding box center [612, 232] width 96 height 19
select select ""applied""
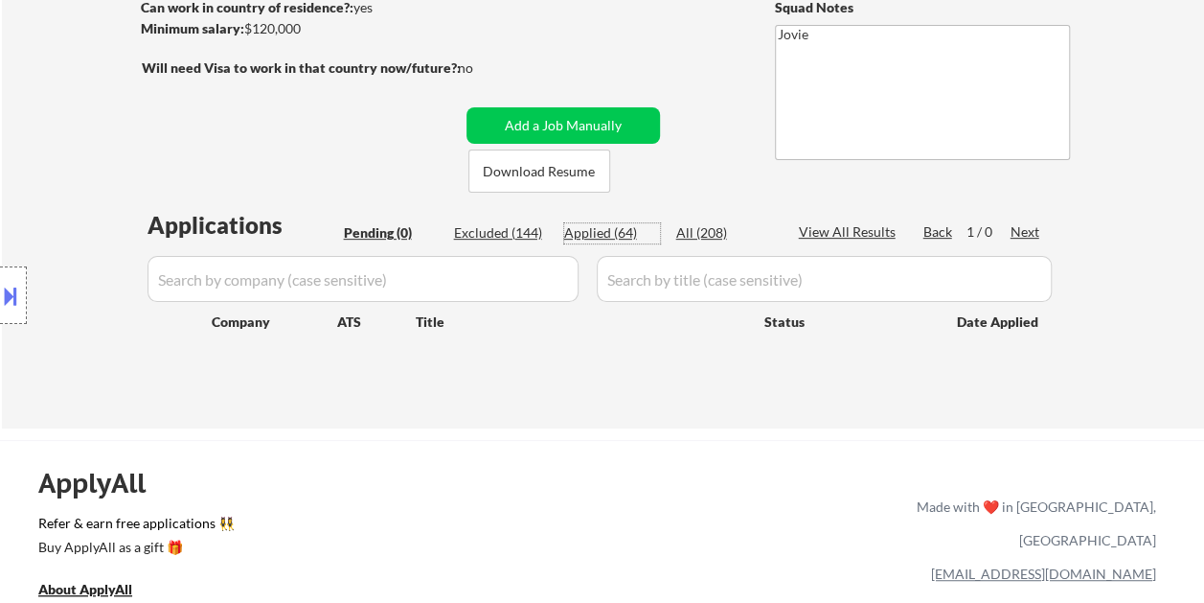
select select ""applied""
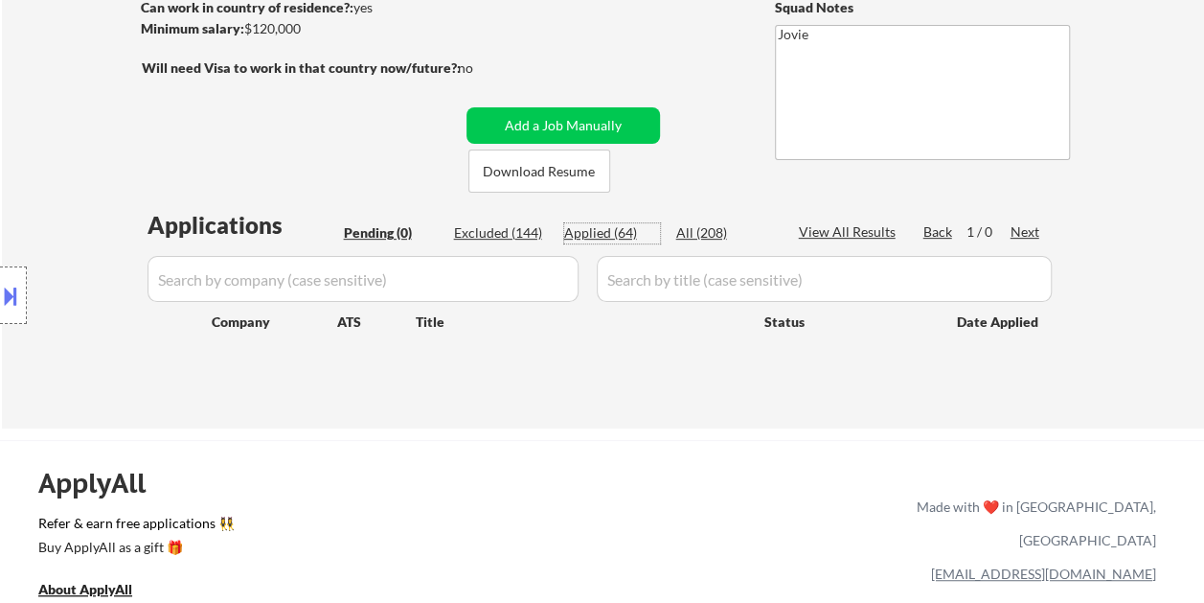
select select ""applied""
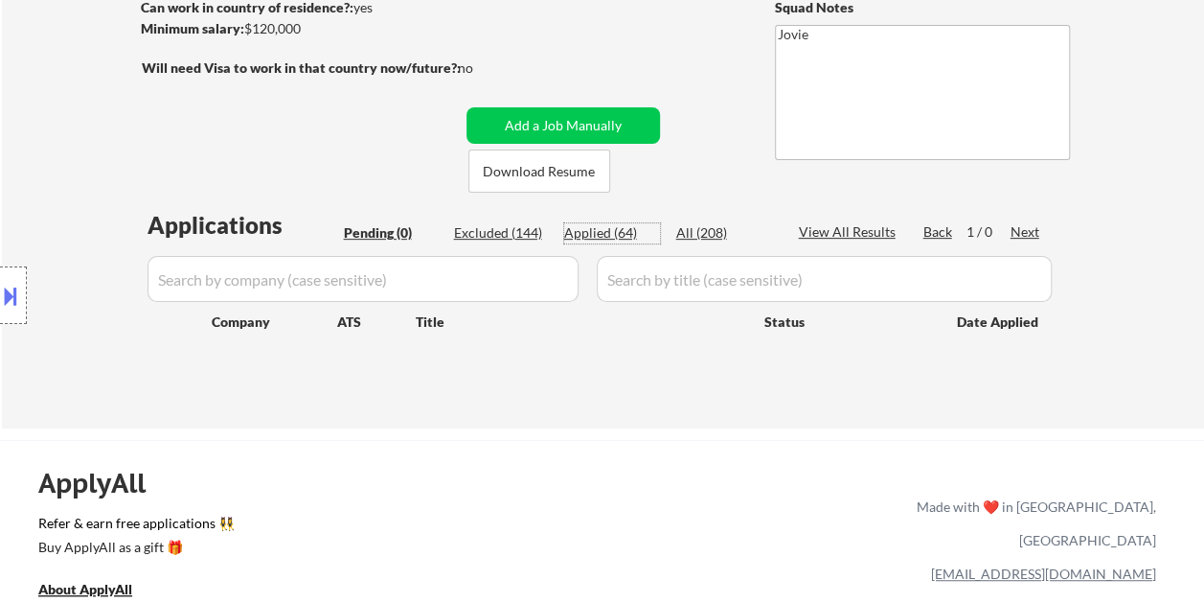
select select ""applied""
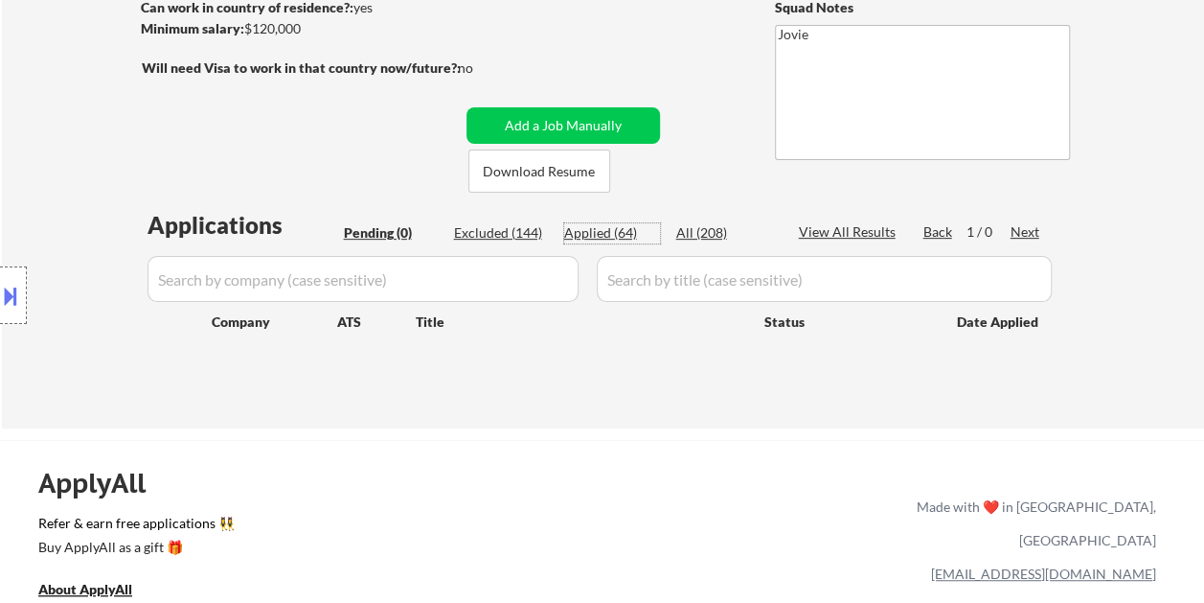
select select ""applied""
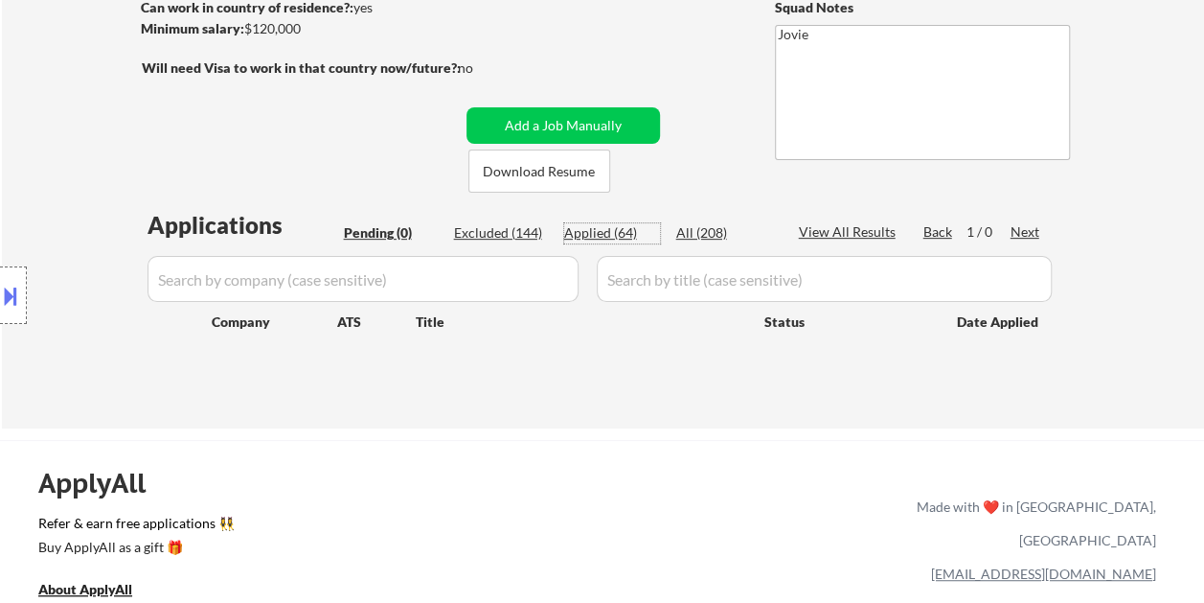
select select ""applied""
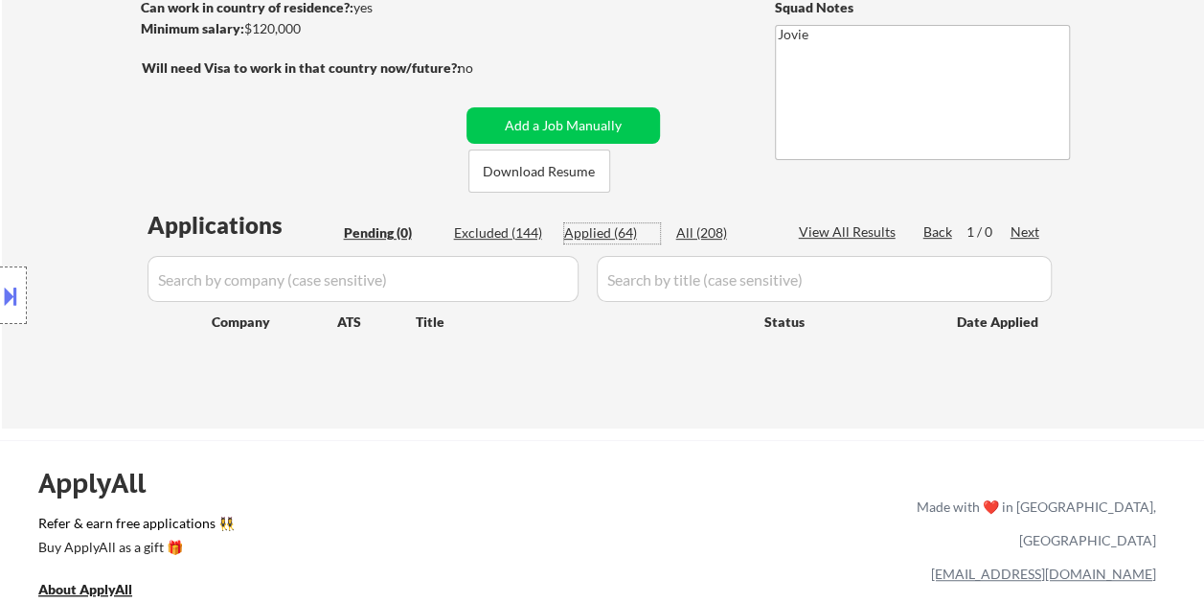
select select ""applied""
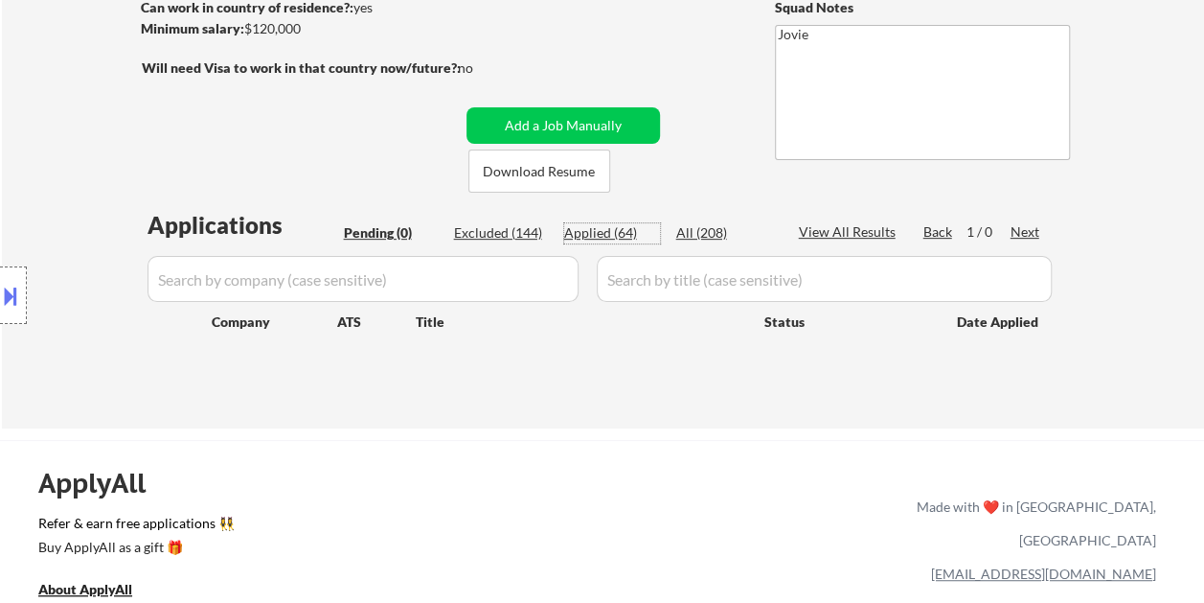
select select ""applied""
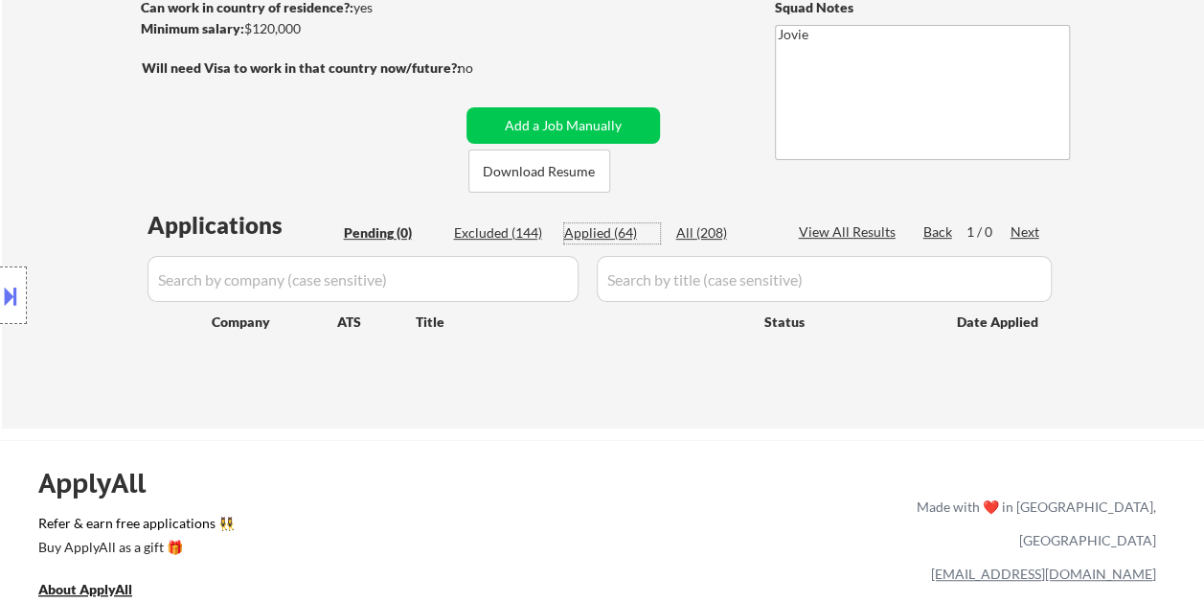
select select ""applied""
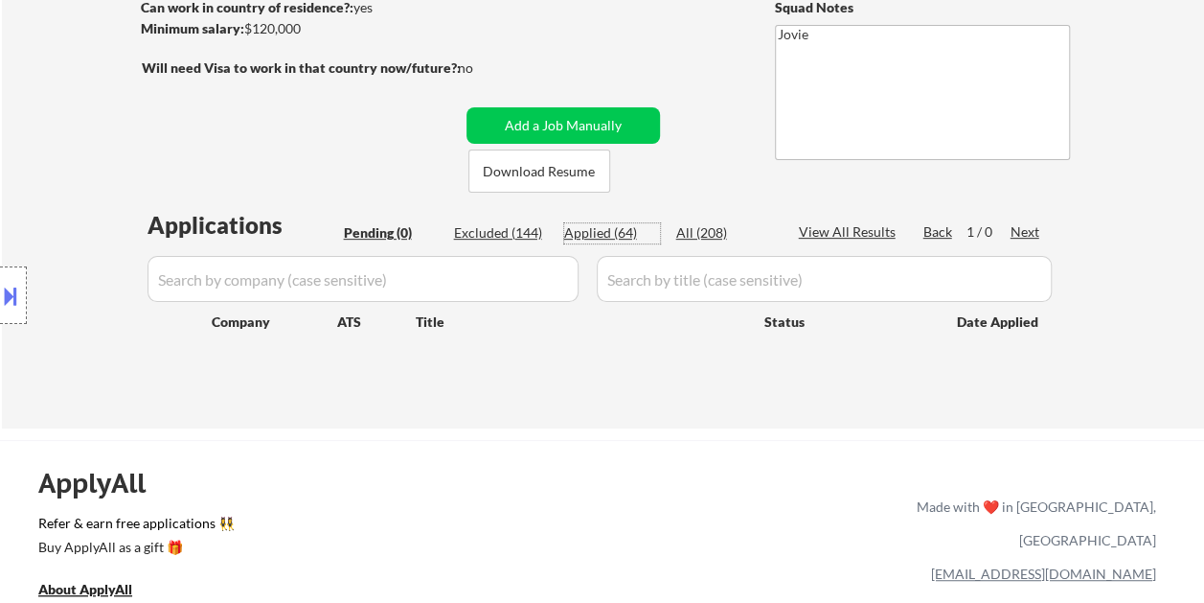
select select ""applied""
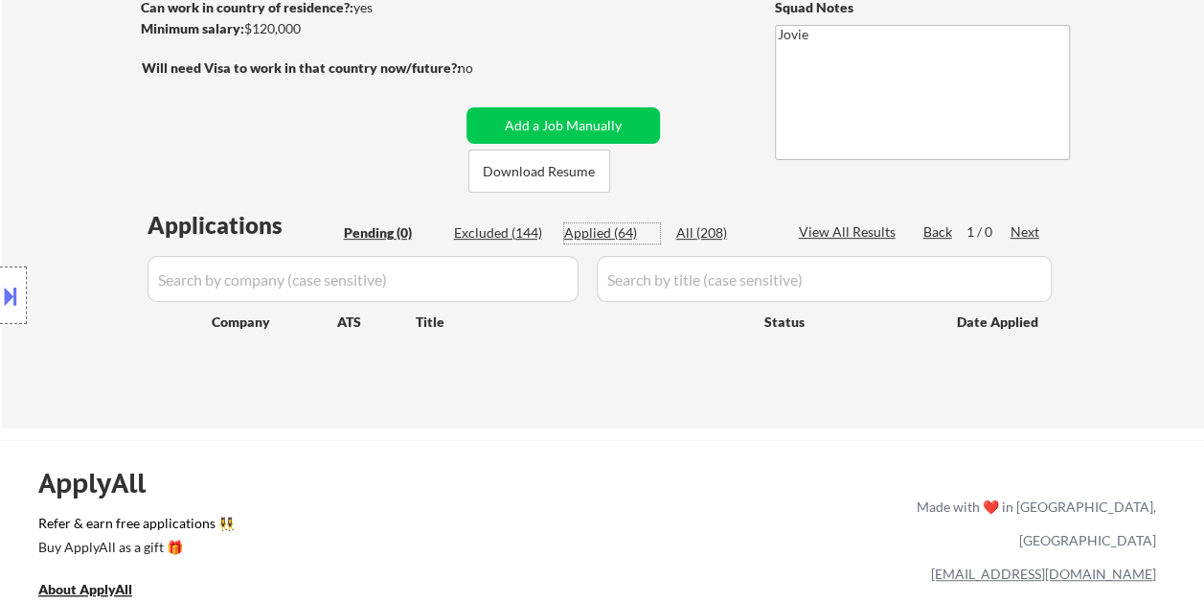
select select ""applied""
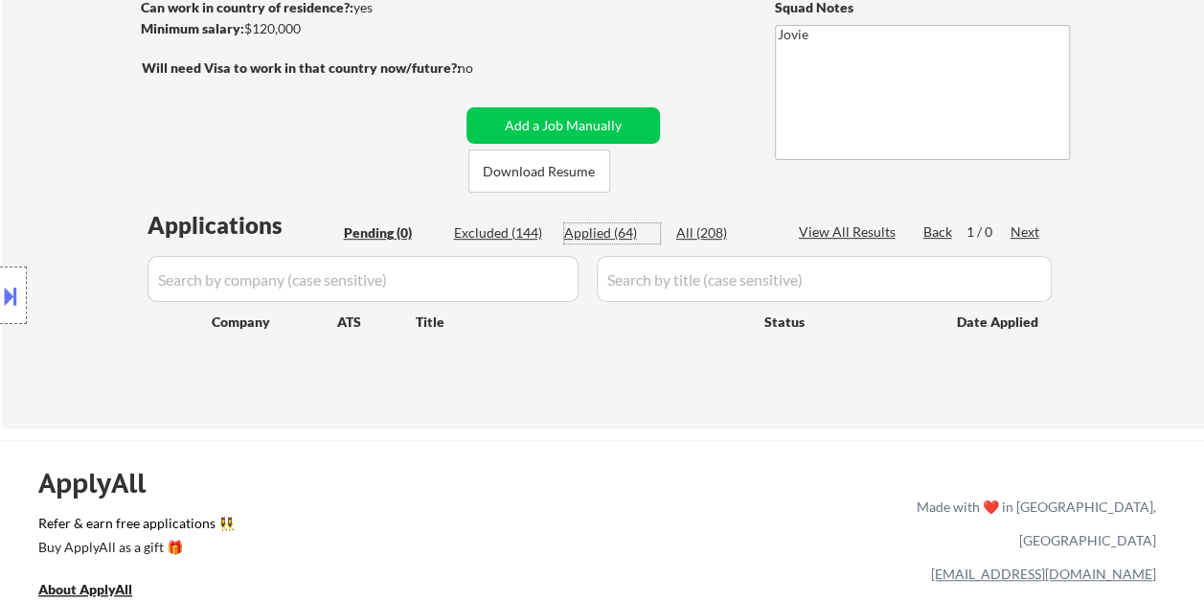
select select ""applied""
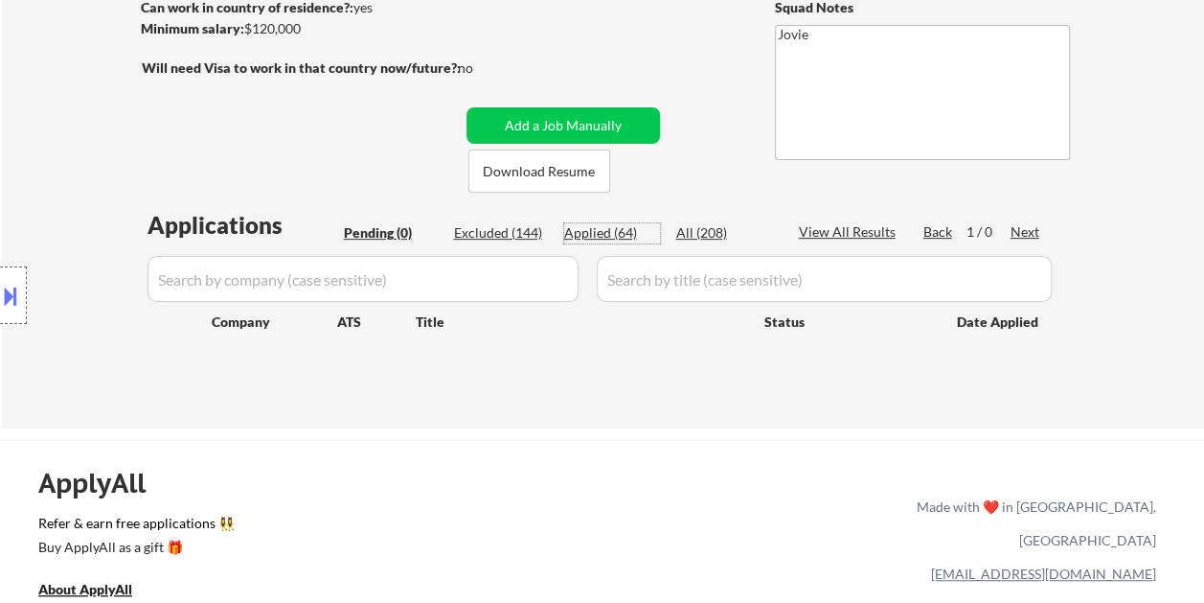
select select ""applied""
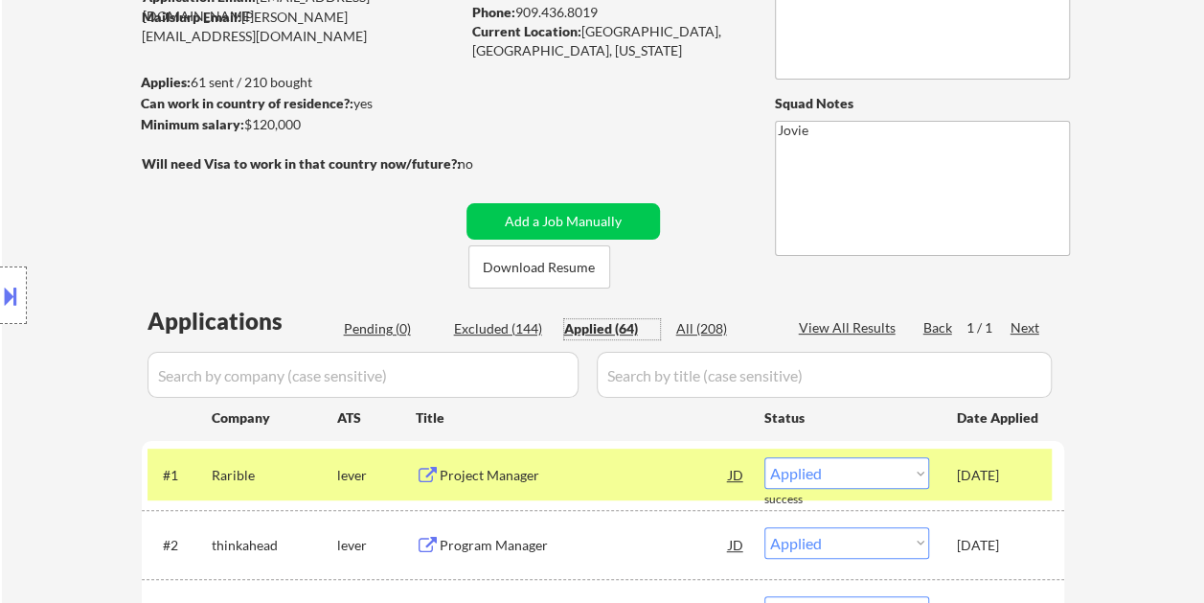
scroll to position [96, 0]
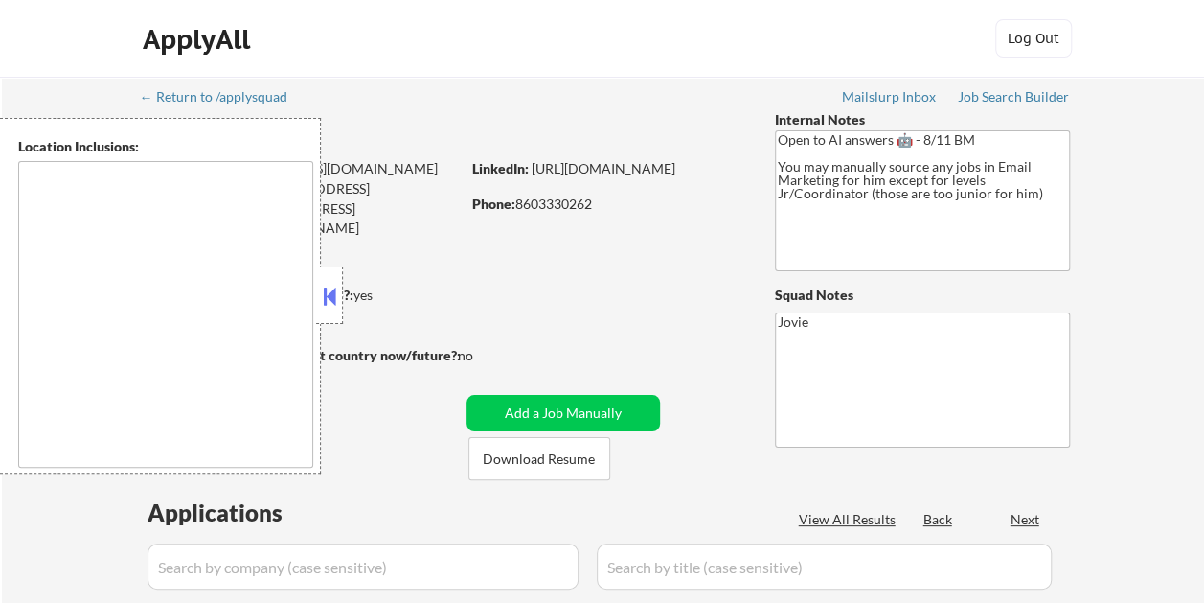
select select ""pending""
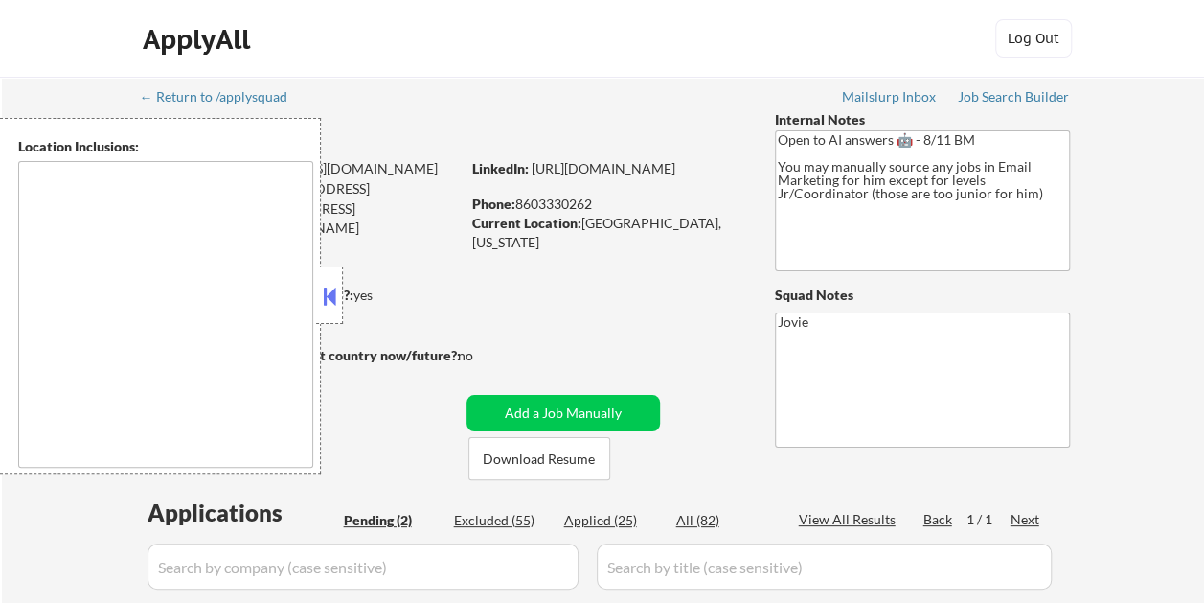
click at [332, 291] on button at bounding box center [329, 296] width 21 height 29
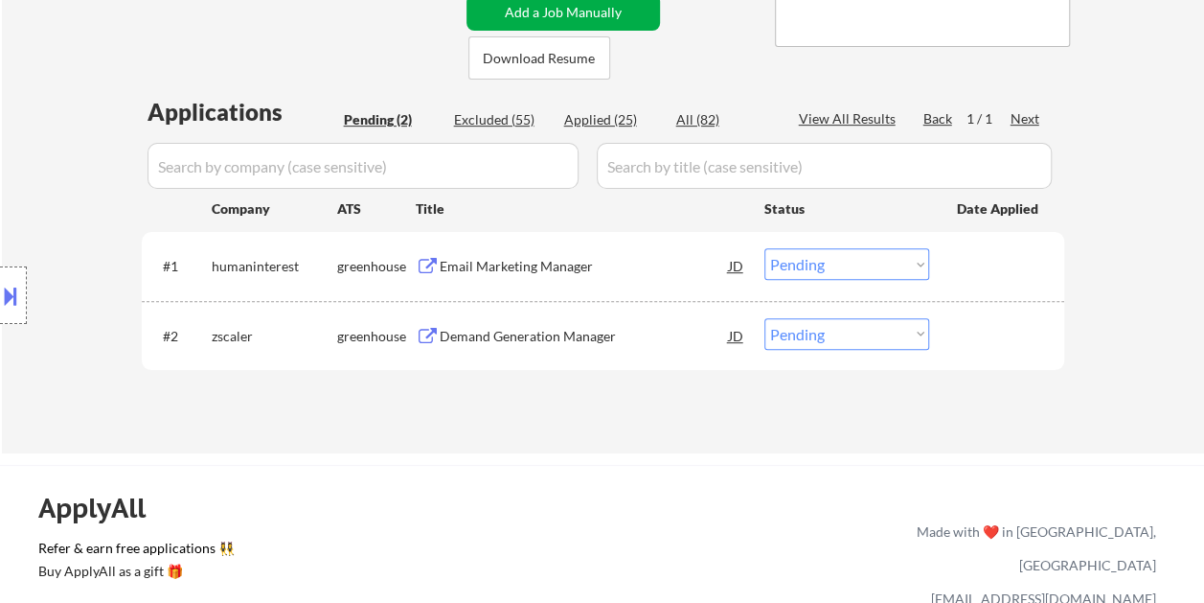
scroll to position [479, 0]
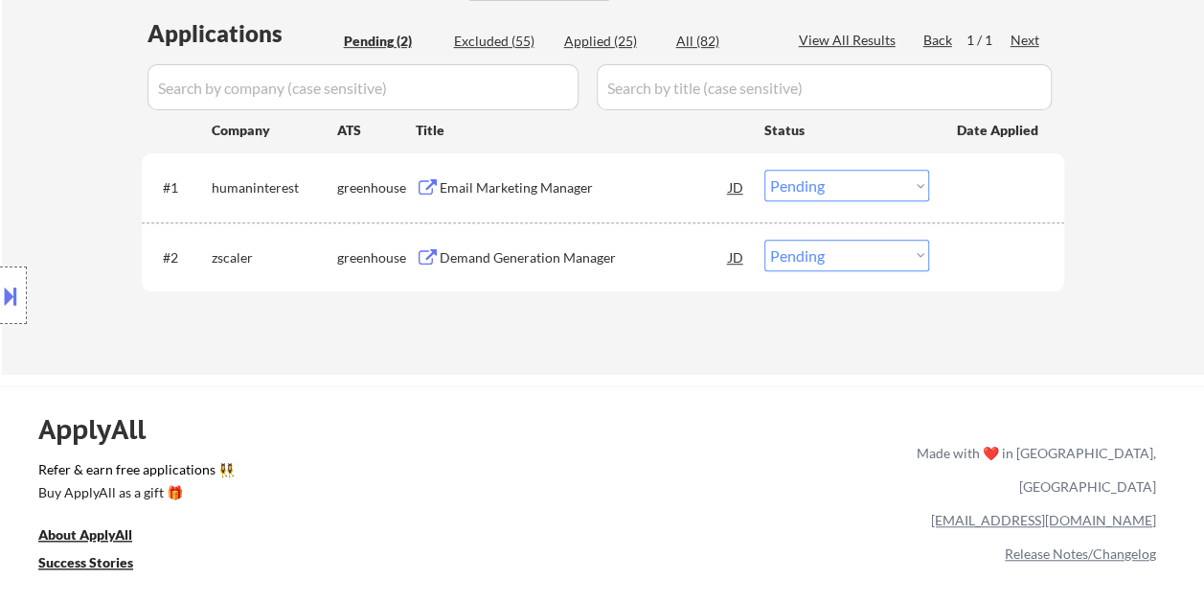
click at [468, 186] on div "Email Marketing Manager" at bounding box center [584, 187] width 289 height 19
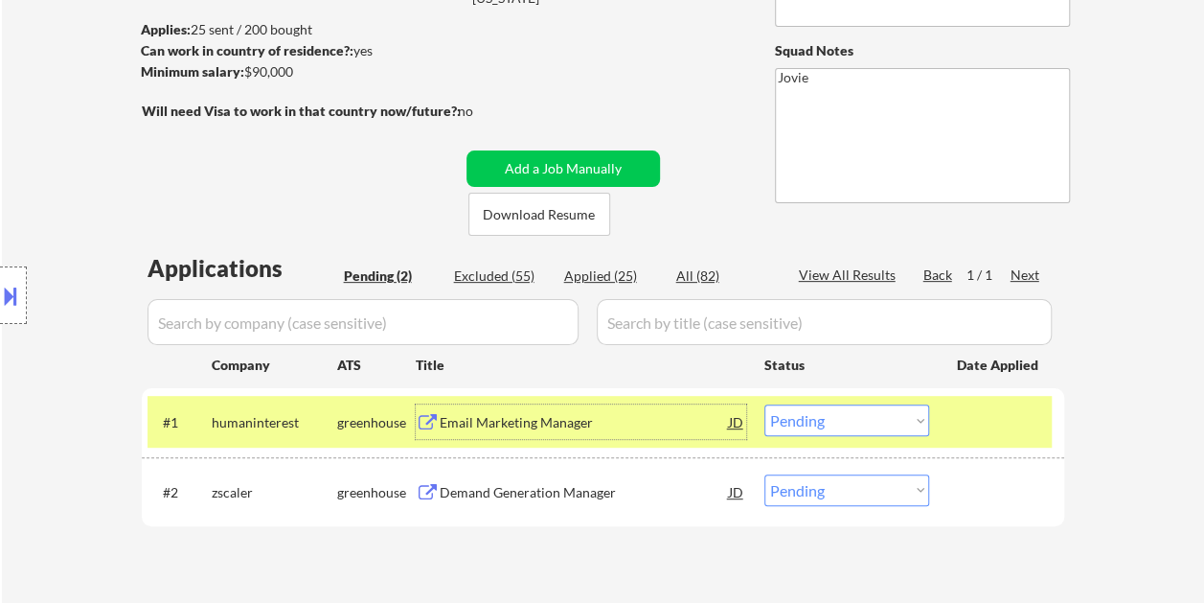
scroll to position [192, 0]
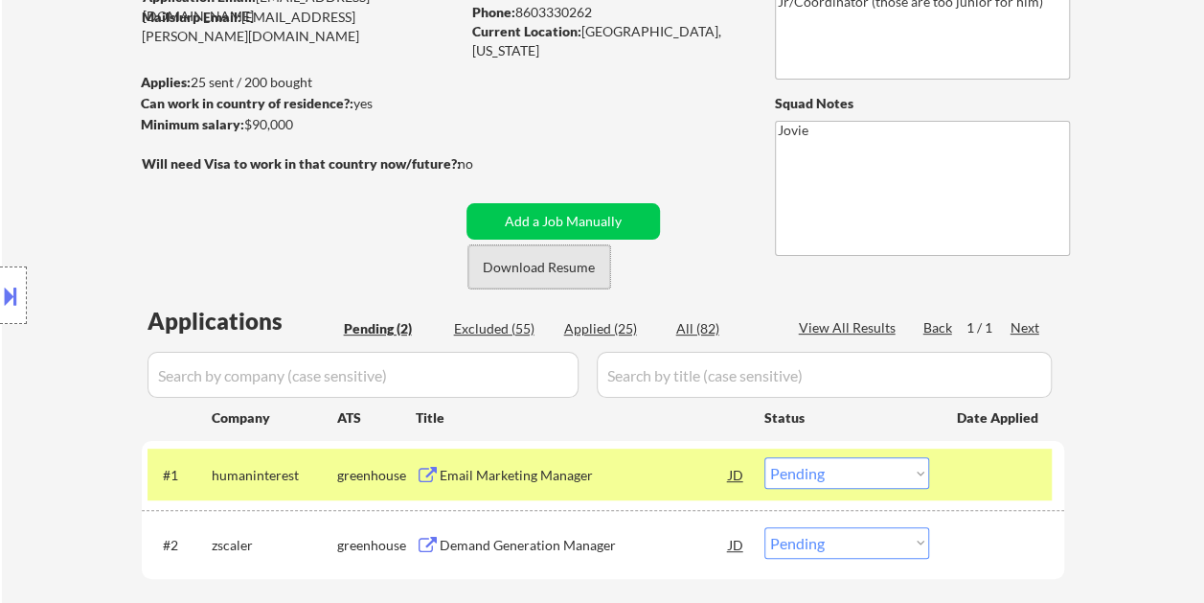
click at [500, 260] on button "Download Resume" at bounding box center [540, 266] width 142 height 43
click at [699, 82] on div "← Return to /applysquad Mailslurp Inbox Job Search Builder [PERSON_NAME] User E…" at bounding box center [604, 266] width 956 height 762
click at [905, 465] on select "Choose an option... Pending Applied Excluded (Questions) Excluded (Expired) Exc…" at bounding box center [847, 473] width 165 height 32
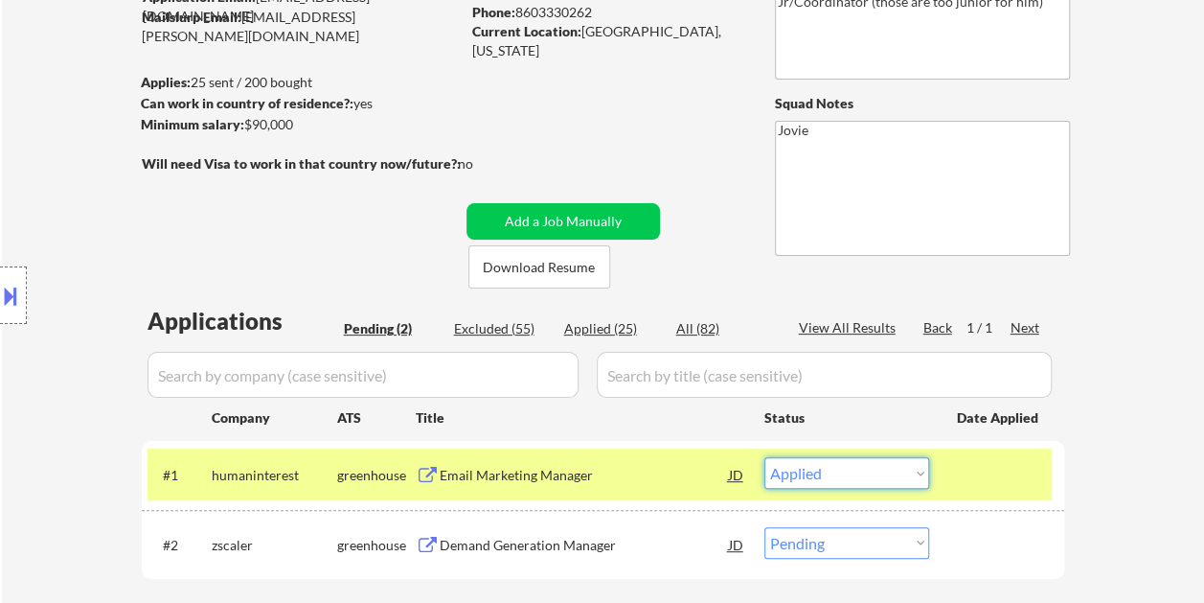
click at [765, 457] on select "Choose an option... Pending Applied Excluded (Questions) Excluded (Expired) Exc…" at bounding box center [847, 473] width 165 height 32
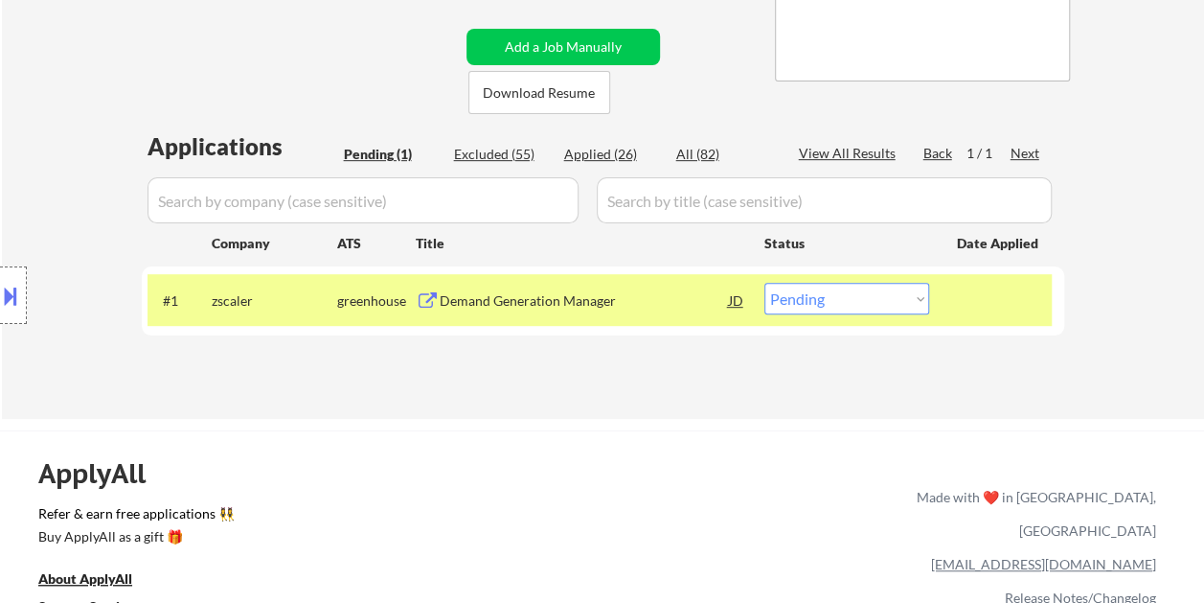
scroll to position [383, 0]
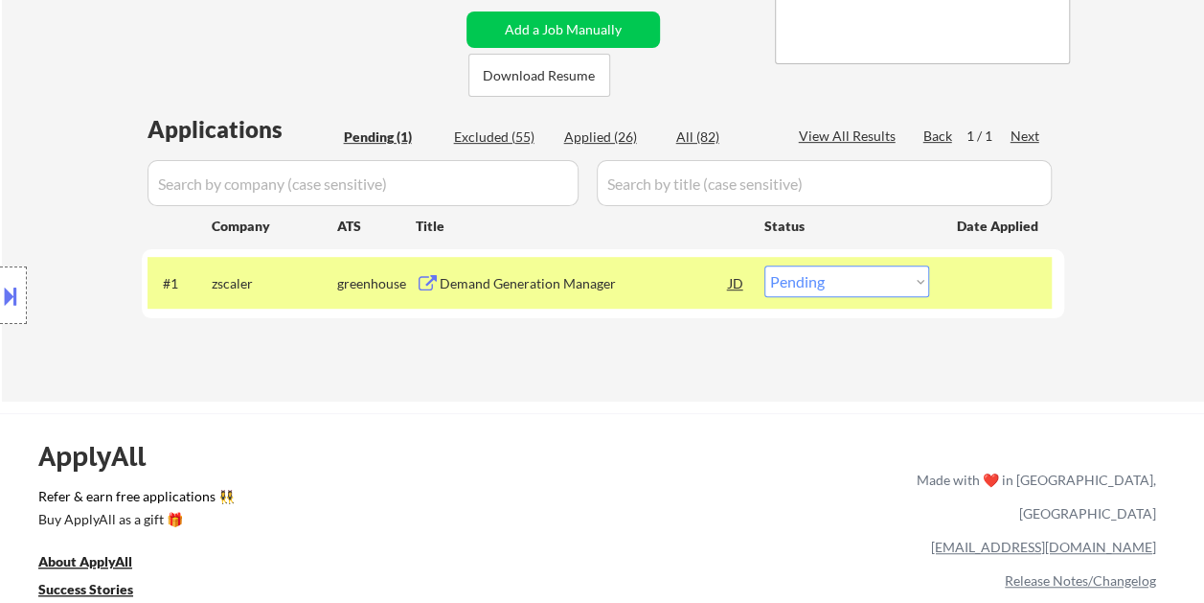
click at [569, 283] on div "Demand Generation Manager" at bounding box center [584, 283] width 289 height 19
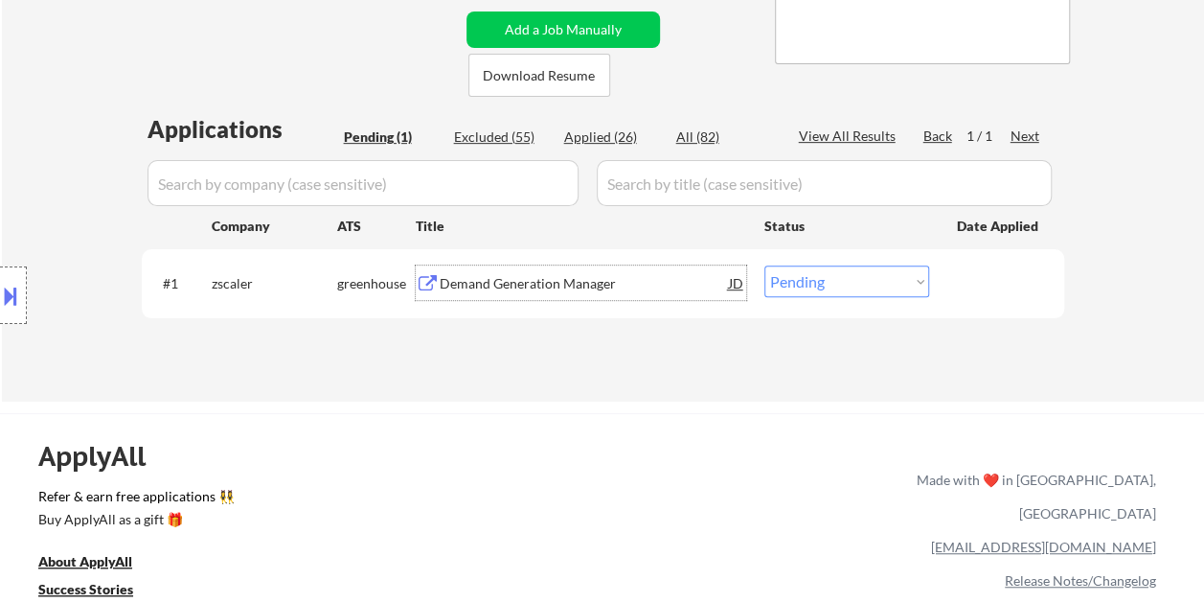
click at [885, 280] on select "Choose an option... Pending Applied Excluded (Questions) Excluded (Expired) Exc…" at bounding box center [847, 281] width 165 height 32
click at [765, 265] on select "Choose an option... Pending Applied Excluded (Questions) Excluded (Expired) Exc…" at bounding box center [847, 281] width 165 height 32
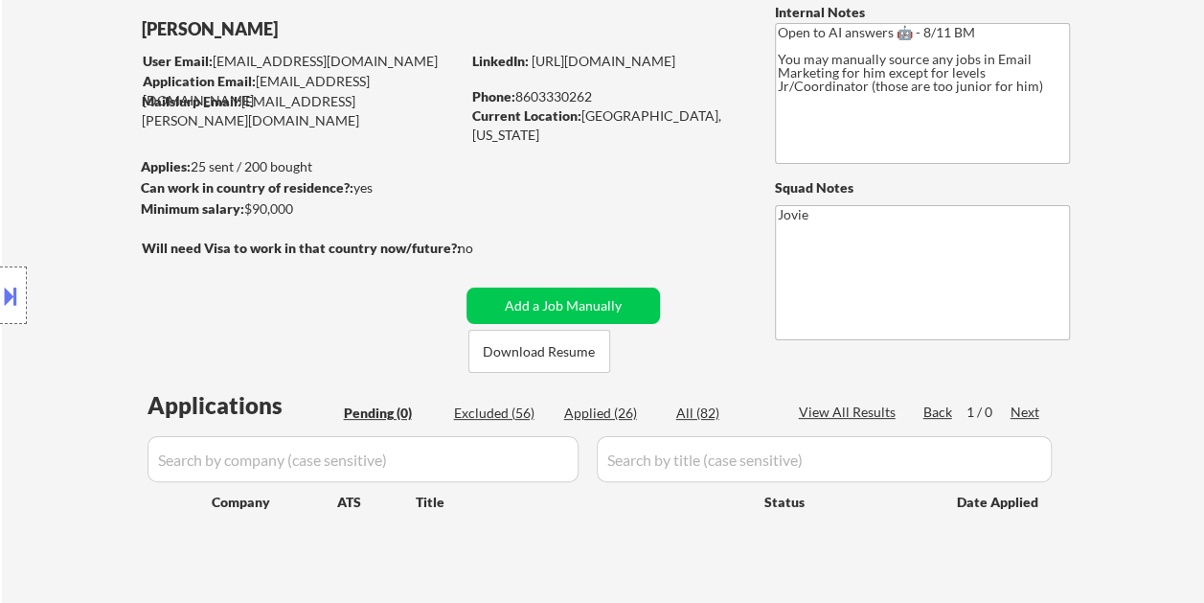
scroll to position [96, 0]
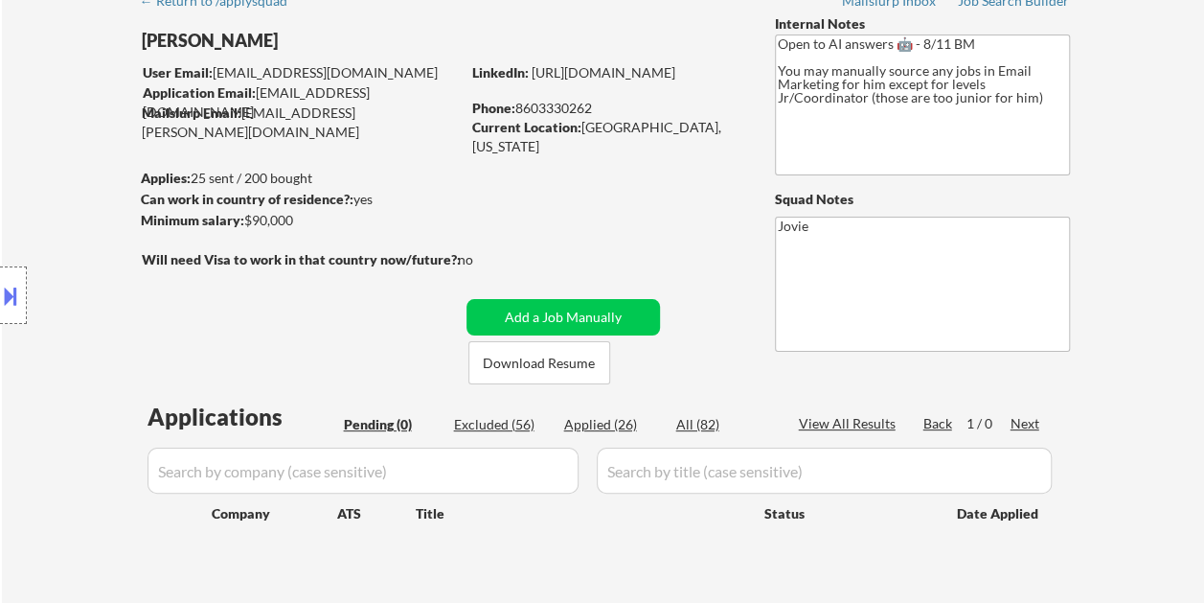
click at [694, 38] on div "← Return to /applysquad Mailslurp Inbox Job Search Builder Stalone Sylvestre Us…" at bounding box center [604, 293] width 956 height 624
click at [583, 424] on div "Applied (26)" at bounding box center [612, 424] width 96 height 19
select select ""applied""
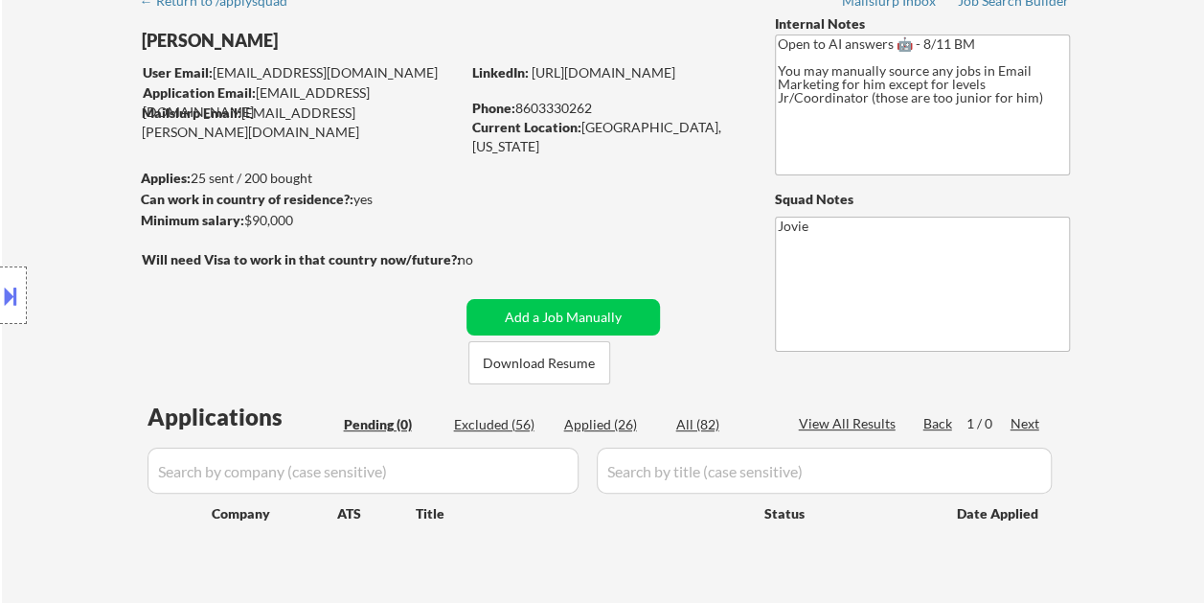
select select ""applied""
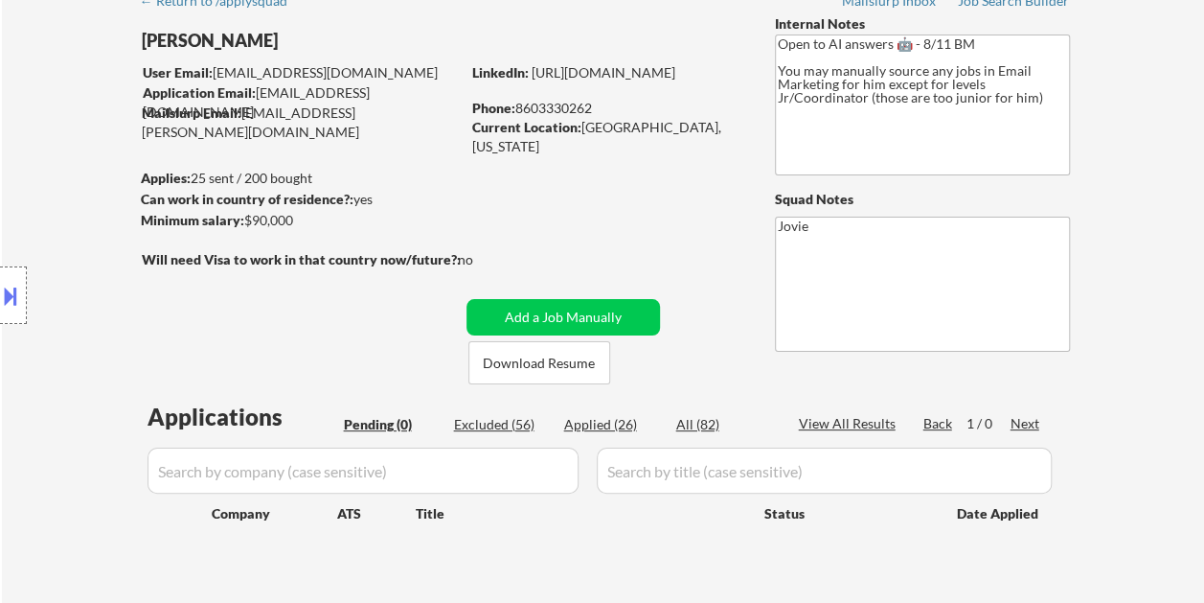
select select ""applied""
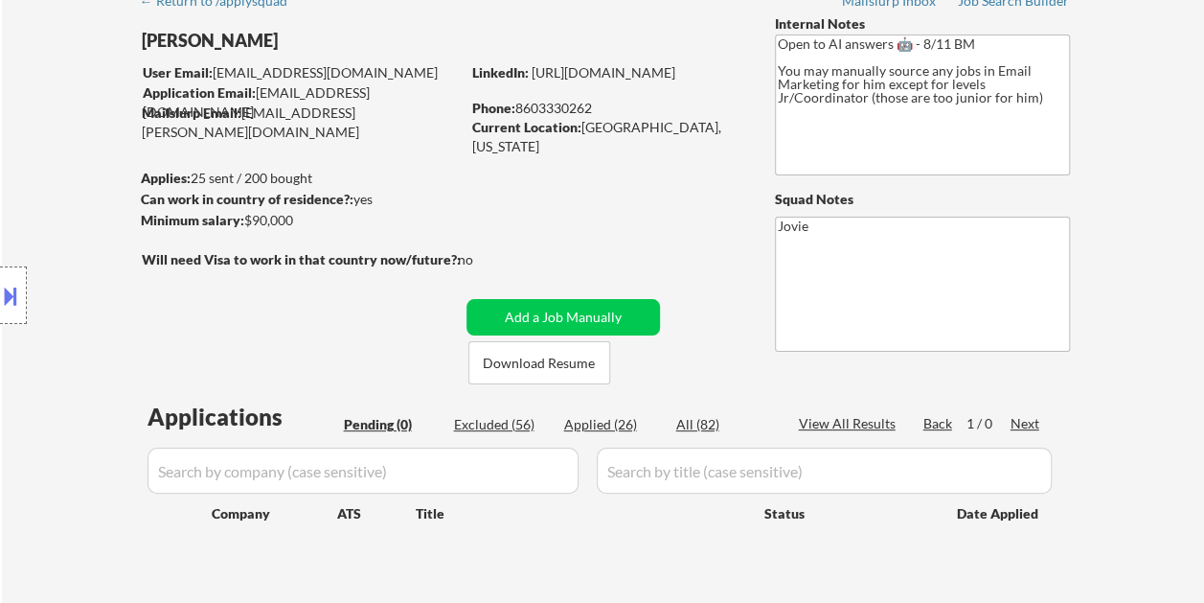
select select ""applied""
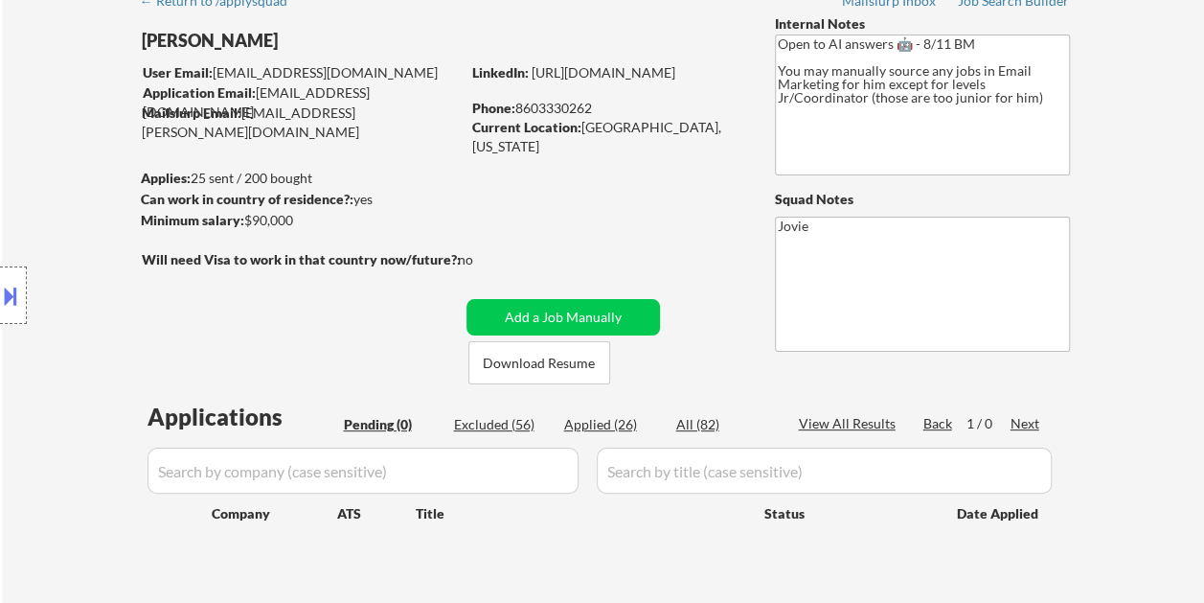
select select ""applied""
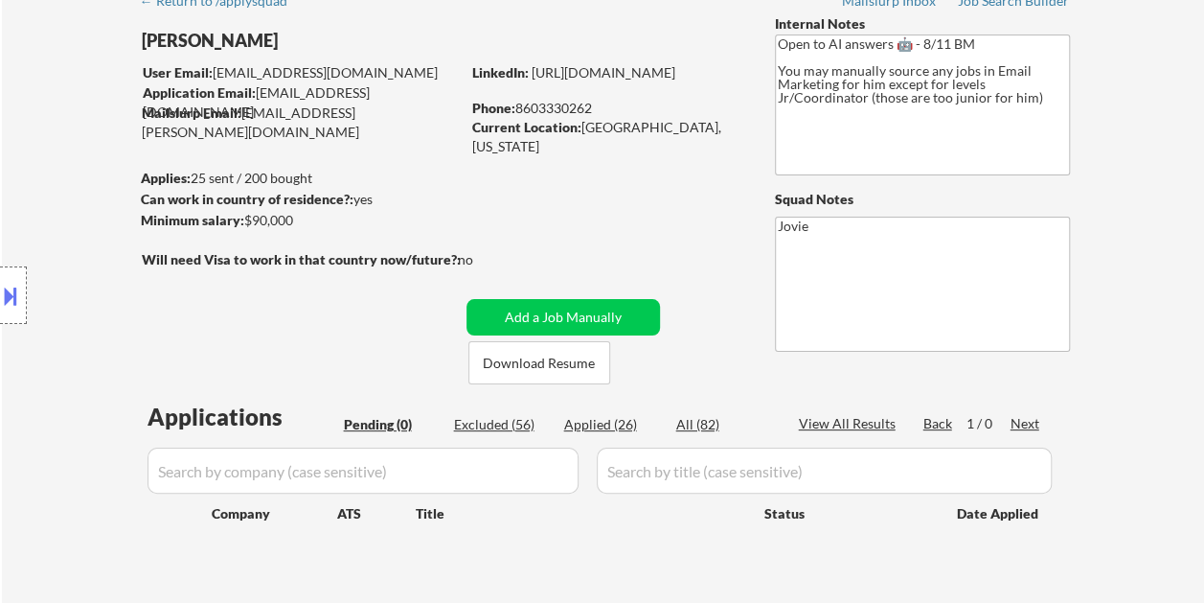
select select ""applied""
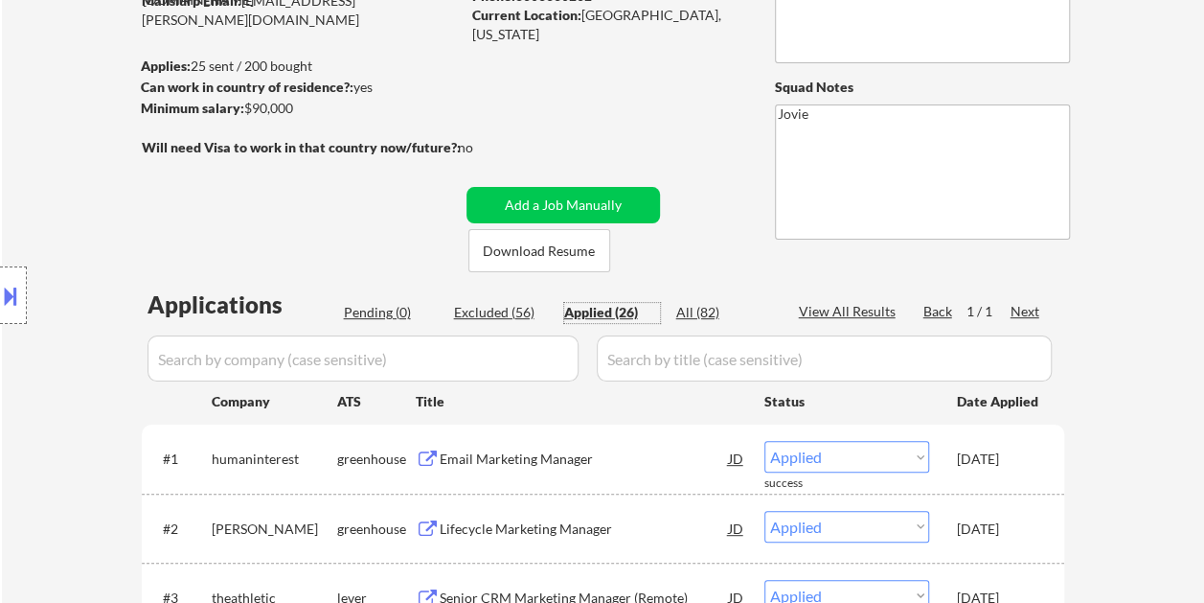
scroll to position [192, 0]
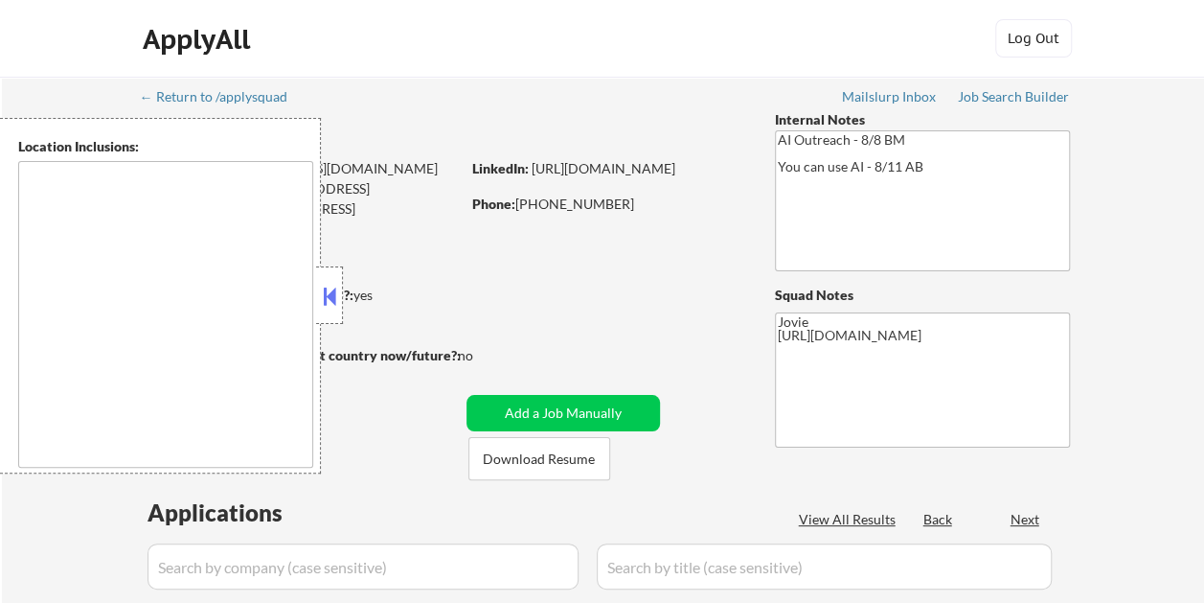
type textarea "remote"
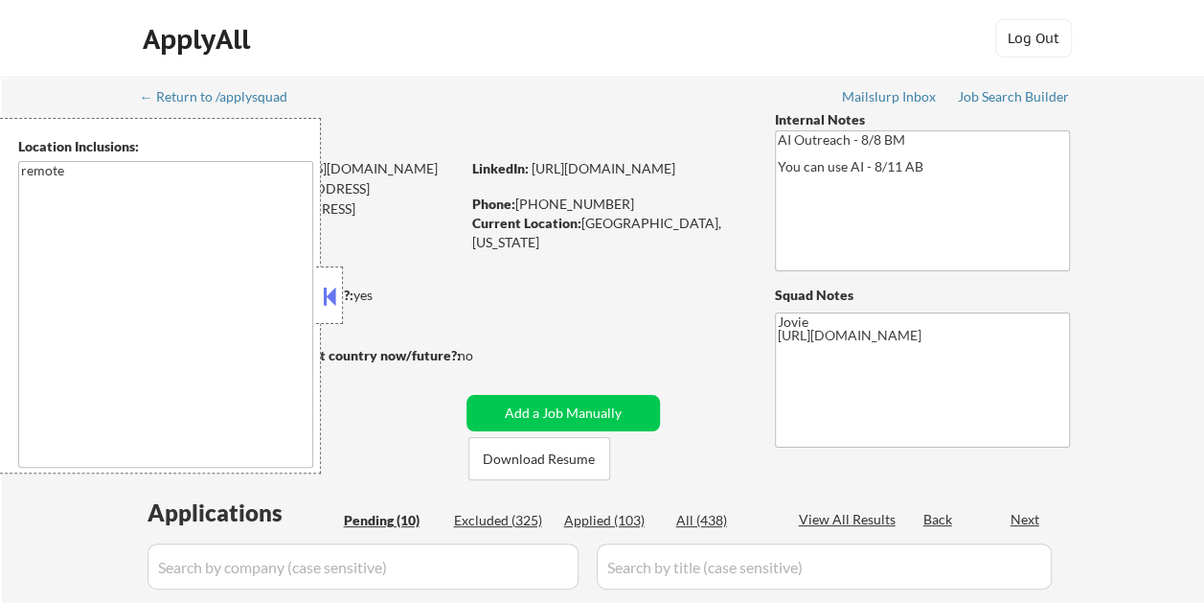
select select ""pending""
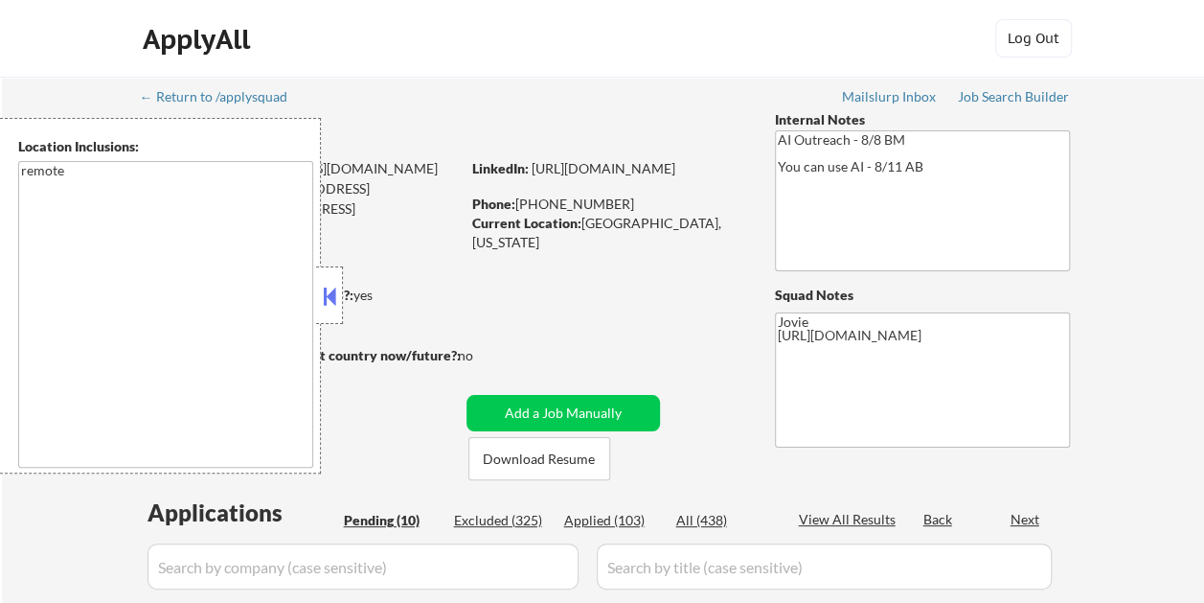
select select ""pending""
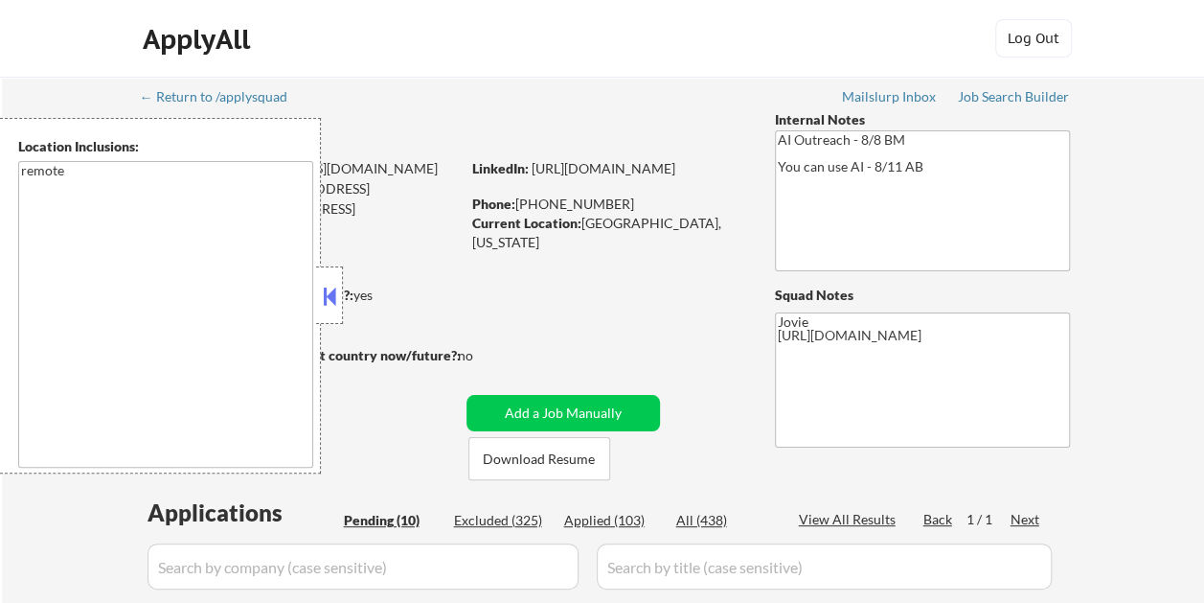
click at [331, 291] on button at bounding box center [329, 296] width 21 height 29
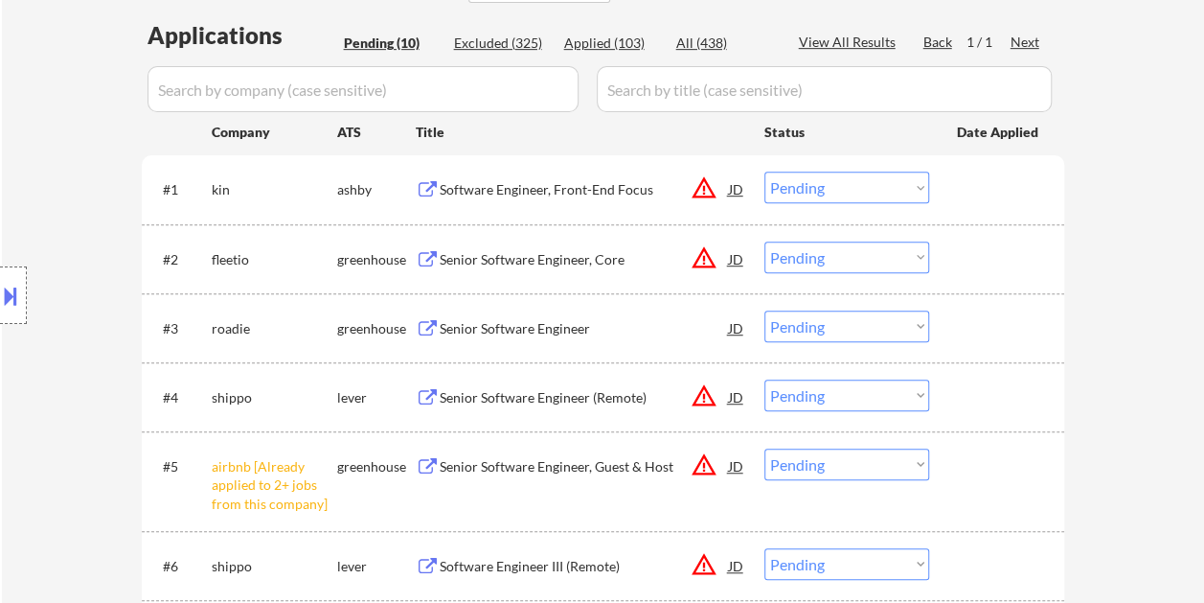
scroll to position [479, 0]
click at [490, 180] on div "Software Engineer, Front-End Focus" at bounding box center [584, 187] width 289 height 19
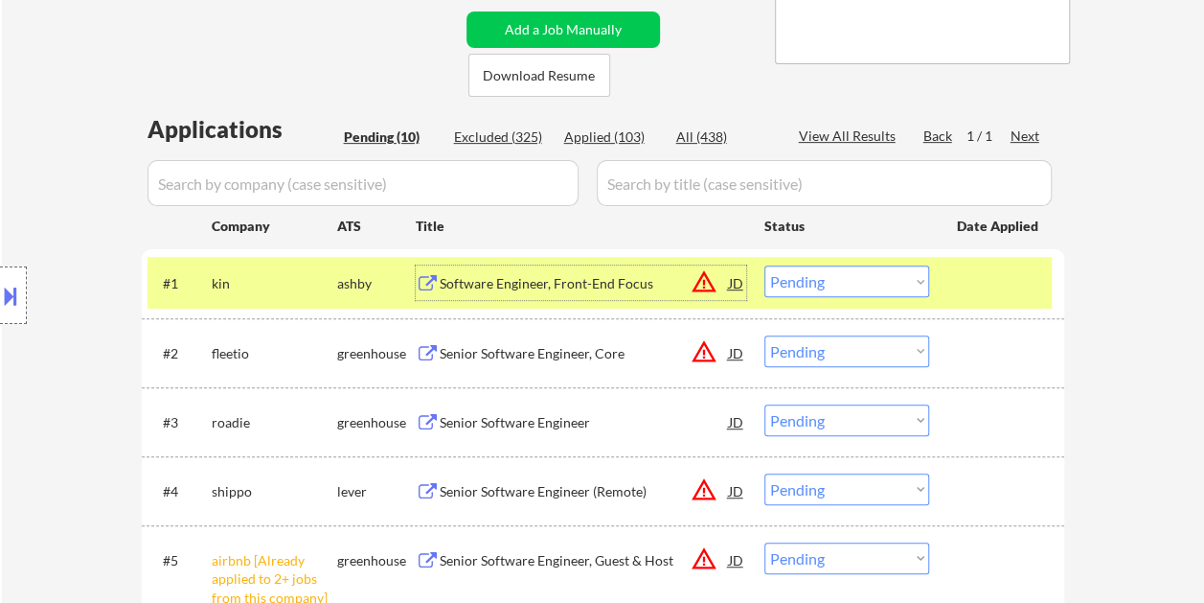
scroll to position [287, 0]
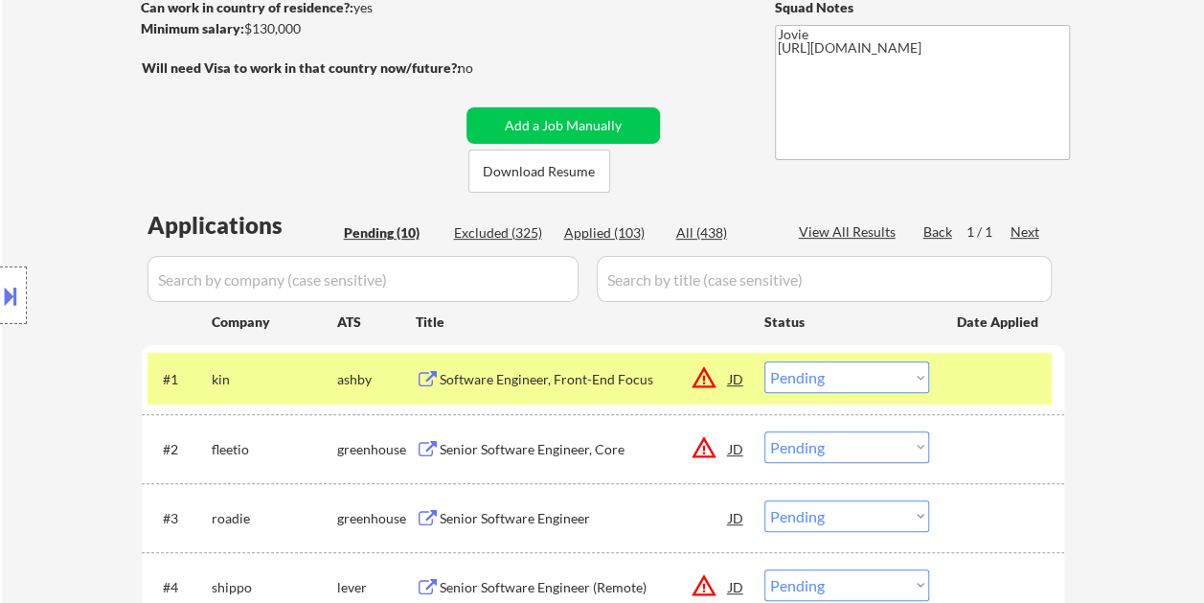
click at [676, 46] on div "← Return to /applysquad Mailslurp Inbox Job Search Builder [PERSON_NAME] User E…" at bounding box center [604, 468] width 956 height 1359
click at [500, 173] on button "Download Resume" at bounding box center [540, 170] width 142 height 43
click at [591, 35] on div "← Return to /applysquad Mailslurp Inbox Job Search Builder [PERSON_NAME] User E…" at bounding box center [604, 468] width 956 height 1359
click at [891, 383] on select "Choose an option... Pending Applied Excluded (Questions) Excluded (Expired) Exc…" at bounding box center [847, 377] width 165 height 32
click at [765, 361] on select "Choose an option... Pending Applied Excluded (Questions) Excluded (Expired) Exc…" at bounding box center [847, 377] width 165 height 32
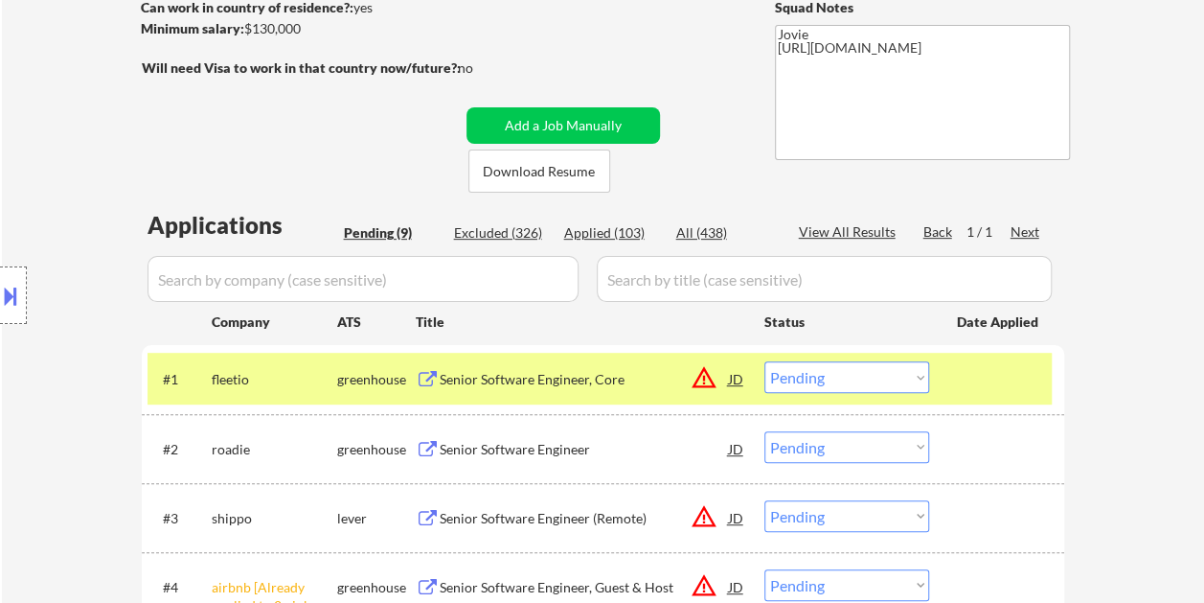
click at [684, 71] on div "← Return to /applysquad Mailslurp Inbox Job Search Builder [PERSON_NAME] User E…" at bounding box center [604, 434] width 956 height 1290
click at [569, 375] on div "Senior Software Engineer, Core" at bounding box center [584, 379] width 289 height 19
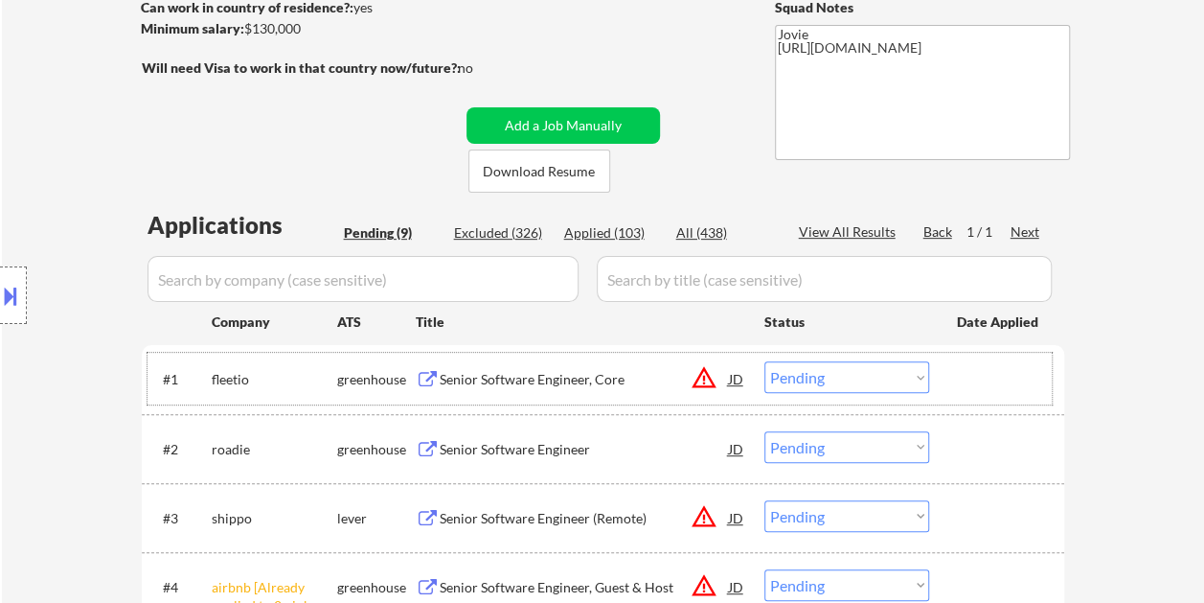
click at [962, 385] on div at bounding box center [999, 378] width 84 height 34
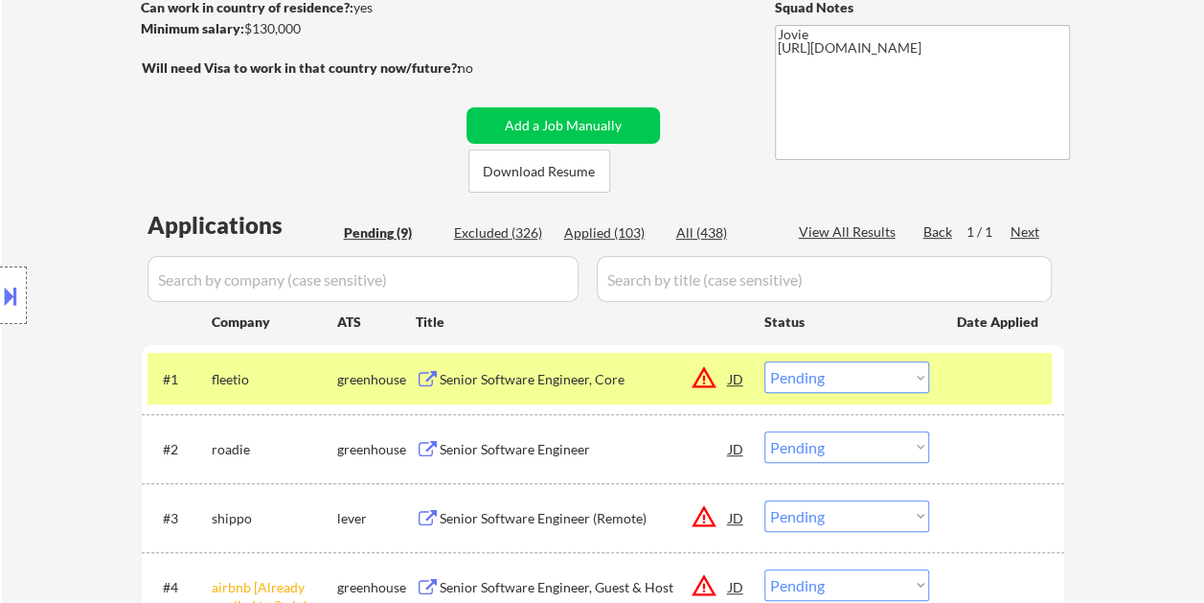
click at [906, 371] on select "Choose an option... Pending Applied Excluded (Questions) Excluded (Expired) Exc…" at bounding box center [847, 377] width 165 height 32
click at [765, 361] on select "Choose an option... Pending Applied Excluded (Questions) Excluded (Expired) Exc…" at bounding box center [847, 377] width 165 height 32
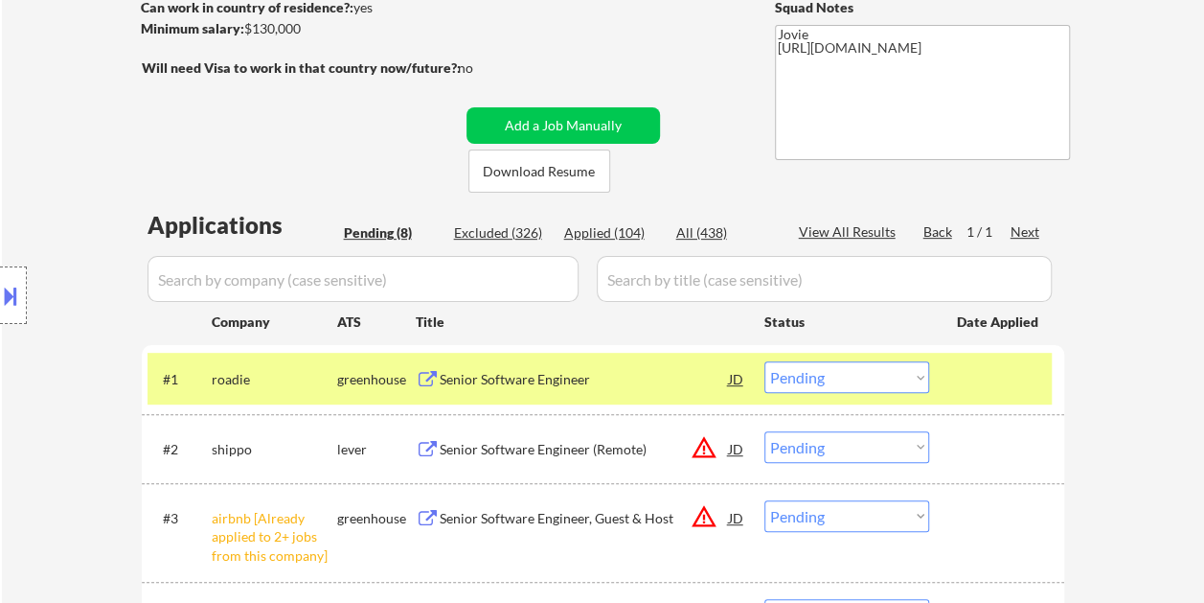
click at [960, 383] on div at bounding box center [999, 378] width 84 height 34
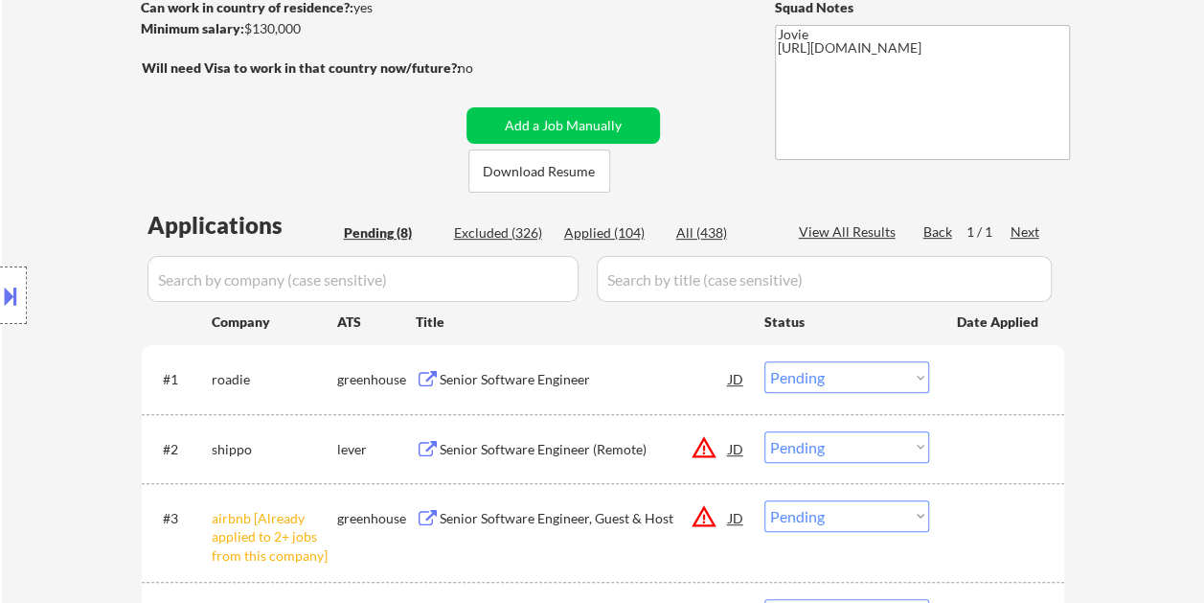
click at [964, 382] on div at bounding box center [999, 378] width 84 height 34
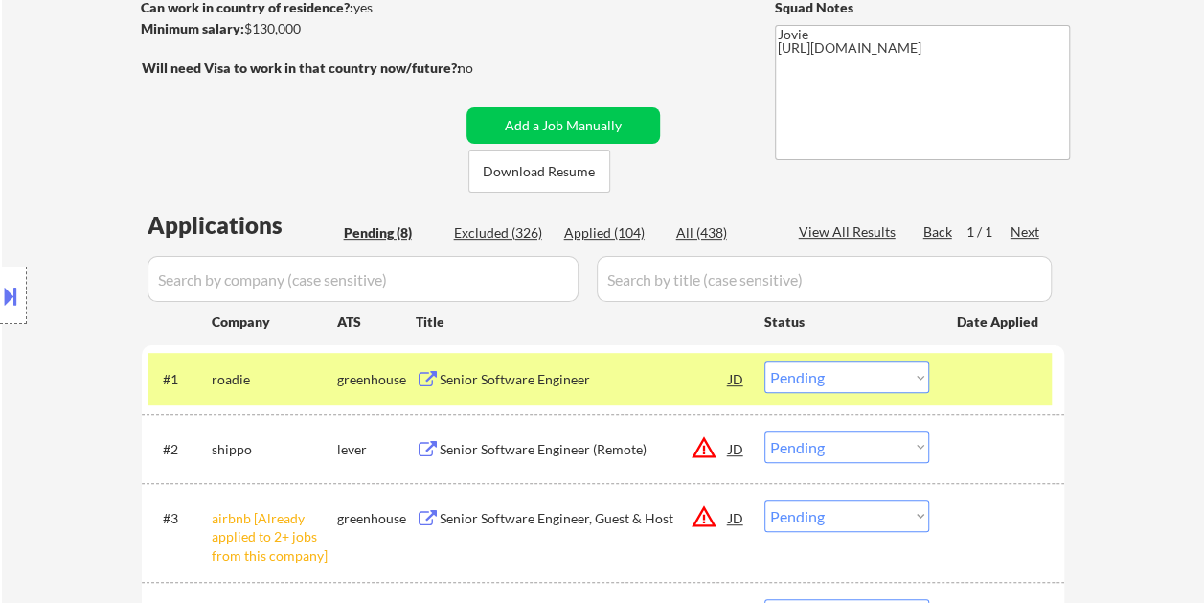
click at [581, 392] on div "Senior Software Engineer" at bounding box center [584, 378] width 289 height 34
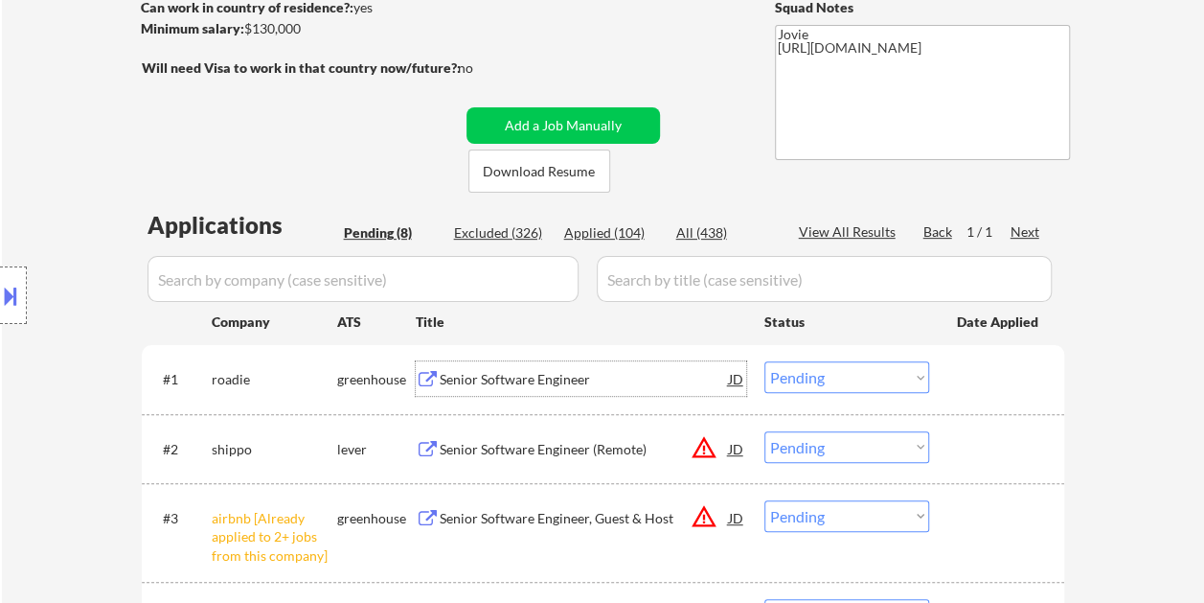
click at [959, 389] on div at bounding box center [999, 378] width 84 height 34
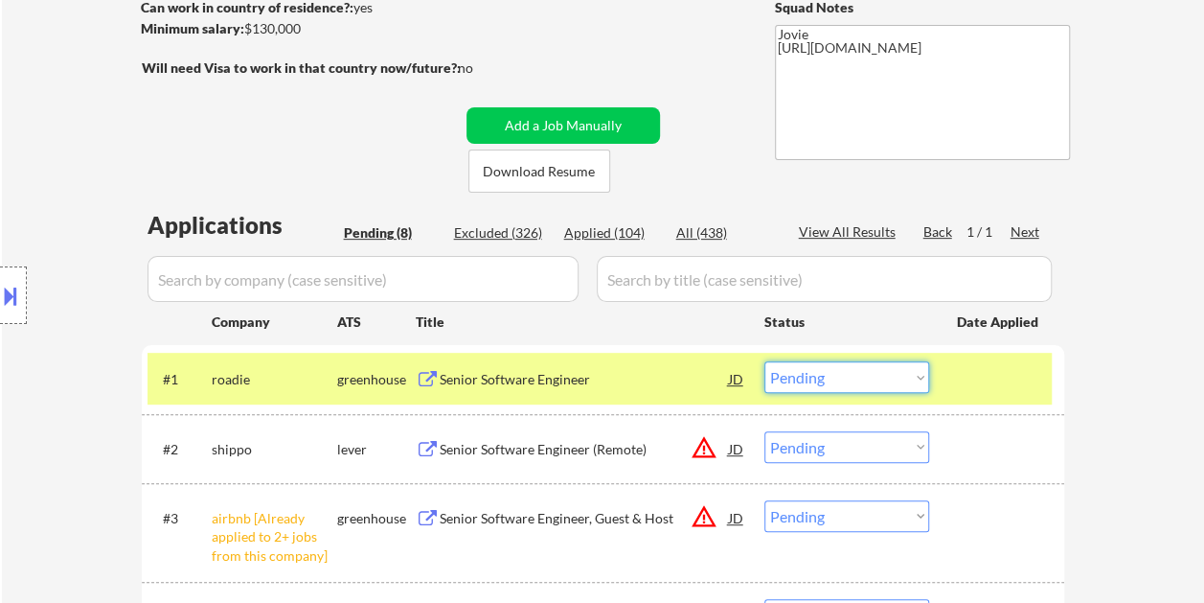
click at [914, 374] on select "Choose an option... Pending Applied Excluded (Questions) Excluded (Expired) Exc…" at bounding box center [847, 377] width 165 height 32
click at [765, 361] on select "Choose an option... Pending Applied Excluded (Questions) Excluded (Expired) Exc…" at bounding box center [847, 377] width 165 height 32
select select ""pending""
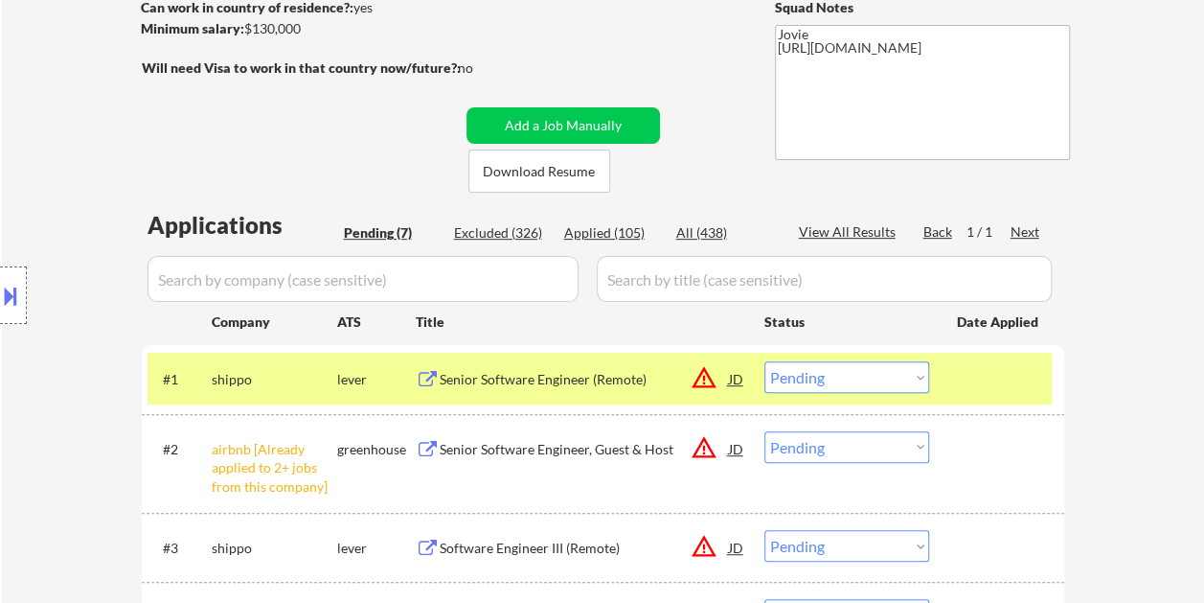
click at [1005, 378] on div at bounding box center [999, 378] width 84 height 34
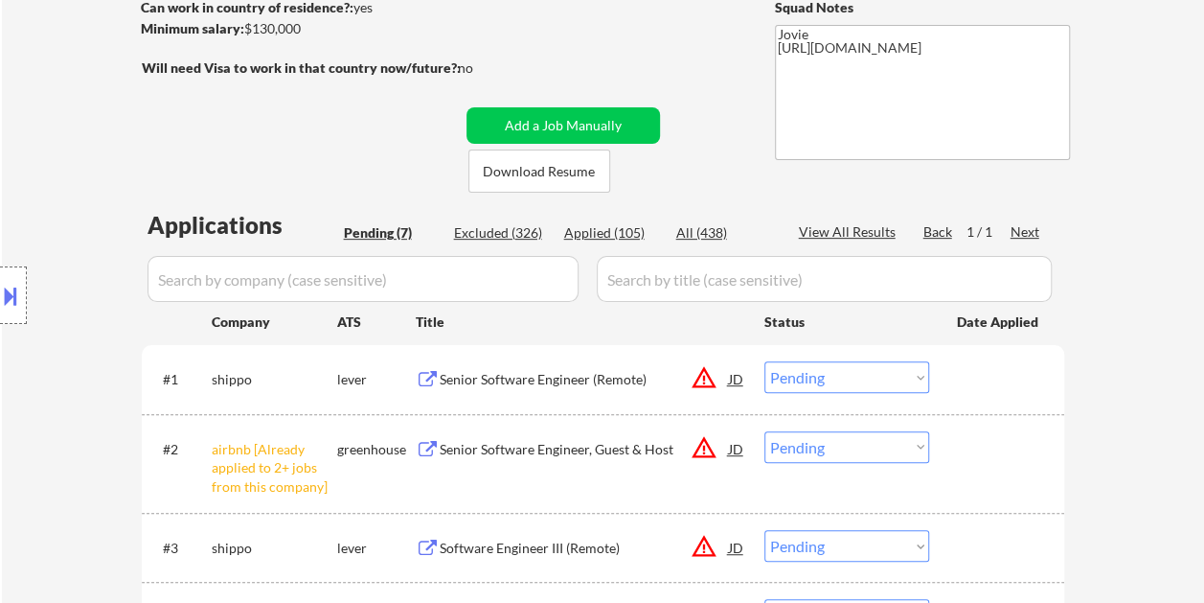
click at [985, 379] on div at bounding box center [999, 378] width 84 height 34
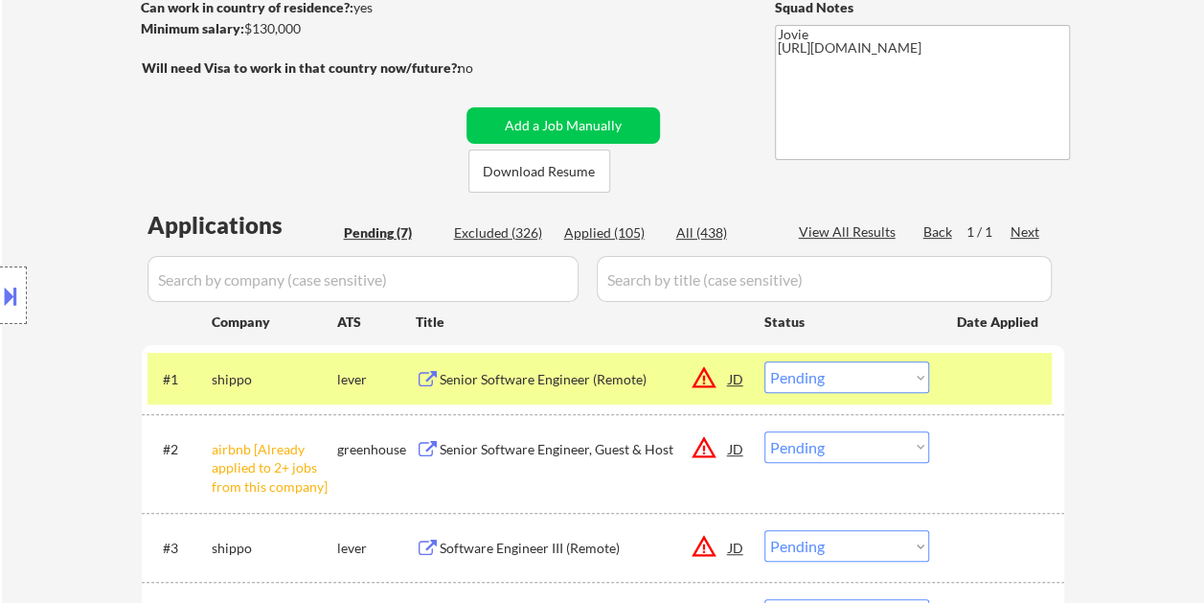
click at [489, 364] on div "Senior Software Engineer (Remote)" at bounding box center [584, 378] width 289 height 34
